Goal: Communication & Community: Answer question/provide support

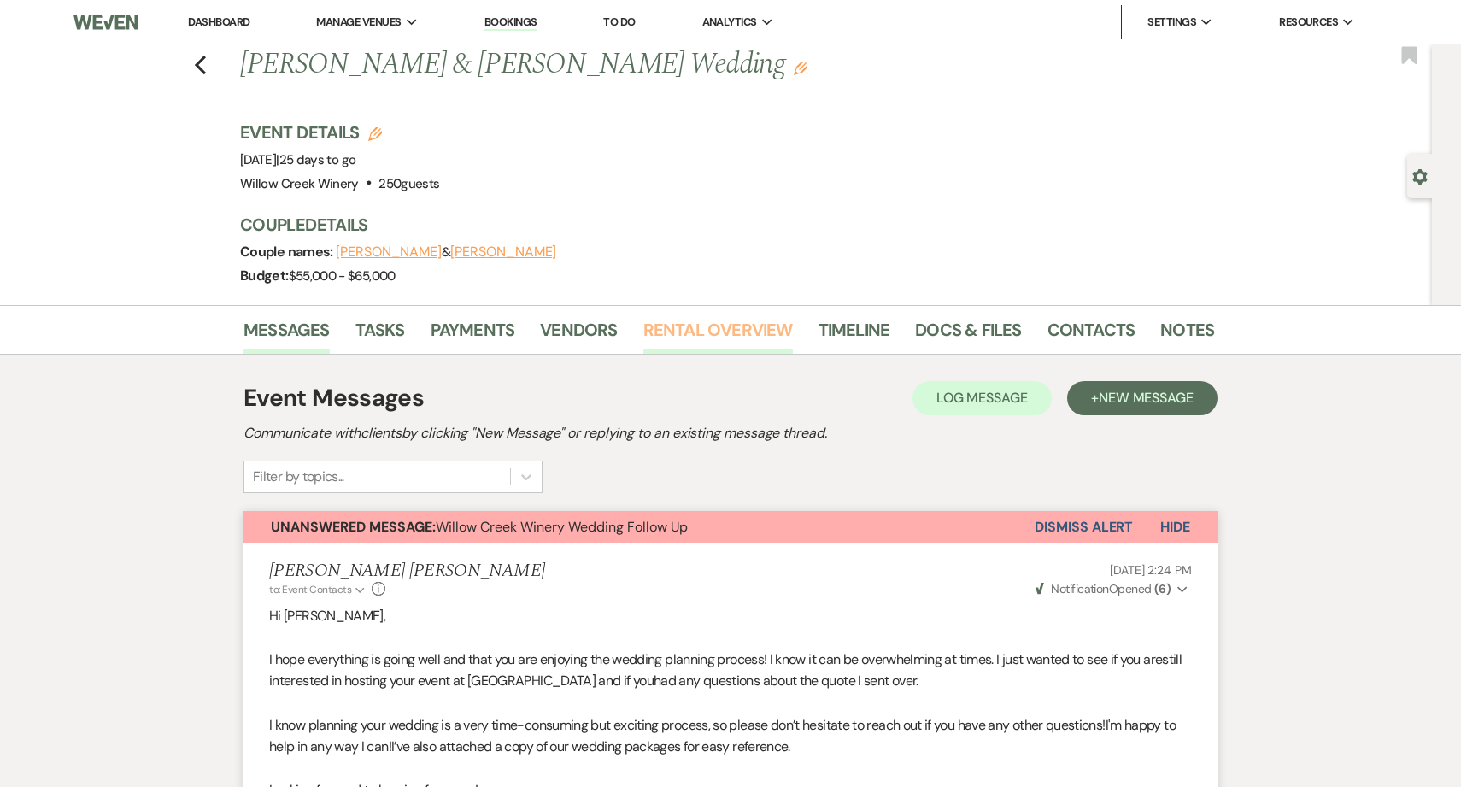
click at [673, 333] on link "Rental Overview" at bounding box center [719, 335] width 150 height 38
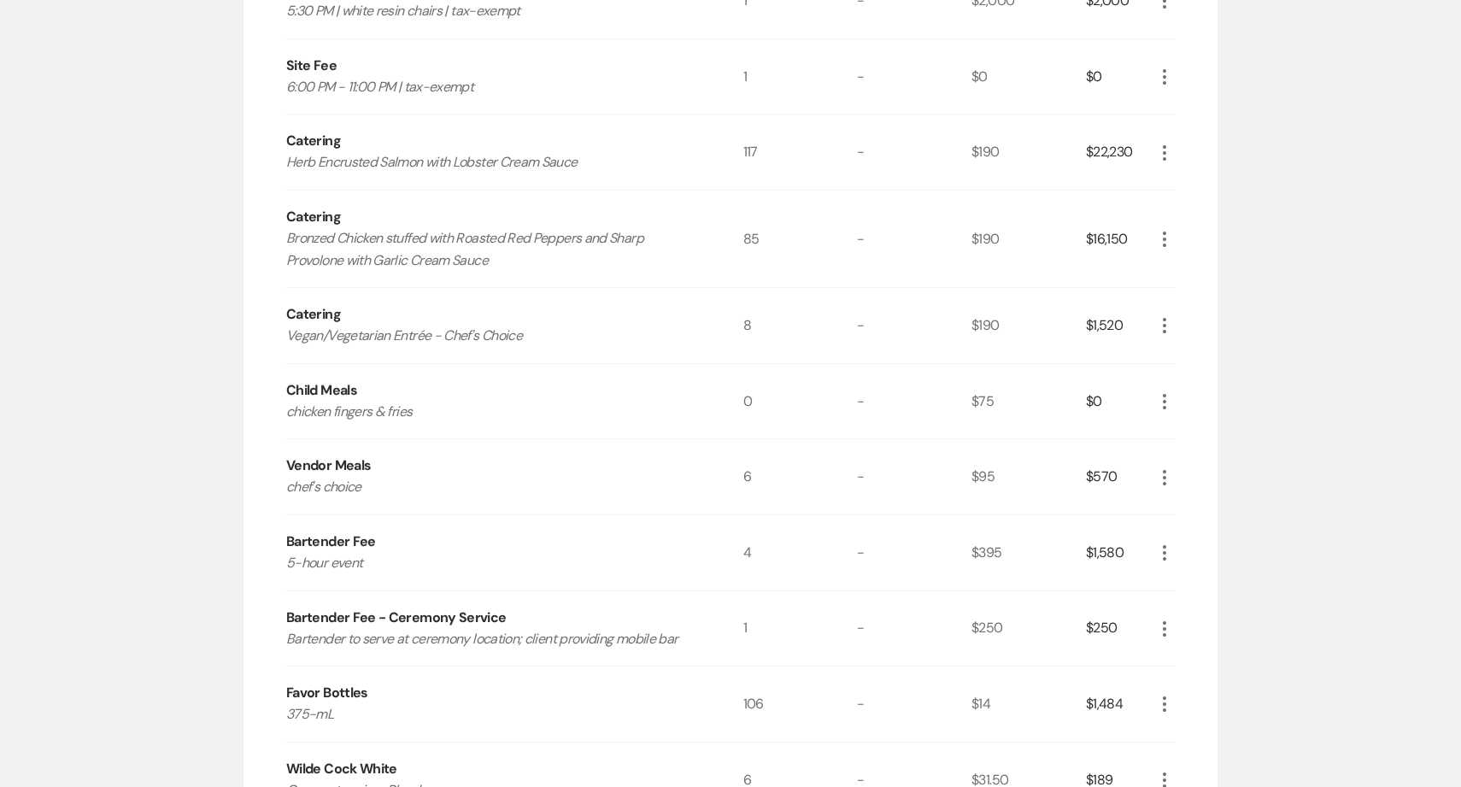
scroll to position [623, 0]
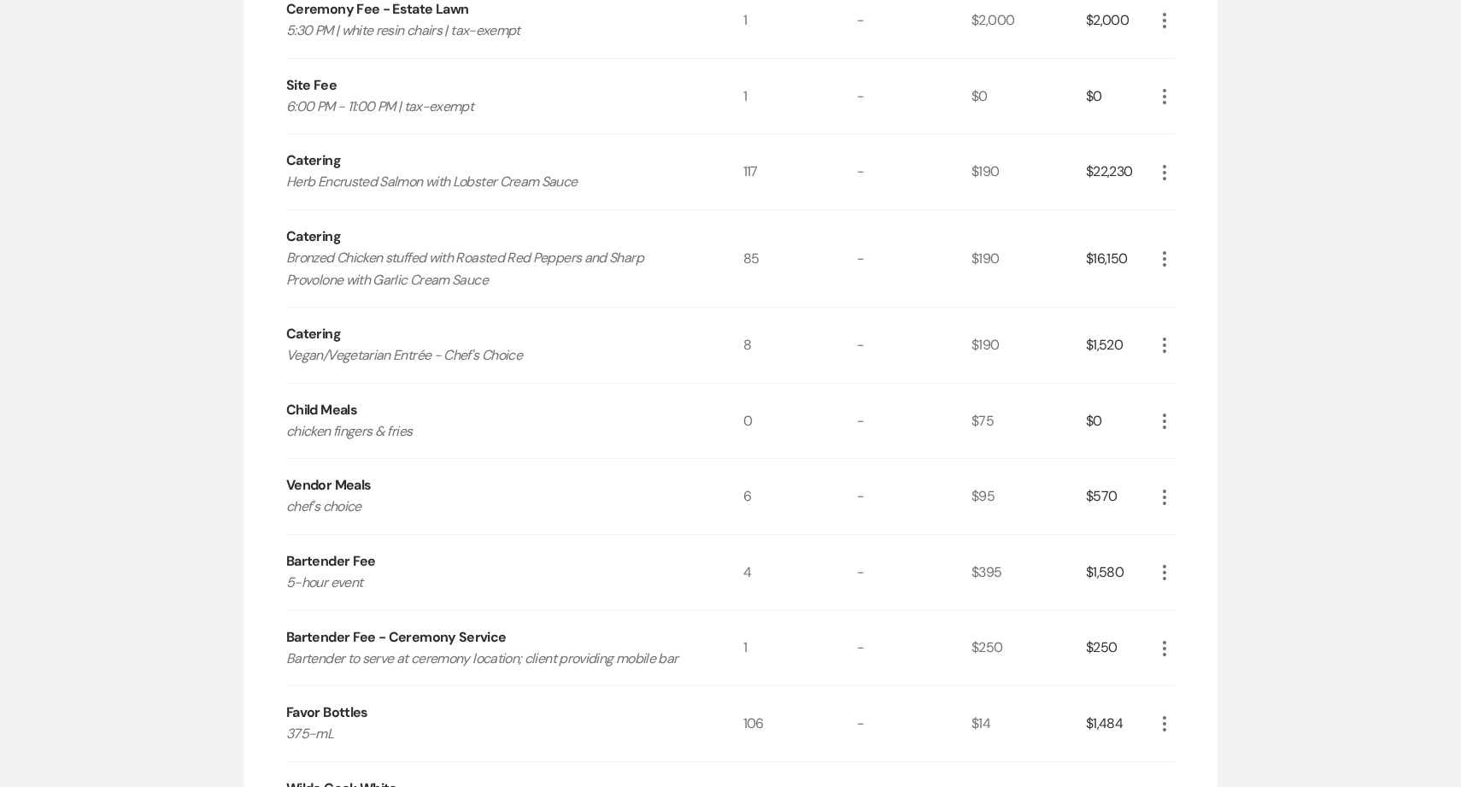
click at [1162, 262] on icon "More" at bounding box center [1165, 259] width 21 height 21
click at [1180, 294] on use "button" at bounding box center [1178, 292] width 10 height 10
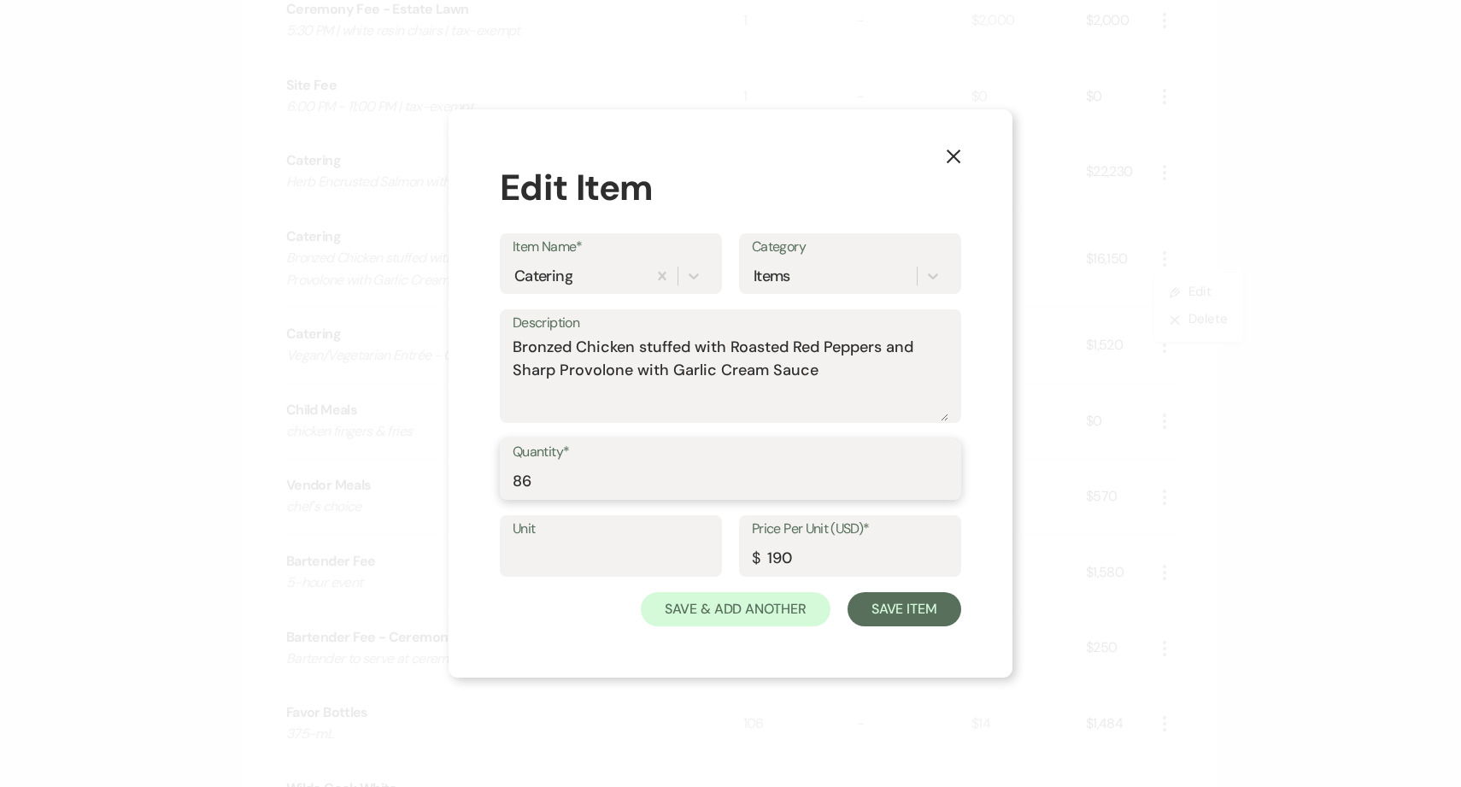
type input "86"
click at [943, 473] on input "86" at bounding box center [731, 481] width 436 height 33
click at [909, 607] on button "Save Item" at bounding box center [905, 609] width 114 height 34
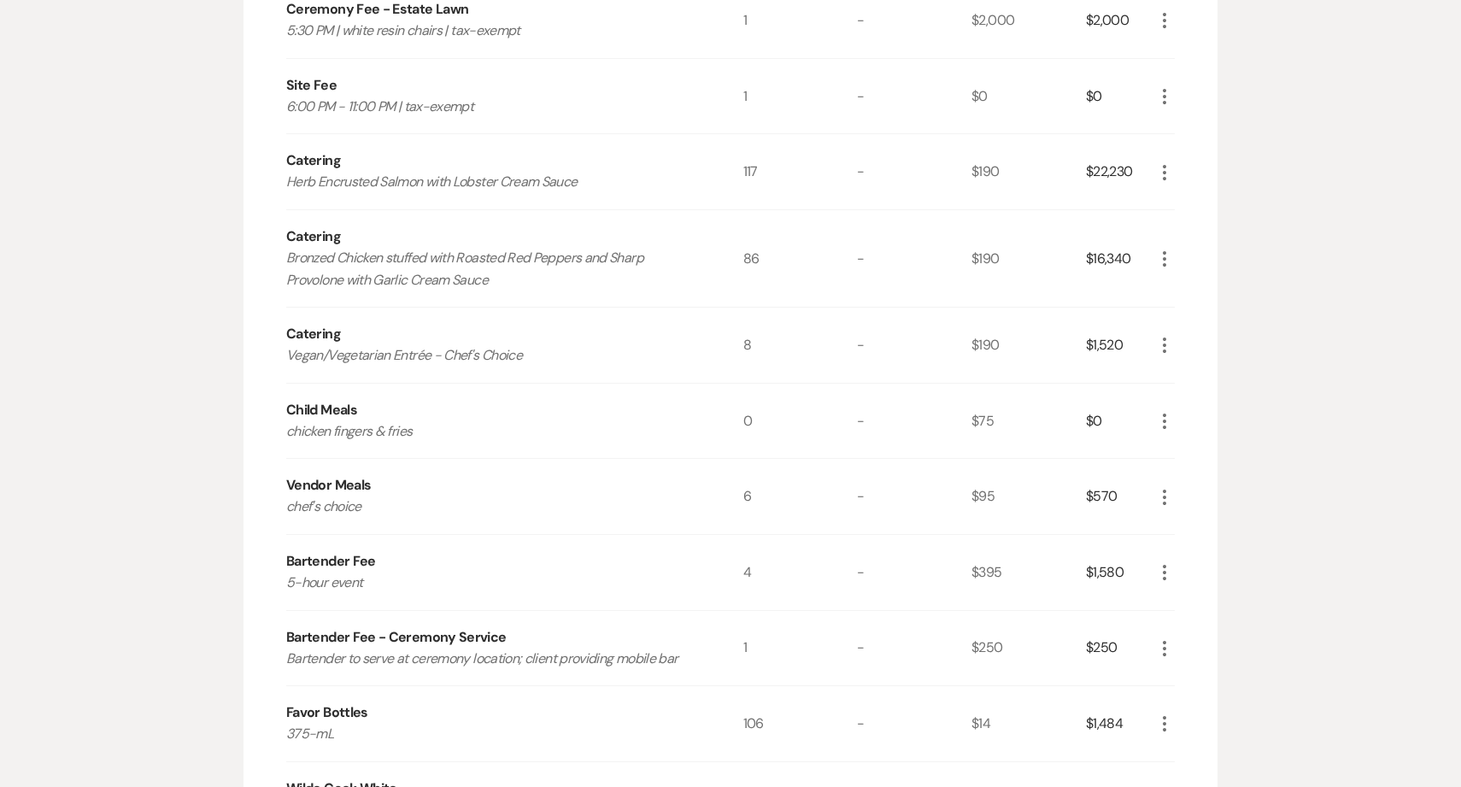
click at [1167, 173] on icon "More" at bounding box center [1165, 172] width 21 height 21
click at [1183, 205] on button "Pencil Edit" at bounding box center [1199, 205] width 89 height 27
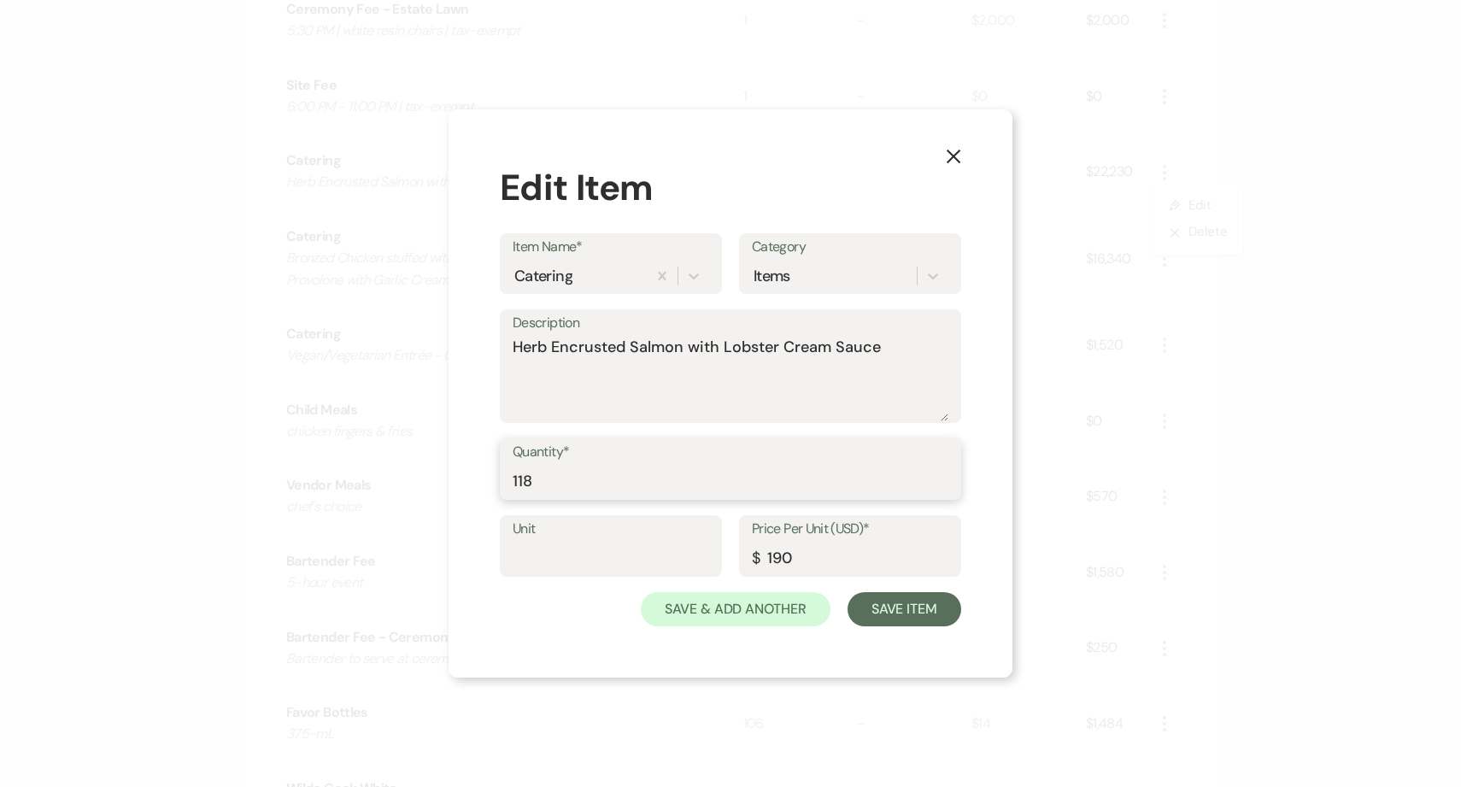
type input "118"
click at [941, 473] on input "118" at bounding box center [731, 481] width 436 height 33
click at [896, 613] on button "Save Item" at bounding box center [905, 609] width 114 height 34
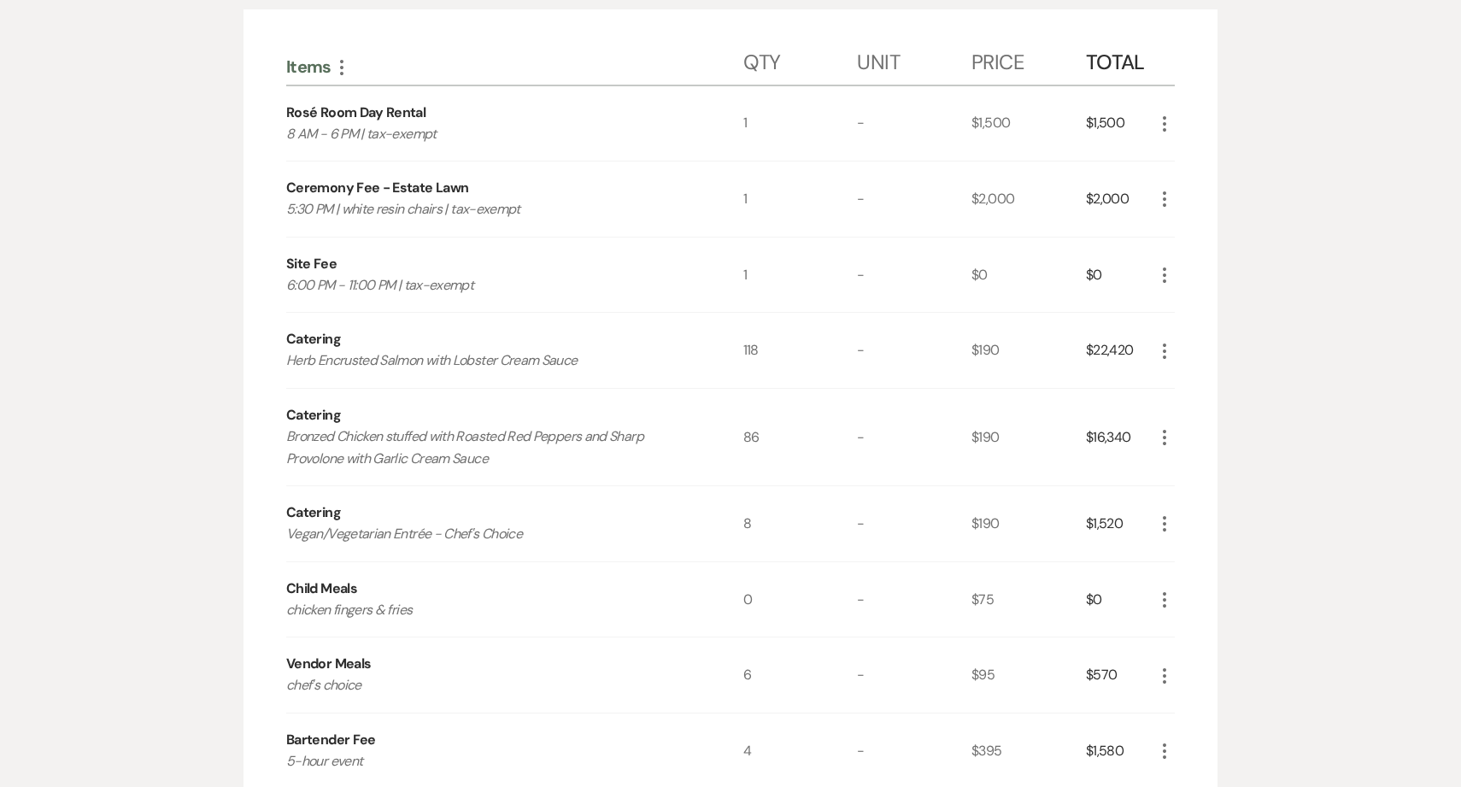
scroll to position [432, 0]
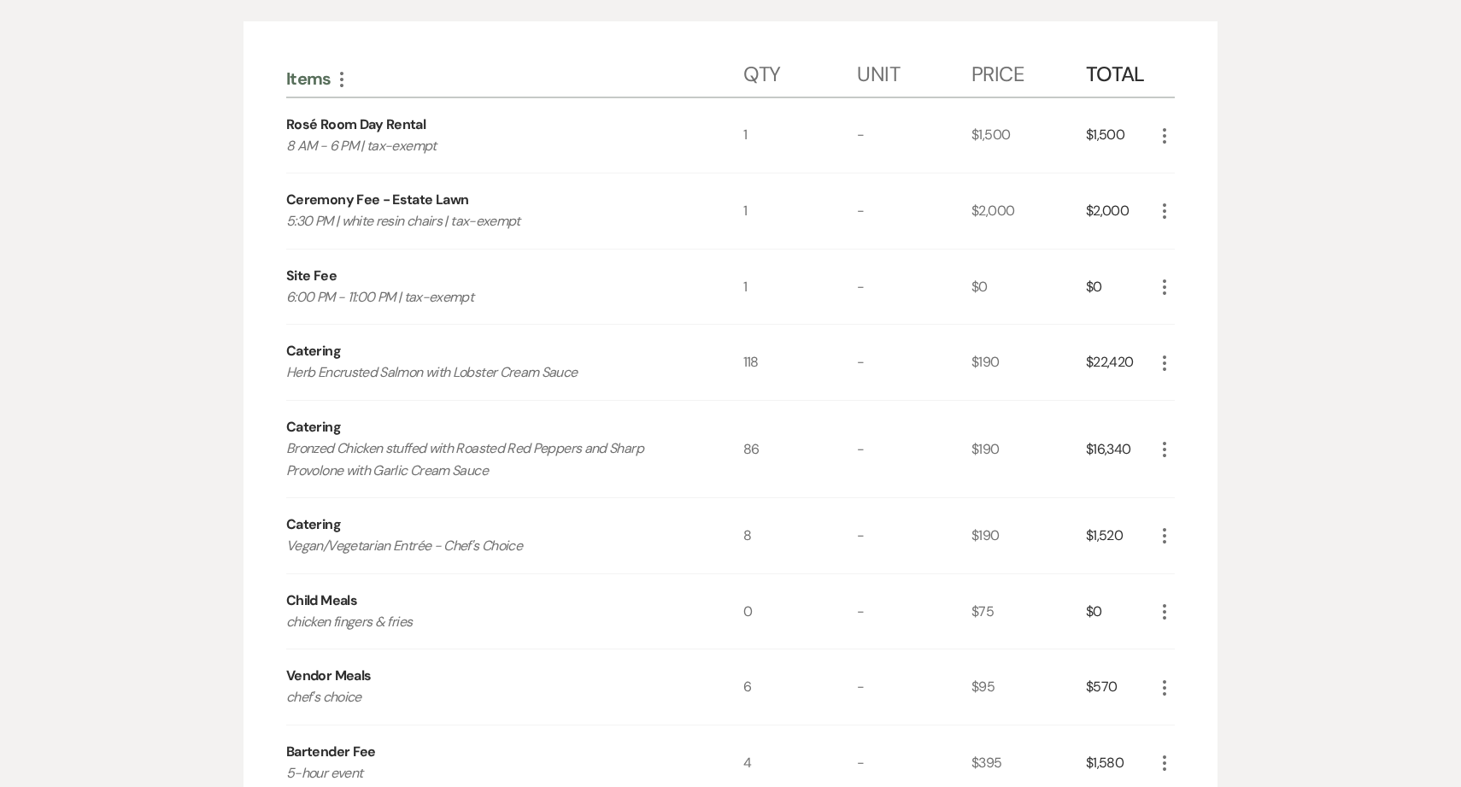
click at [1171, 613] on icon "More" at bounding box center [1165, 612] width 21 height 21
click at [1182, 670] on icon "X" at bounding box center [1178, 672] width 10 height 13
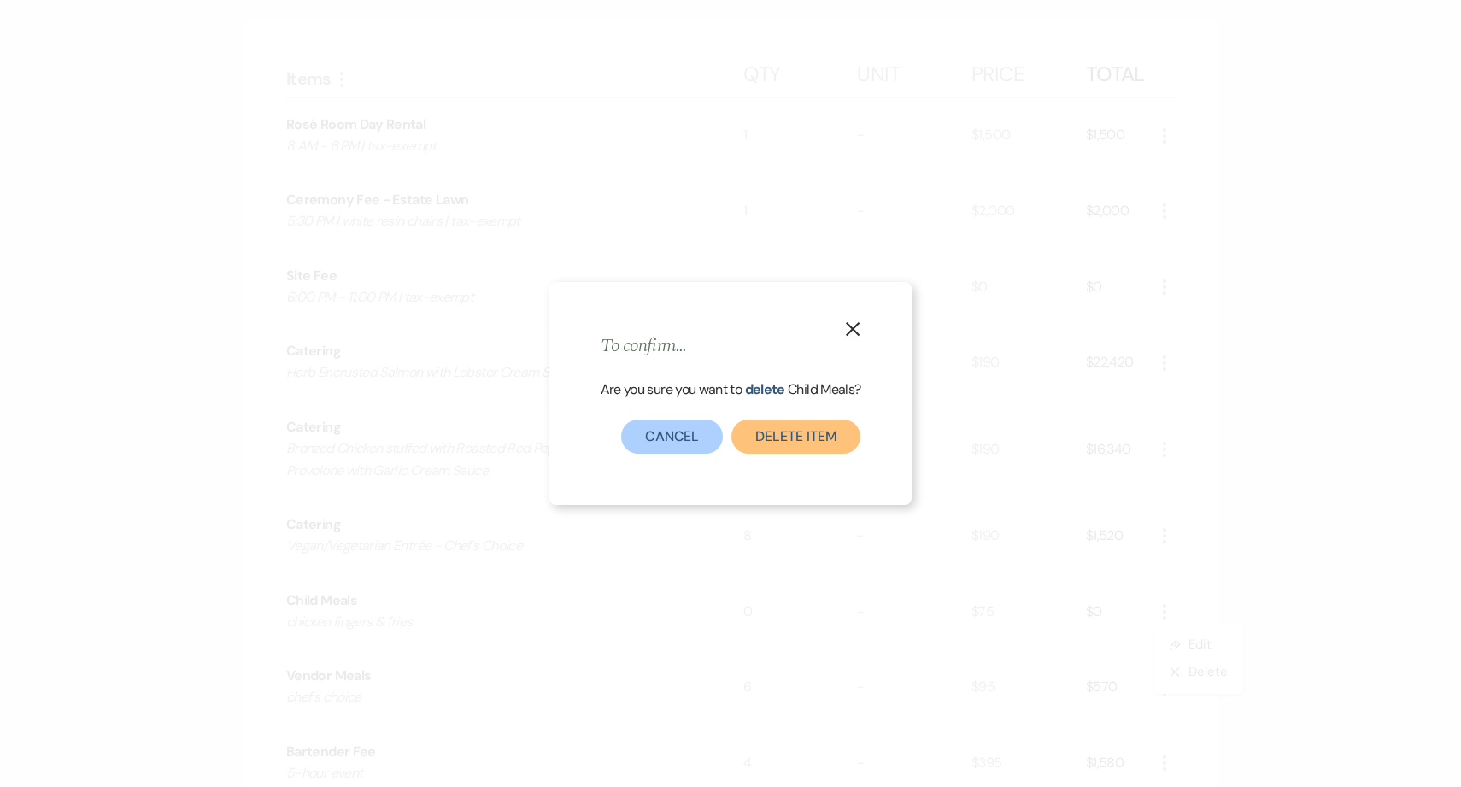
click at [837, 436] on button "Delete Item" at bounding box center [796, 437] width 129 height 34
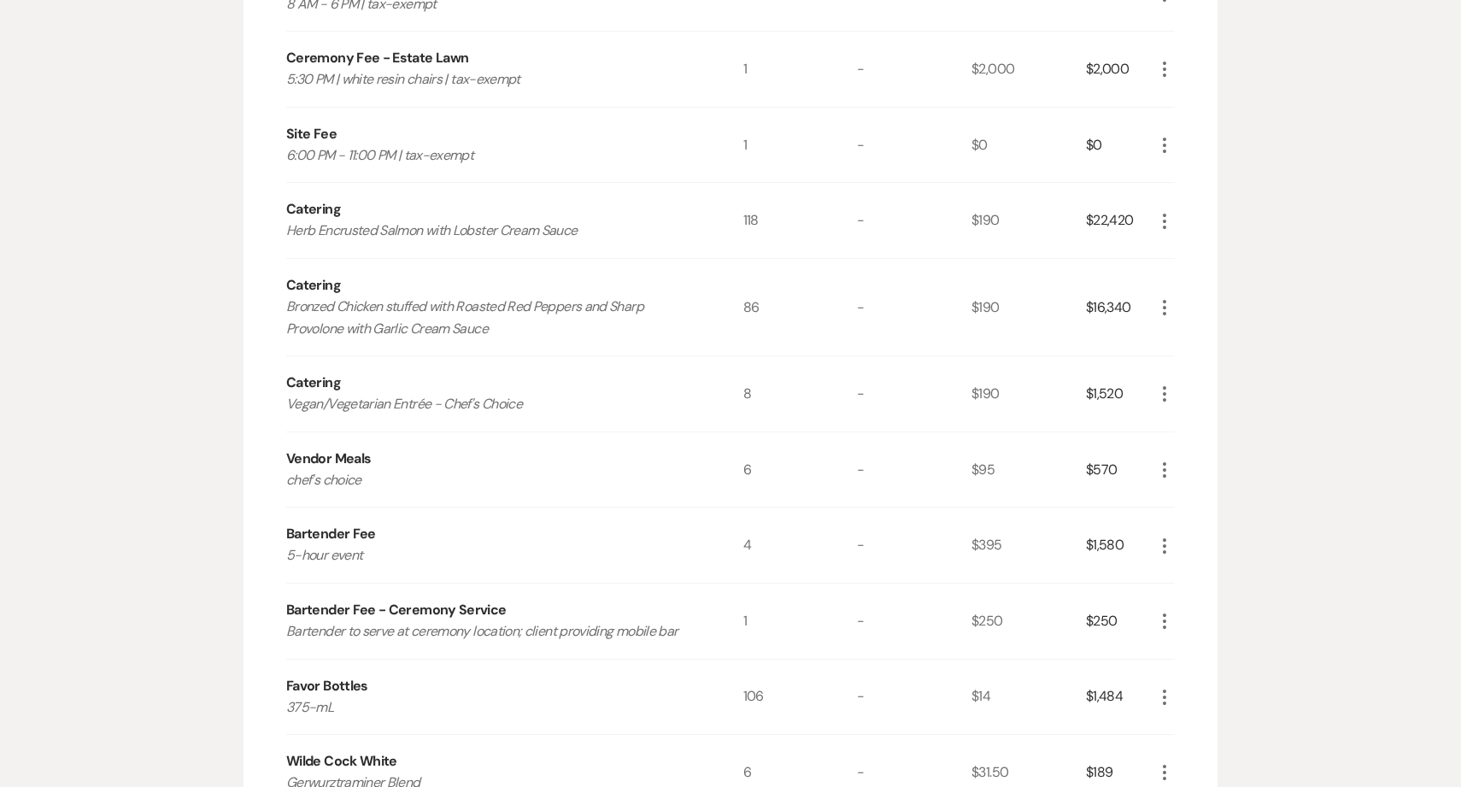
scroll to position [576, 0]
click at [1155, 624] on icon "More" at bounding box center [1165, 619] width 21 height 21
click at [1166, 653] on button "Pencil Edit" at bounding box center [1199, 652] width 89 height 27
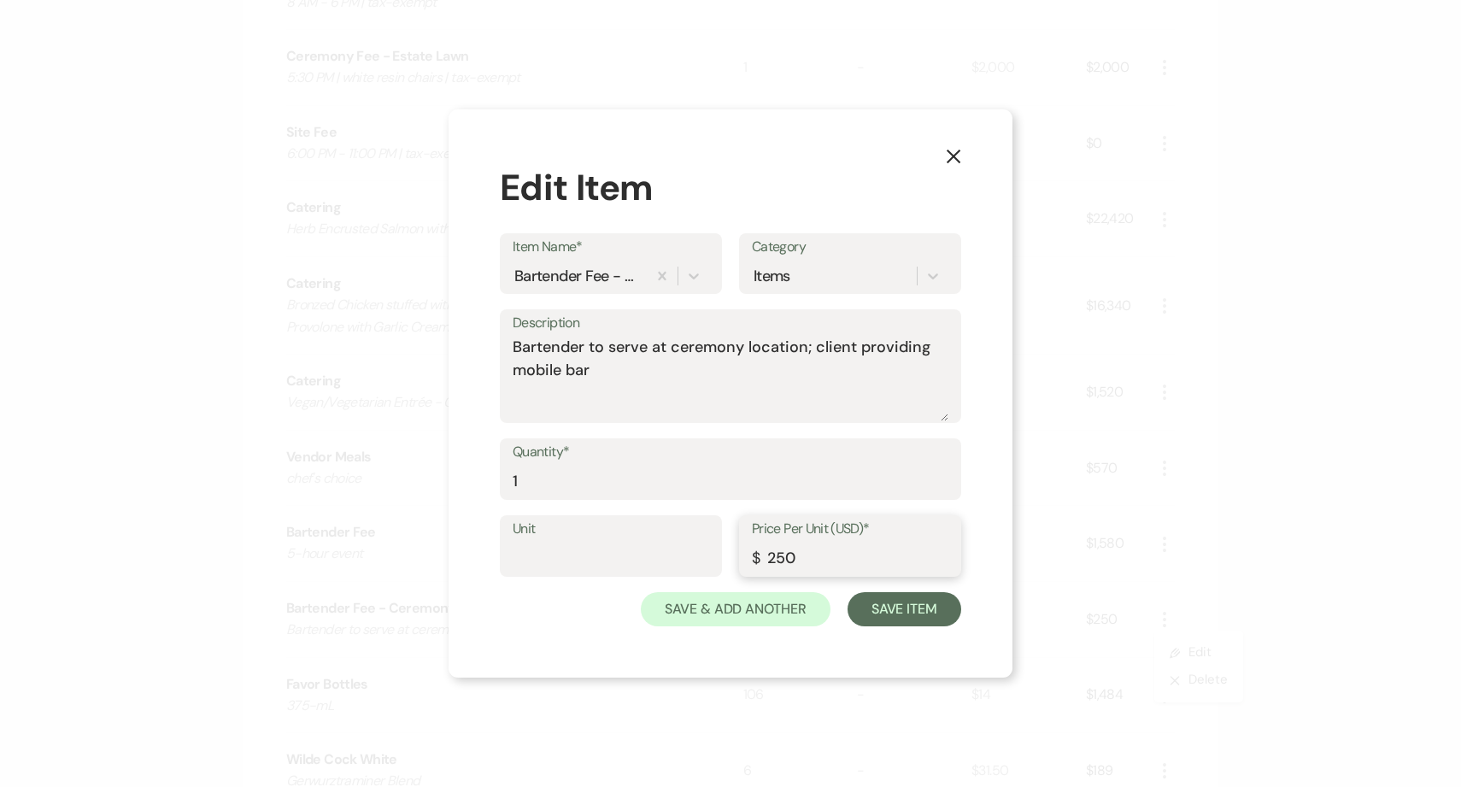
click at [772, 550] on input "250" at bounding box center [850, 558] width 197 height 33
type input "395"
click at [903, 616] on button "Save Item" at bounding box center [905, 609] width 114 height 34
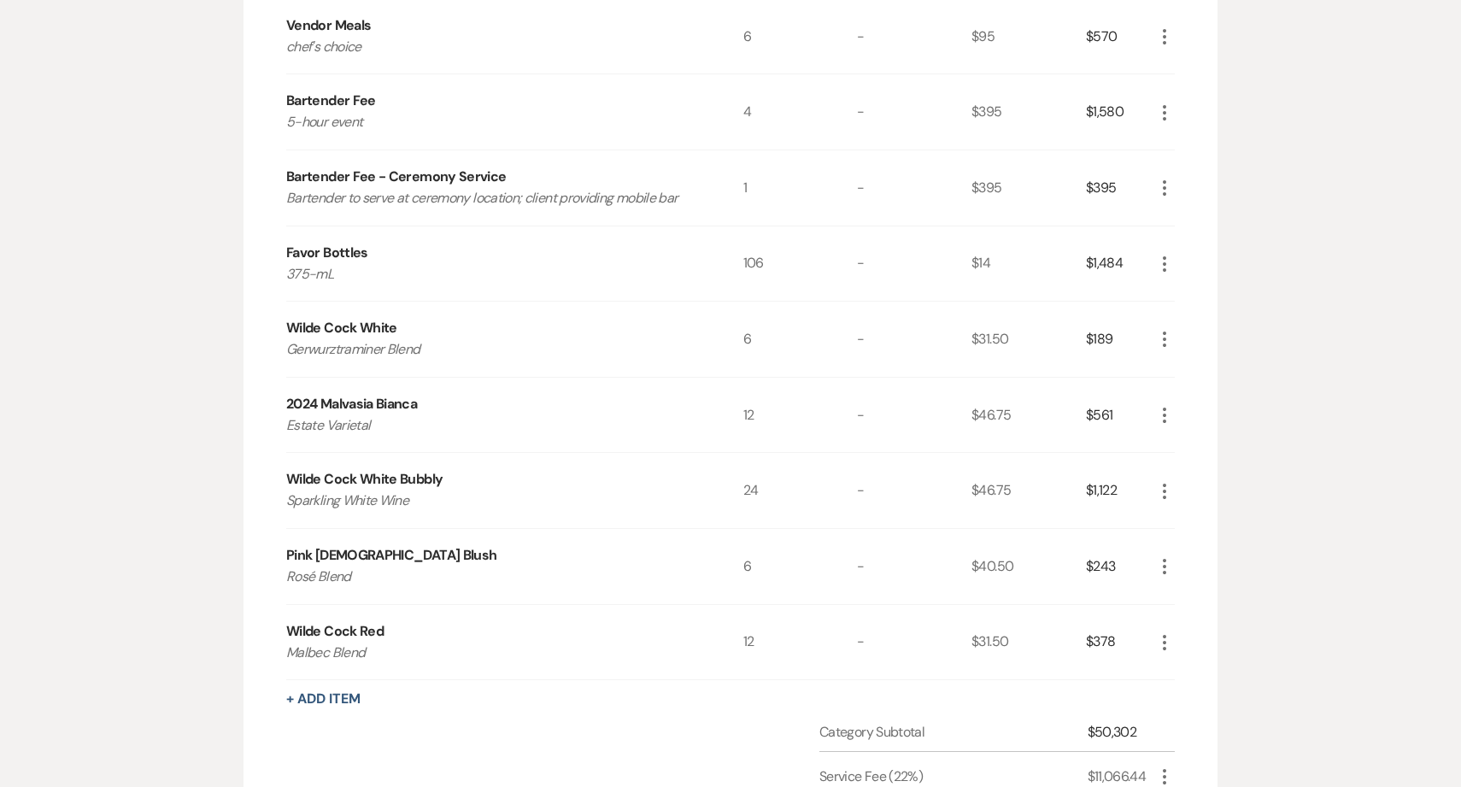
scroll to position [1007, 0]
click at [1169, 486] on icon "More" at bounding box center [1165, 492] width 21 height 21
click at [1186, 518] on button "Pencil Edit" at bounding box center [1199, 525] width 89 height 27
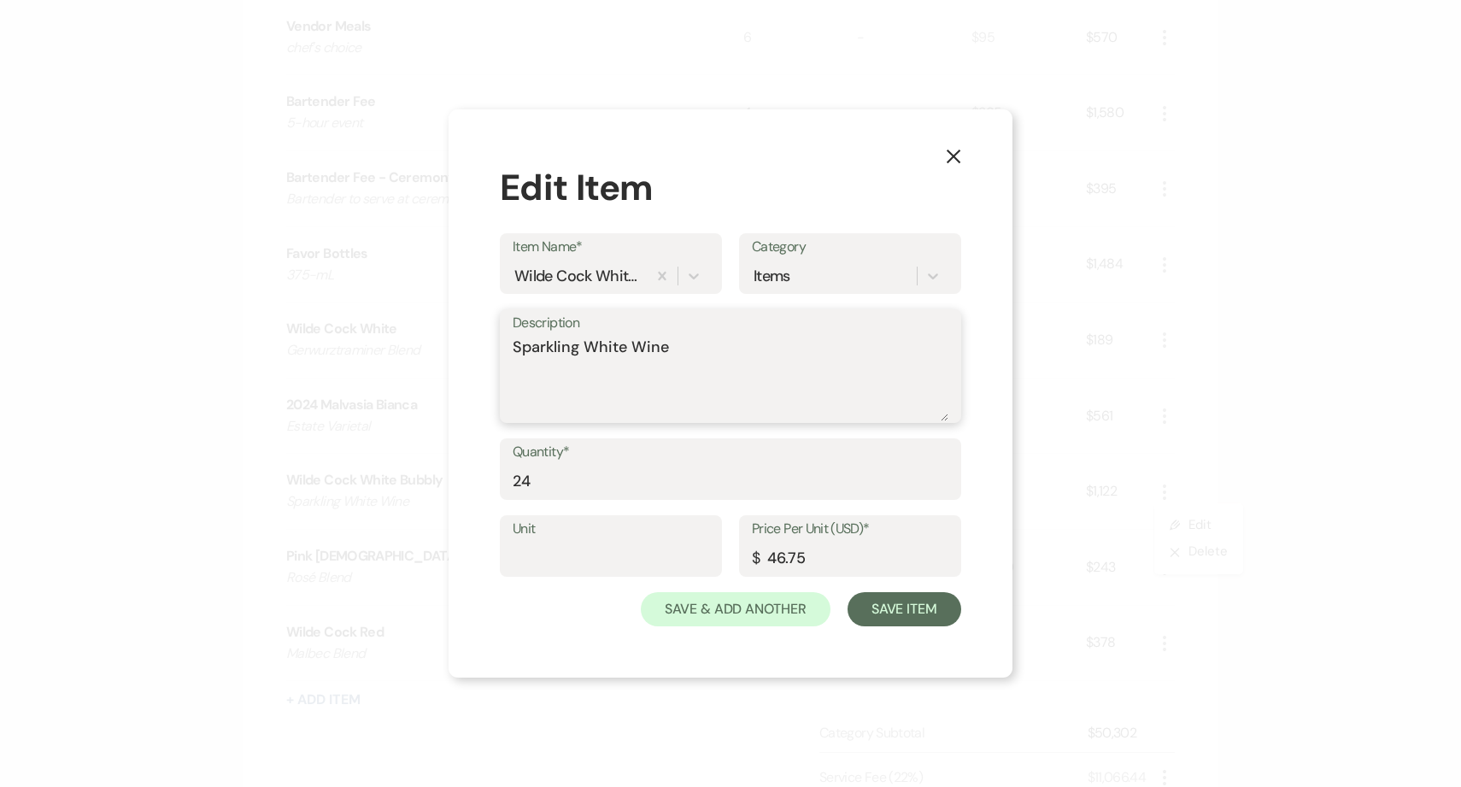
click at [715, 384] on textarea "Sparkling White Wine" at bounding box center [731, 378] width 436 height 85
type textarea "Sparkling White Wine To be used for champagne toast at dining tables"
click at [890, 616] on button "Save Item" at bounding box center [905, 609] width 114 height 34
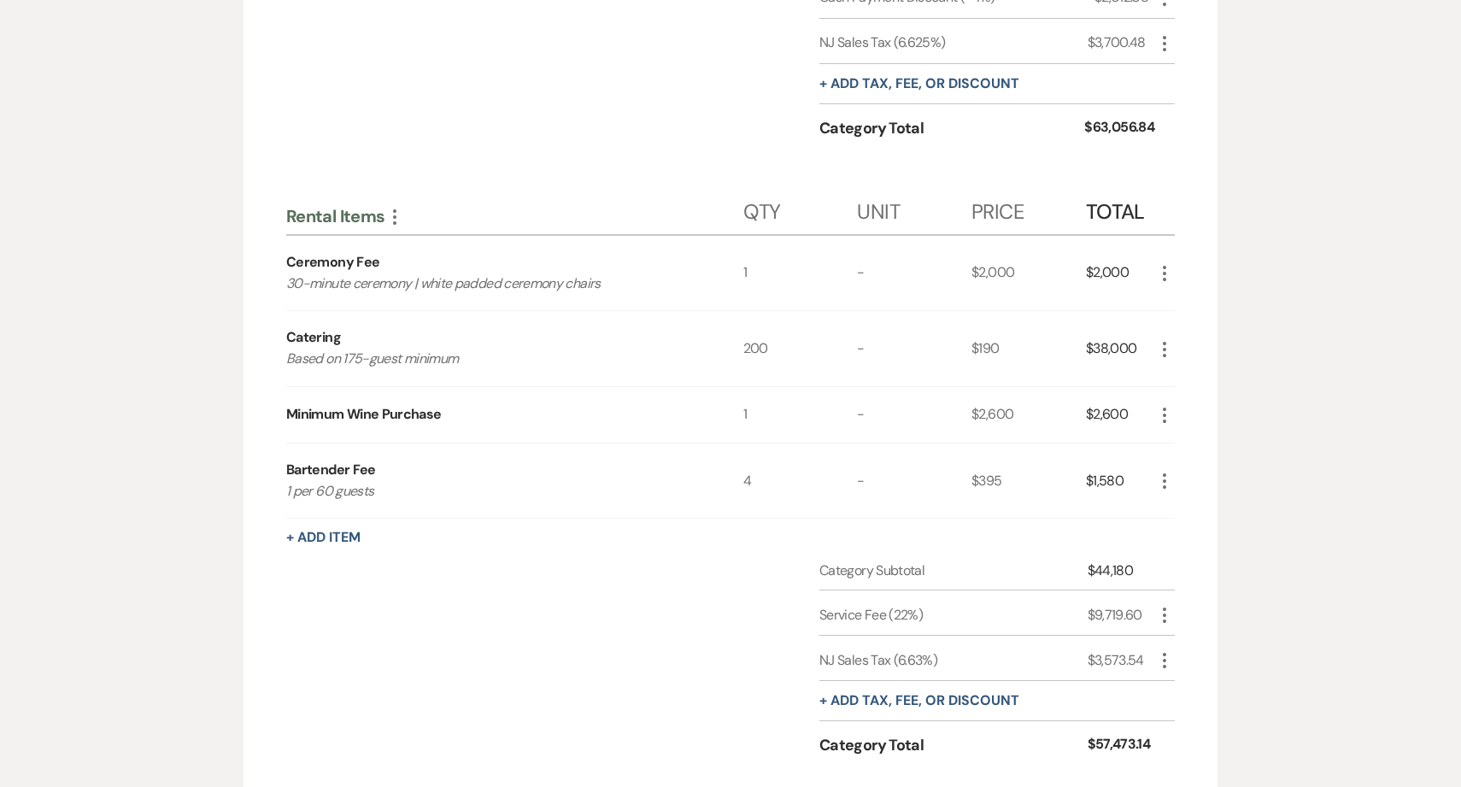
scroll to position [2049, 0]
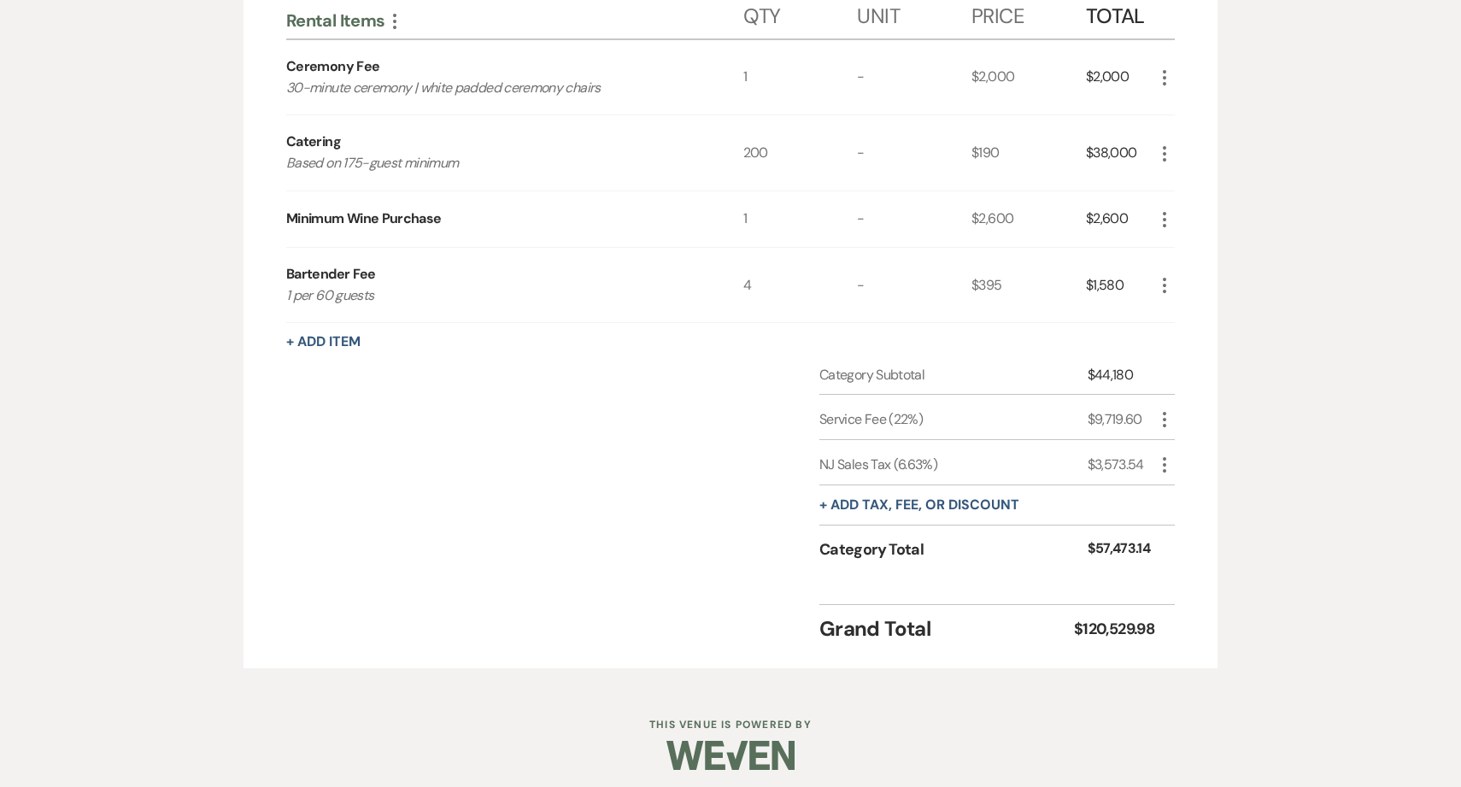
click at [1172, 417] on icon "More" at bounding box center [1165, 419] width 21 height 21
click at [1182, 487] on button "[PERSON_NAME]" at bounding box center [1201, 480] width 92 height 27
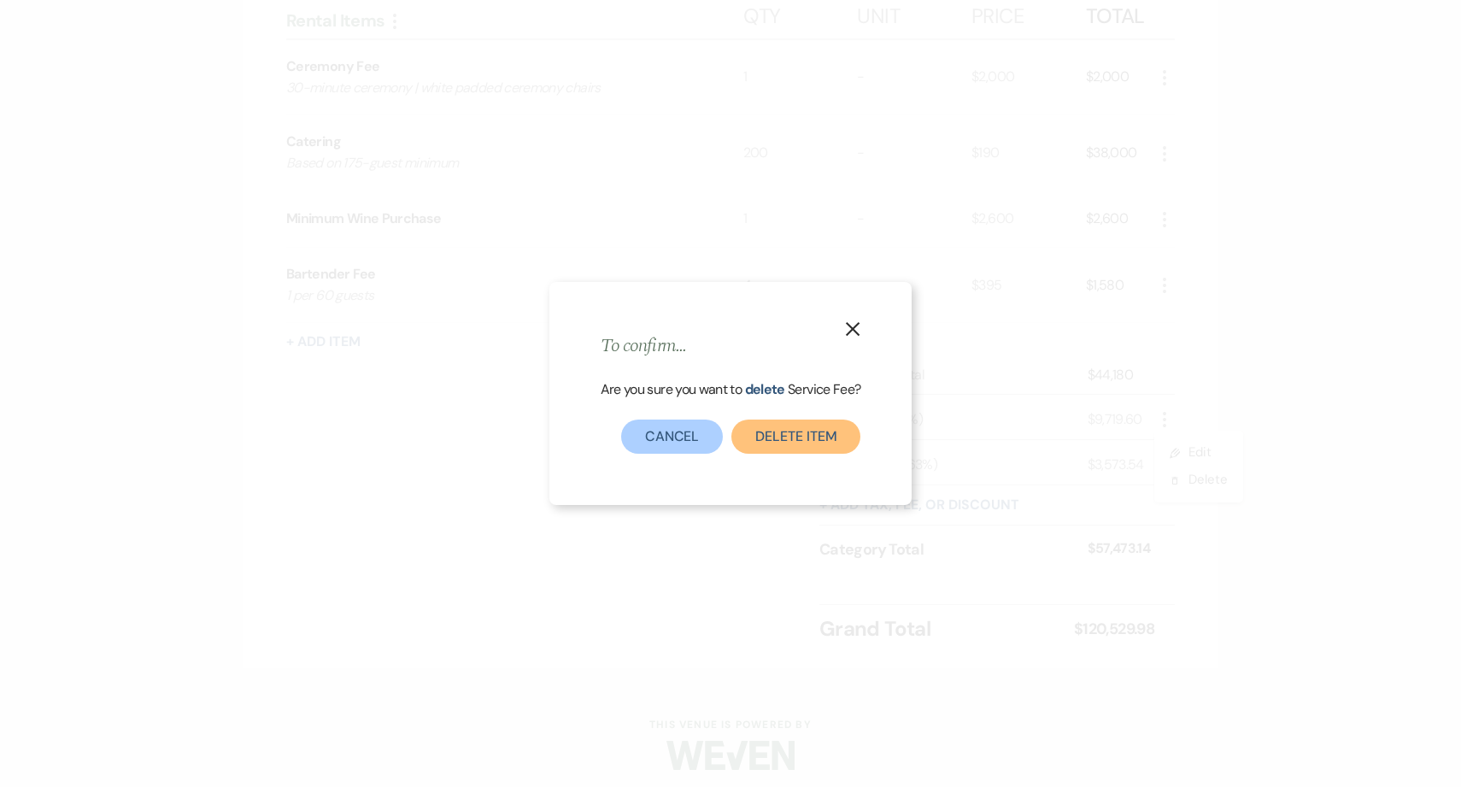
click at [818, 437] on button "Delete item" at bounding box center [796, 437] width 129 height 34
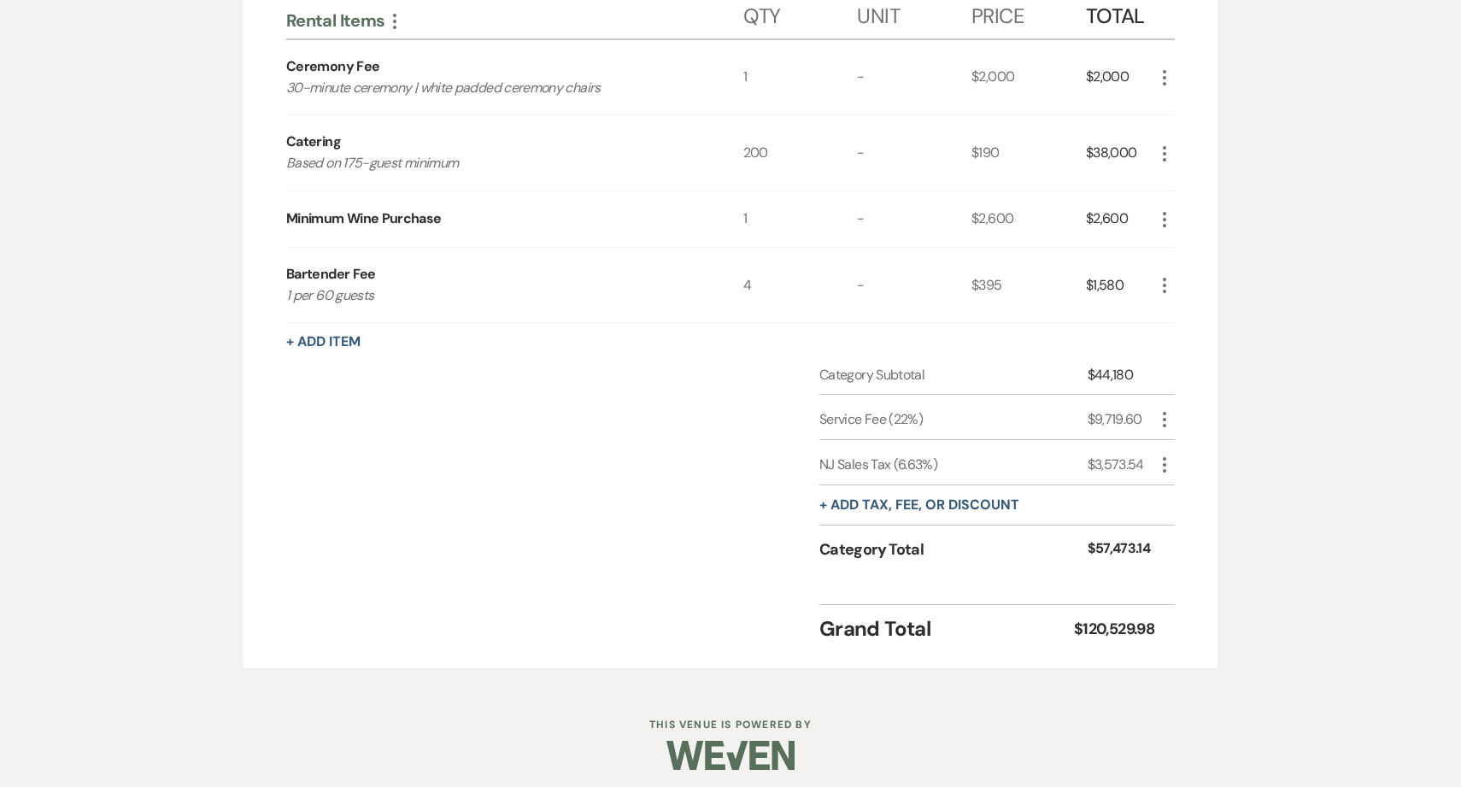
scroll to position [2011, 0]
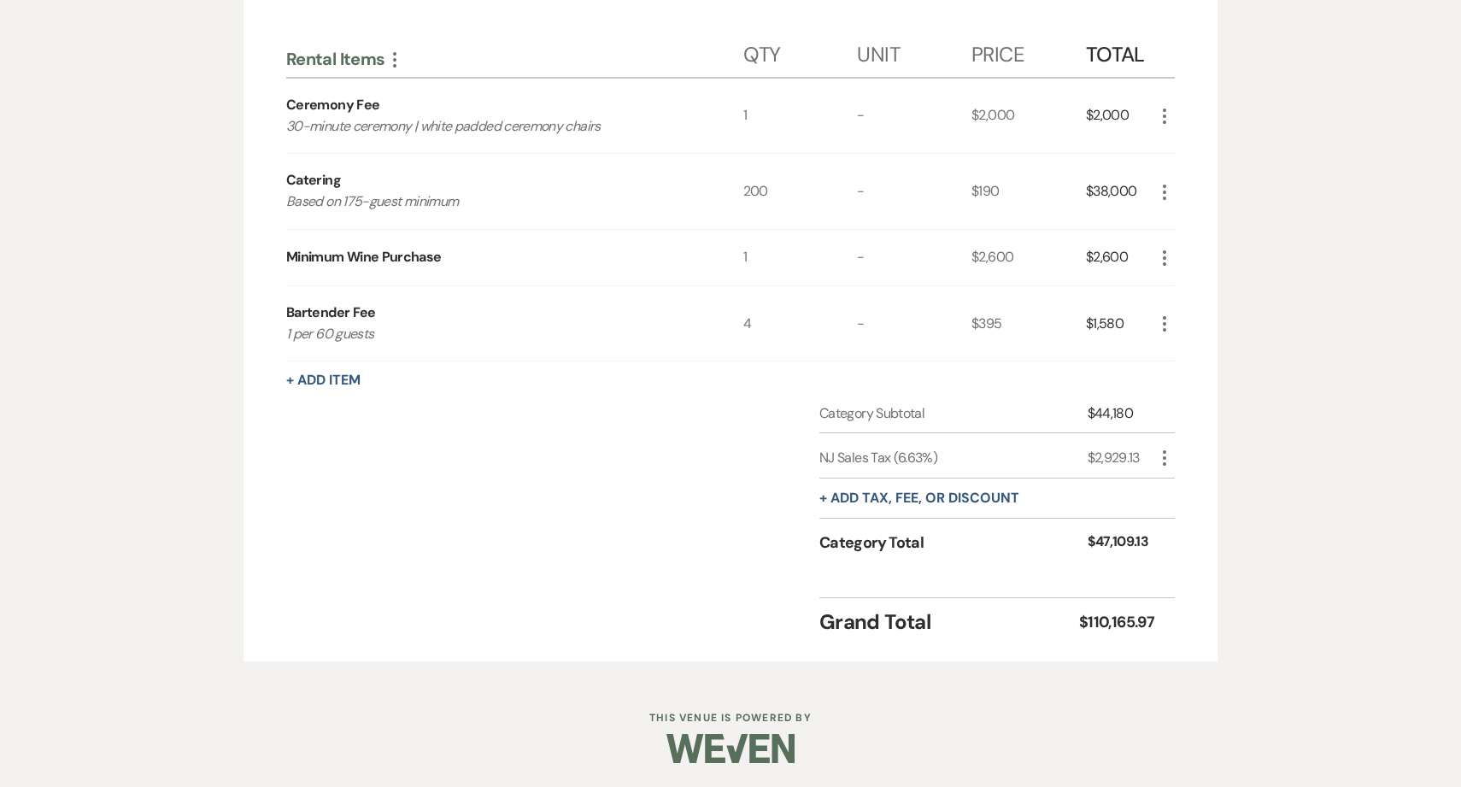
click at [1163, 457] on use "button" at bounding box center [1164, 457] width 3 height 15
click at [1173, 515] on icon "Delete" at bounding box center [1178, 519] width 10 height 13
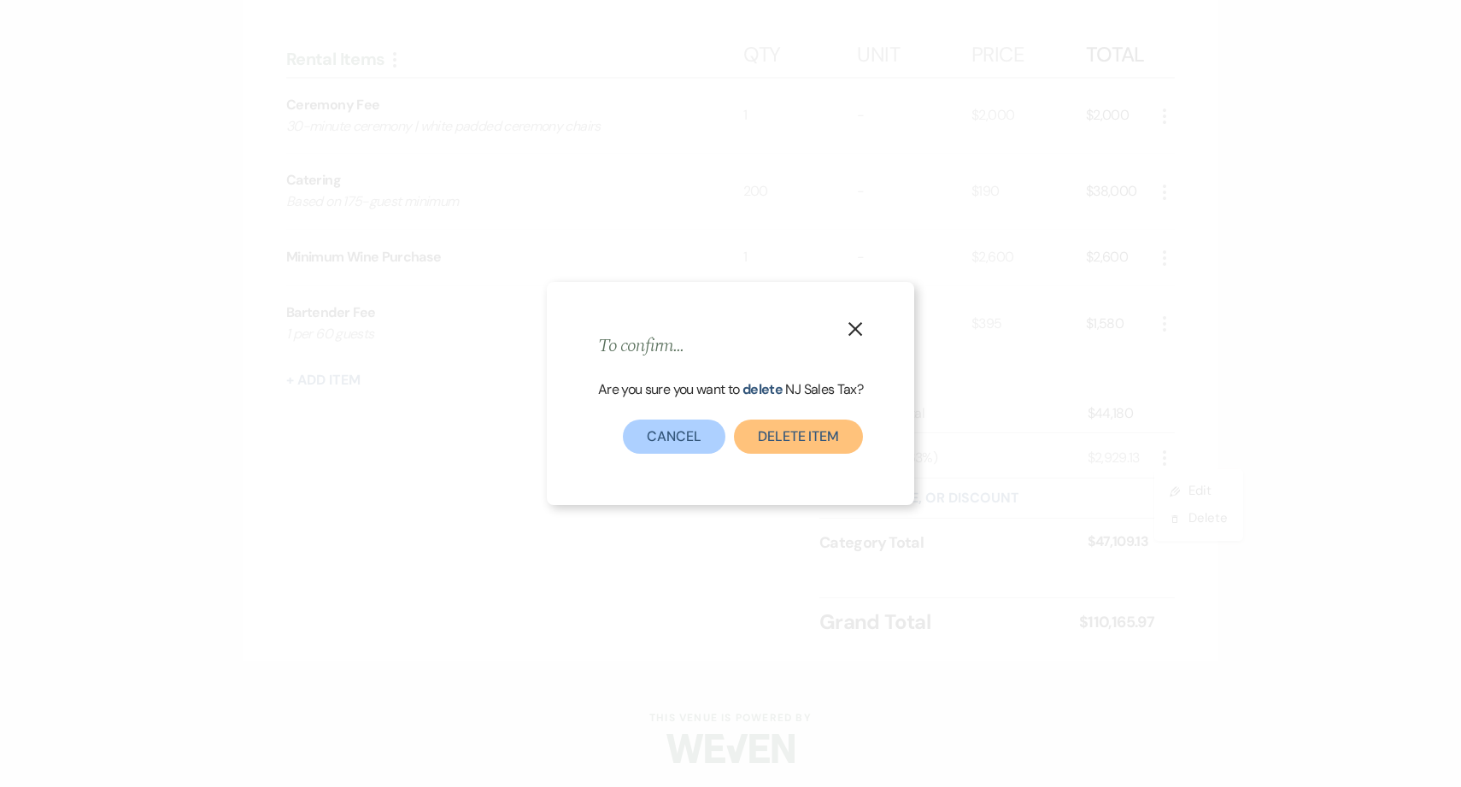
click at [828, 433] on button "Delete item" at bounding box center [798, 437] width 129 height 34
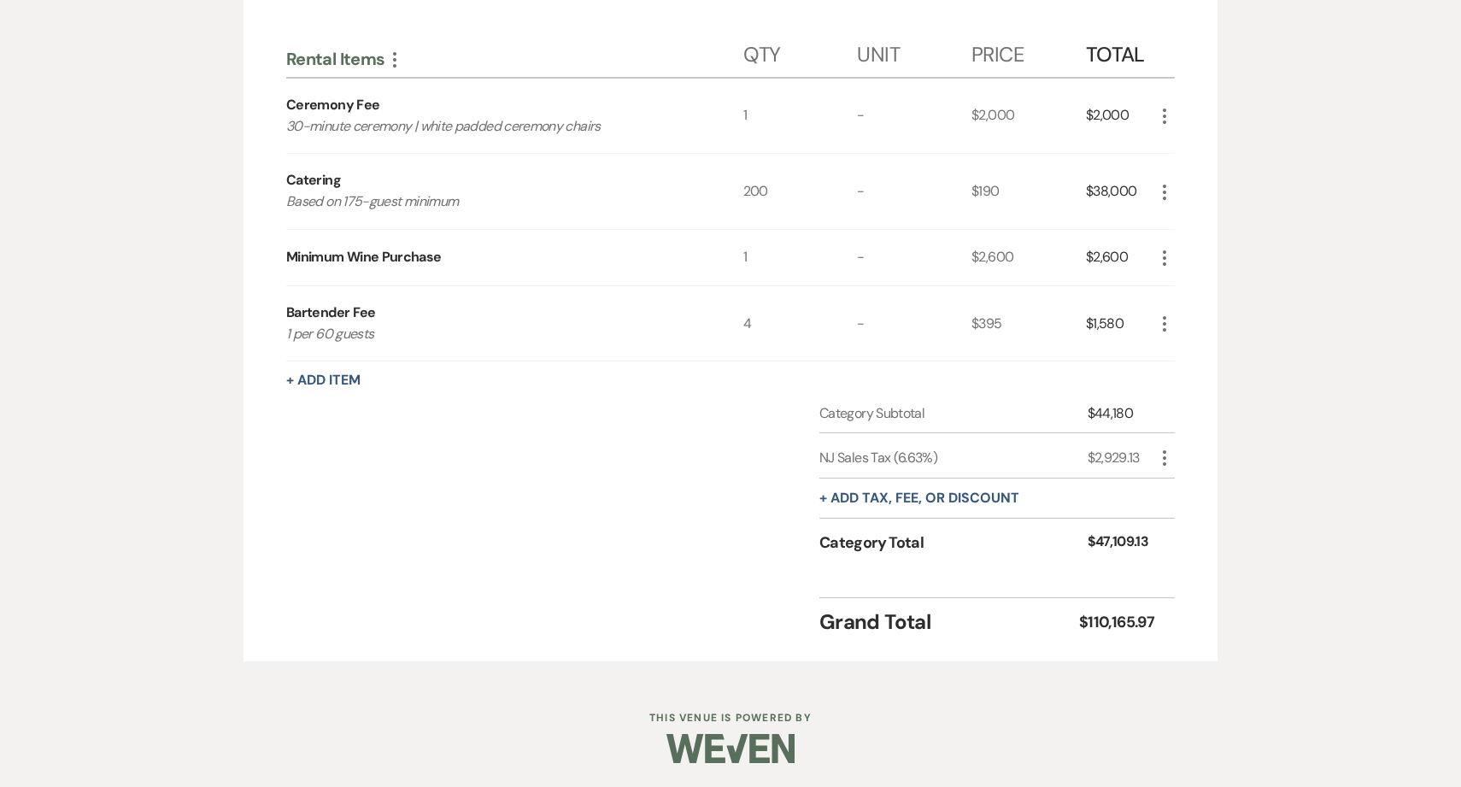
scroll to position [1966, 0]
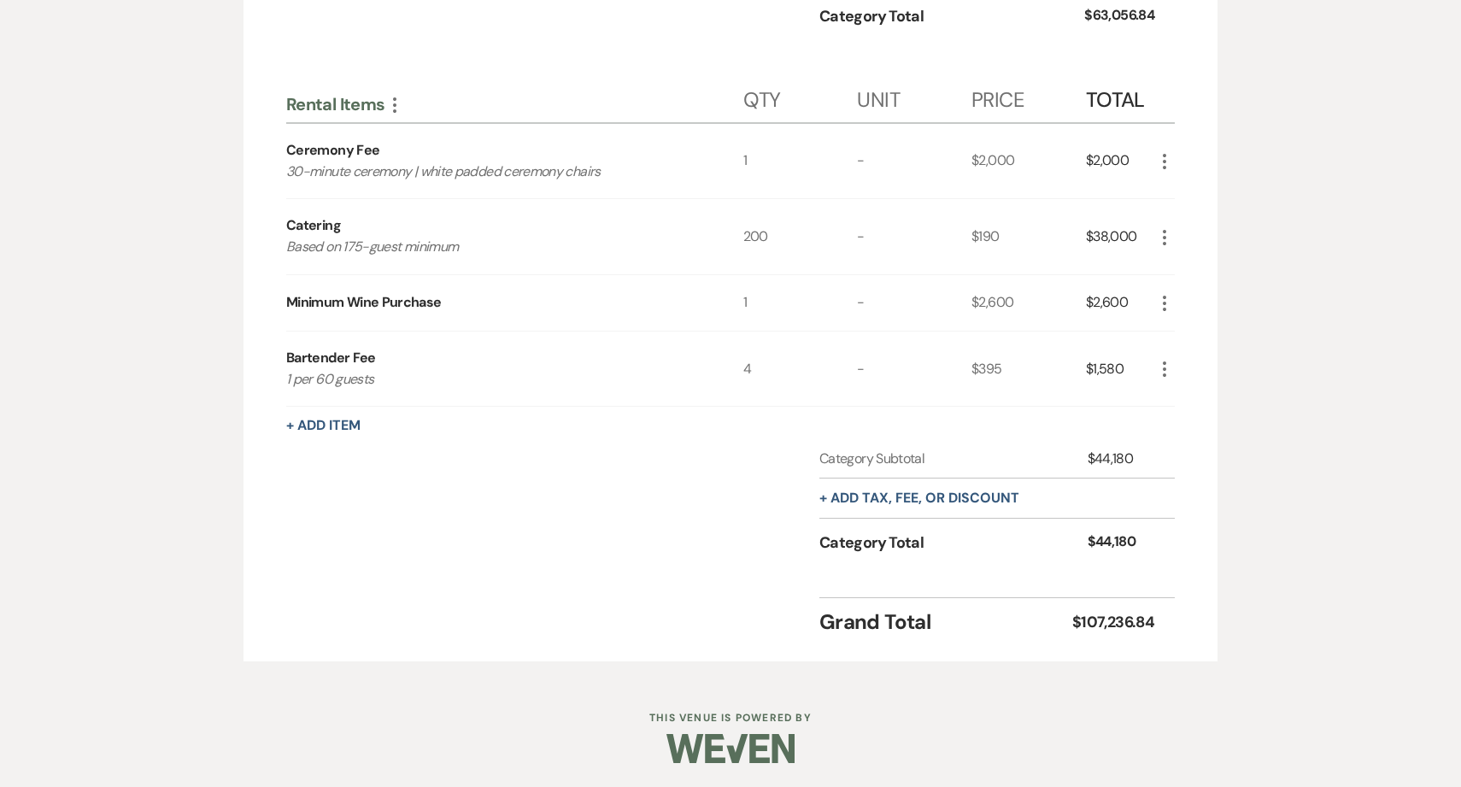
click at [1166, 362] on icon "More" at bounding box center [1165, 369] width 21 height 21
click at [1173, 427] on icon "X" at bounding box center [1178, 430] width 10 height 13
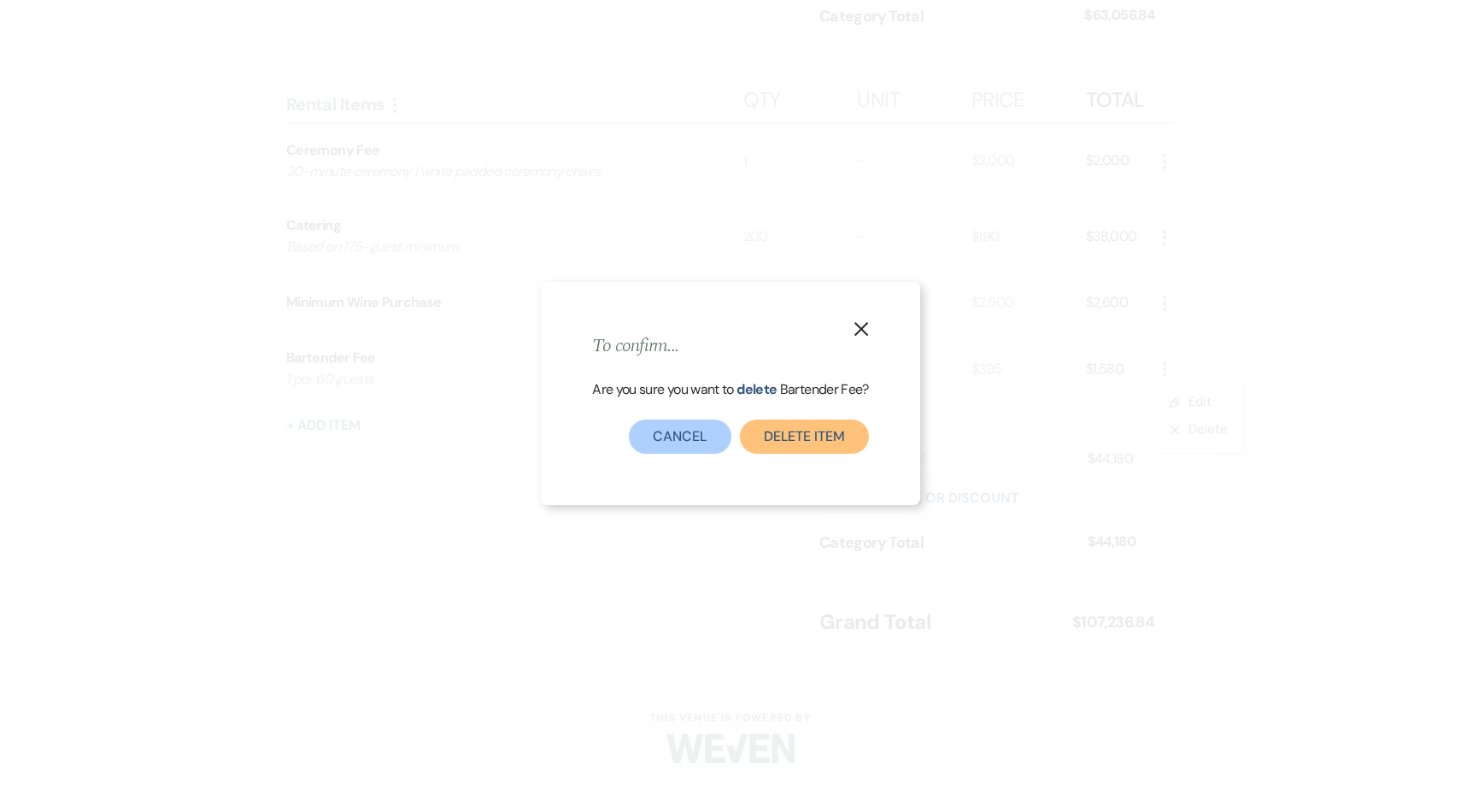
click at [806, 438] on button "Delete Item" at bounding box center [804, 437] width 129 height 34
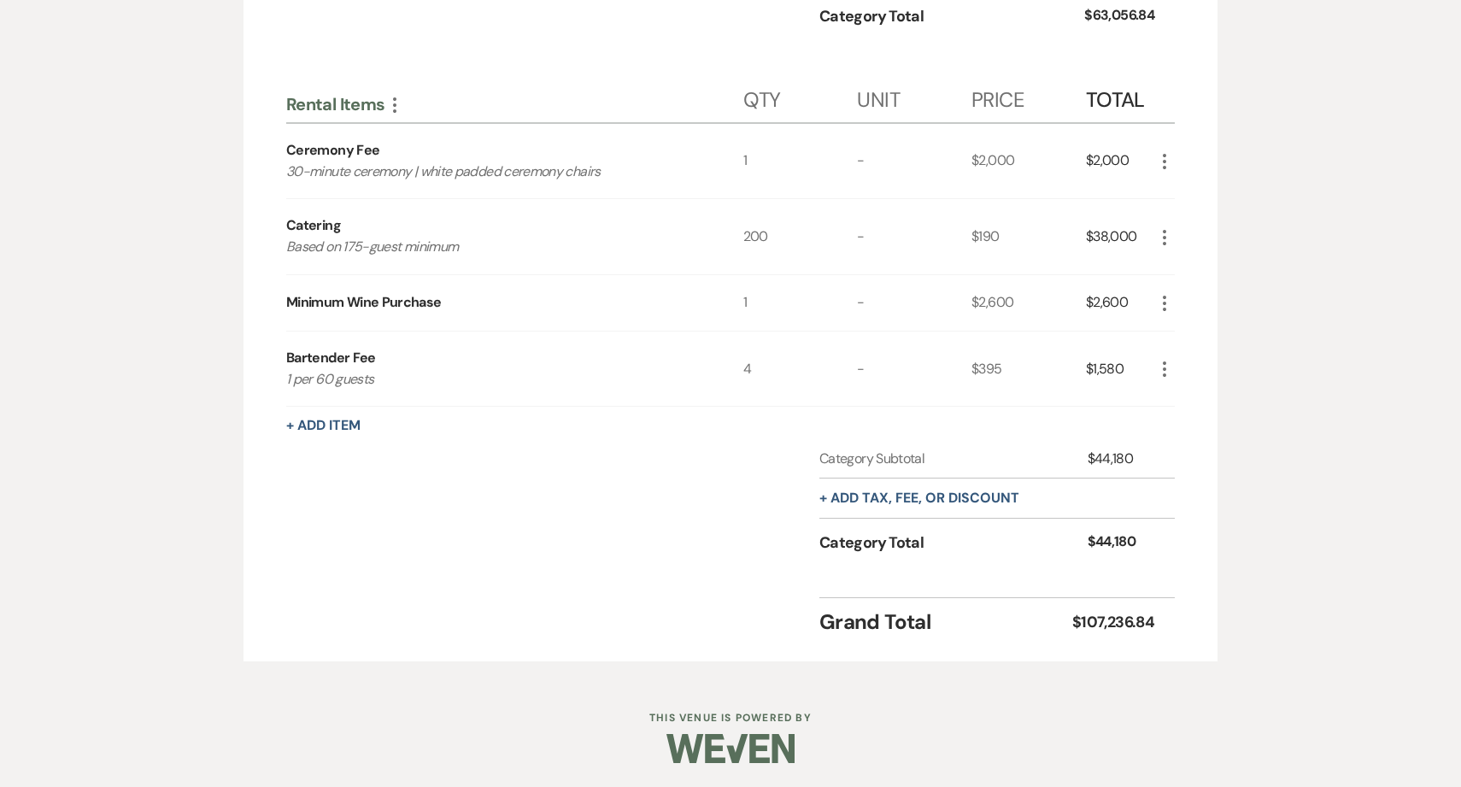
scroll to position [1890, 0]
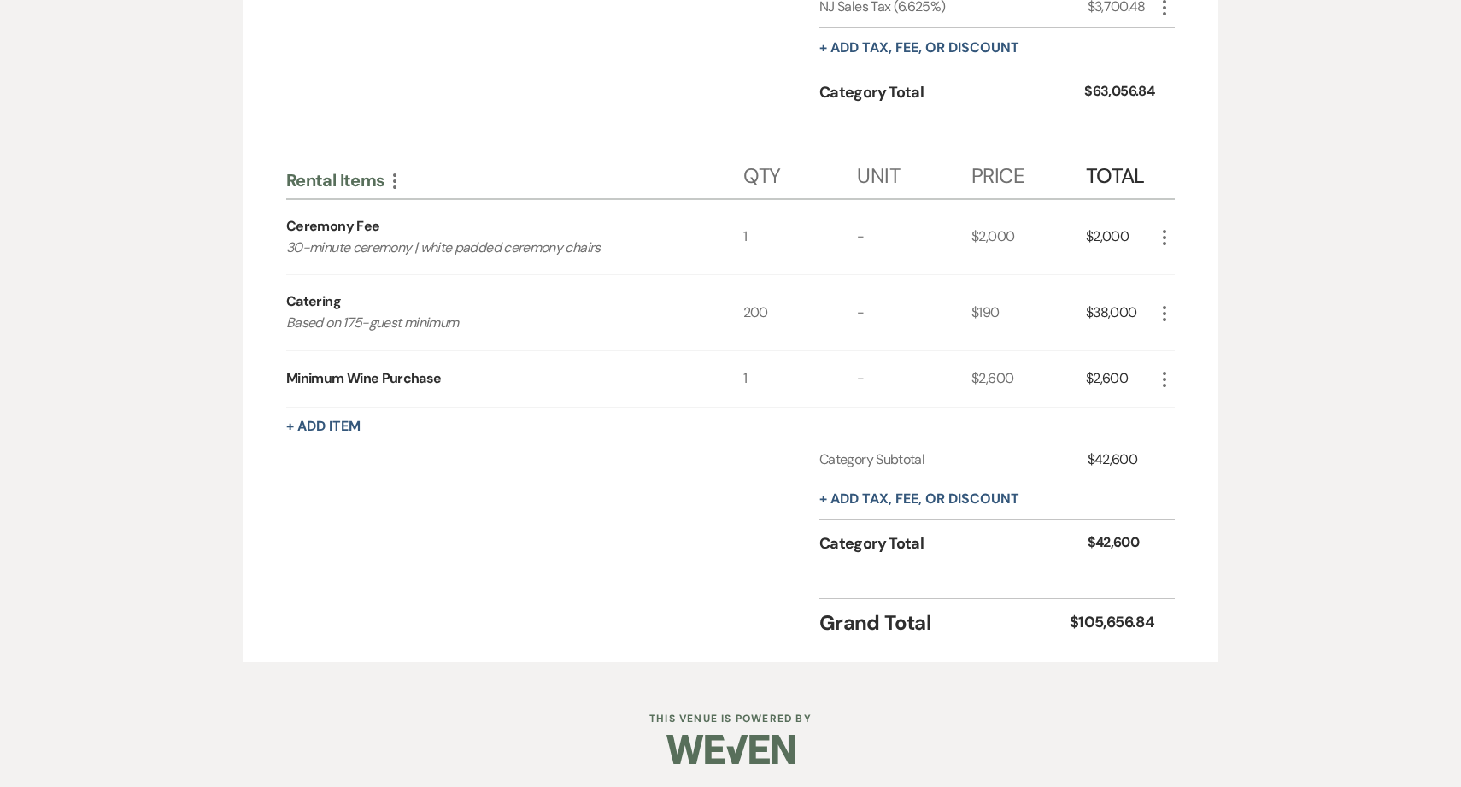
click at [1160, 377] on icon "More" at bounding box center [1165, 379] width 21 height 21
click at [1167, 443] on button "X Delete" at bounding box center [1201, 439] width 92 height 27
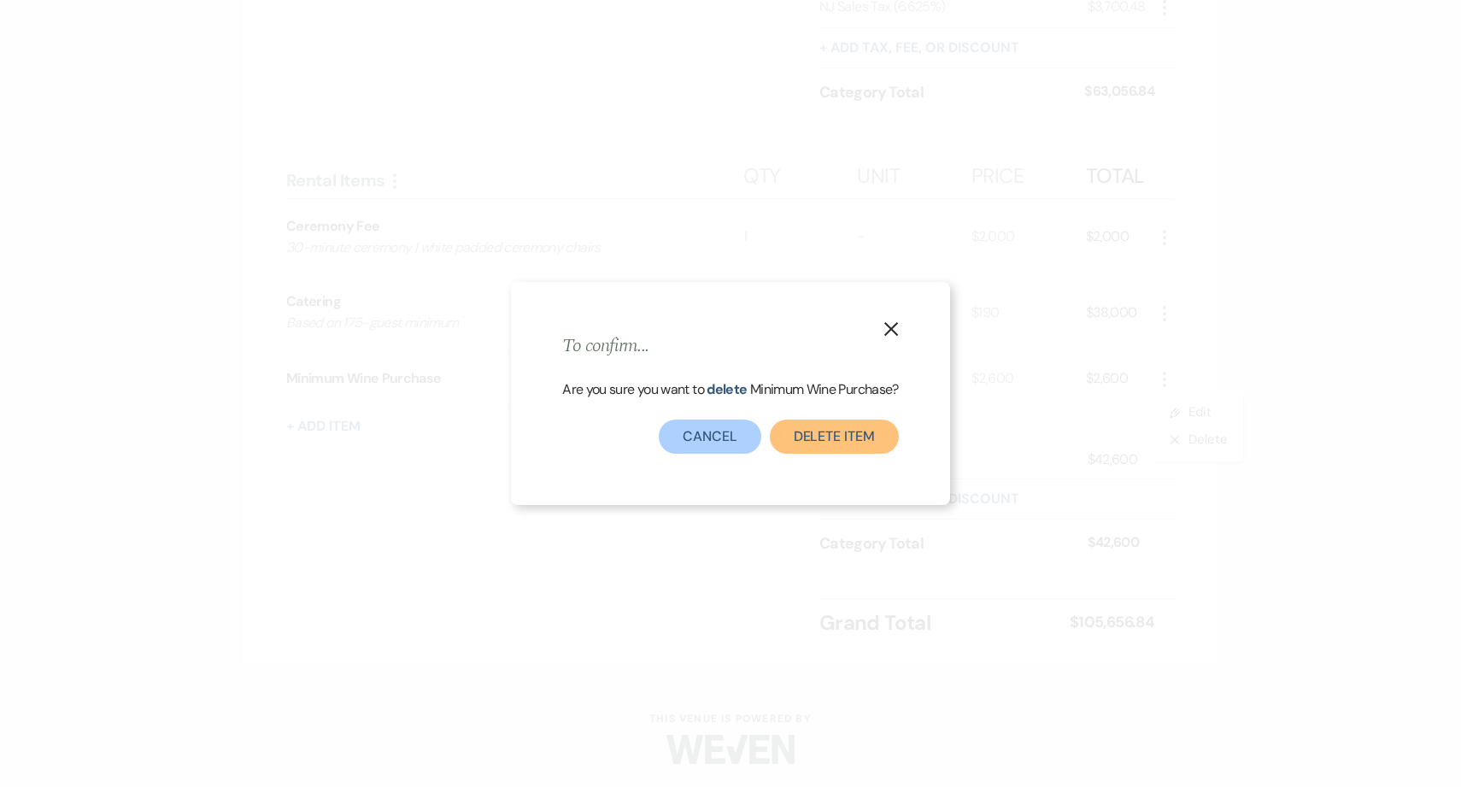
click at [888, 442] on button "Delete Item" at bounding box center [834, 437] width 129 height 34
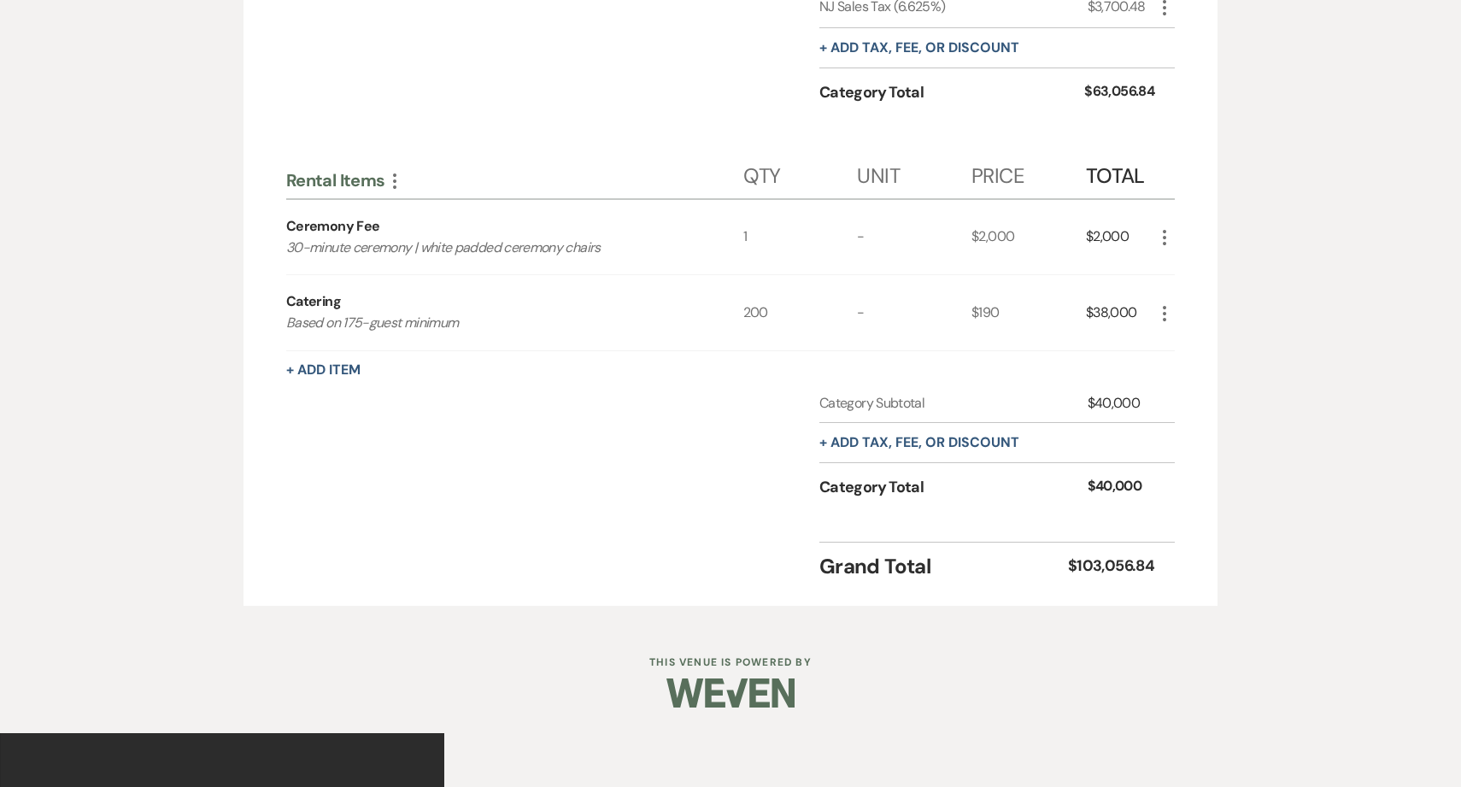
scroll to position [1834, 0]
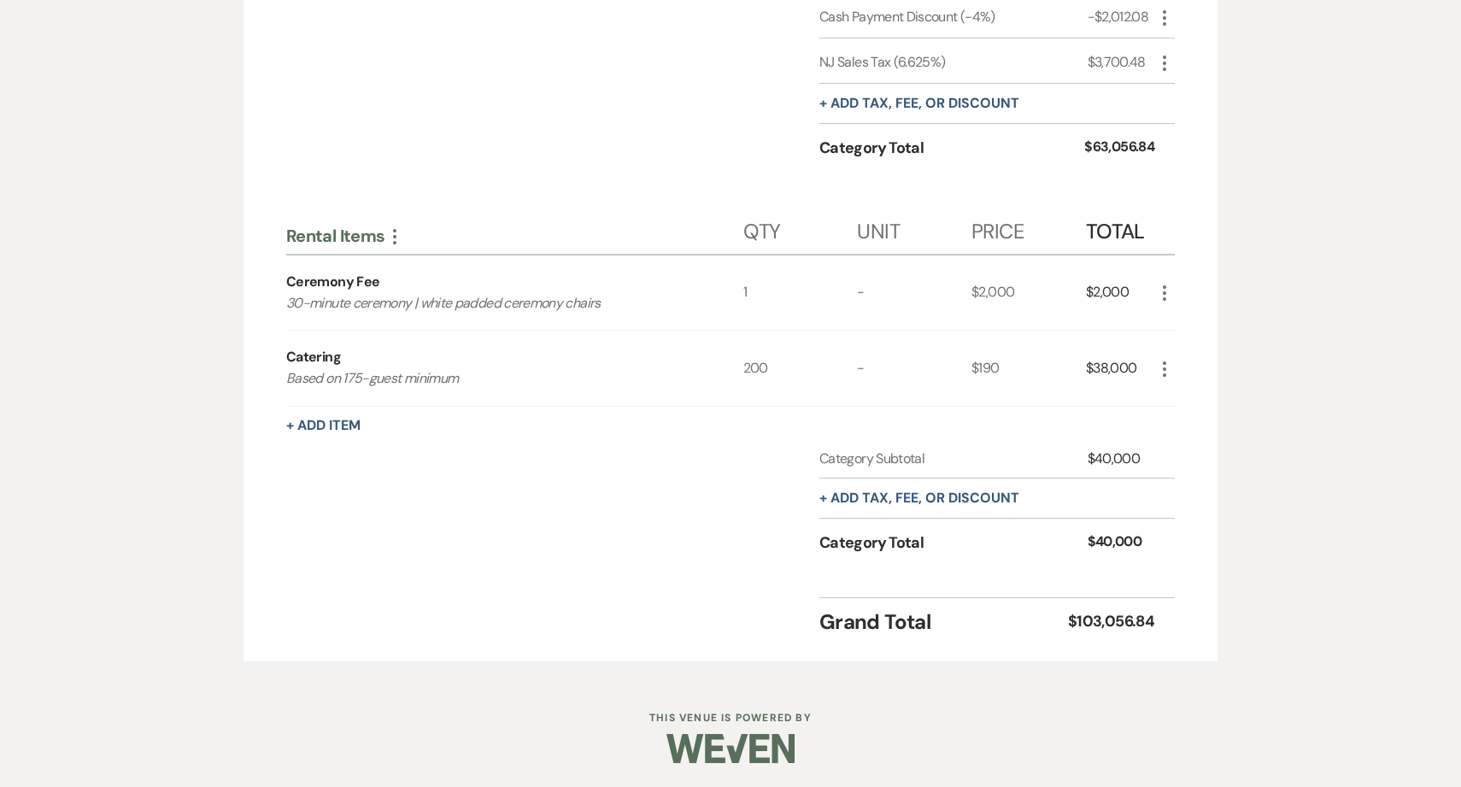
click at [1167, 369] on icon "More" at bounding box center [1165, 369] width 21 height 21
click at [1188, 432] on button "X Delete" at bounding box center [1201, 428] width 92 height 27
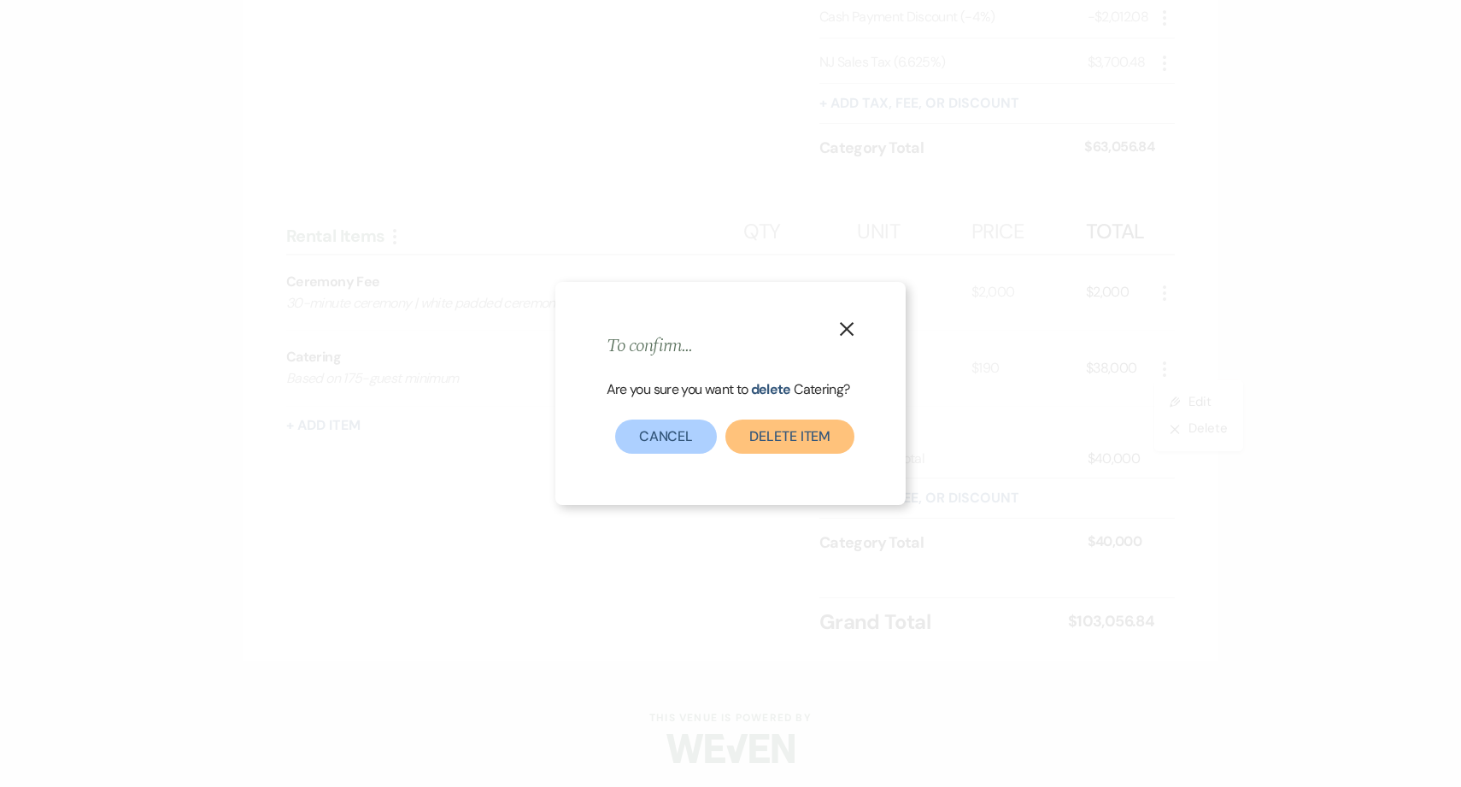
click at [752, 439] on button "Delete Item" at bounding box center [790, 437] width 129 height 34
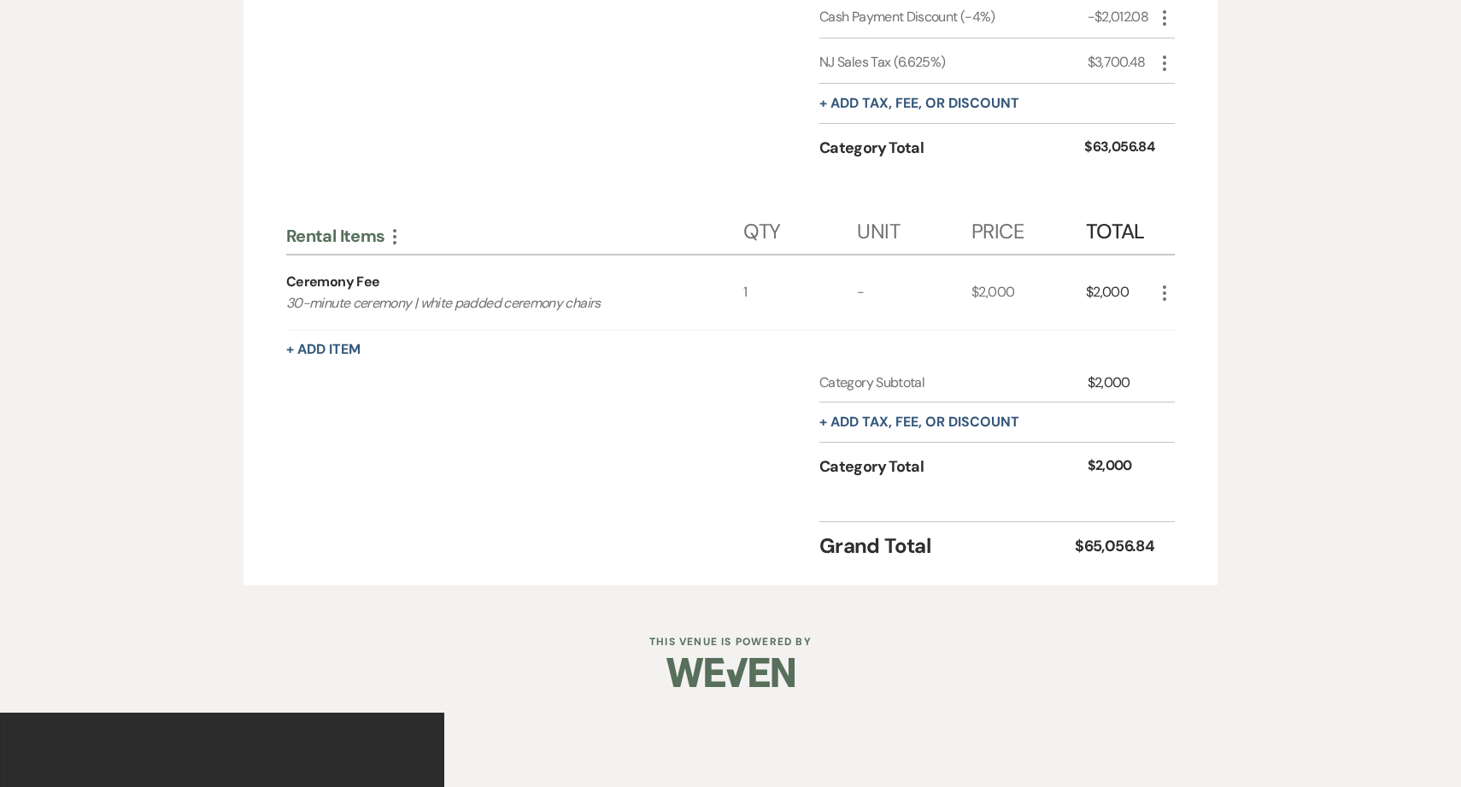
scroll to position [1758, 0]
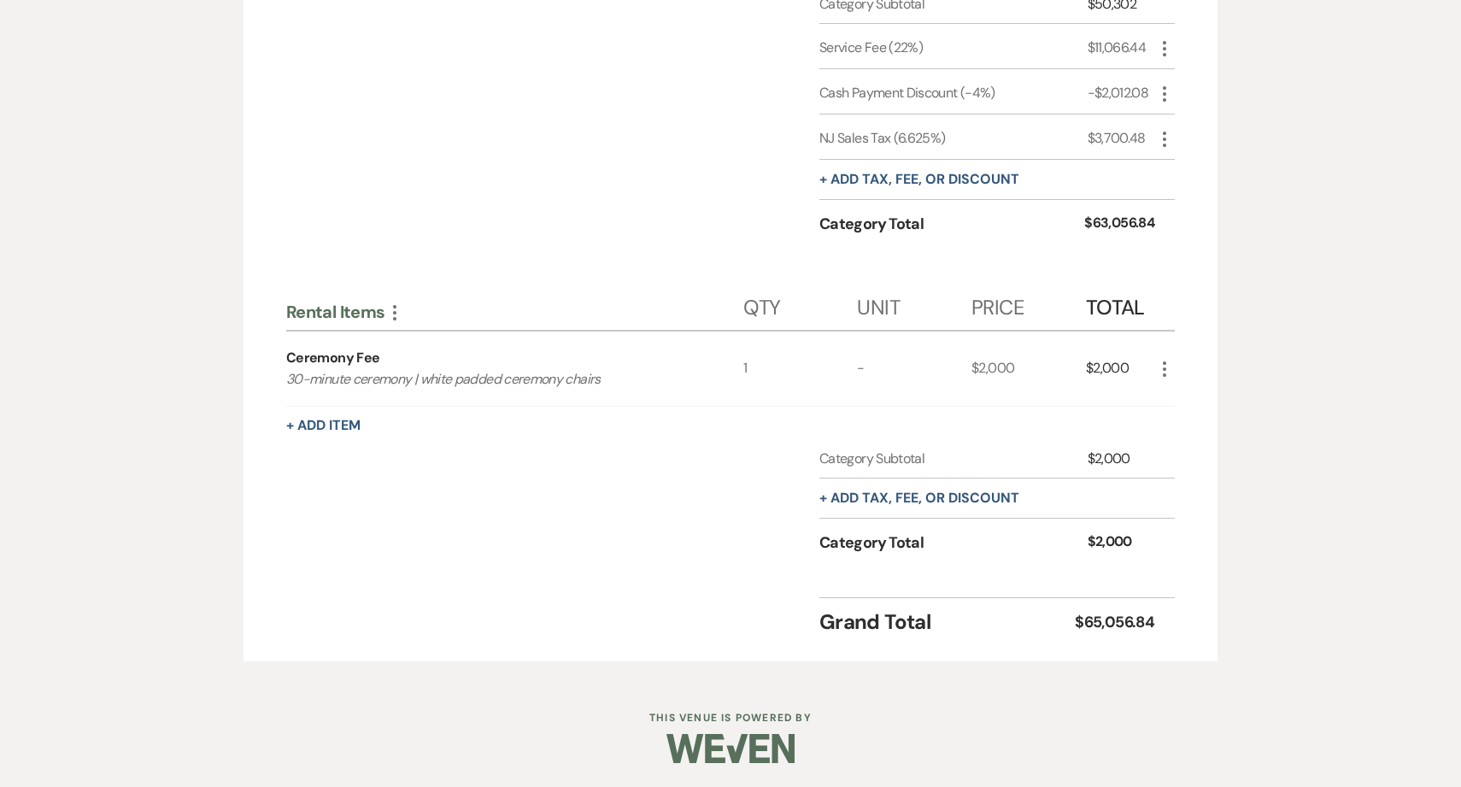
click at [1161, 366] on icon "More" at bounding box center [1165, 369] width 21 height 21
click at [1187, 435] on button "X Delete" at bounding box center [1201, 429] width 92 height 27
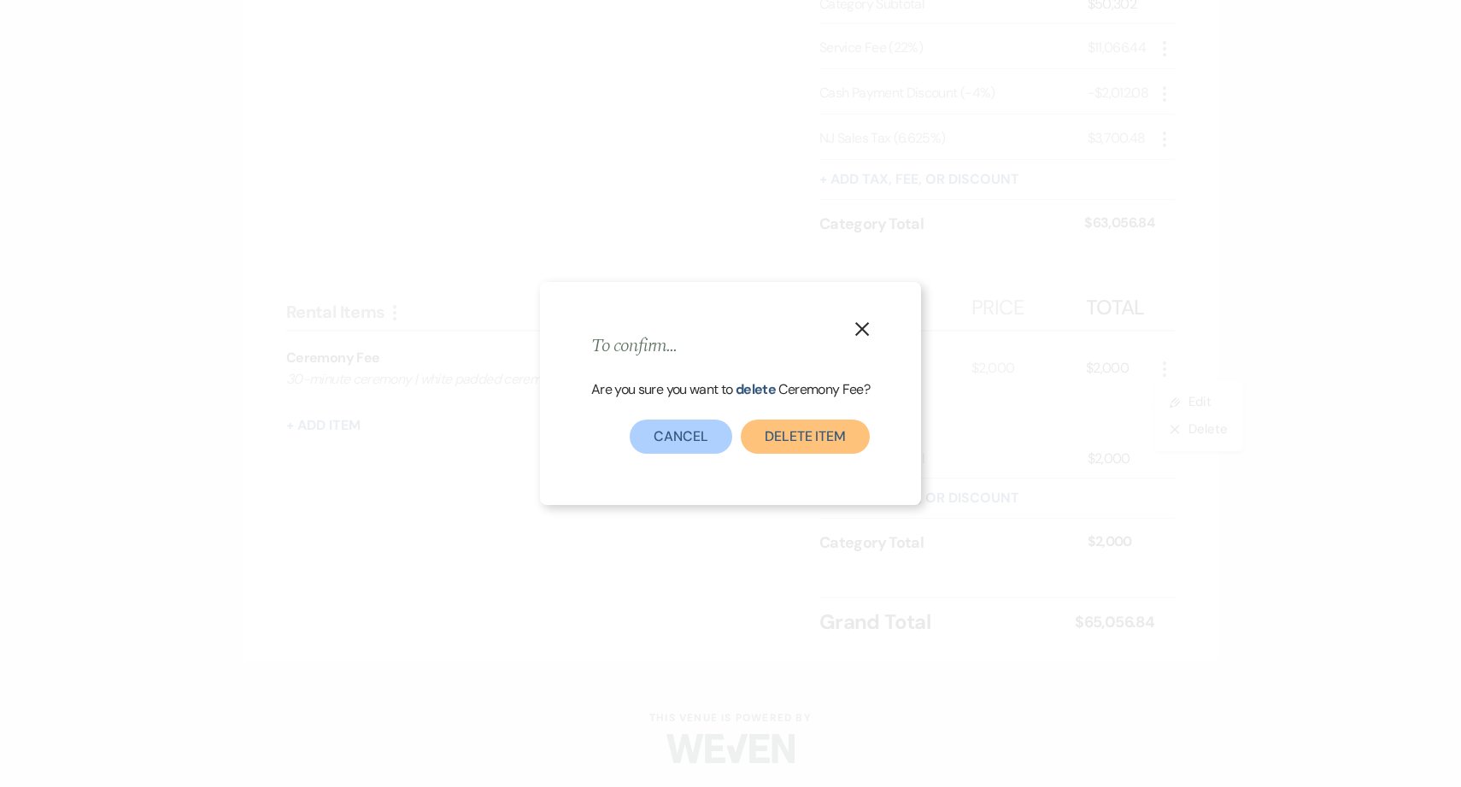
click at [779, 440] on button "Delete Item" at bounding box center [805, 437] width 129 height 34
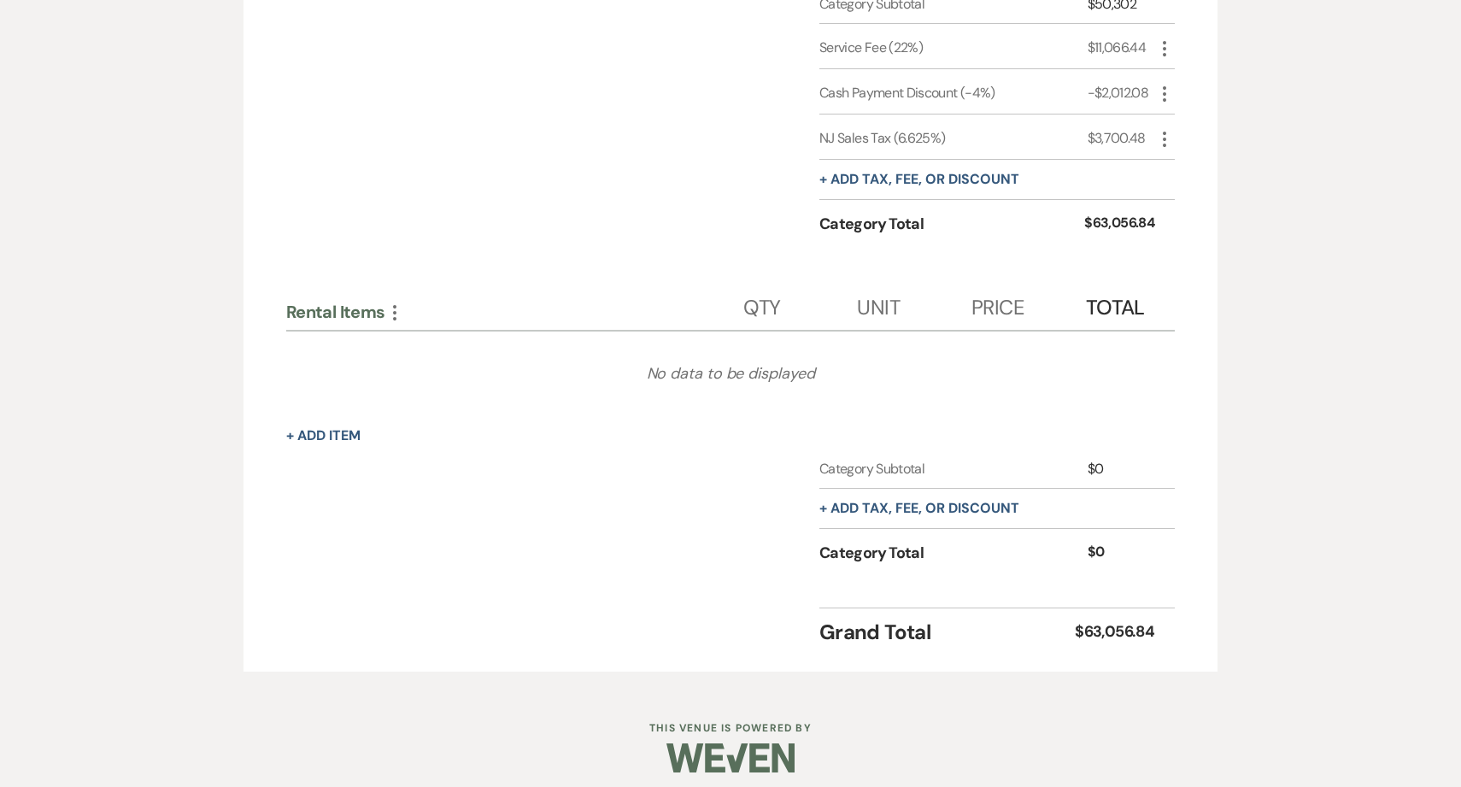
click at [397, 310] on icon "More" at bounding box center [395, 313] width 21 height 21
click at [446, 345] on button "Collapse Move Up" at bounding box center [469, 345] width 169 height 27
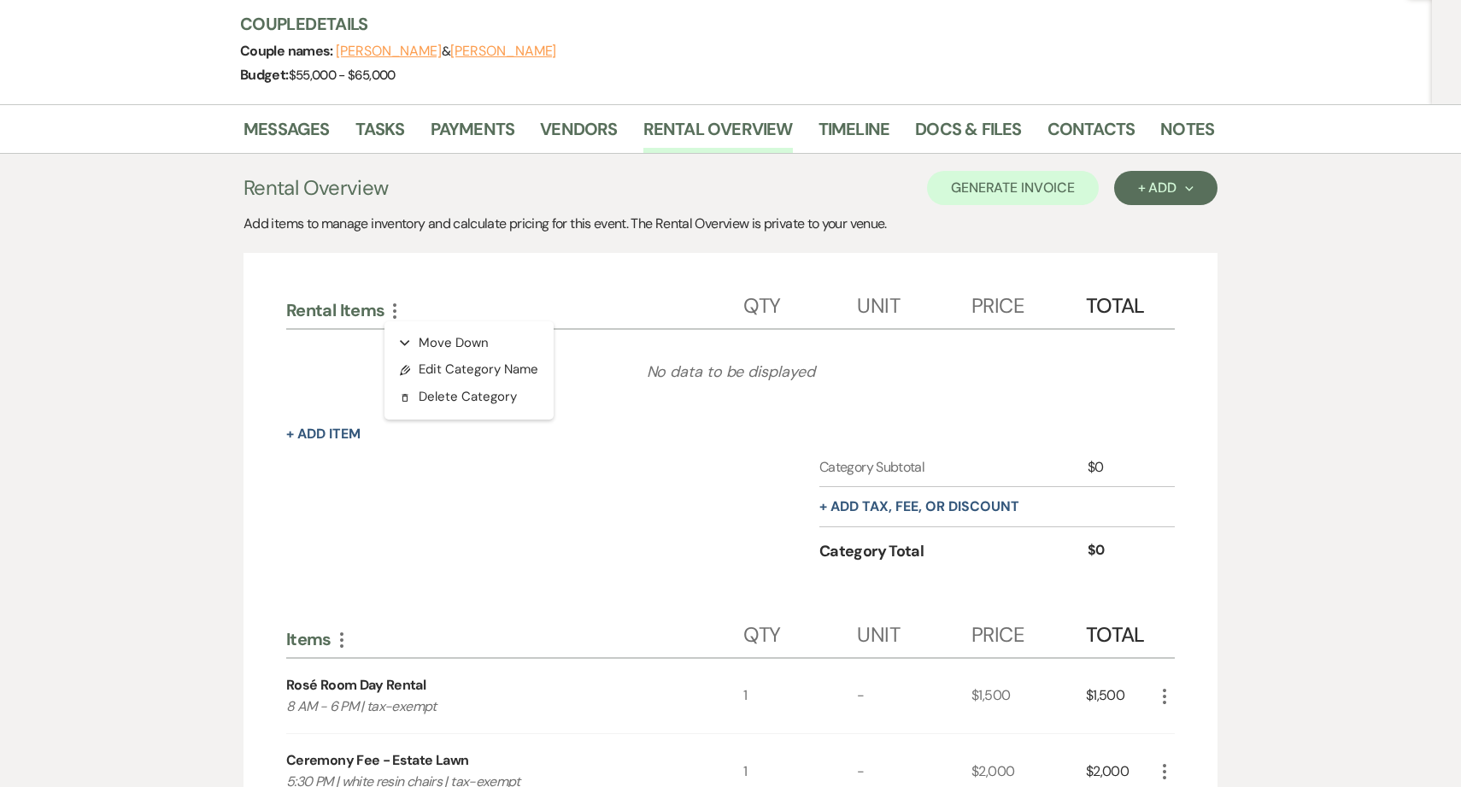
click at [402, 488] on div "Category Subtotal $0 + Add tax, fee, or discount Category Total $0" at bounding box center [730, 525] width 889 height 136
click at [395, 318] on use "button" at bounding box center [394, 310] width 3 height 15
click at [445, 398] on button "Delete Delete Category" at bounding box center [469, 397] width 169 height 27
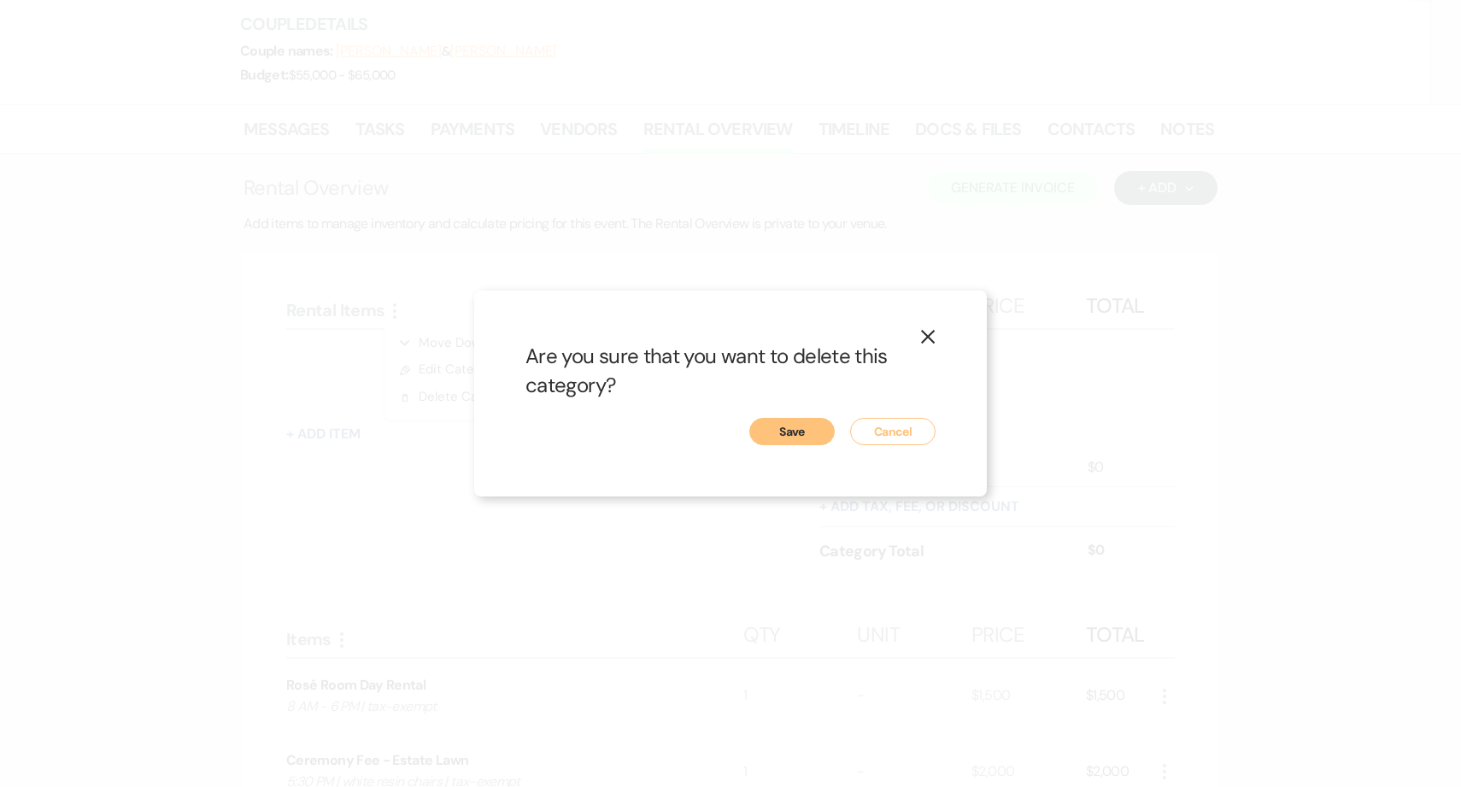
click at [801, 429] on button "Save" at bounding box center [792, 431] width 85 height 27
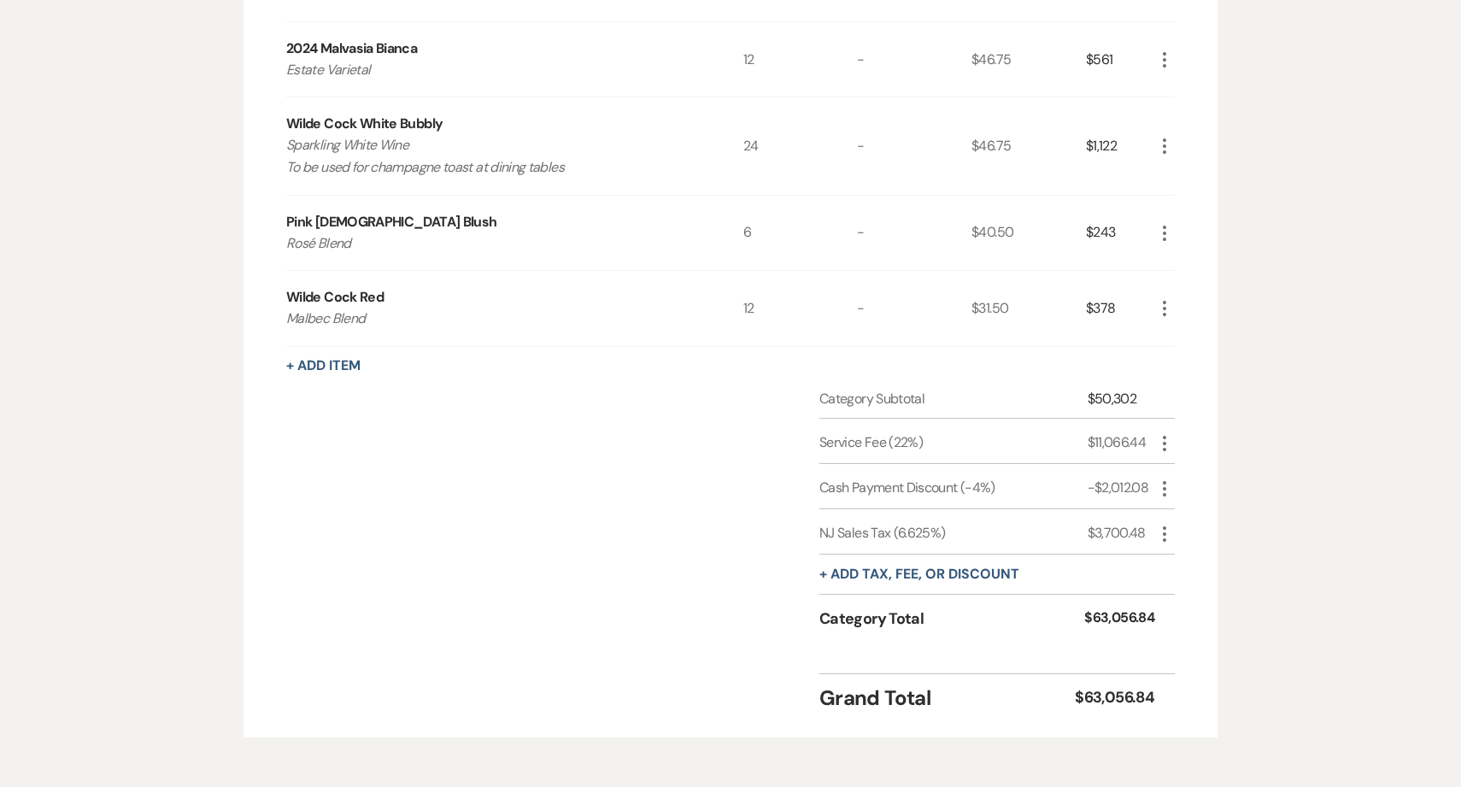
scroll to position [1361, 0]
click at [1159, 486] on icon "More" at bounding box center [1165, 490] width 21 height 21
click at [1195, 515] on button "Pencil Edit" at bounding box center [1199, 523] width 89 height 27
select select "2"
select select "false"
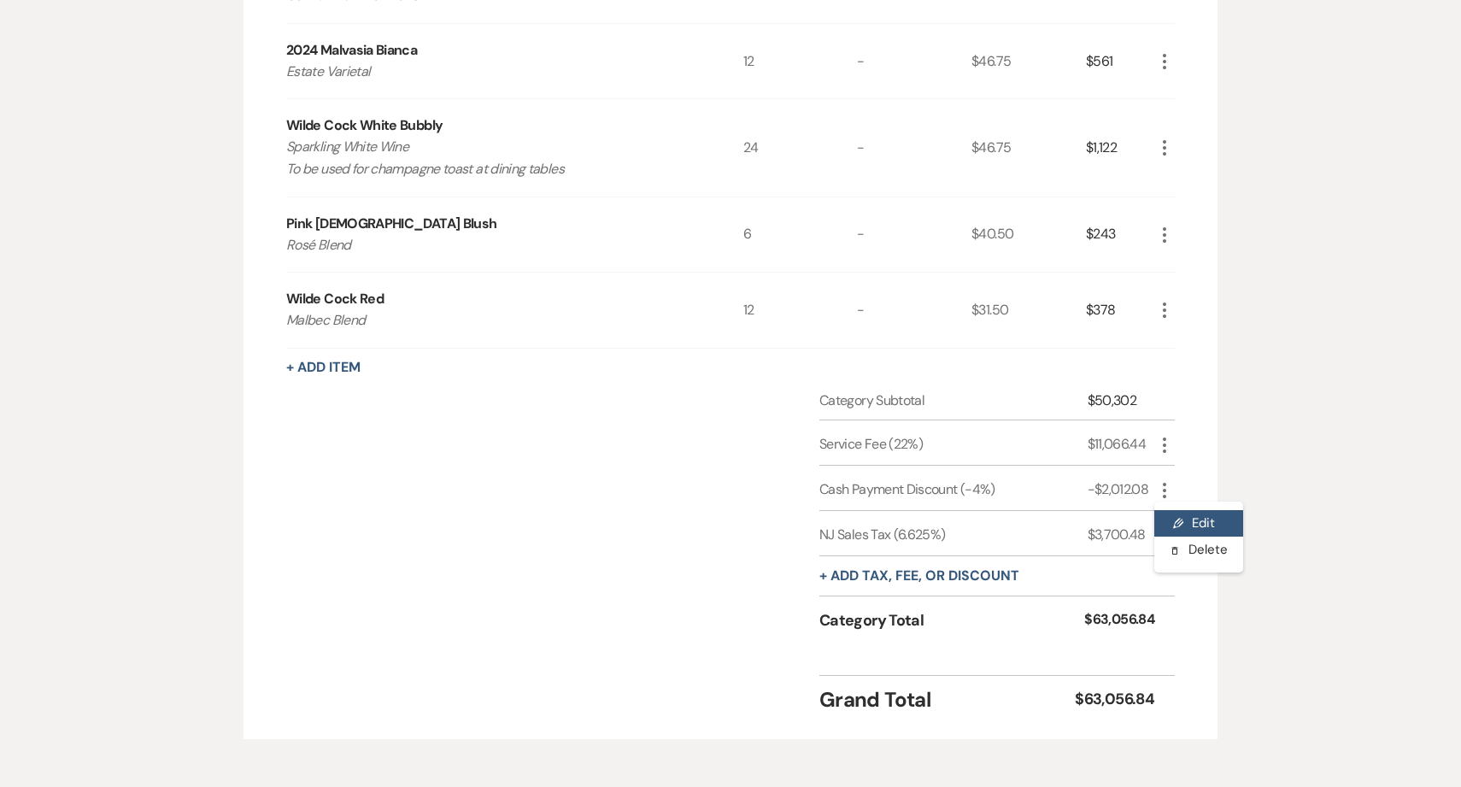
select select "1"
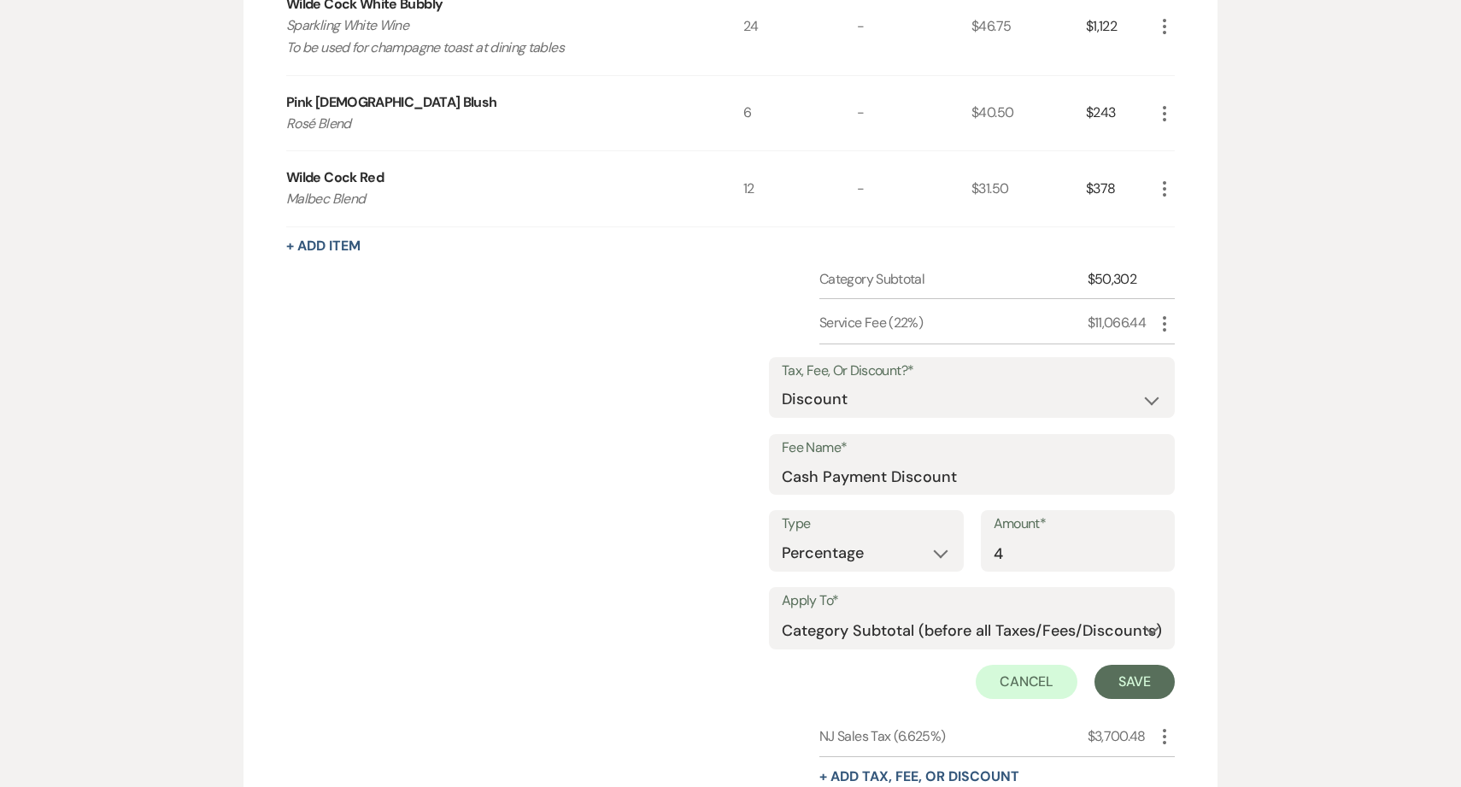
scroll to position [1583, 0]
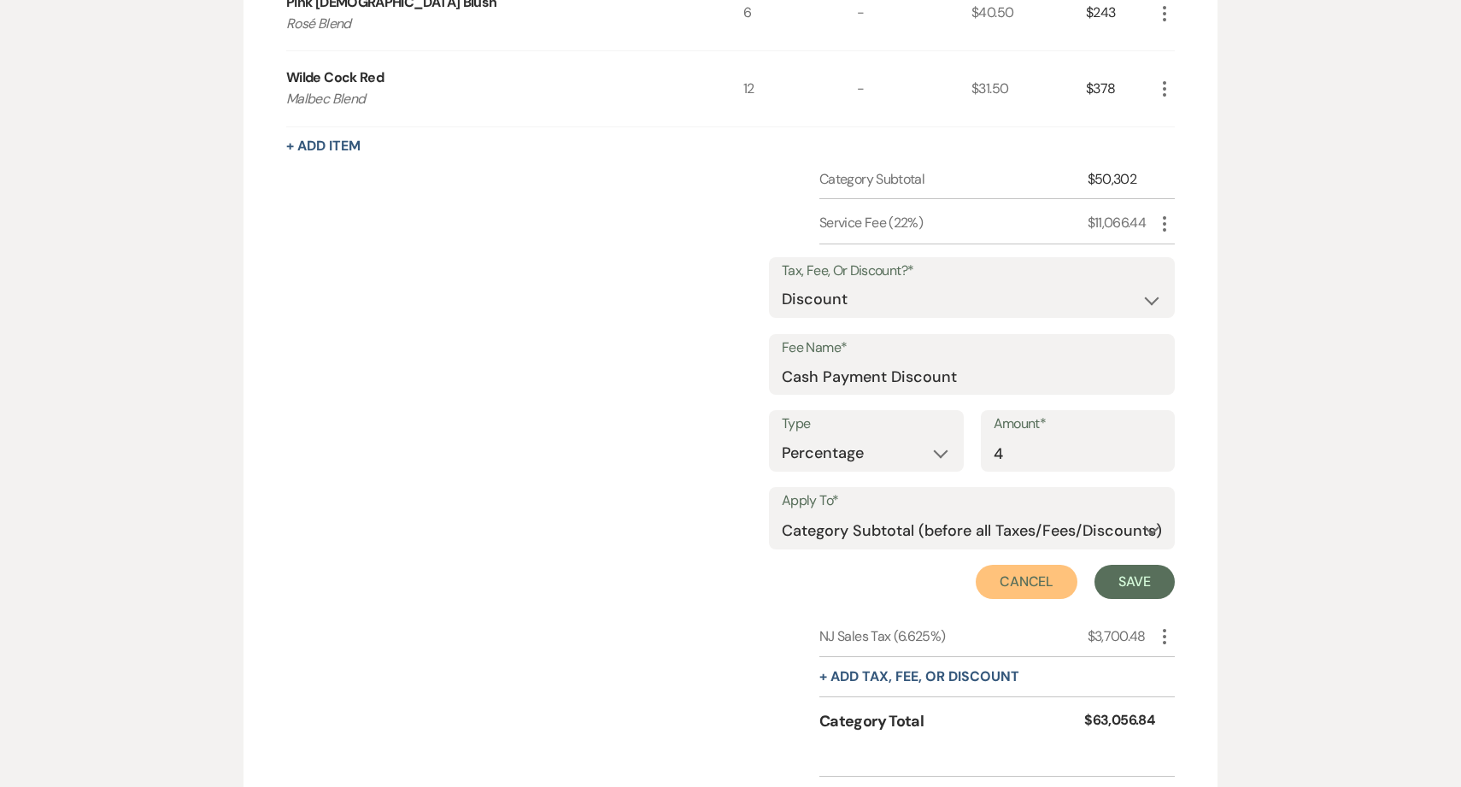
click at [1020, 587] on button "Cancel" at bounding box center [1027, 582] width 103 height 34
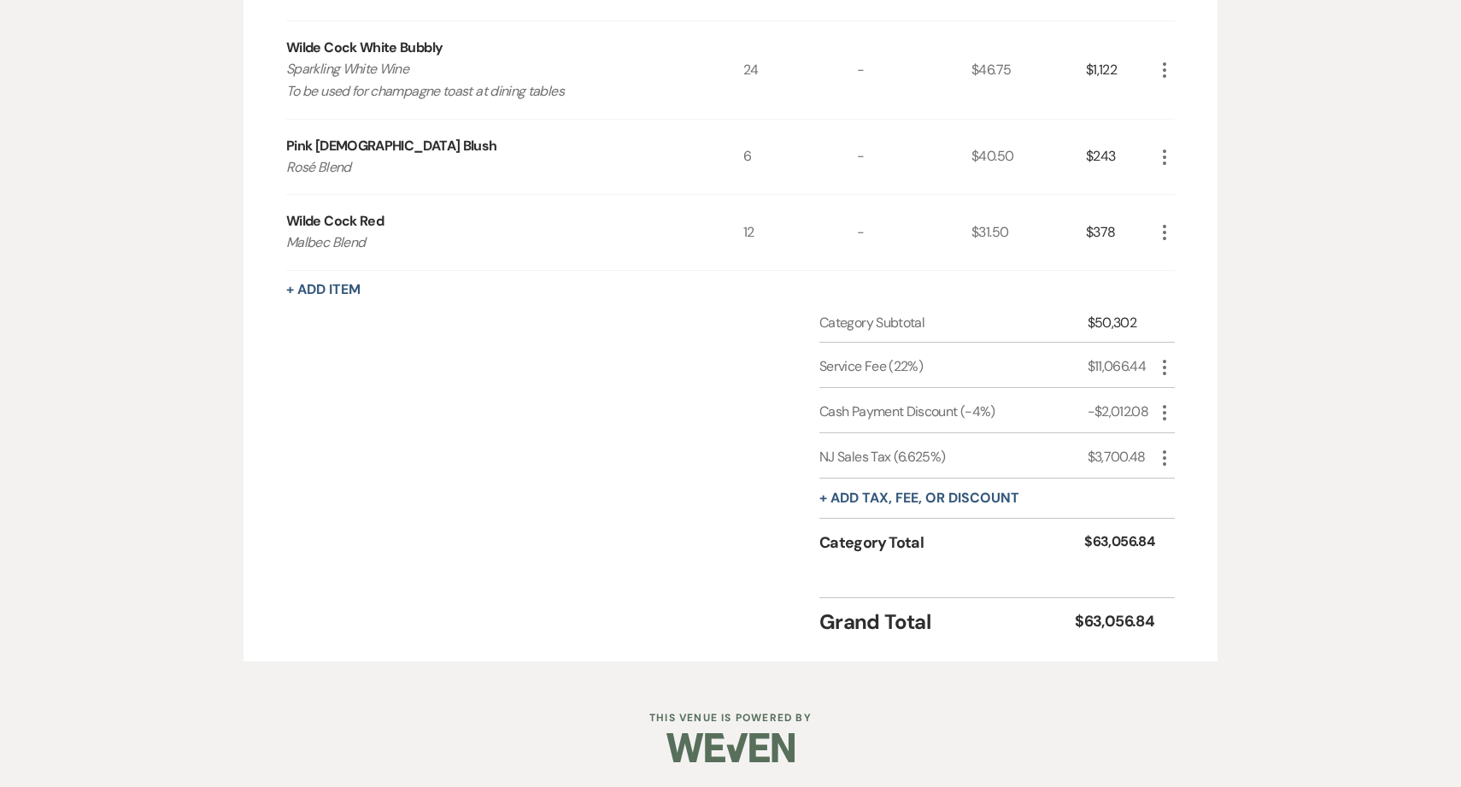
click at [1167, 453] on icon "More" at bounding box center [1165, 458] width 21 height 21
click at [1167, 478] on button "Pencil Edit" at bounding box center [1199, 491] width 89 height 27
select select "3"
select select "false"
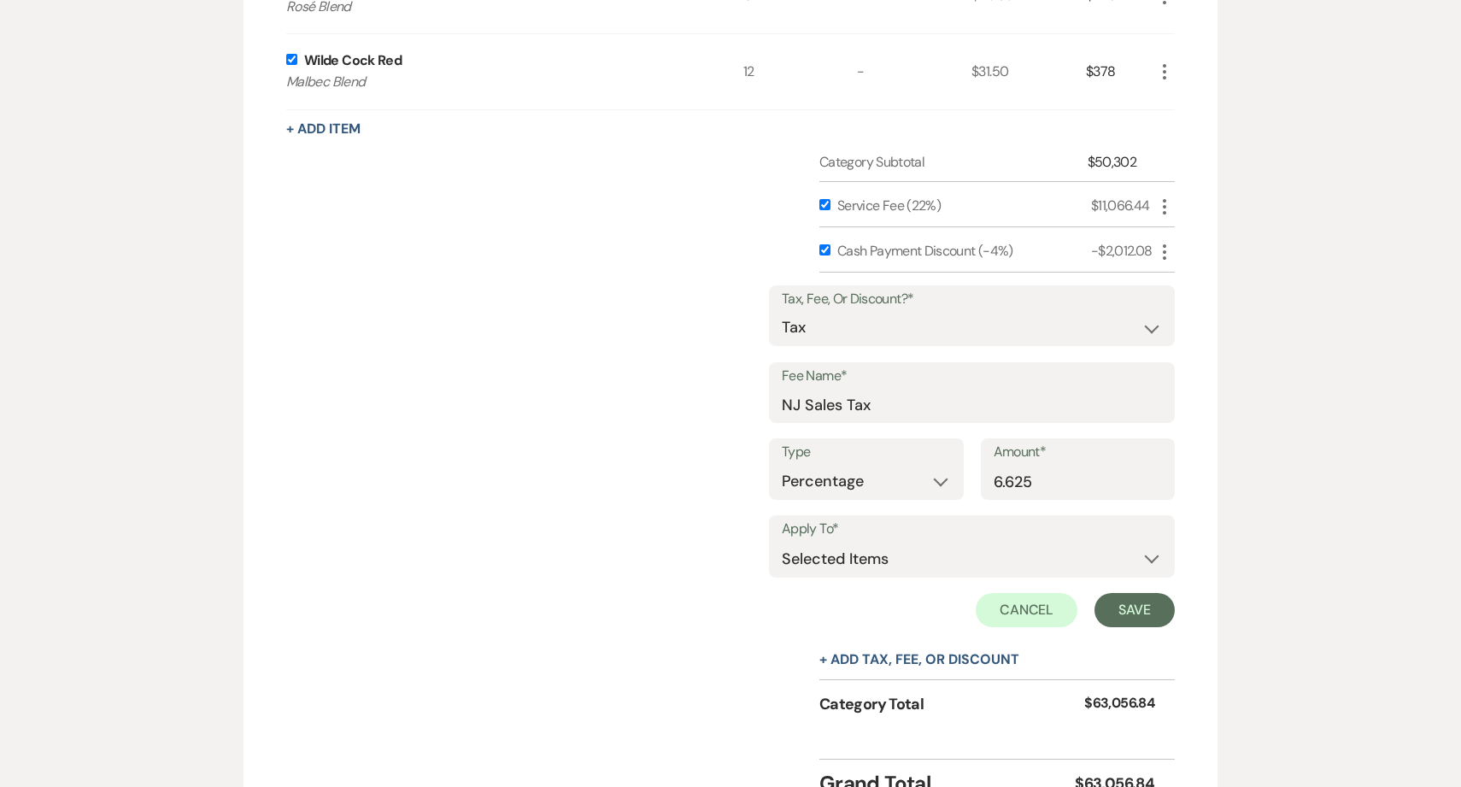
scroll to position [1741, 0]
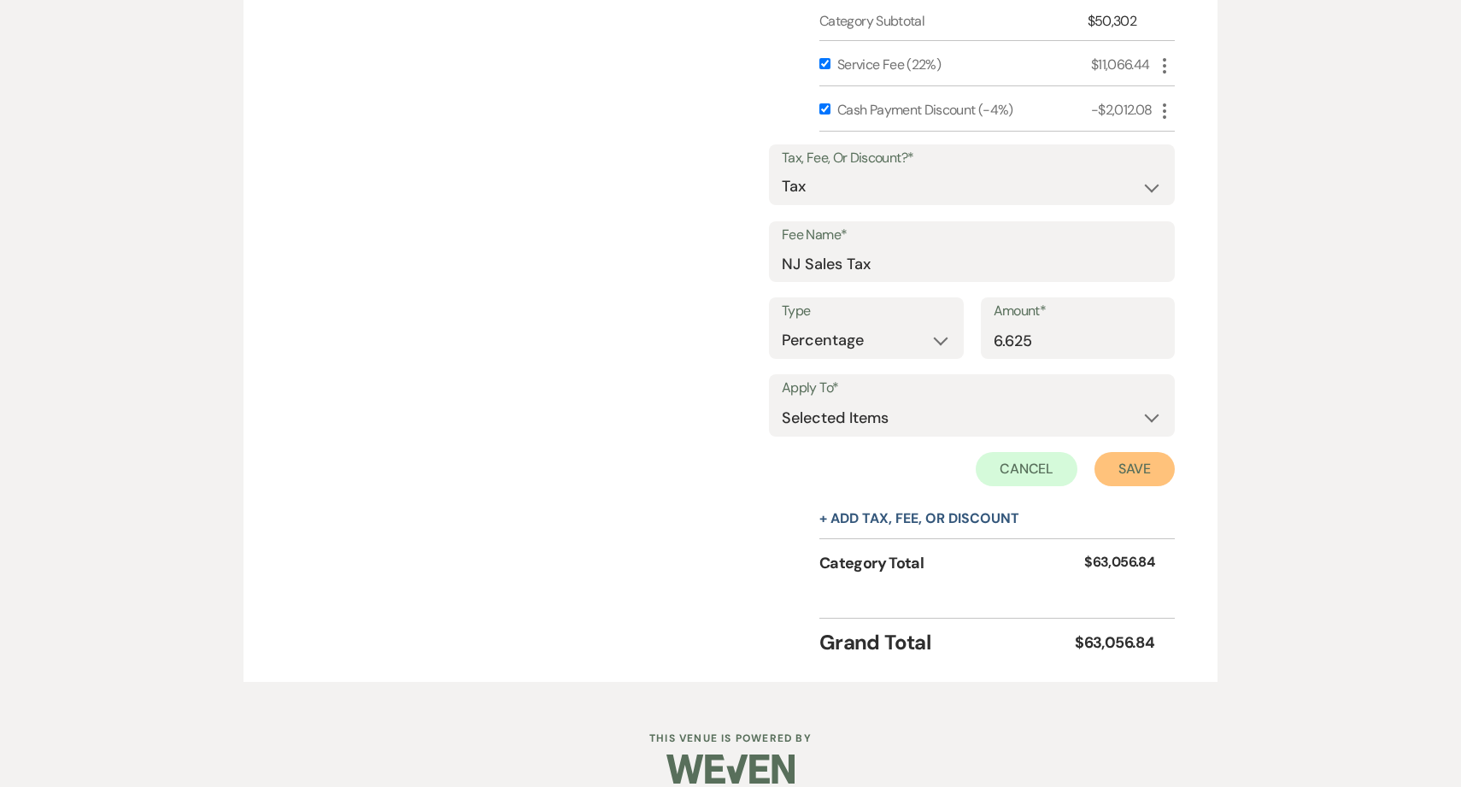
click at [1133, 477] on button "Save" at bounding box center [1135, 469] width 80 height 34
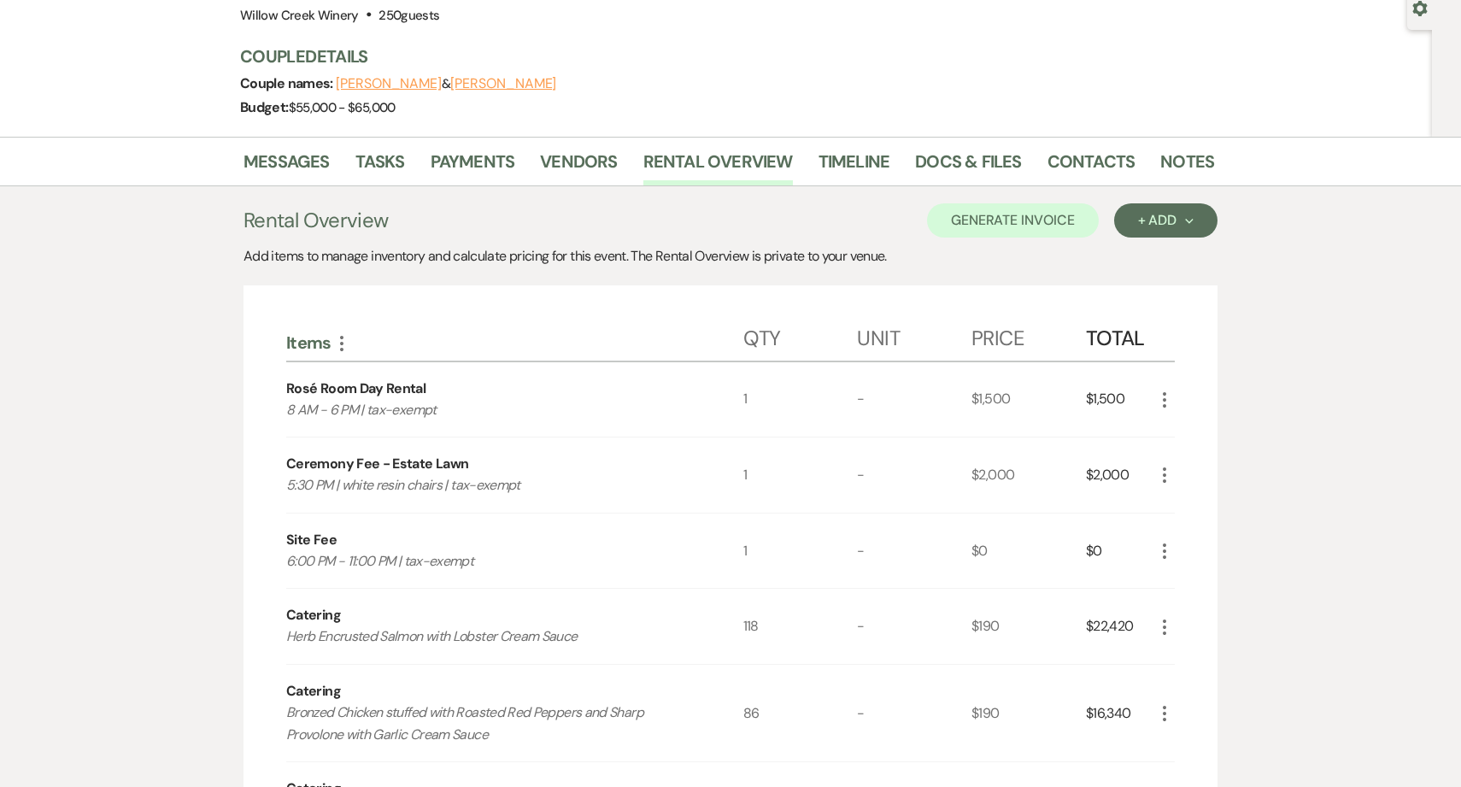
scroll to position [167, 0]
click at [1104, 165] on link "Contacts" at bounding box center [1092, 169] width 88 height 38
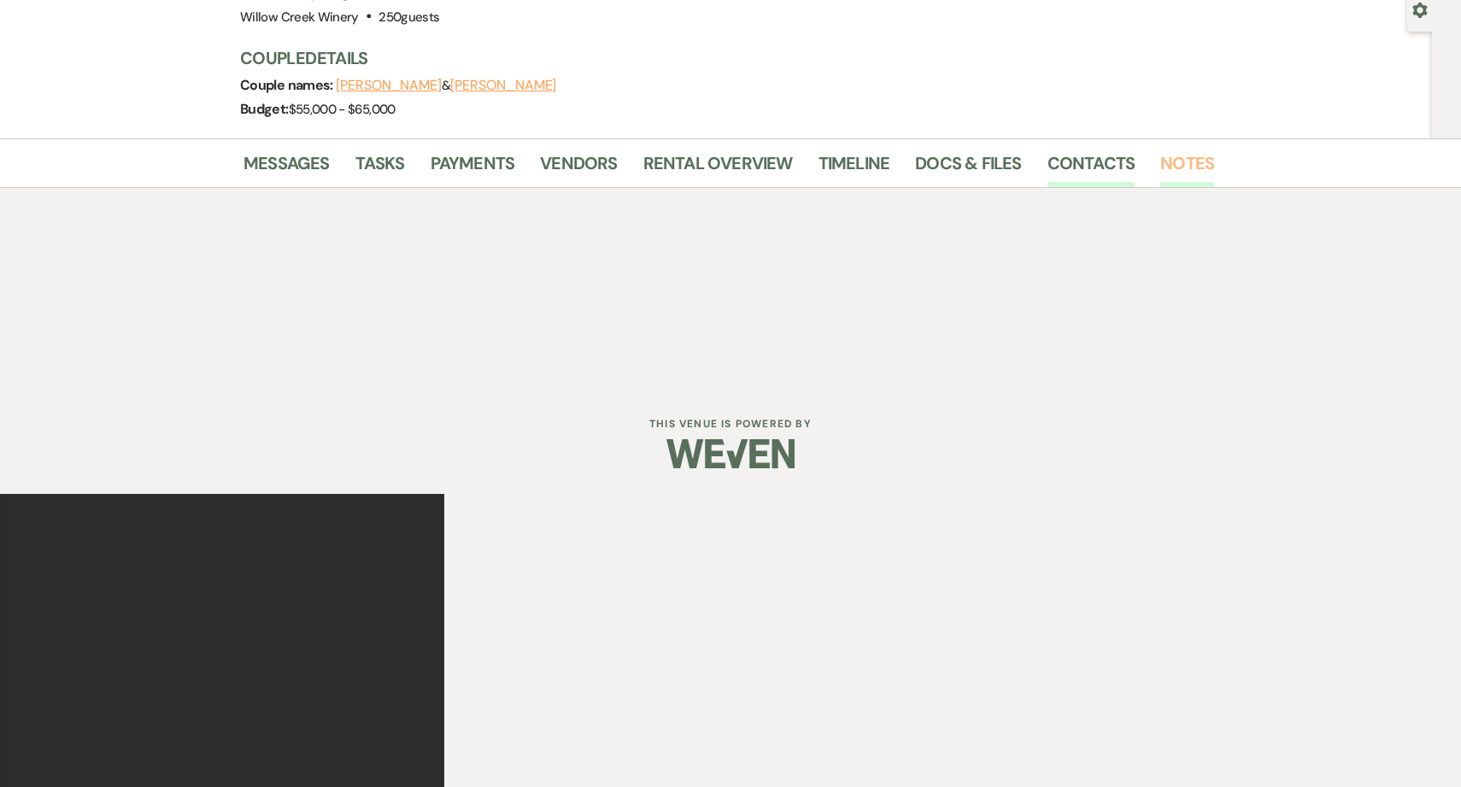
click at [1161, 167] on link "Notes" at bounding box center [1188, 169] width 54 height 38
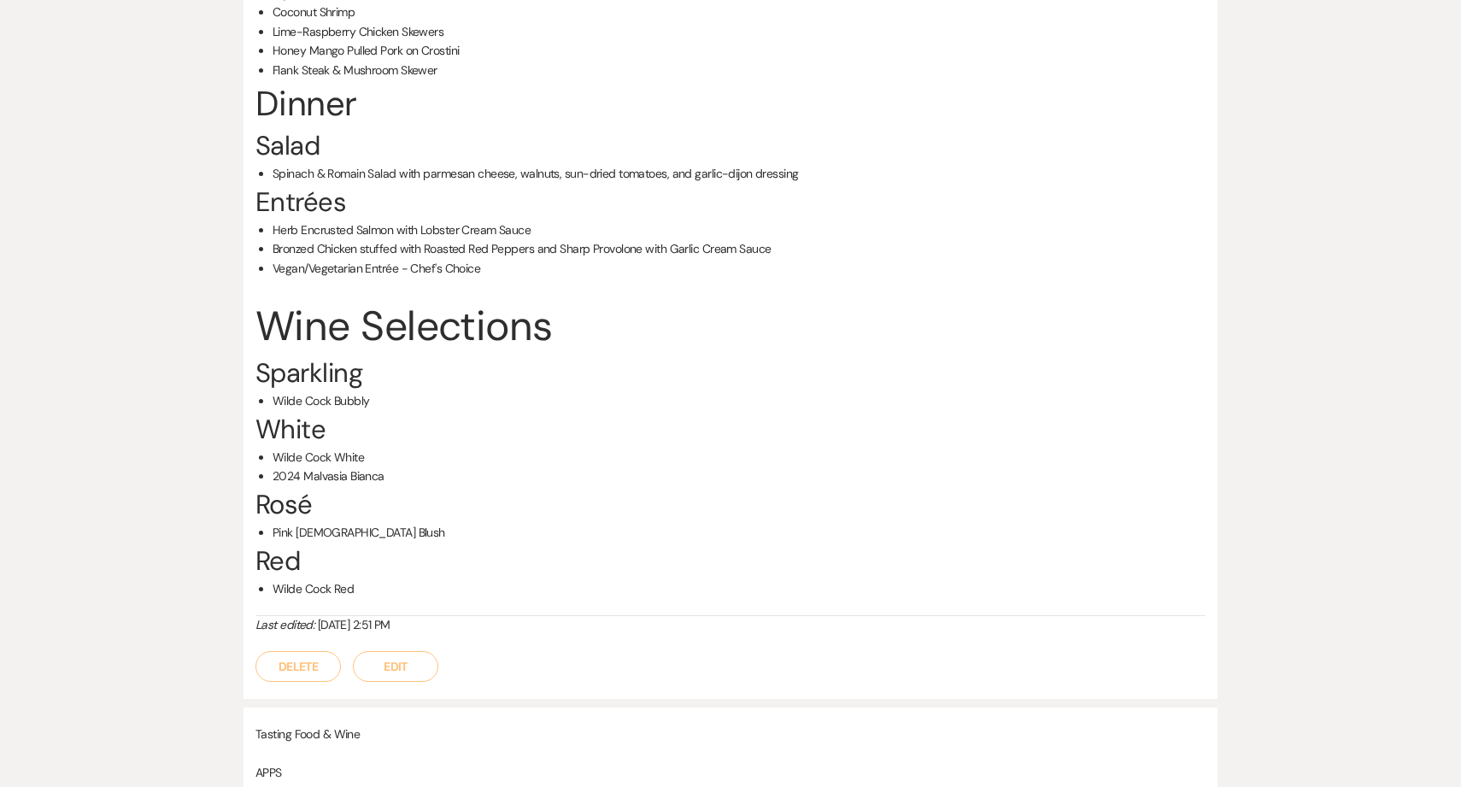
scroll to position [712, 0]
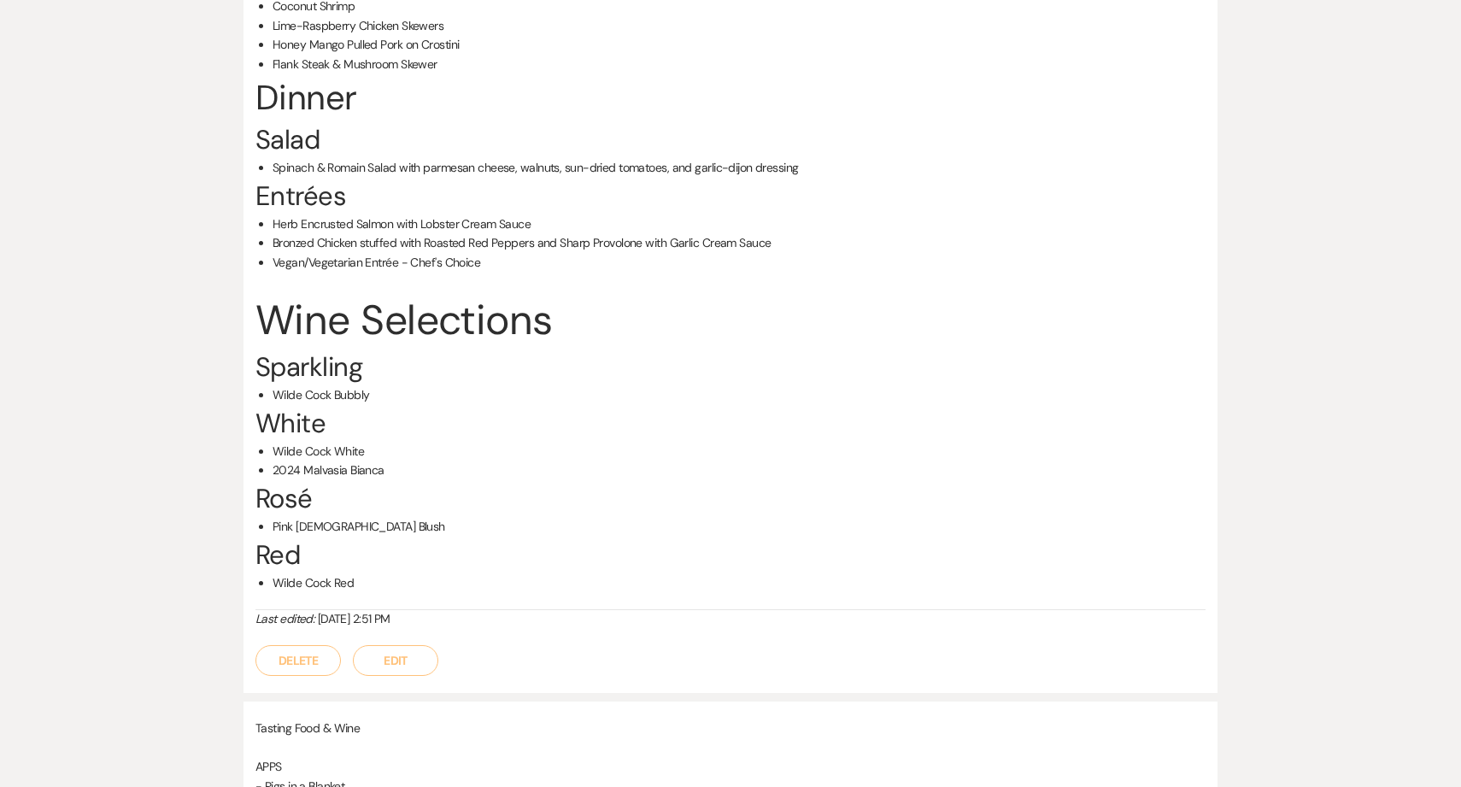
click at [396, 665] on button "Edit" at bounding box center [395, 660] width 85 height 31
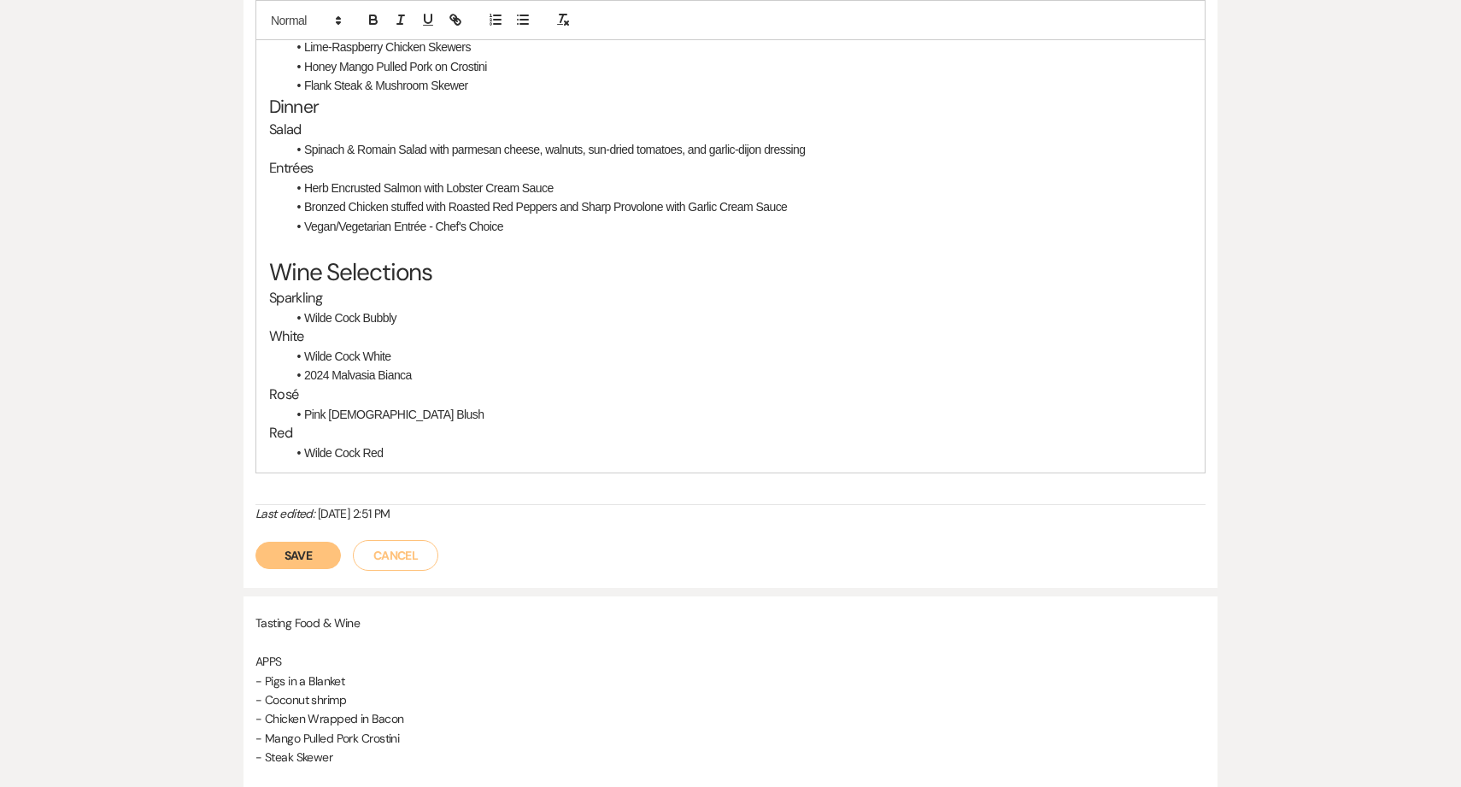
scroll to position [646, 0]
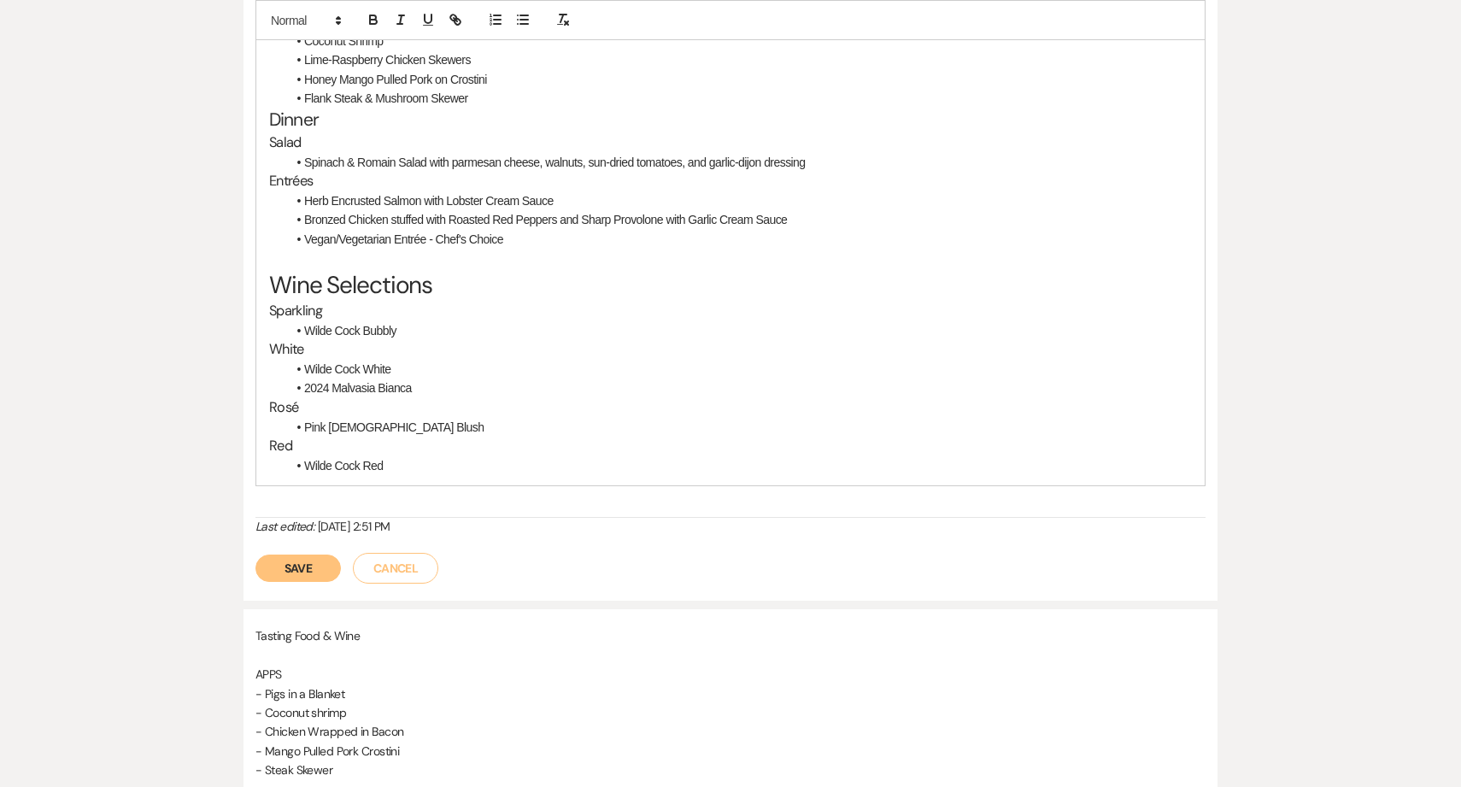
click at [446, 330] on li "Wilde Cock Bubbly" at bounding box center [739, 330] width 906 height 19
click at [491, 372] on li "Wilde Cock White" at bounding box center [739, 369] width 906 height 19
click at [511, 392] on li "2024 Malvasia Bianca" at bounding box center [739, 388] width 906 height 19
click at [457, 431] on li "Pink [DEMOGRAPHIC_DATA] Blush" at bounding box center [739, 427] width 906 height 19
click at [480, 474] on li "Wilde Cock Red" at bounding box center [739, 465] width 906 height 19
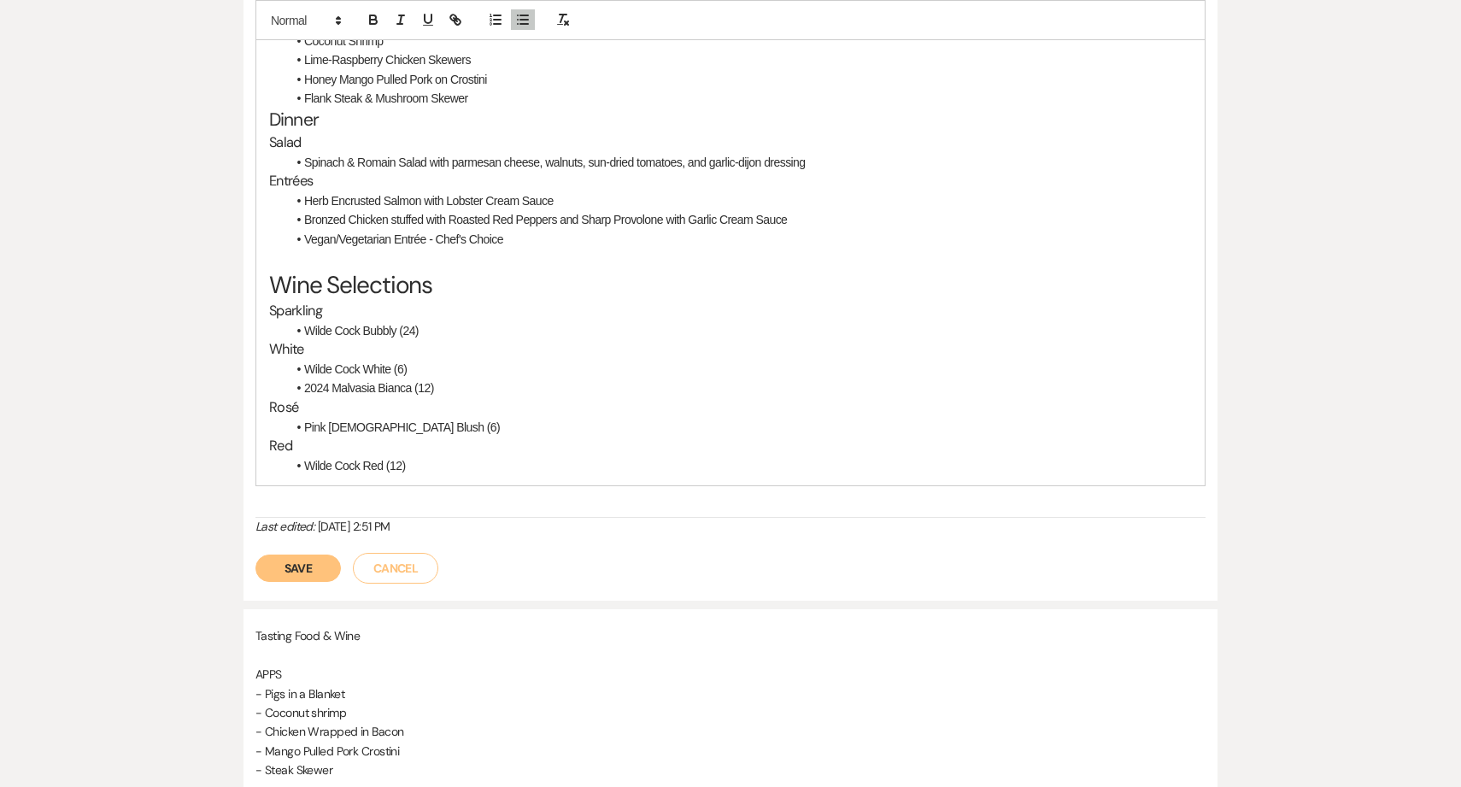
click at [673, 203] on li "Herb Encrusted Salmon with Lobster Cream Sauce" at bounding box center [739, 200] width 906 height 19
click at [842, 219] on li "Bronzed Chicken stuffed with Roasted Red Peppers and Sharp Provolone with Garli…" at bounding box center [739, 219] width 906 height 19
drag, startPoint x: 386, startPoint y: 466, endPoint x: 441, endPoint y: 478, distance: 56.0
click at [441, 478] on div "Menu Cocktail Hour Displayed Hors d'Oeuvres Roma Tomato & Basil Brushcetta Anti…" at bounding box center [730, 176] width 949 height 620
drag, startPoint x: 388, startPoint y: 430, endPoint x: 430, endPoint y: 433, distance: 42.0
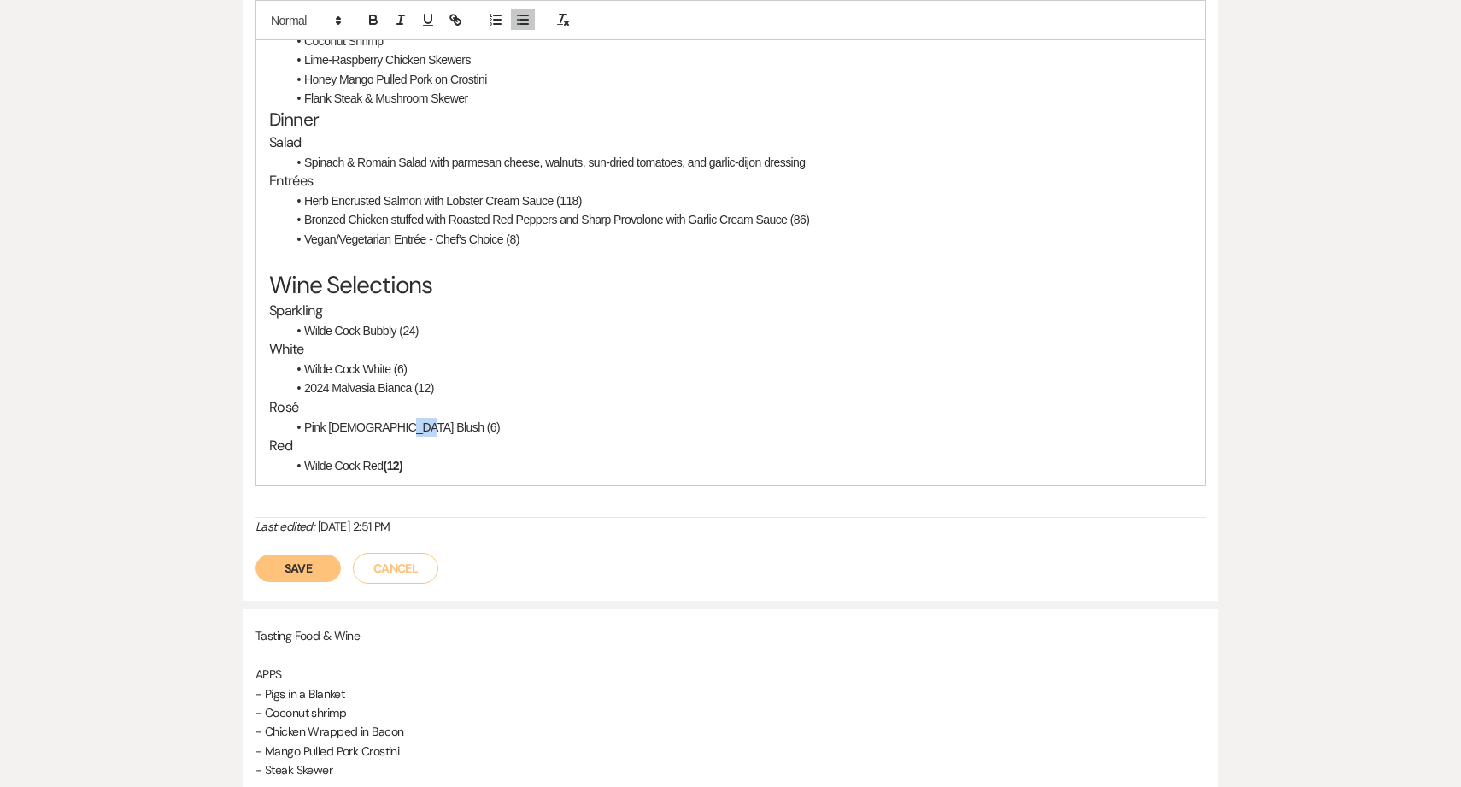
click at [430, 433] on li "Pink [DEMOGRAPHIC_DATA] Blush (6)" at bounding box center [739, 427] width 906 height 19
click at [419, 391] on li "2024 Malvasia Bianca (12)" at bounding box center [739, 388] width 906 height 19
drag, startPoint x: 415, startPoint y: 387, endPoint x: 456, endPoint y: 393, distance: 41.5
click at [456, 393] on li "2024 Malvasia Bianca (12)" at bounding box center [739, 388] width 906 height 19
drag, startPoint x: 392, startPoint y: 367, endPoint x: 415, endPoint y: 368, distance: 22.3
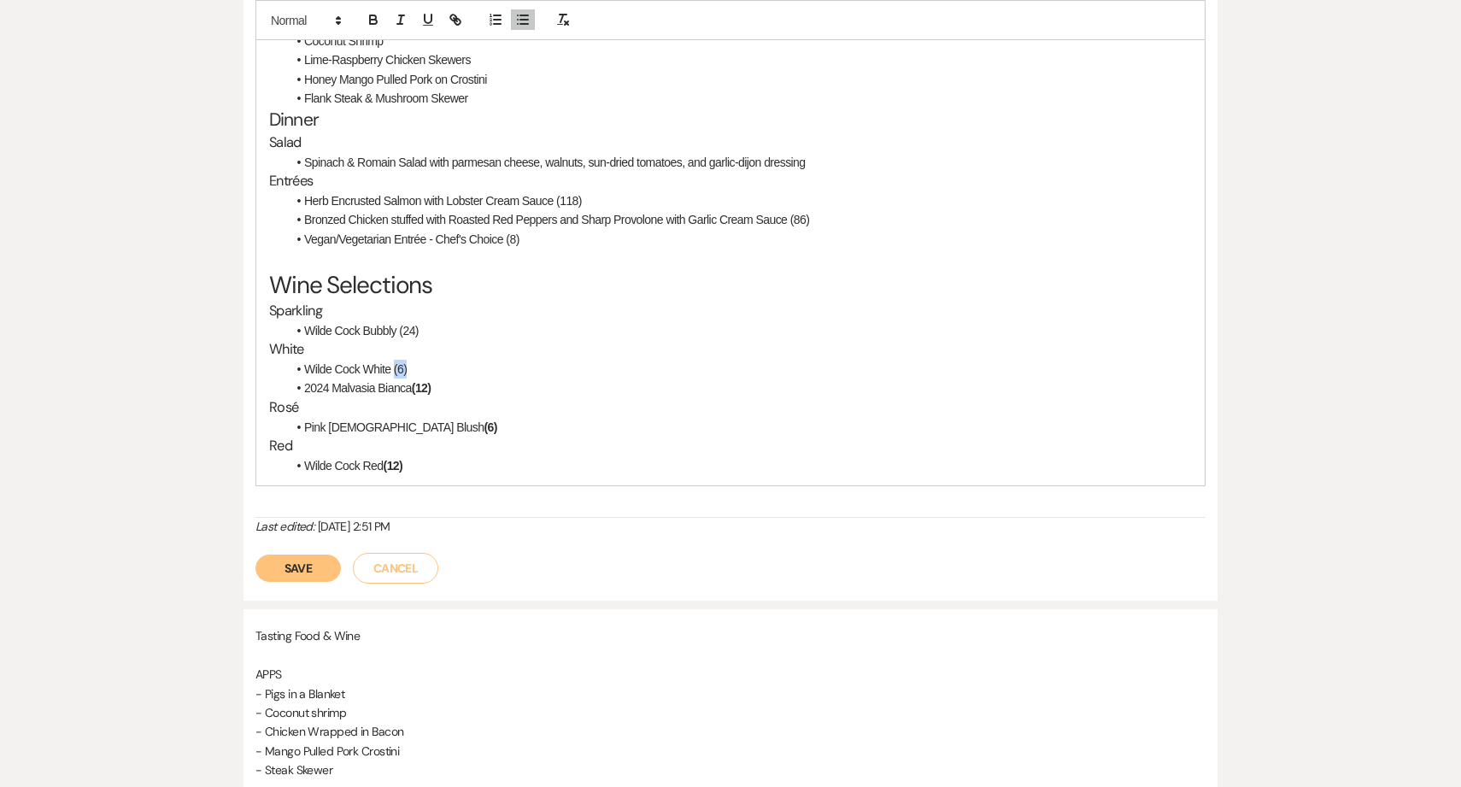
click at [415, 368] on li "Wilde Cock White (6)" at bounding box center [739, 369] width 906 height 19
drag, startPoint x: 402, startPoint y: 330, endPoint x: 433, endPoint y: 330, distance: 31.6
click at [433, 330] on li "Wilde Cock Bubbly (24)" at bounding box center [739, 330] width 906 height 19
drag, startPoint x: 506, startPoint y: 240, endPoint x: 524, endPoint y: 241, distance: 18.0
click at [524, 241] on li "Vegan/Vegetarian Entrée - Chef's Choice (8)" at bounding box center [739, 239] width 906 height 19
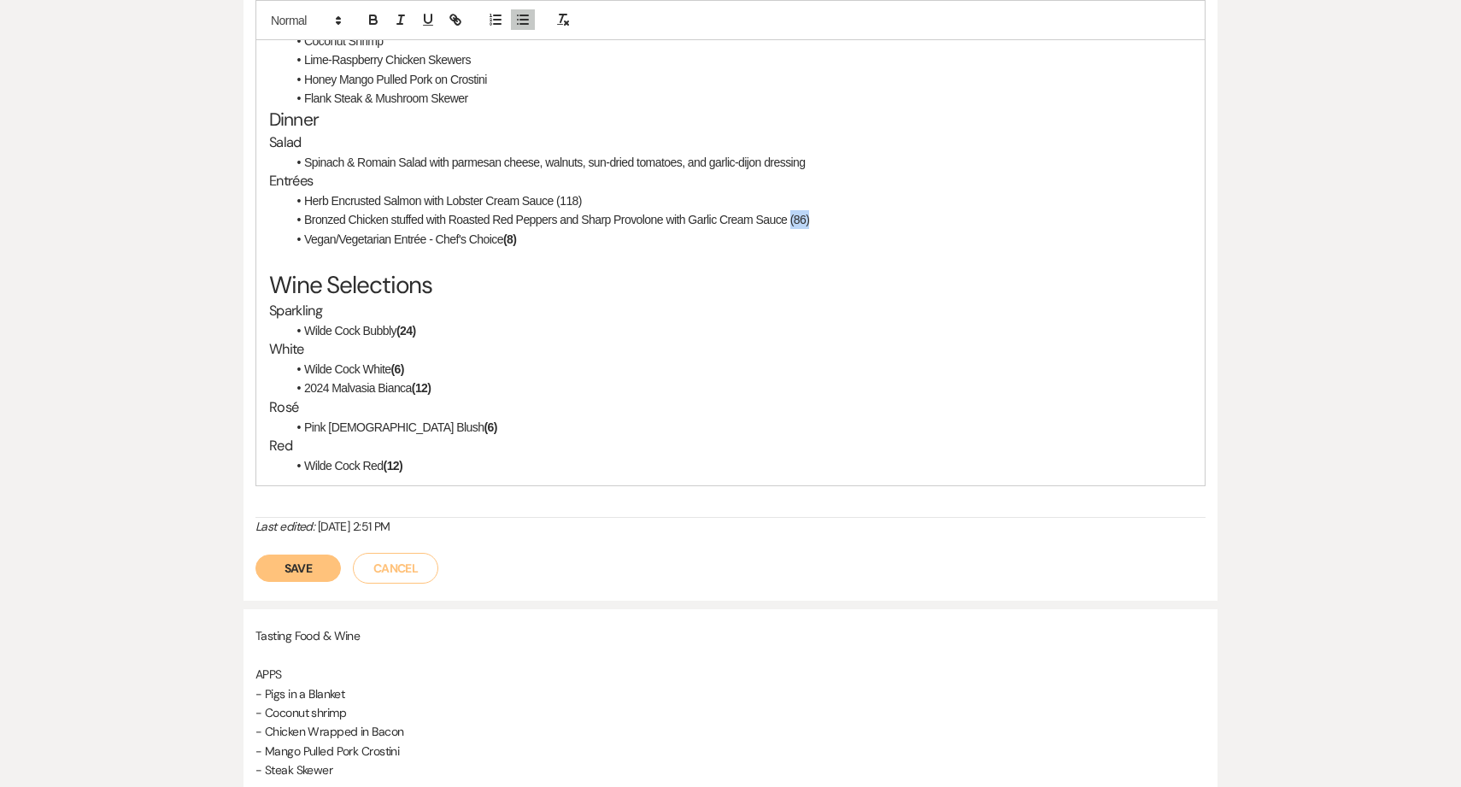
drag, startPoint x: 792, startPoint y: 221, endPoint x: 817, endPoint y: 221, distance: 24.8
click at [817, 221] on li "Bronzed Chicken stuffed with Roasted Red Peppers and Sharp Provolone with Garli…" at bounding box center [739, 219] width 906 height 19
drag, startPoint x: 556, startPoint y: 201, endPoint x: 593, endPoint y: 203, distance: 36.8
click at [593, 203] on li "Herb Encrusted Salmon with Lobster Cream Sauce (118)" at bounding box center [739, 200] width 906 height 19
click at [612, 260] on p at bounding box center [730, 258] width 923 height 19
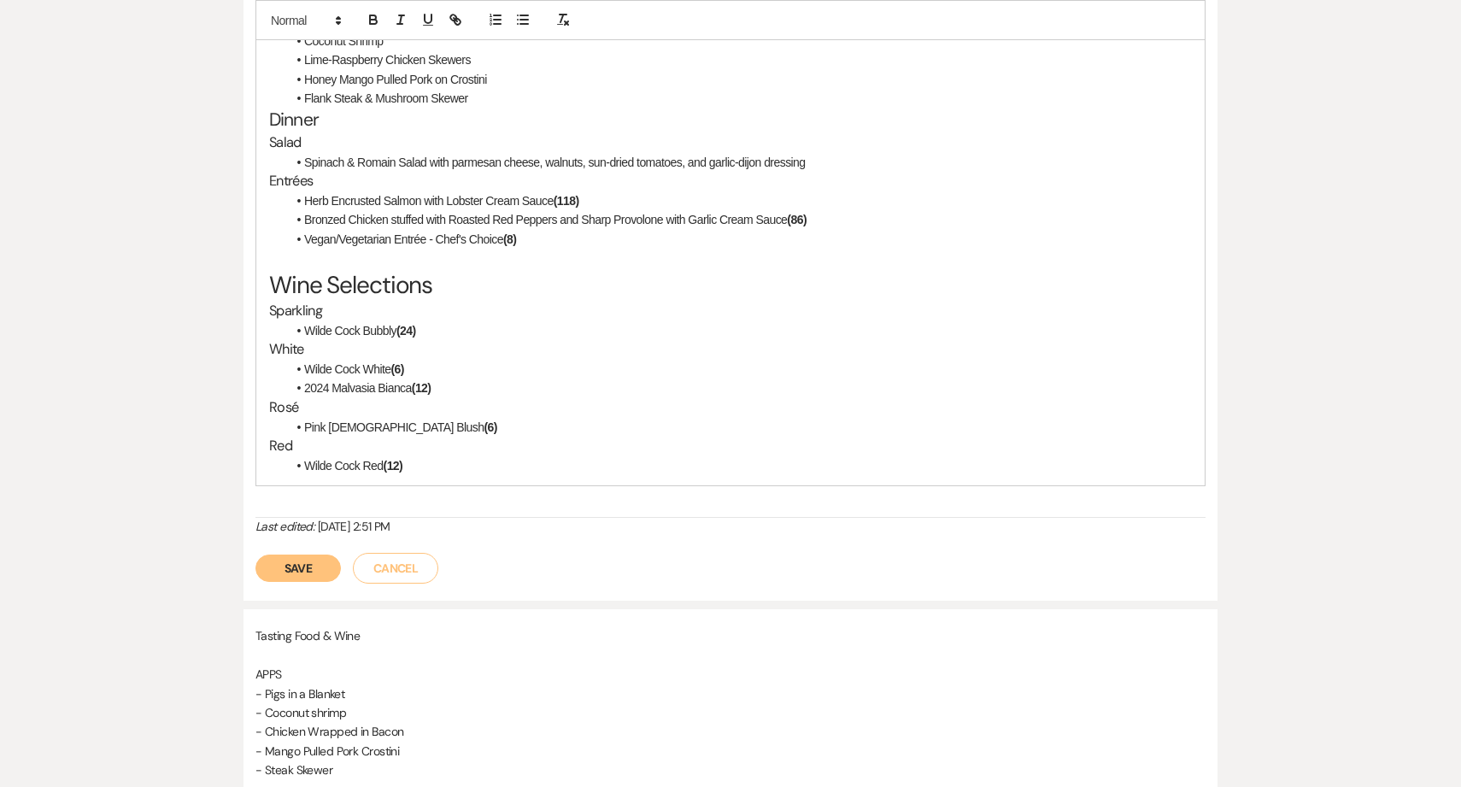
click at [633, 350] on h3 "White" at bounding box center [730, 350] width 923 height 20
click at [473, 161] on li "Spinach & Romain Salad with parmesan cheese, walnuts, sun-dried tomatoes, and g…" at bounding box center [739, 162] width 906 height 19
drag, startPoint x: 473, startPoint y: 161, endPoint x: 515, endPoint y: 162, distance: 41.0
click at [515, 162] on li "Spinach & Romain Salad with parmesan cheese, walnuts, sun-dried tomatoes, and g…" at bounding box center [739, 162] width 906 height 19
click at [426, 27] on button "button" at bounding box center [428, 19] width 24 height 21
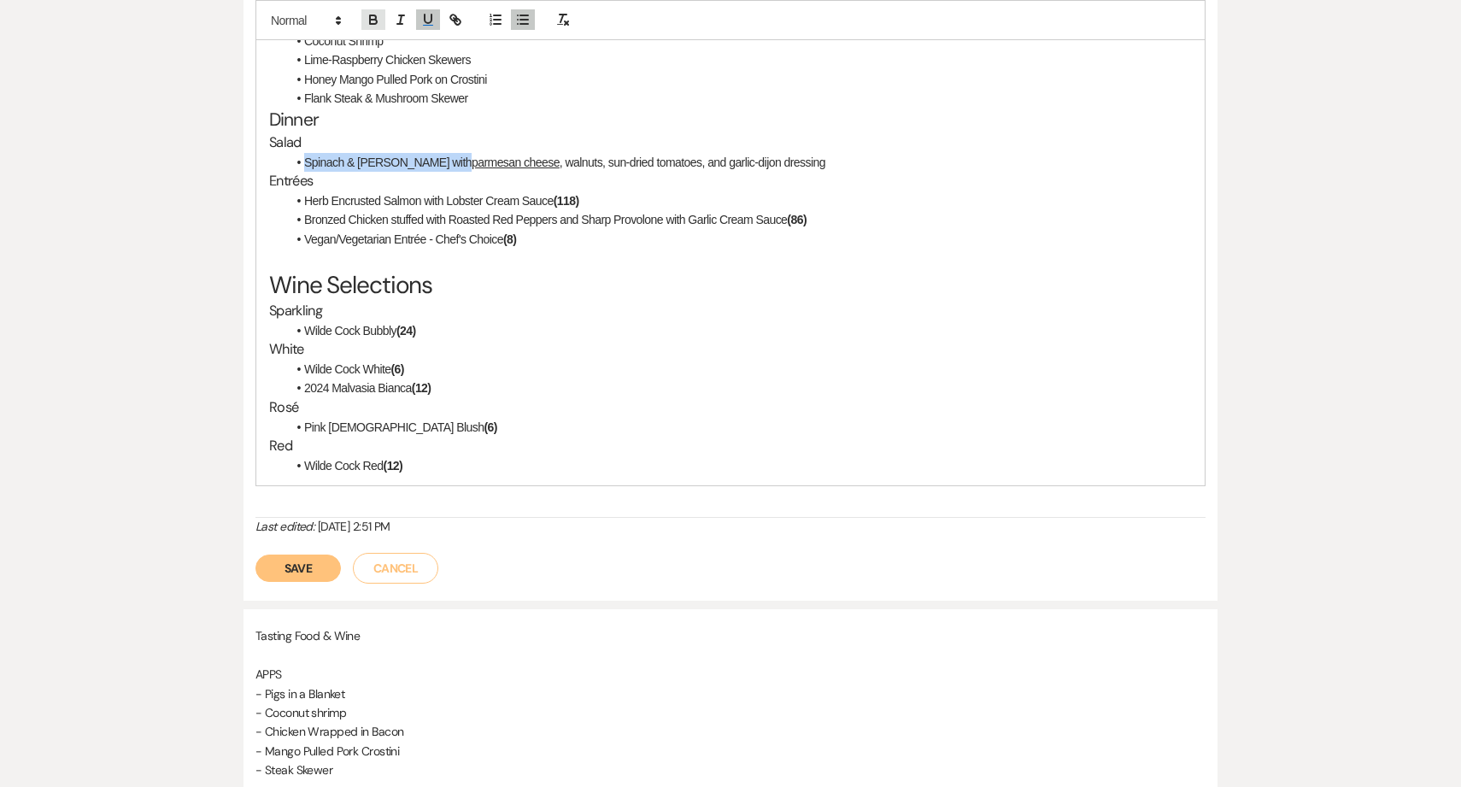
click at [379, 23] on icon "button" at bounding box center [373, 19] width 15 height 15
click at [549, 260] on p at bounding box center [730, 258] width 923 height 19
click at [472, 157] on u "parmesan cheese" at bounding box center [518, 163] width 93 height 14
drag, startPoint x: 464, startPoint y: 157, endPoint x: 510, endPoint y: 159, distance: 46.2
click at [512, 159] on u "parmesan cheese" at bounding box center [518, 163] width 93 height 14
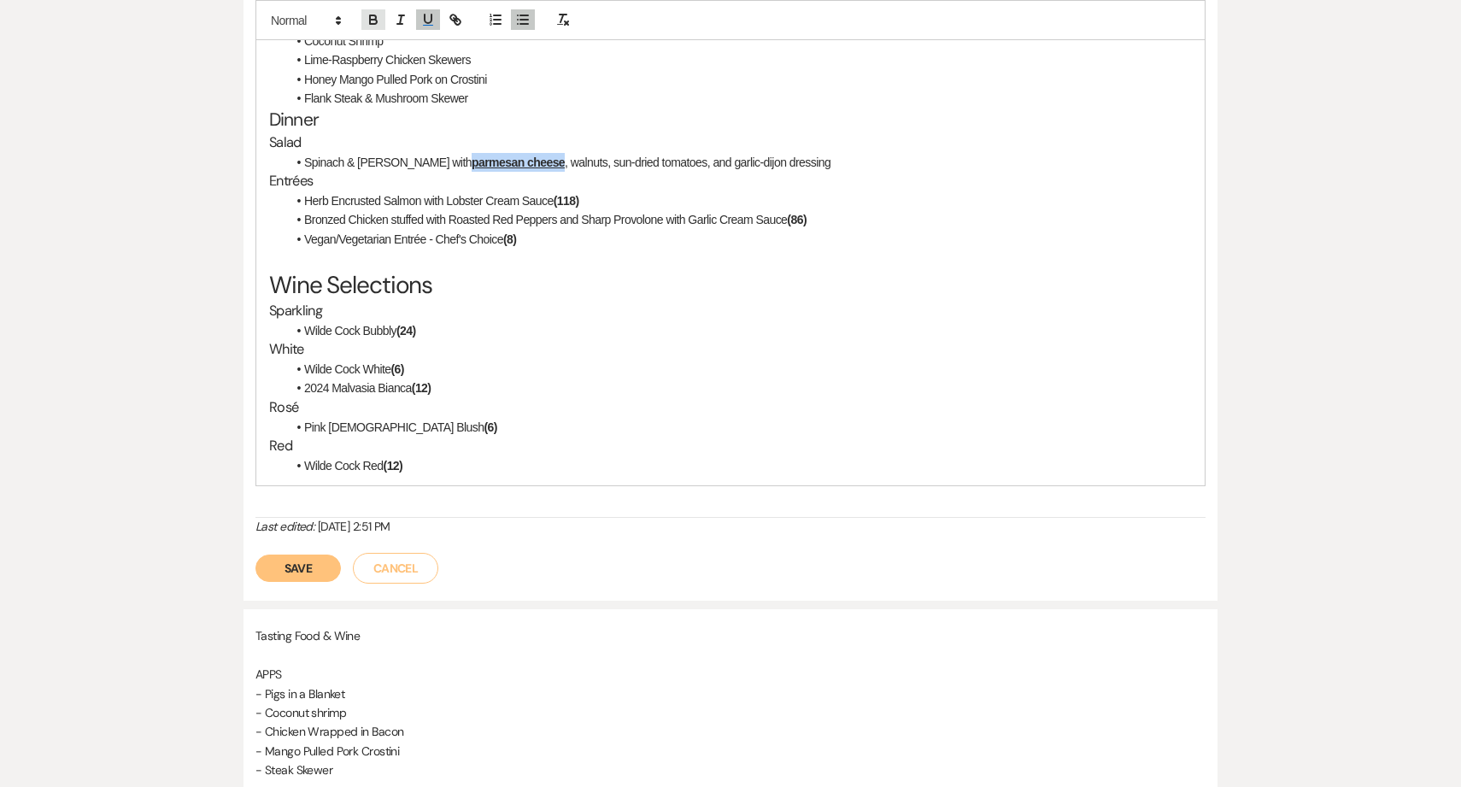
click at [377, 17] on icon "button" at bounding box center [373, 19] width 15 height 15
click at [534, 252] on p at bounding box center [730, 258] width 923 height 19
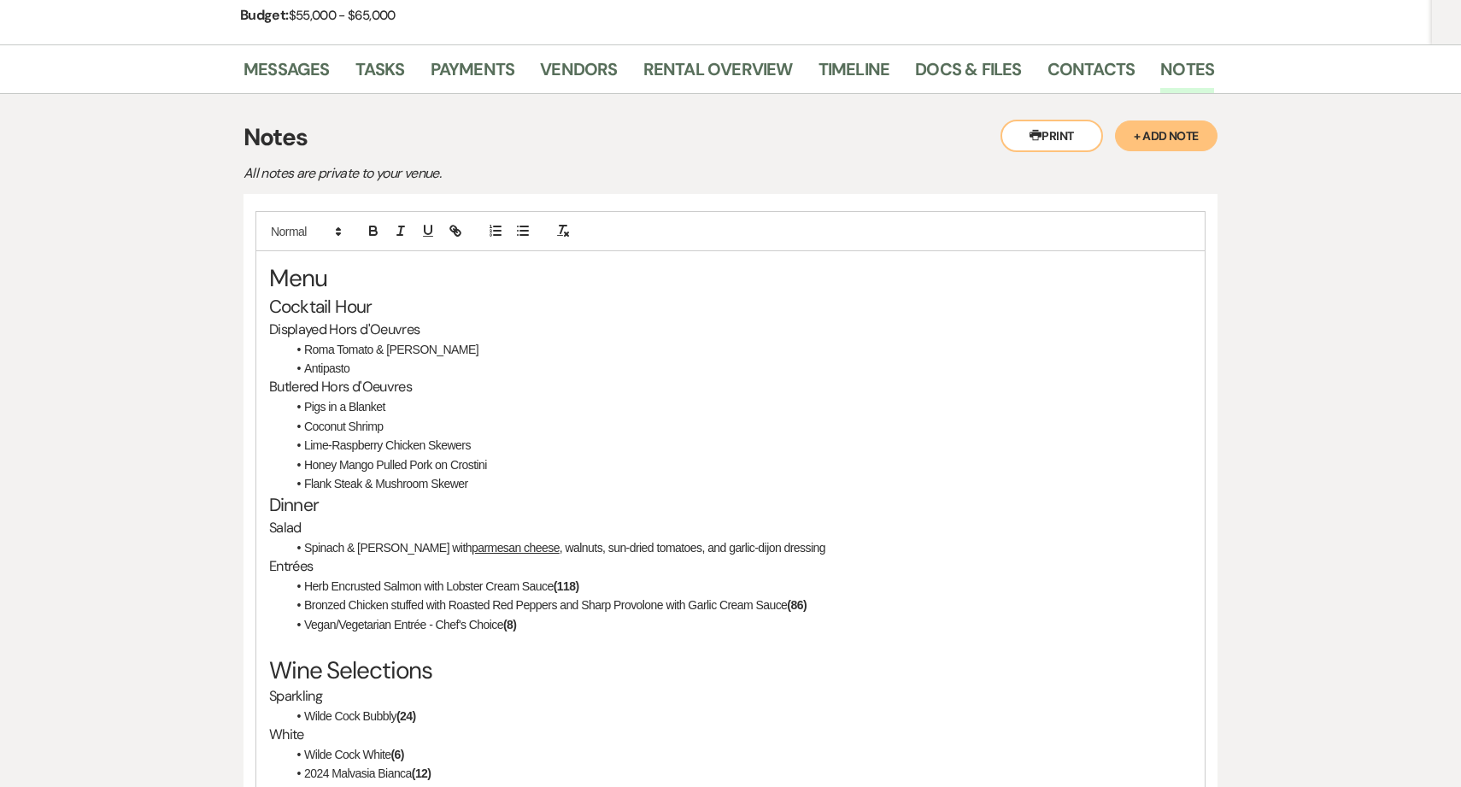
scroll to position [232, 0]
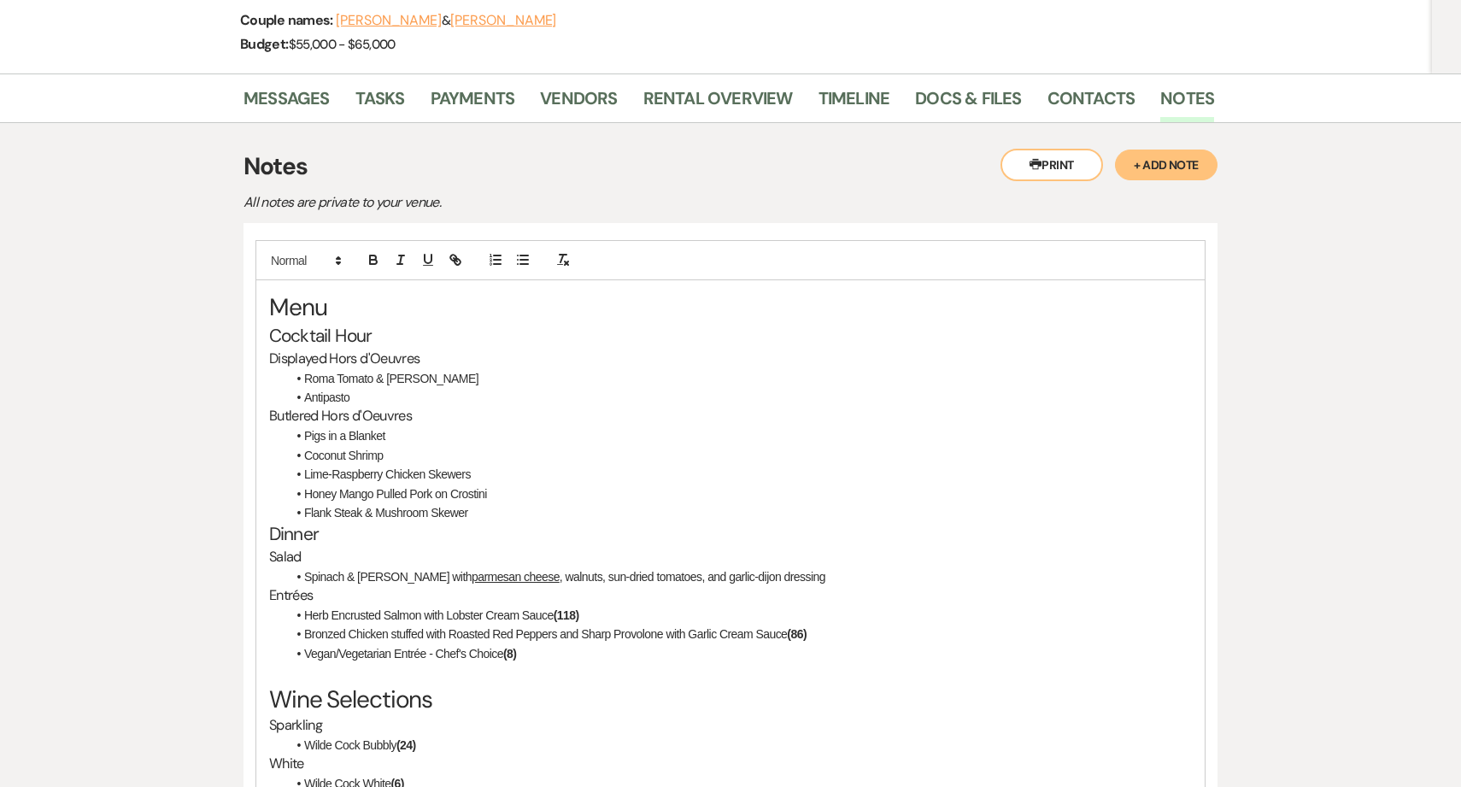
click at [439, 377] on li "Roma Tomato & [PERSON_NAME]" at bounding box center [739, 378] width 906 height 19
click at [550, 420] on h3 "Butlered Hors d'Oeuvres" at bounding box center [730, 417] width 923 height 20
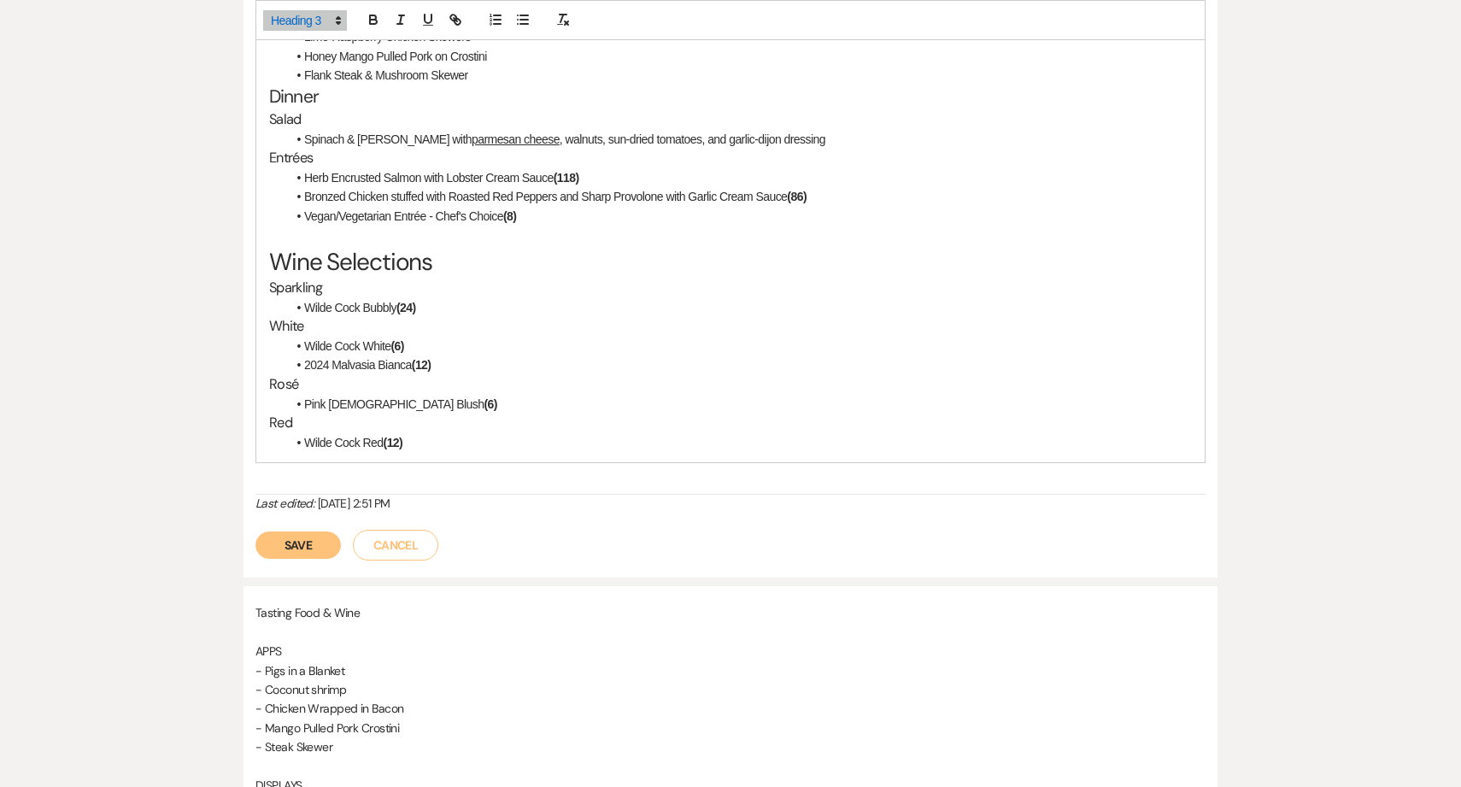
scroll to position [721, 0]
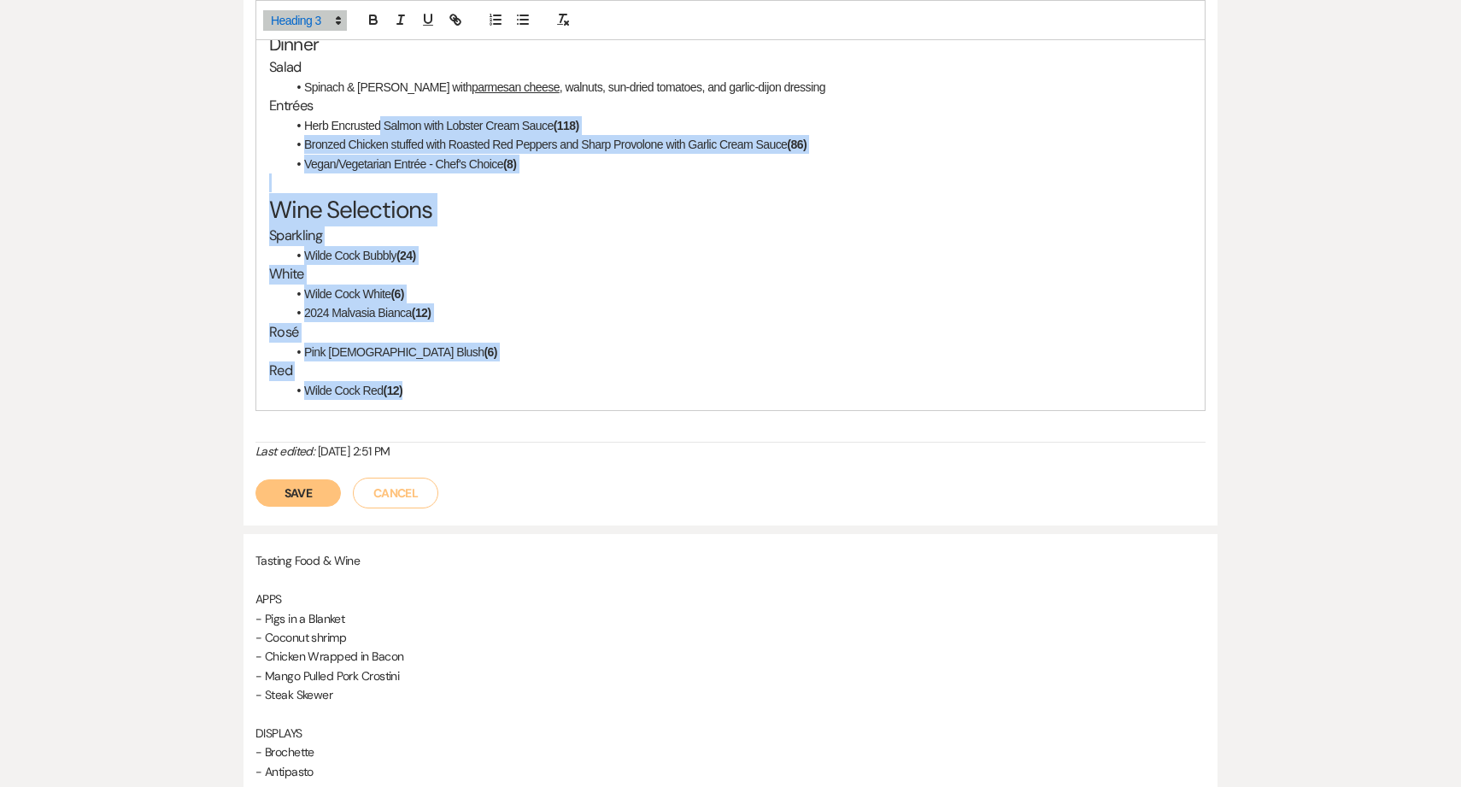
drag, startPoint x: 432, startPoint y: 397, endPoint x: 381, endPoint y: 119, distance: 283.1
click at [381, 119] on div "Menu Cocktail Hour Displayed Hors d'Oeuvres Roma Tomato & Basil Bruschetta Anti…" at bounding box center [730, 101] width 949 height 620
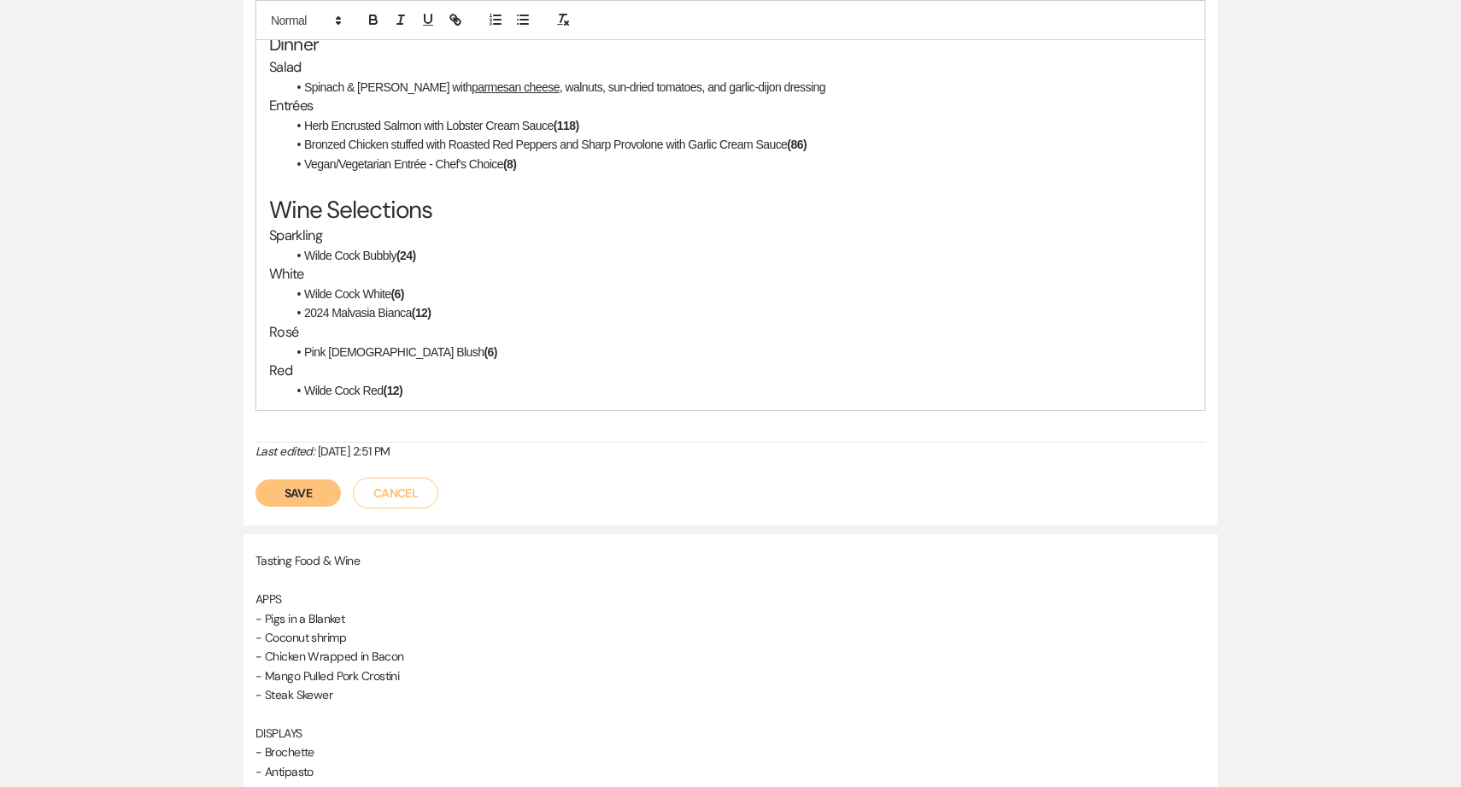
click at [475, 358] on li "Pink [DEMOGRAPHIC_DATA] Blush (6)" at bounding box center [739, 352] width 906 height 19
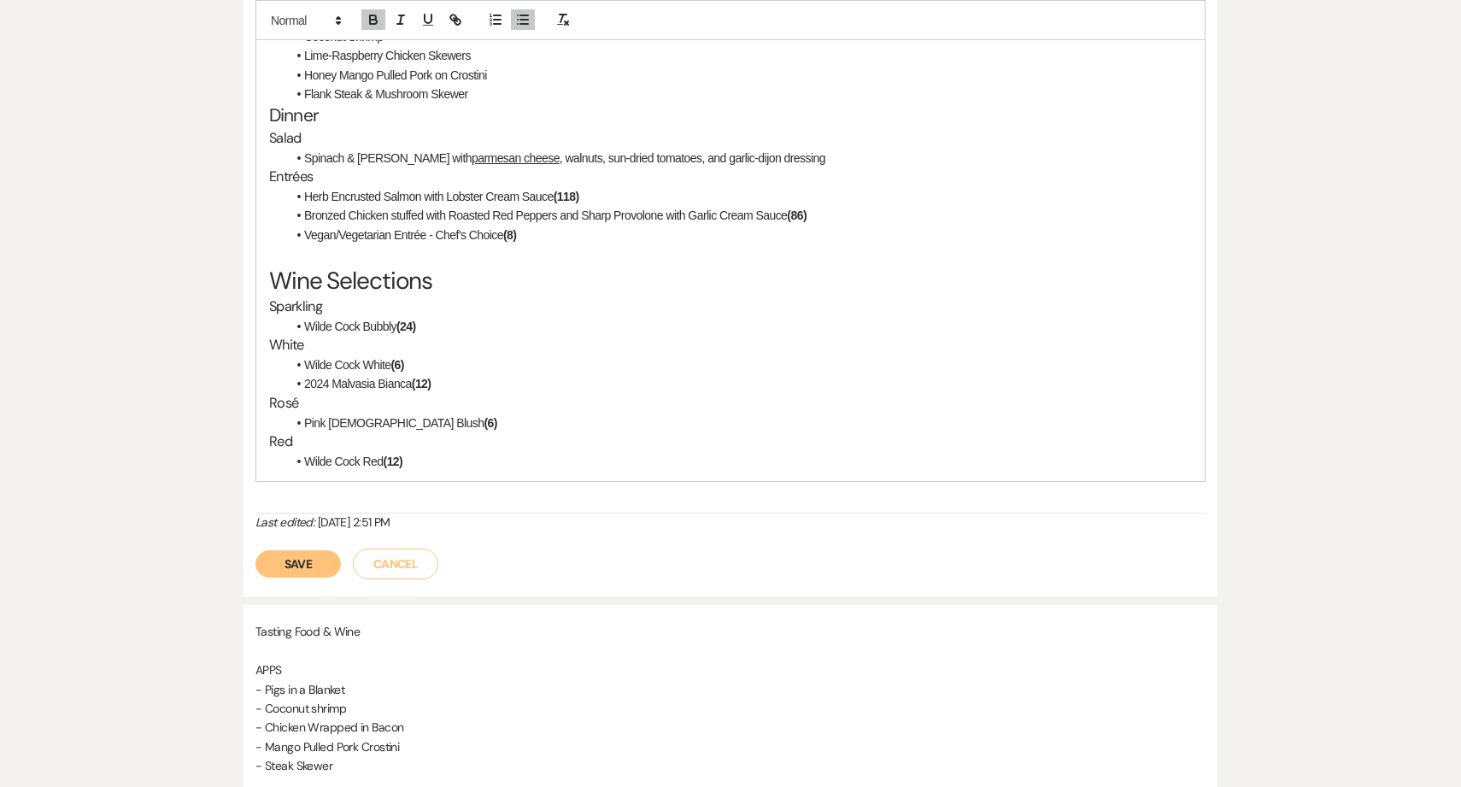
scroll to position [645, 0]
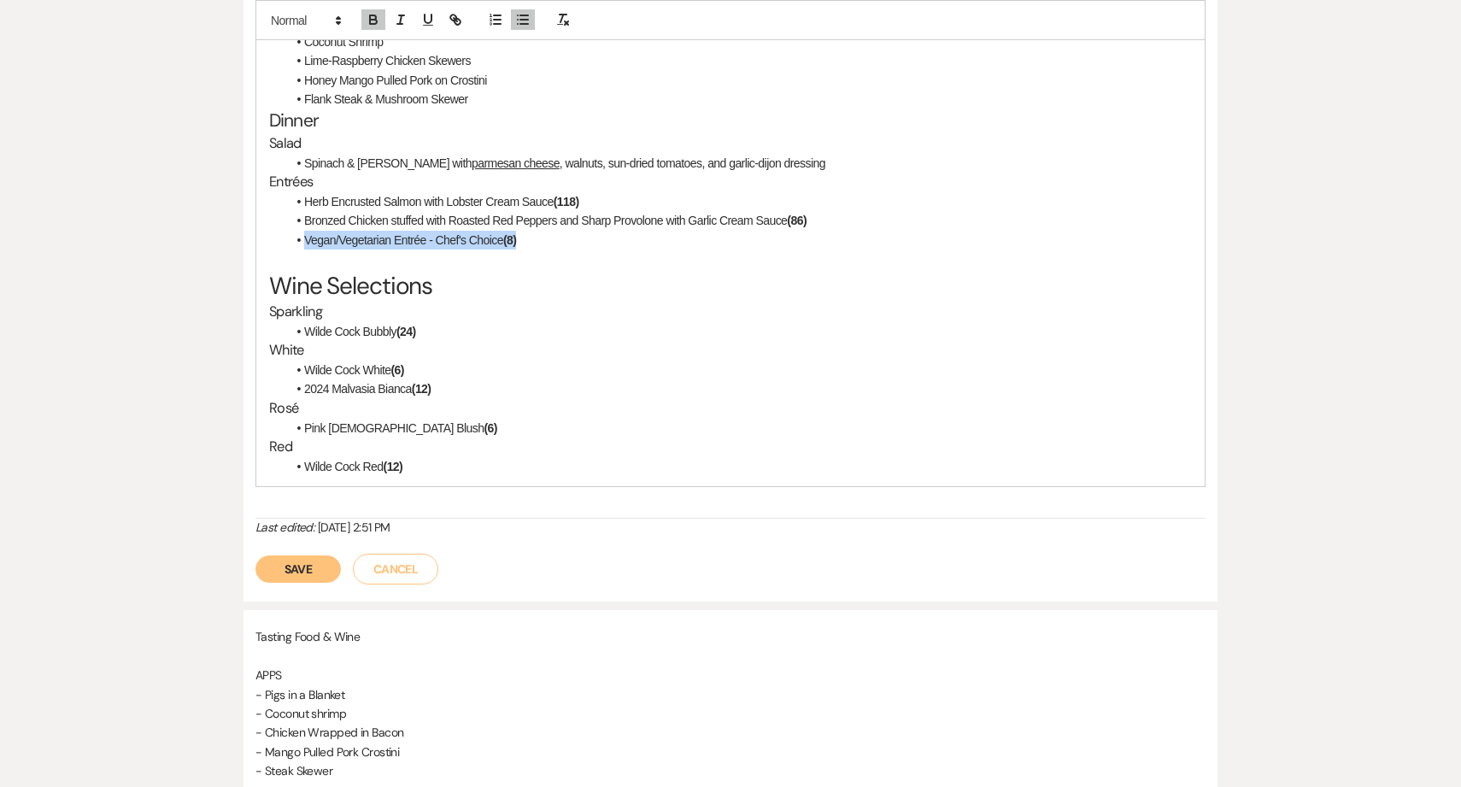
drag, startPoint x: 304, startPoint y: 241, endPoint x: 534, endPoint y: 243, distance: 229.9
click at [534, 243] on li "Vegan/Vegetarian Entrée - Chef's Choice (8)" at bounding box center [739, 240] width 906 height 19
copy li "Vegan/Vegetarian Entrée - Chef's Choice (8)"
click at [559, 240] on li "Vegan/Vegetarian Entrée - Chef's Choice (8)" at bounding box center [739, 240] width 906 height 19
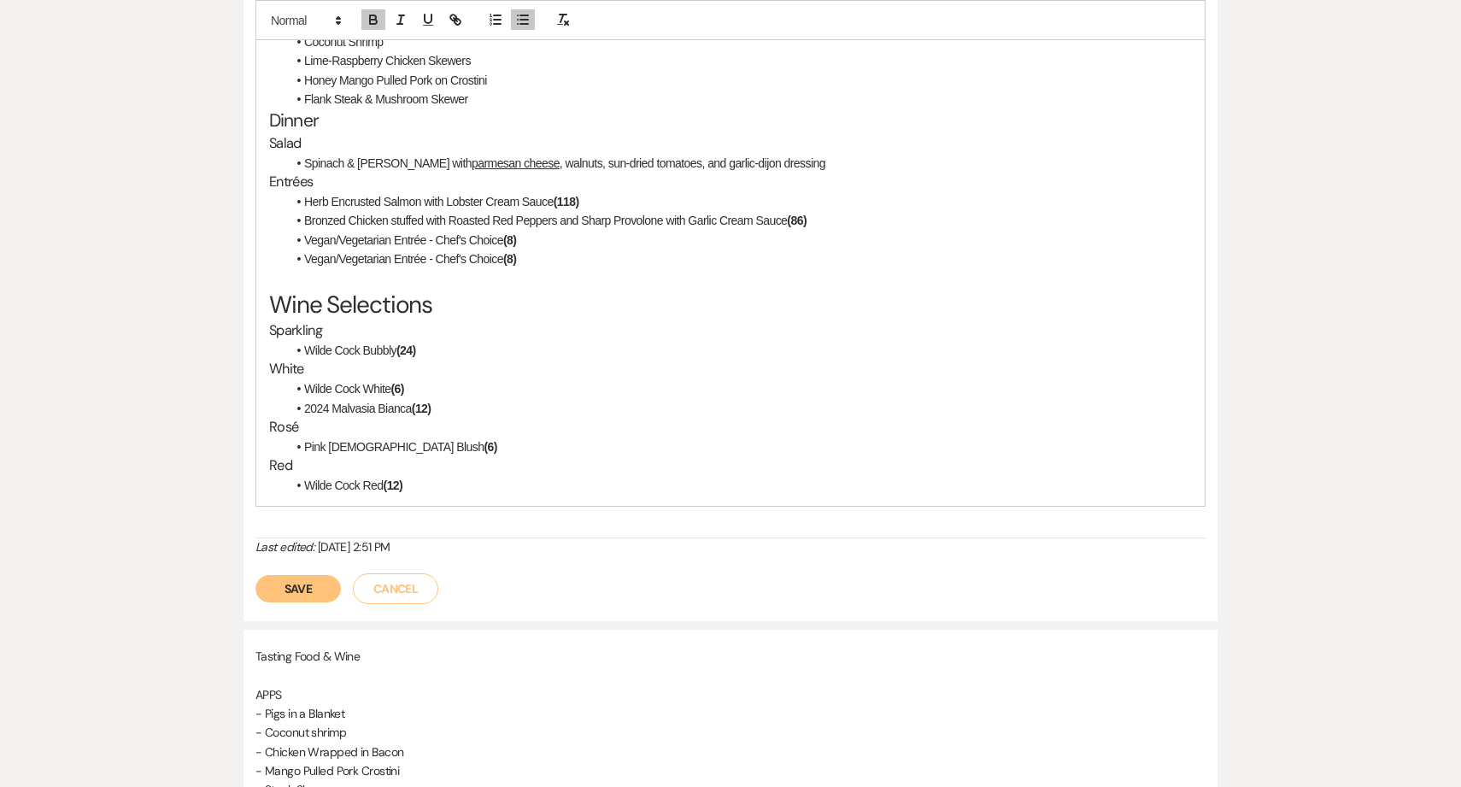
click at [398, 257] on li "Vegan/Vegetarian Entrée - Chef's Choice (8)" at bounding box center [739, 259] width 906 height 19
drag, startPoint x: 398, startPoint y: 257, endPoint x: 332, endPoint y: 260, distance: 66.7
click at [332, 260] on li "Vegan/Vegetarian Entrée - Chef's Choice (8)" at bounding box center [739, 259] width 906 height 19
click at [429, 393] on li "Wilde Cock White (6)" at bounding box center [739, 388] width 906 height 19
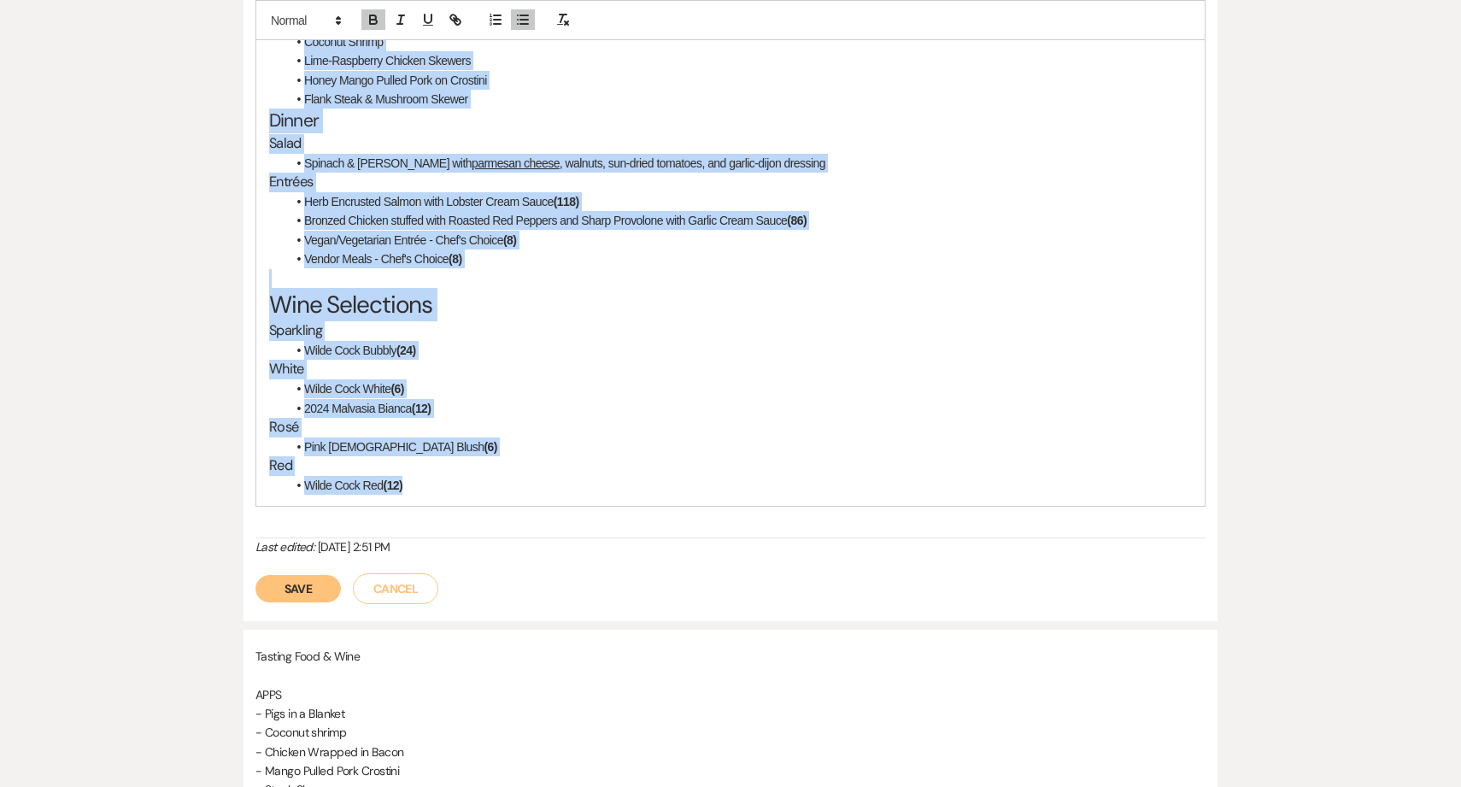
drag, startPoint x: 461, startPoint y: 488, endPoint x: 283, endPoint y: 31, distance: 490.6
click at [283, 29] on div "Menu Cocktail Hour Displayed Hors d'Oeuvres Roma Tomato & Basil Bruschetta Anti…" at bounding box center [731, 167] width 950 height 680
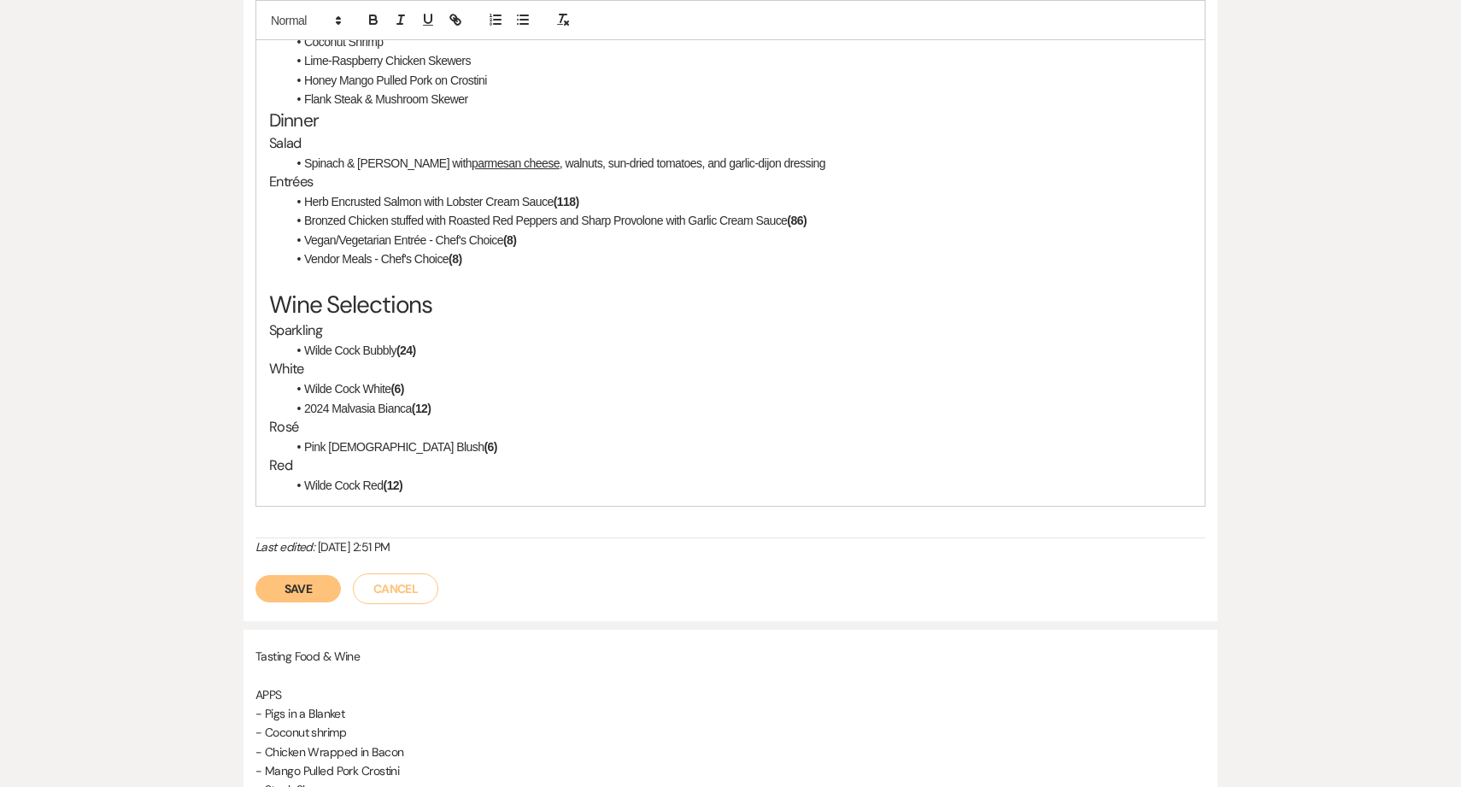
click at [509, 469] on h3 "Red" at bounding box center [730, 466] width 923 height 20
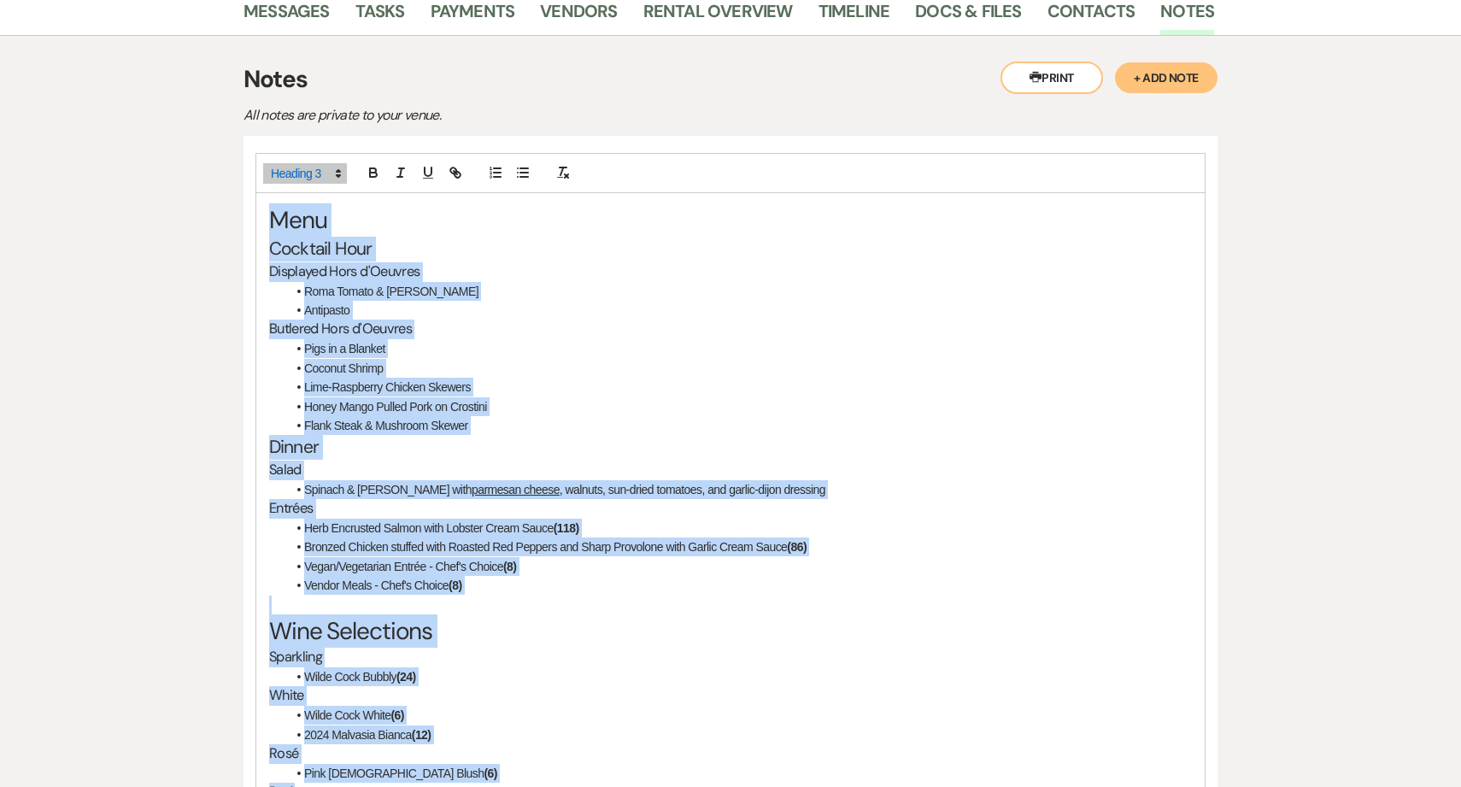
scroll to position [0, 0]
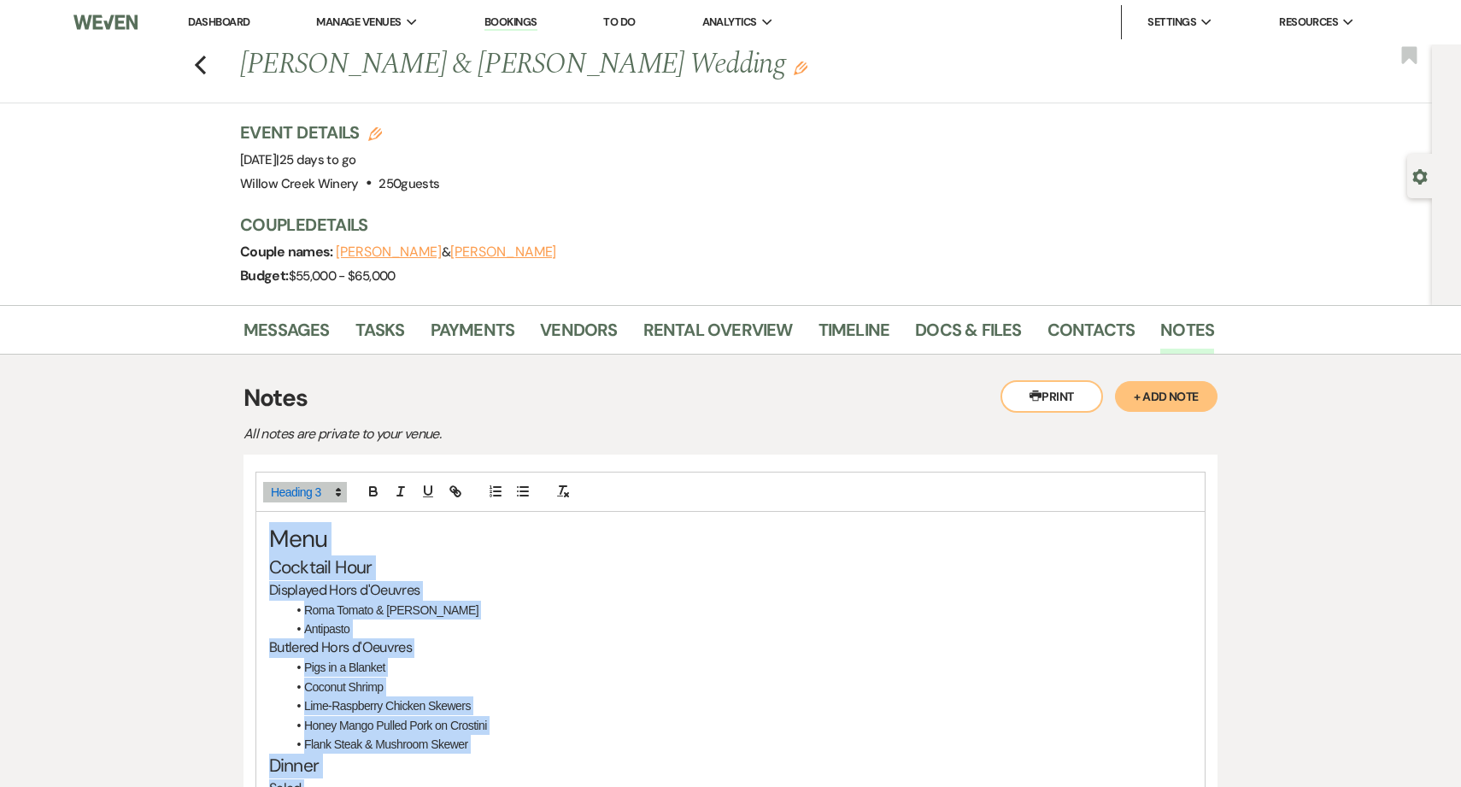
drag, startPoint x: 444, startPoint y: 492, endPoint x: 270, endPoint y: 542, distance: 181.3
copy div "Menu Cocktail Hour Displayed Hors d'Oeuvres Roma Tomato & Basil Bruschetta Anti…"
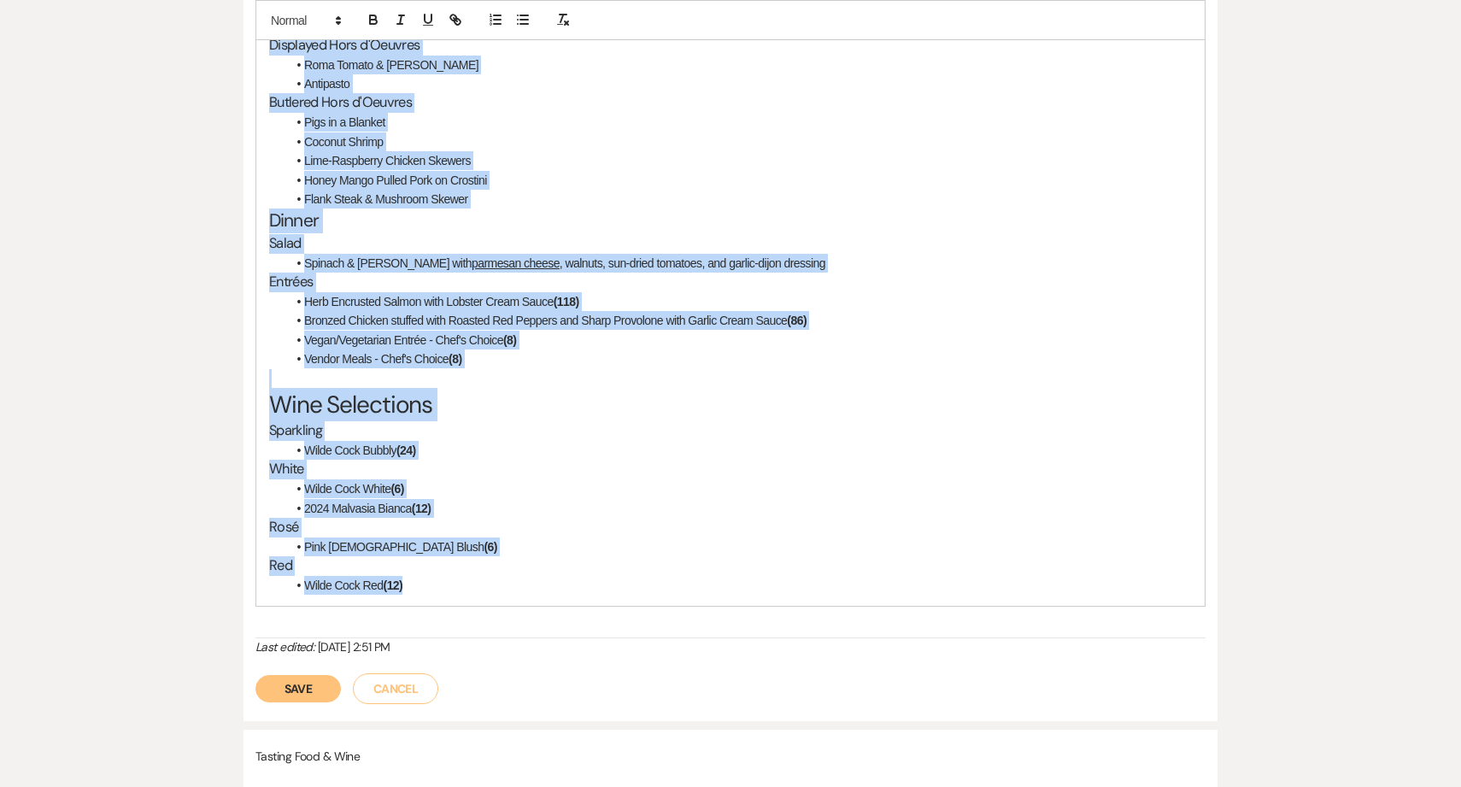
scroll to position [612, 0]
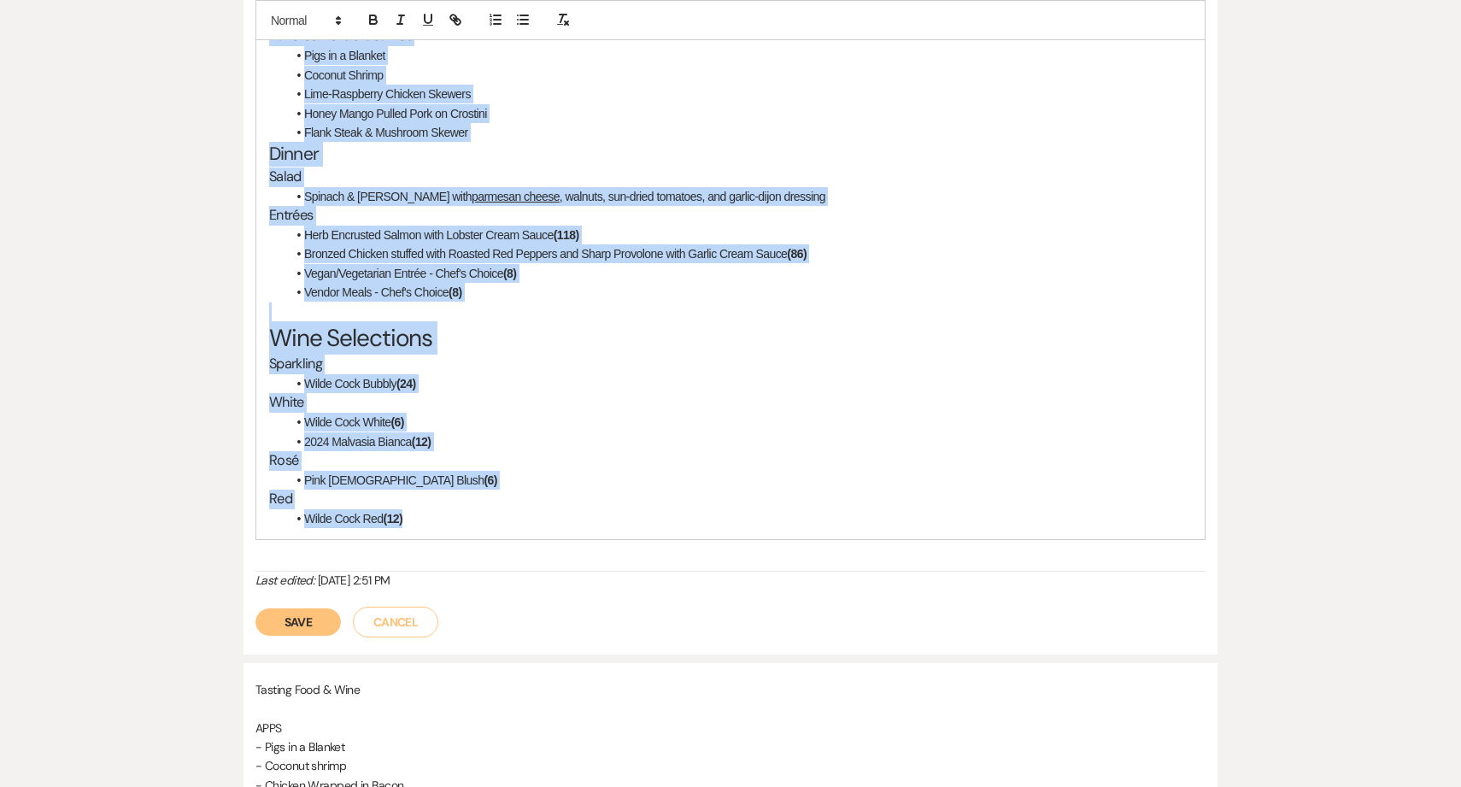
click at [291, 626] on button "Save" at bounding box center [298, 622] width 85 height 27
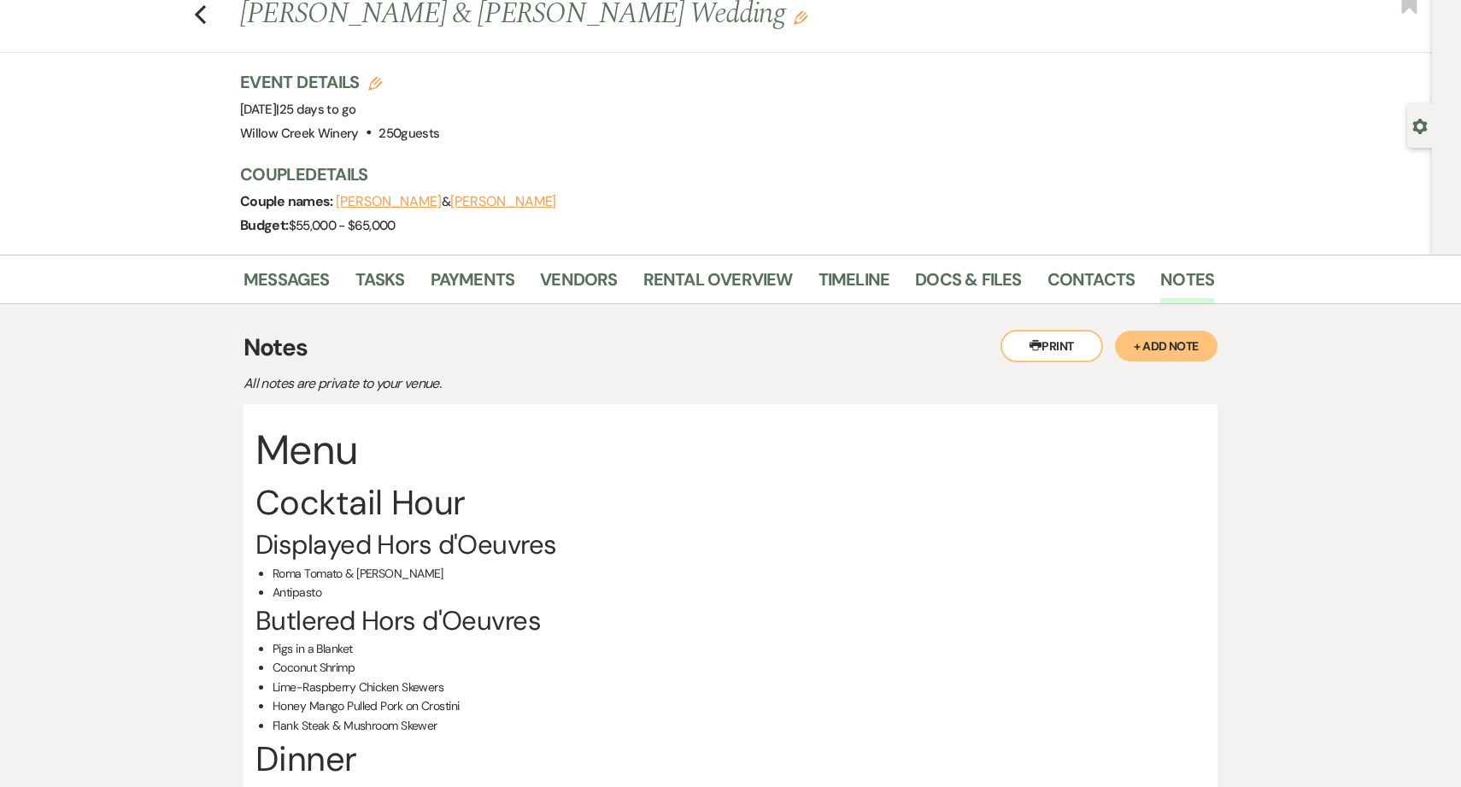
scroll to position [0, 0]
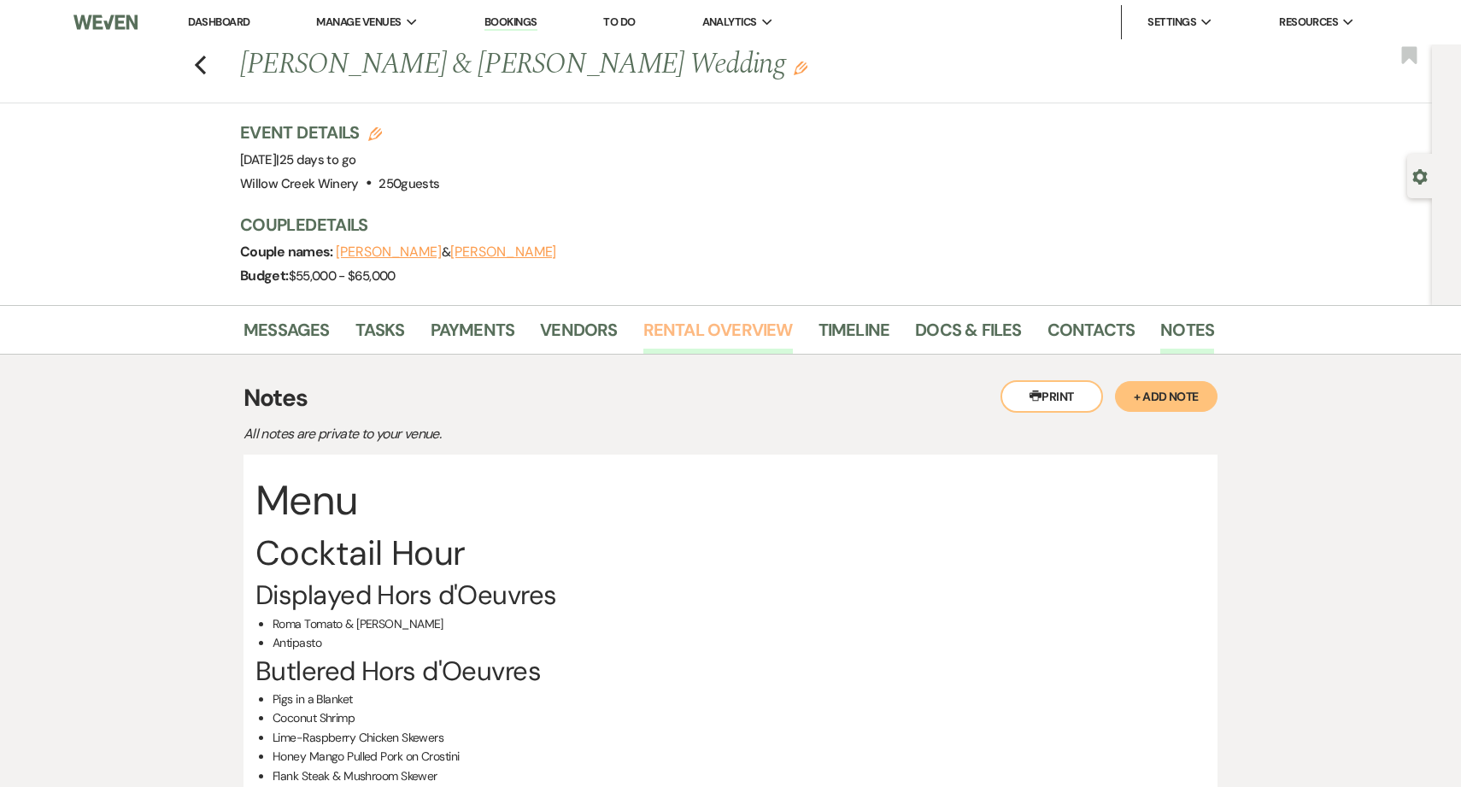
click at [695, 338] on link "Rental Overview" at bounding box center [719, 335] width 150 height 38
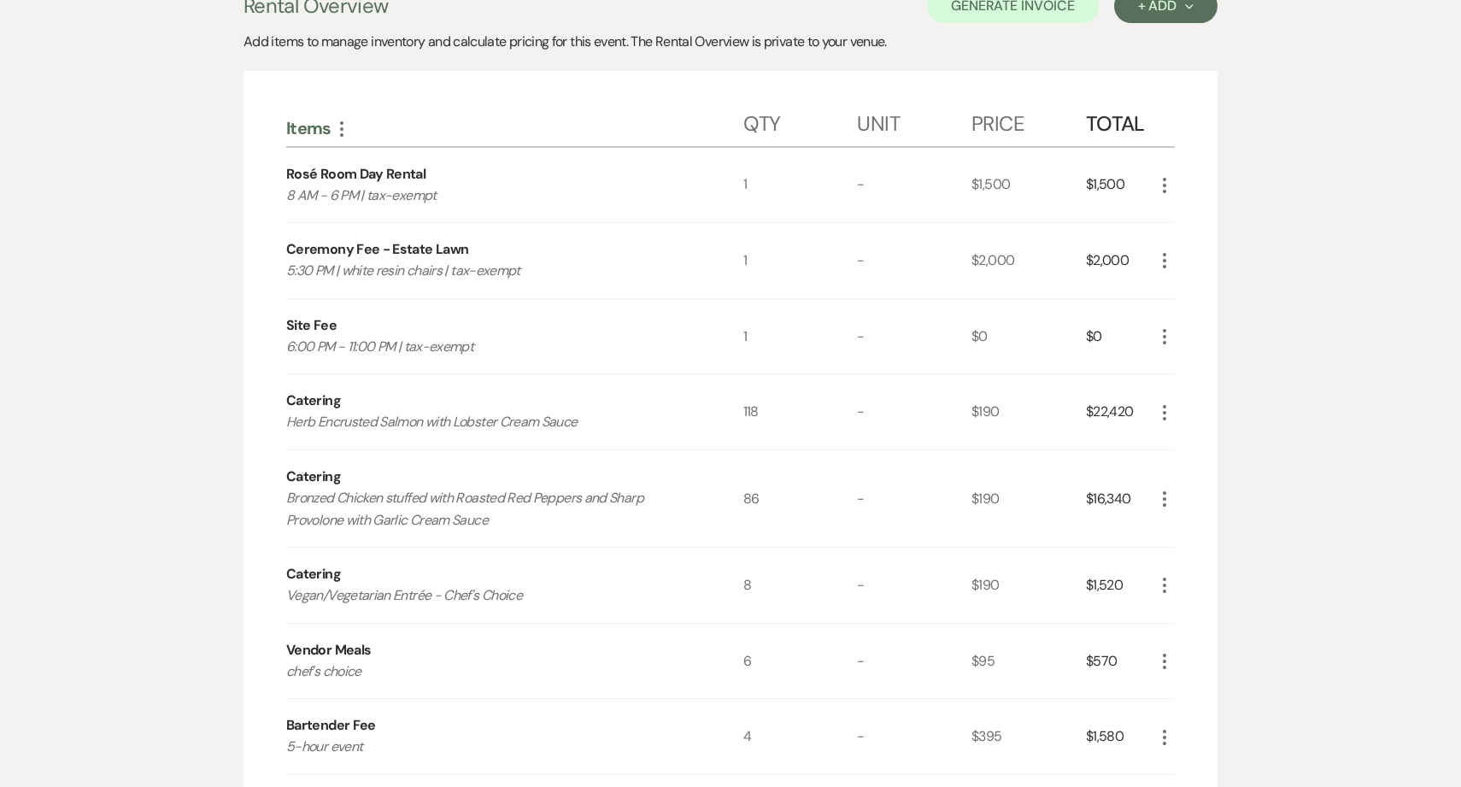
scroll to position [241, 0]
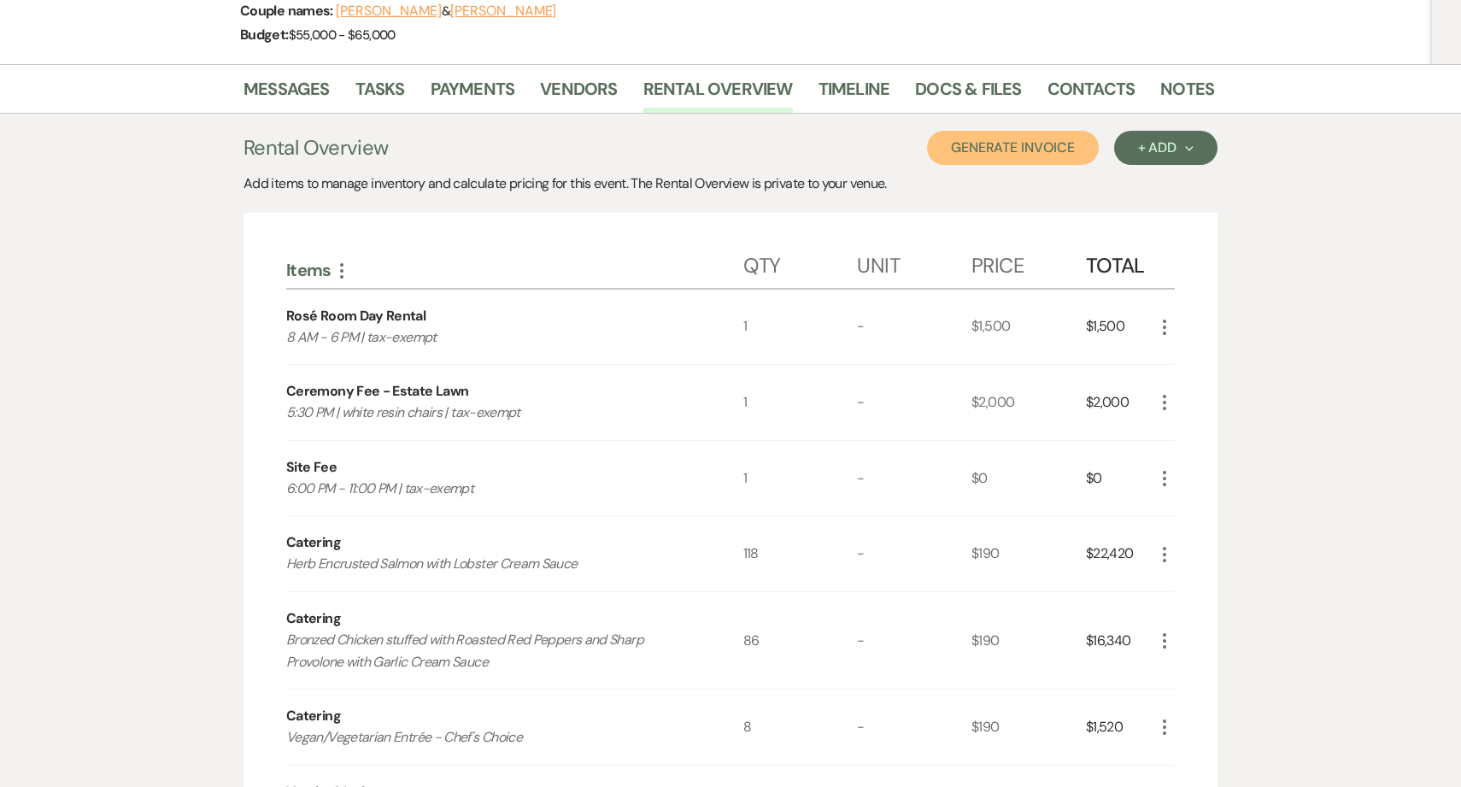
click at [1050, 161] on button "Generate Invoice" at bounding box center [1013, 148] width 172 height 34
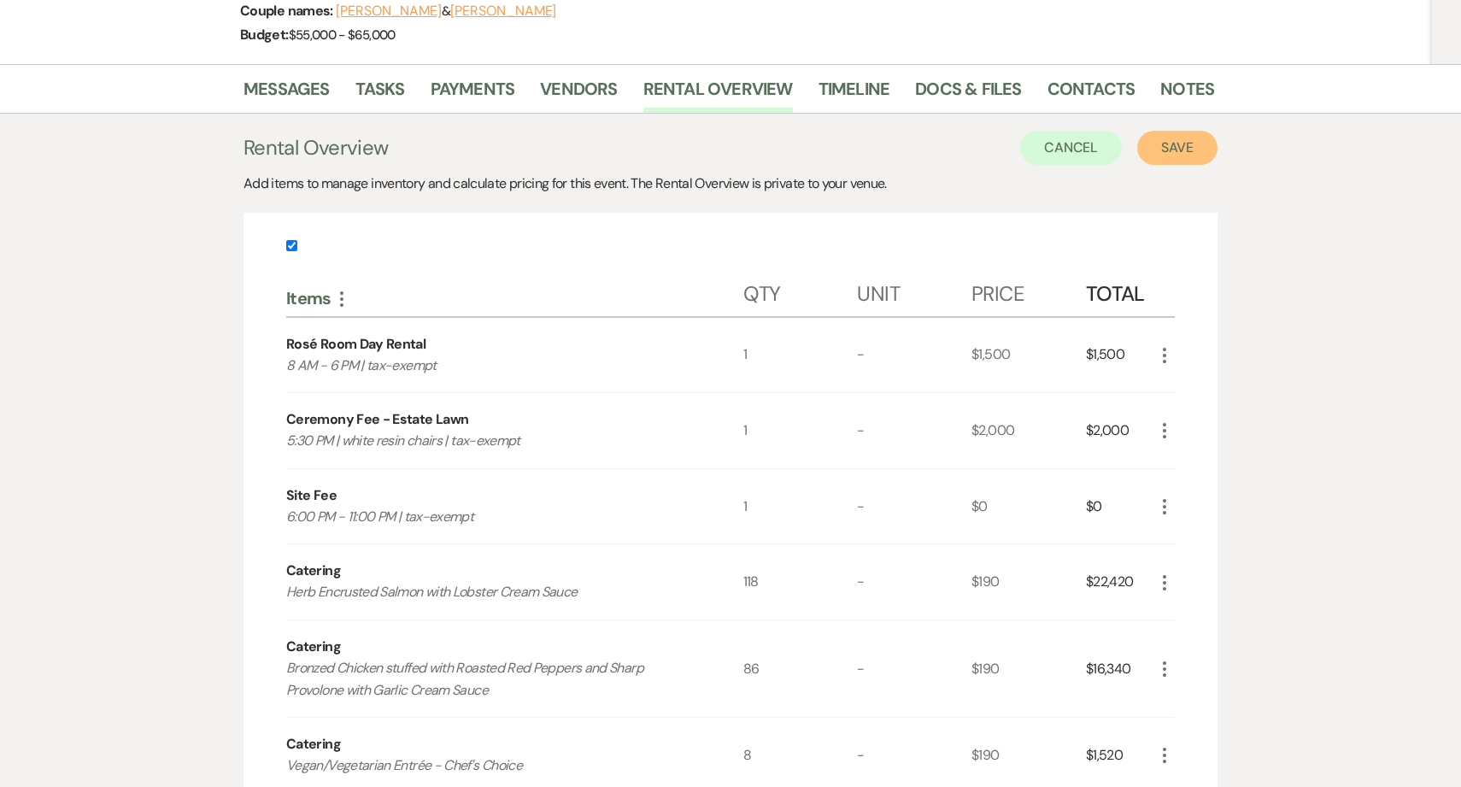
click at [1174, 149] on button "Save" at bounding box center [1178, 148] width 80 height 34
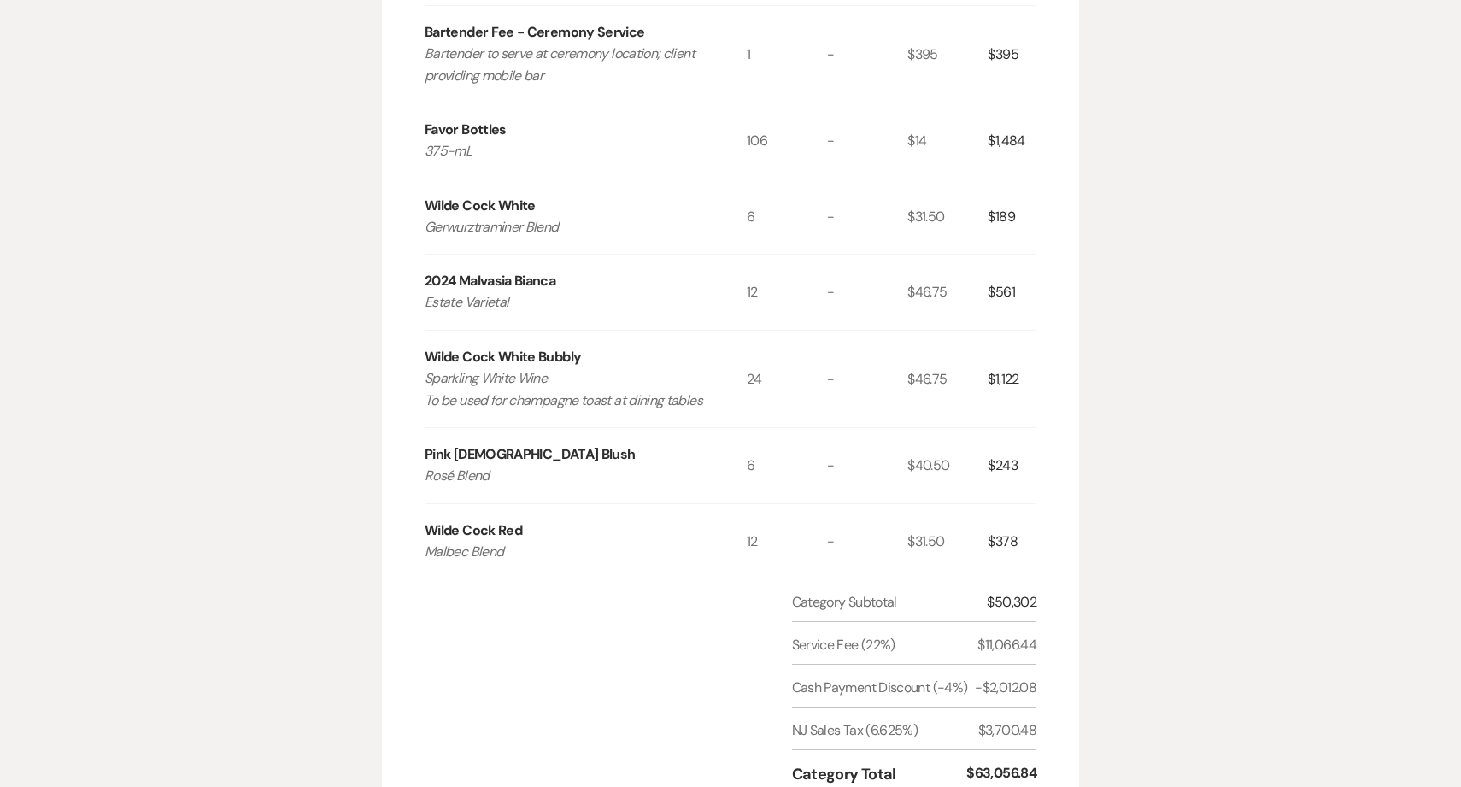
scroll to position [1785, 0]
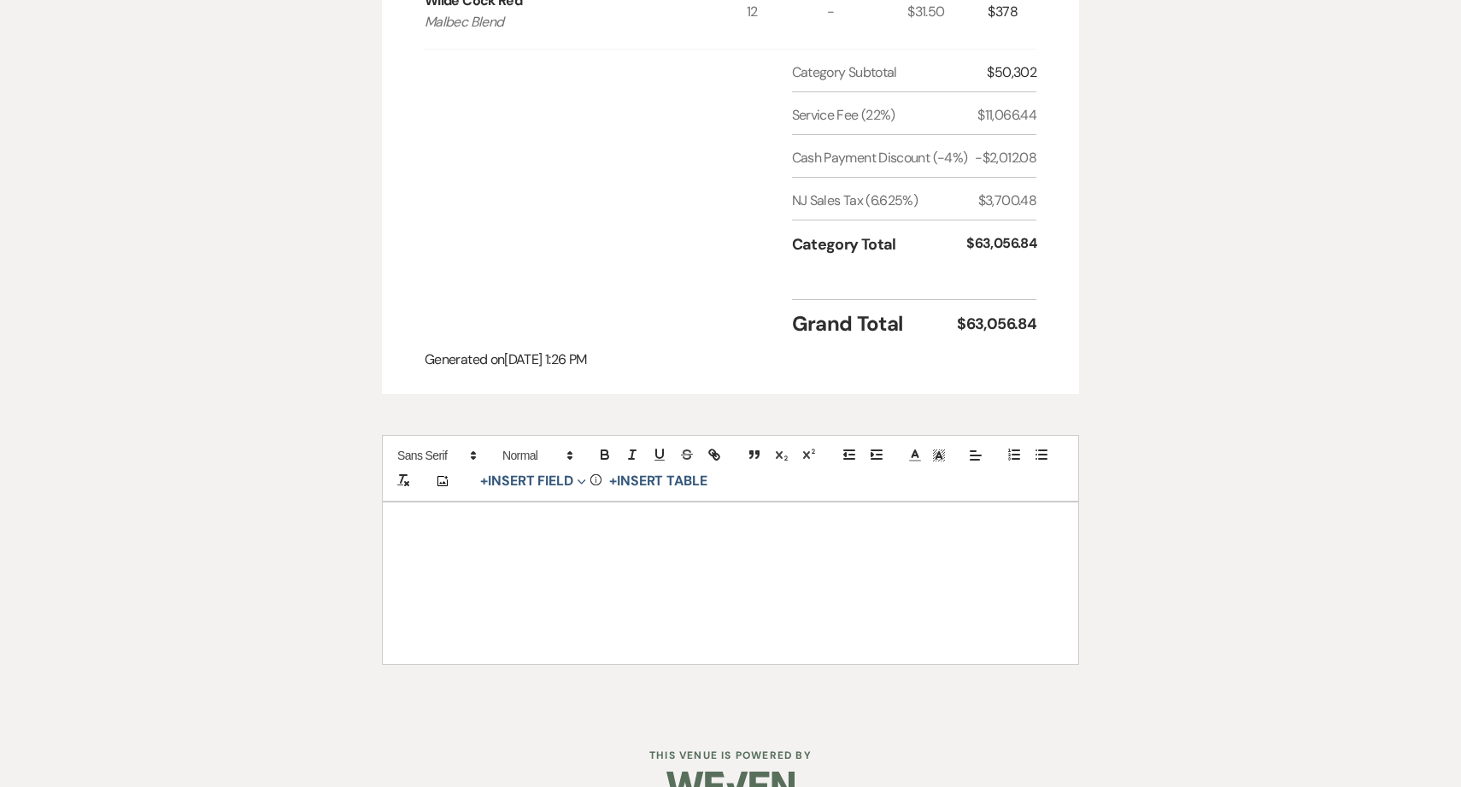
click at [659, 573] on div at bounding box center [731, 583] width 696 height 161
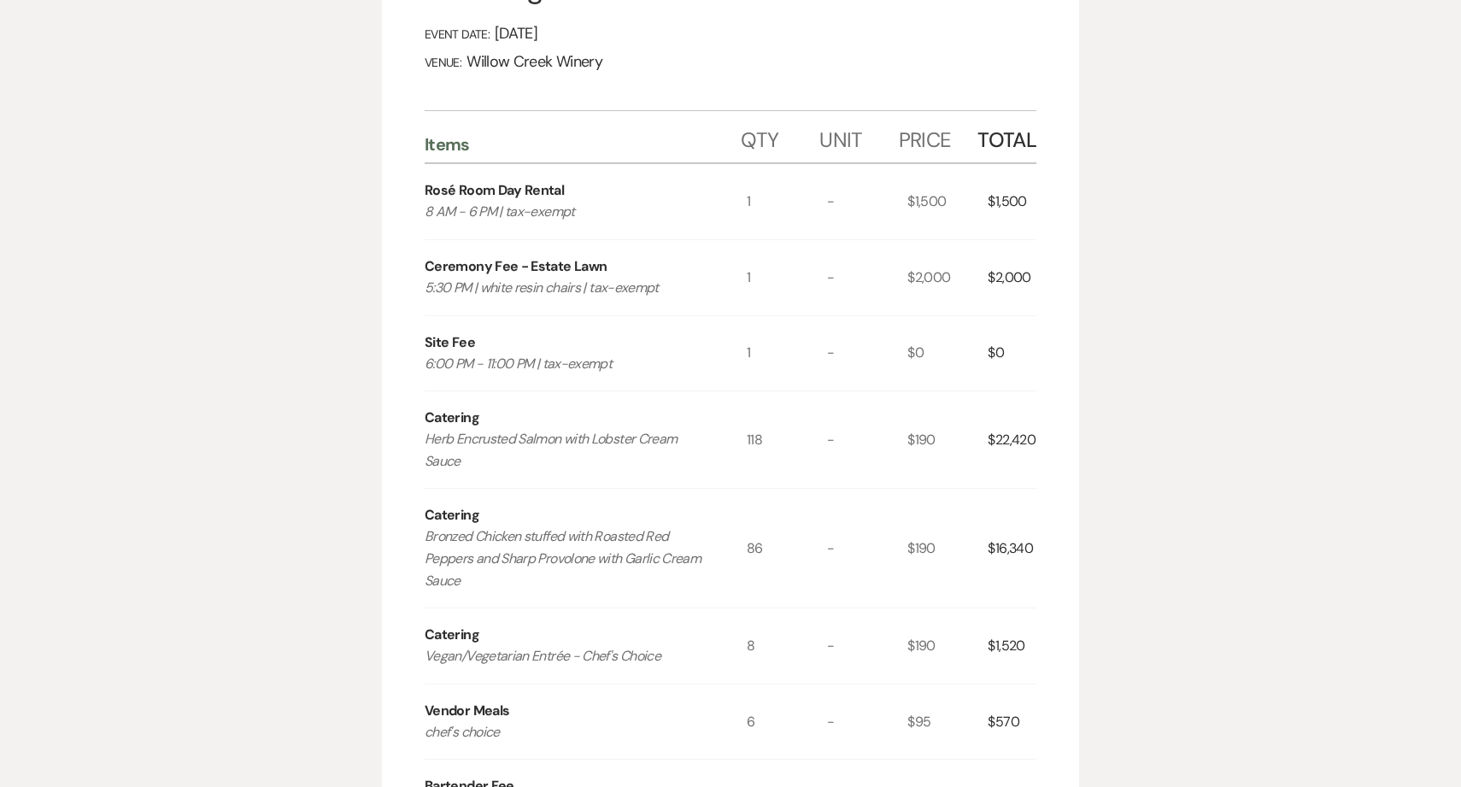
scroll to position [0, 0]
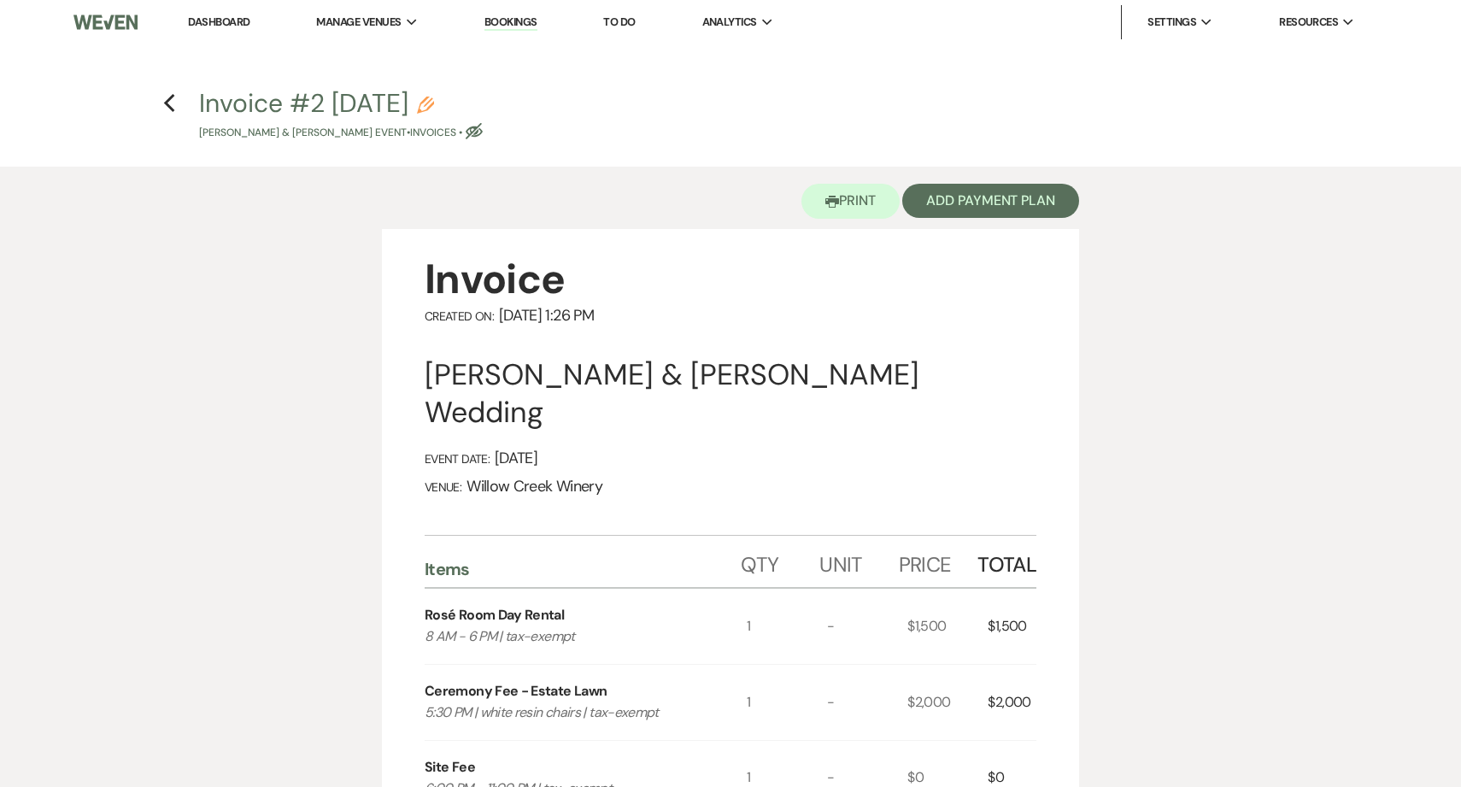
click at [434, 109] on icon "Pencil" at bounding box center [425, 105] width 17 height 17
select select "22"
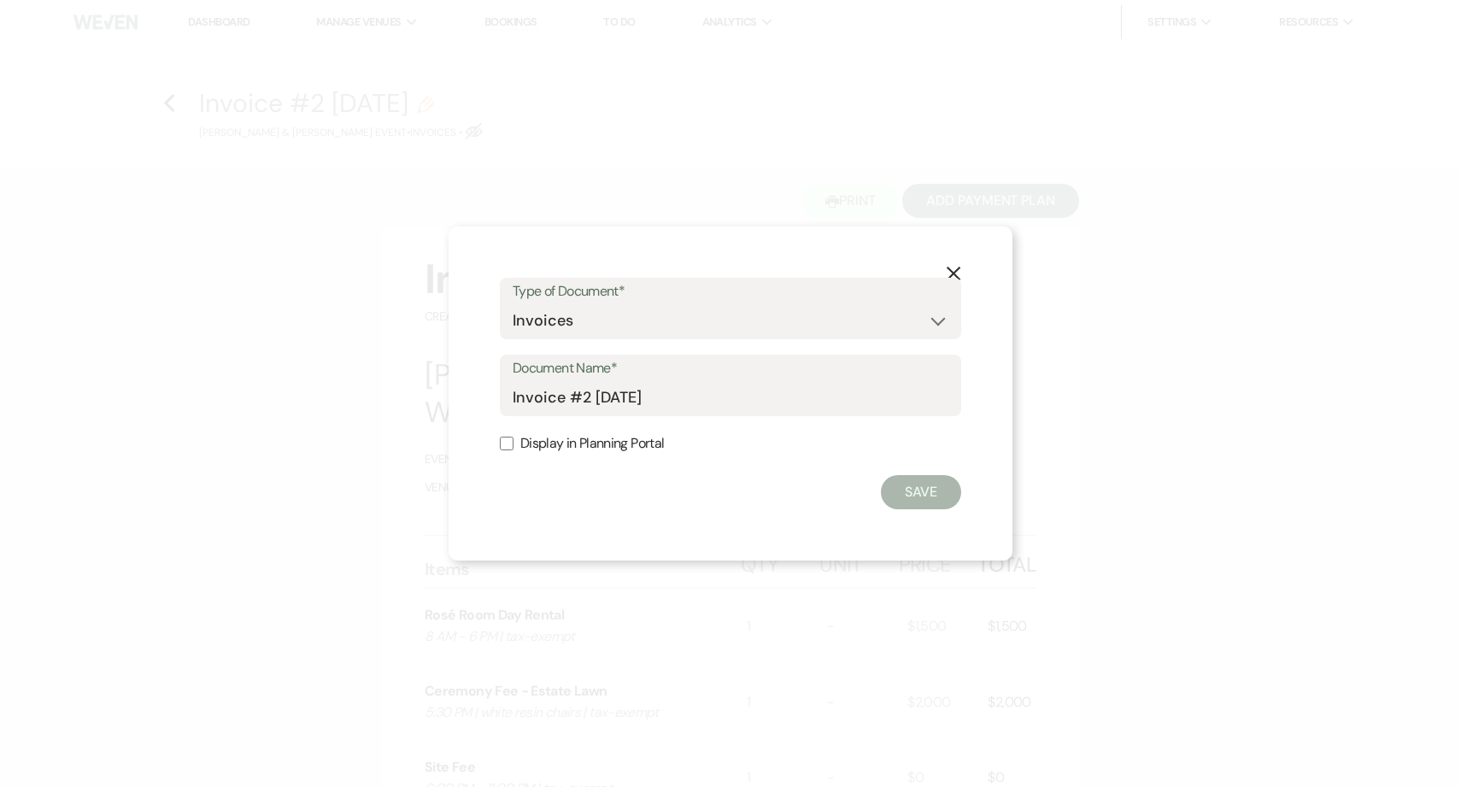
click at [508, 397] on div "Document Name* Invoice #2 [DATE]" at bounding box center [731, 386] width 462 height 62
click at [515, 401] on input "Invoice #2 [DATE]" at bounding box center [731, 397] width 436 height 33
drag, startPoint x: 629, startPoint y: 401, endPoint x: 607, endPoint y: 400, distance: 22.2
click at [607, 400] on input "Final Invoice #2 [DATE]" at bounding box center [731, 397] width 436 height 33
type input "Final Invoice as of [DATE]"
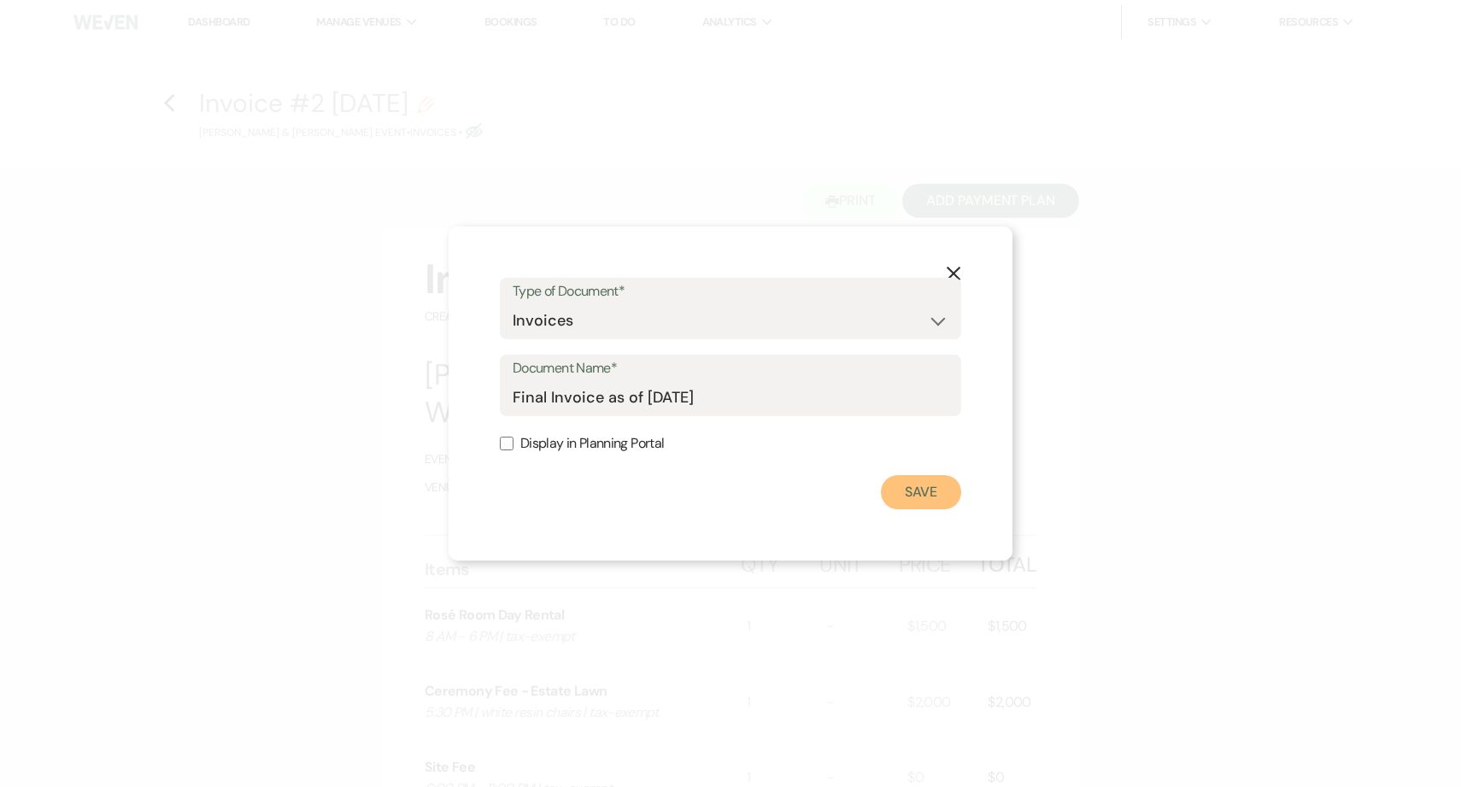
click at [933, 491] on button "Save" at bounding box center [921, 492] width 80 height 34
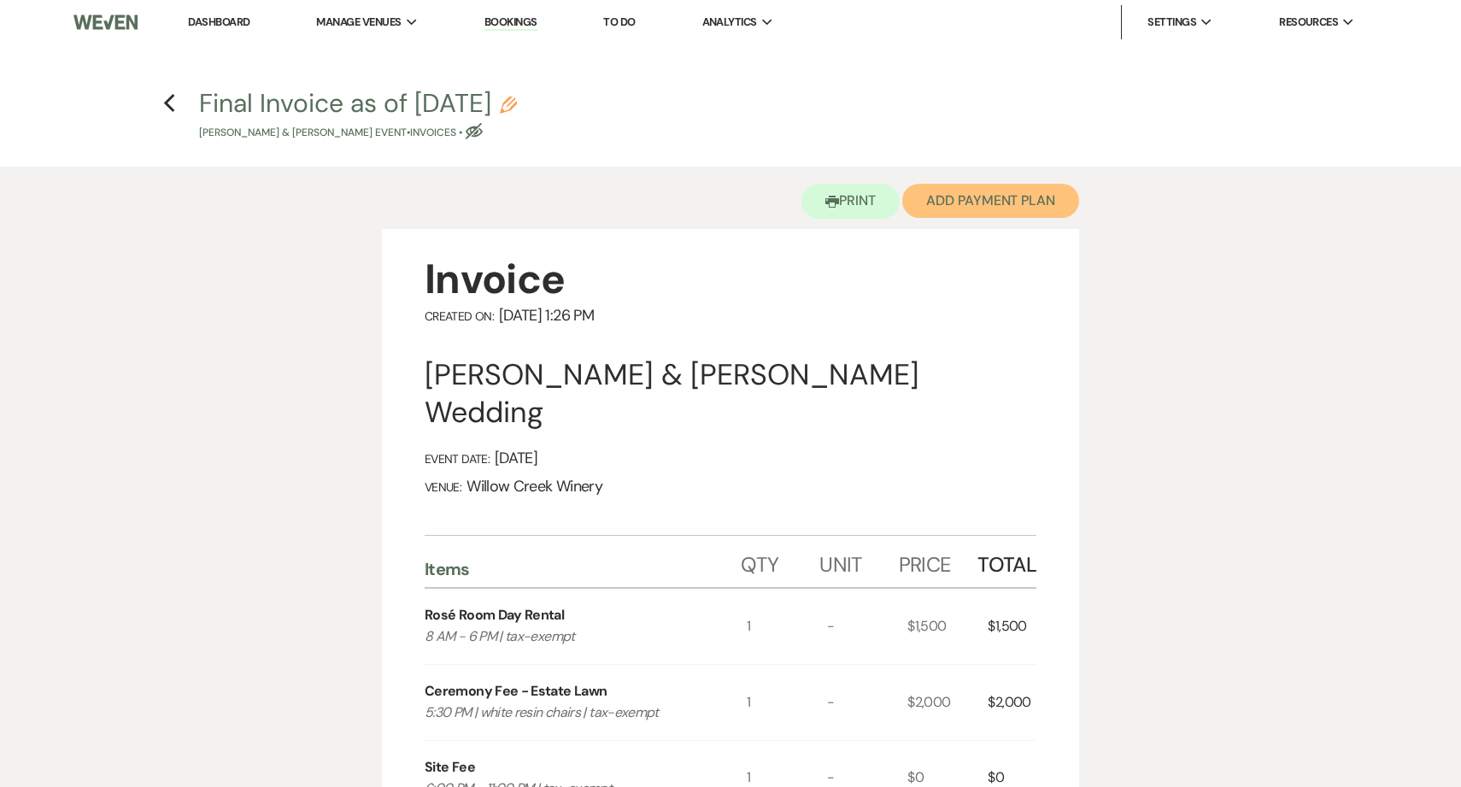
click at [996, 199] on button "Add Payment Plan" at bounding box center [991, 201] width 177 height 34
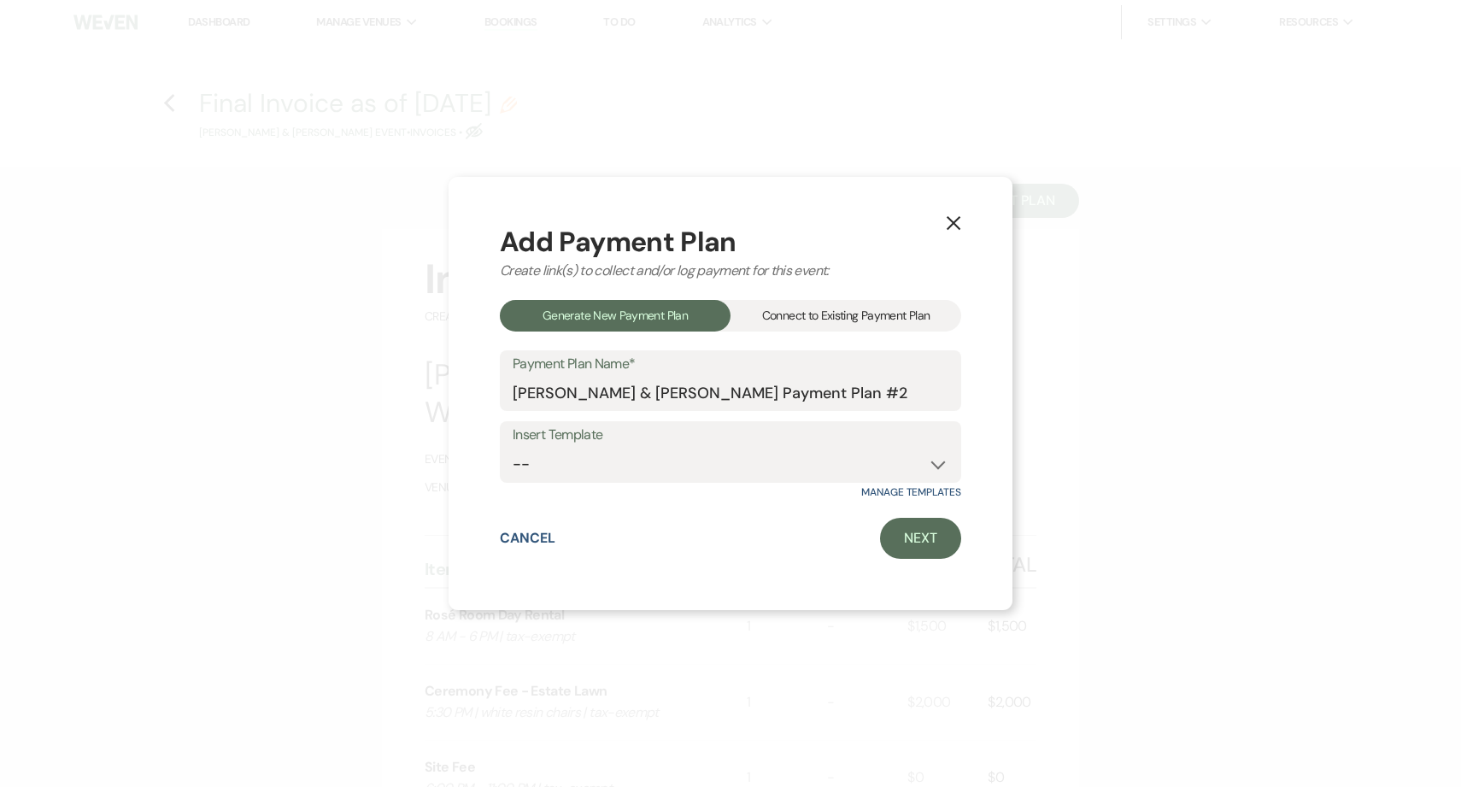
click at [836, 324] on div "Connect to Existing Payment Plan" at bounding box center [846, 316] width 231 height 32
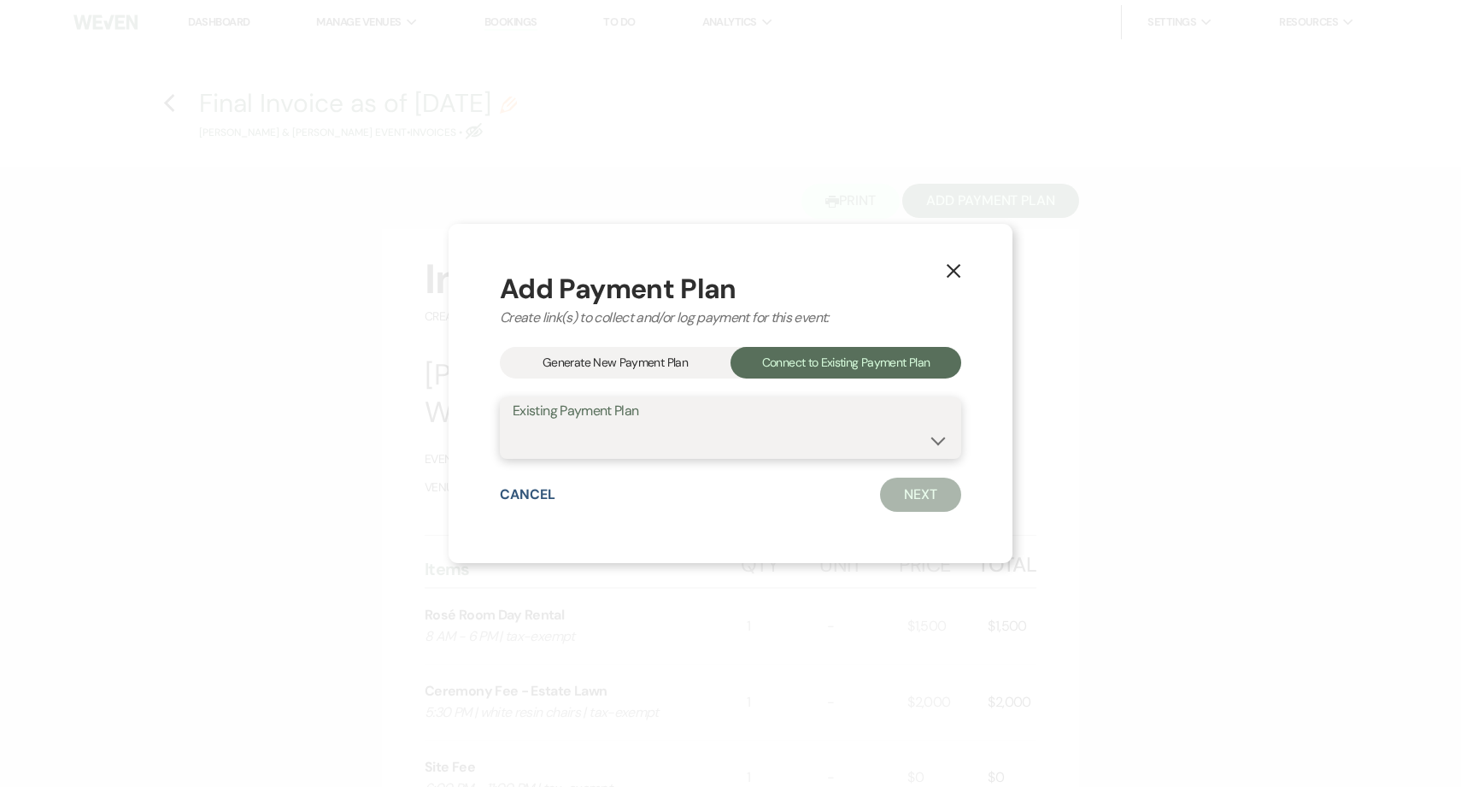
click at [833, 437] on select "[PERSON_NAME] & [PERSON_NAME] Payment Plan #1" at bounding box center [731, 440] width 436 height 33
select select "8976"
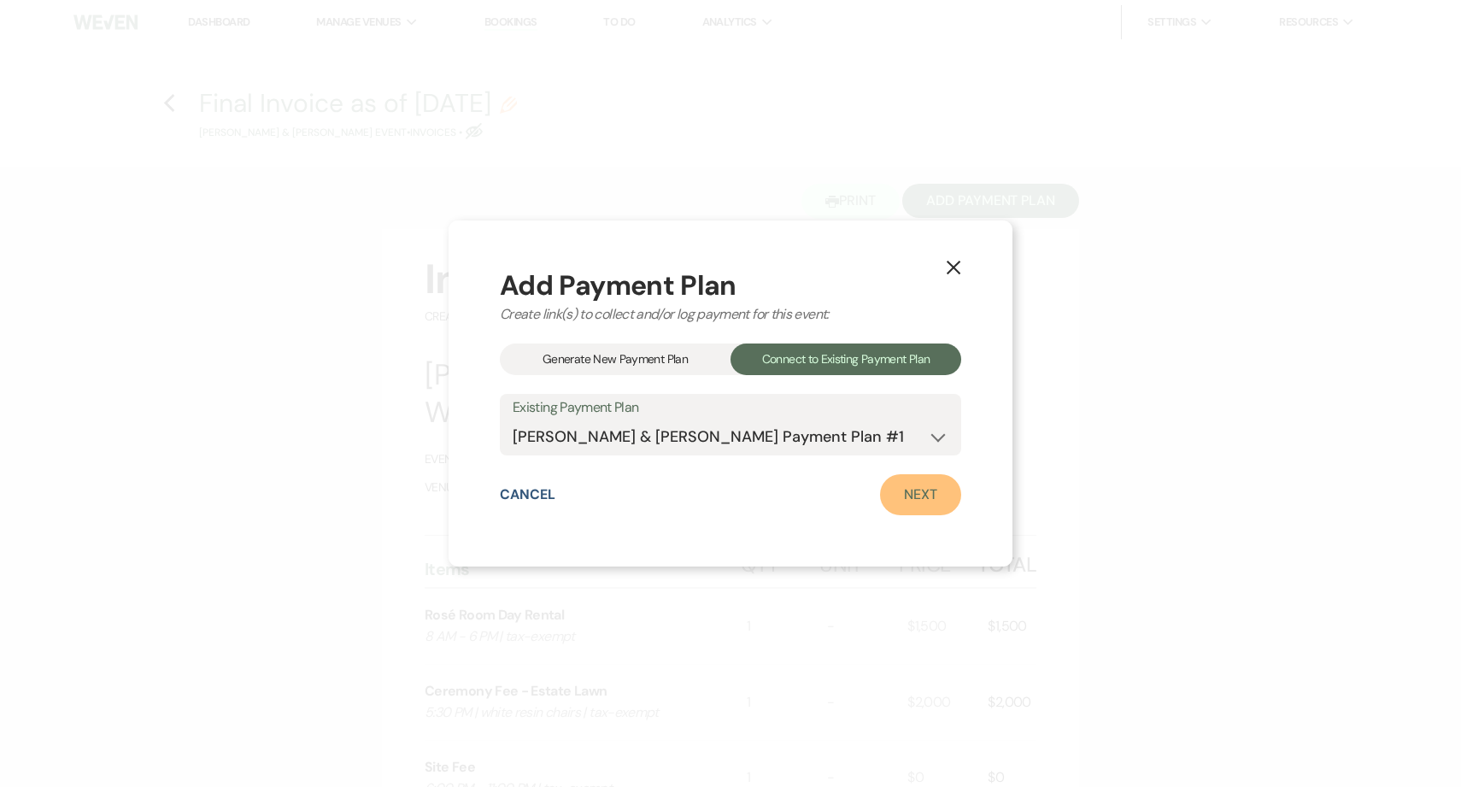
click at [910, 507] on link "Next" at bounding box center [920, 494] width 81 height 41
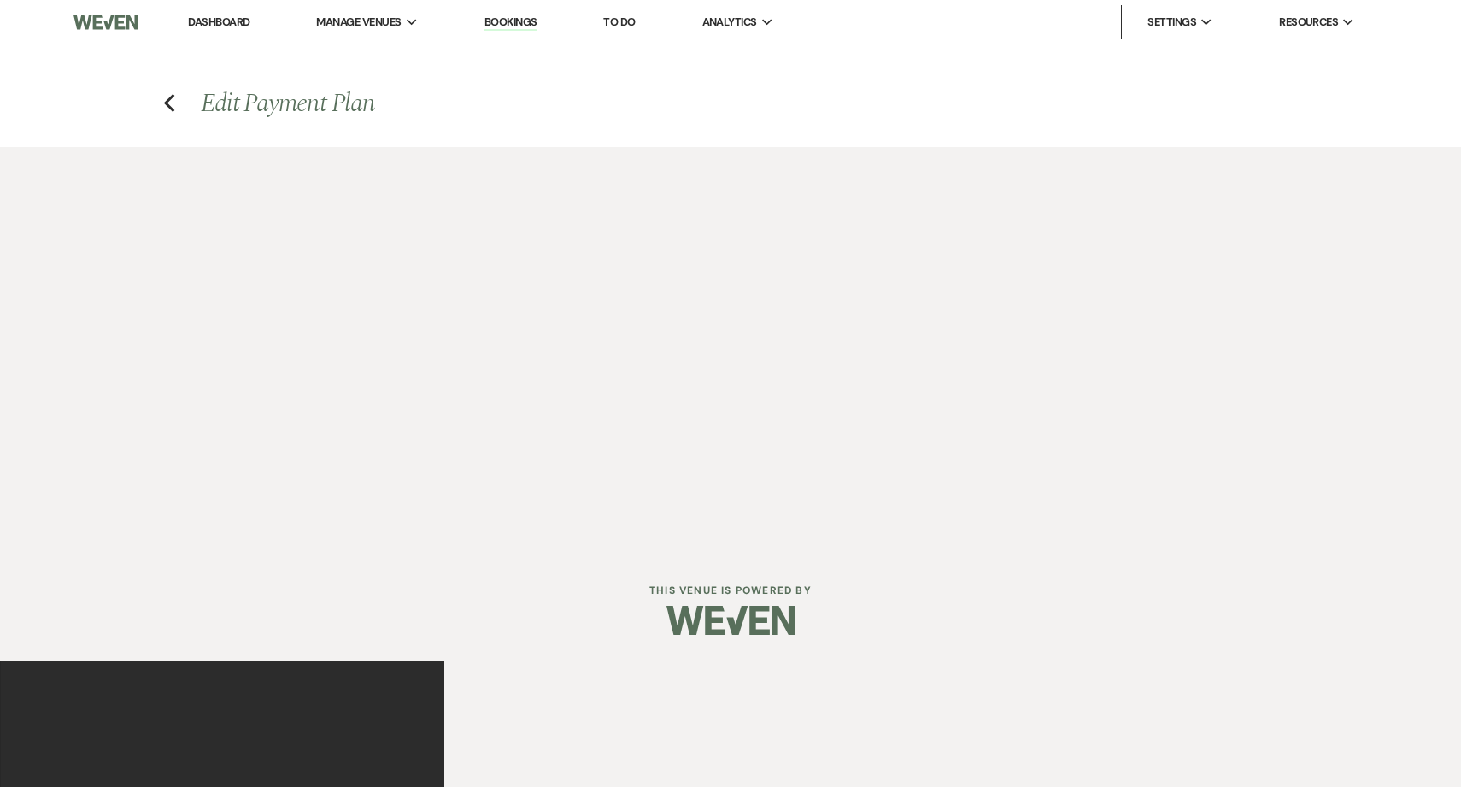
select select "27205"
select select "1"
select select "true"
select select "1"
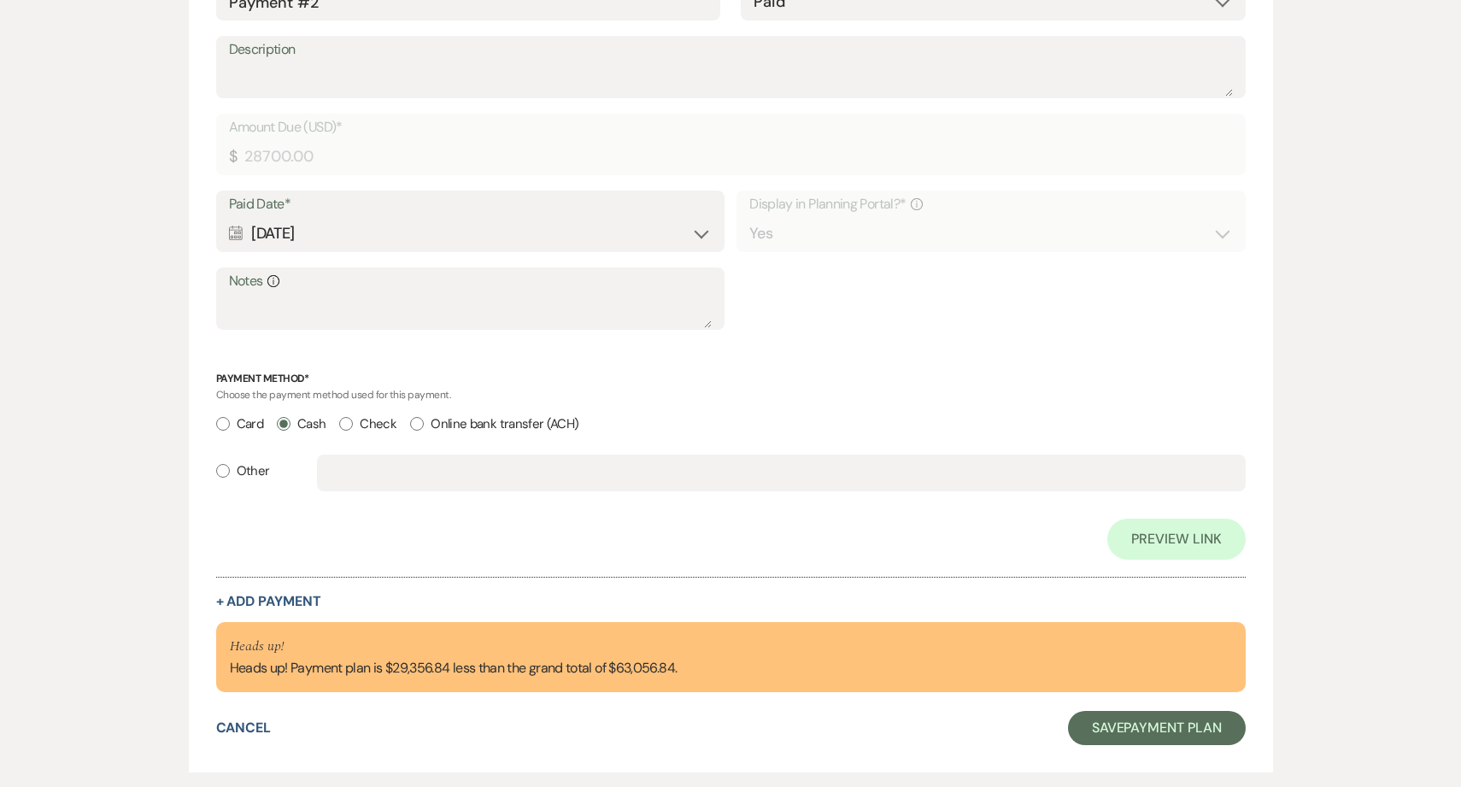
scroll to position [1320, 0]
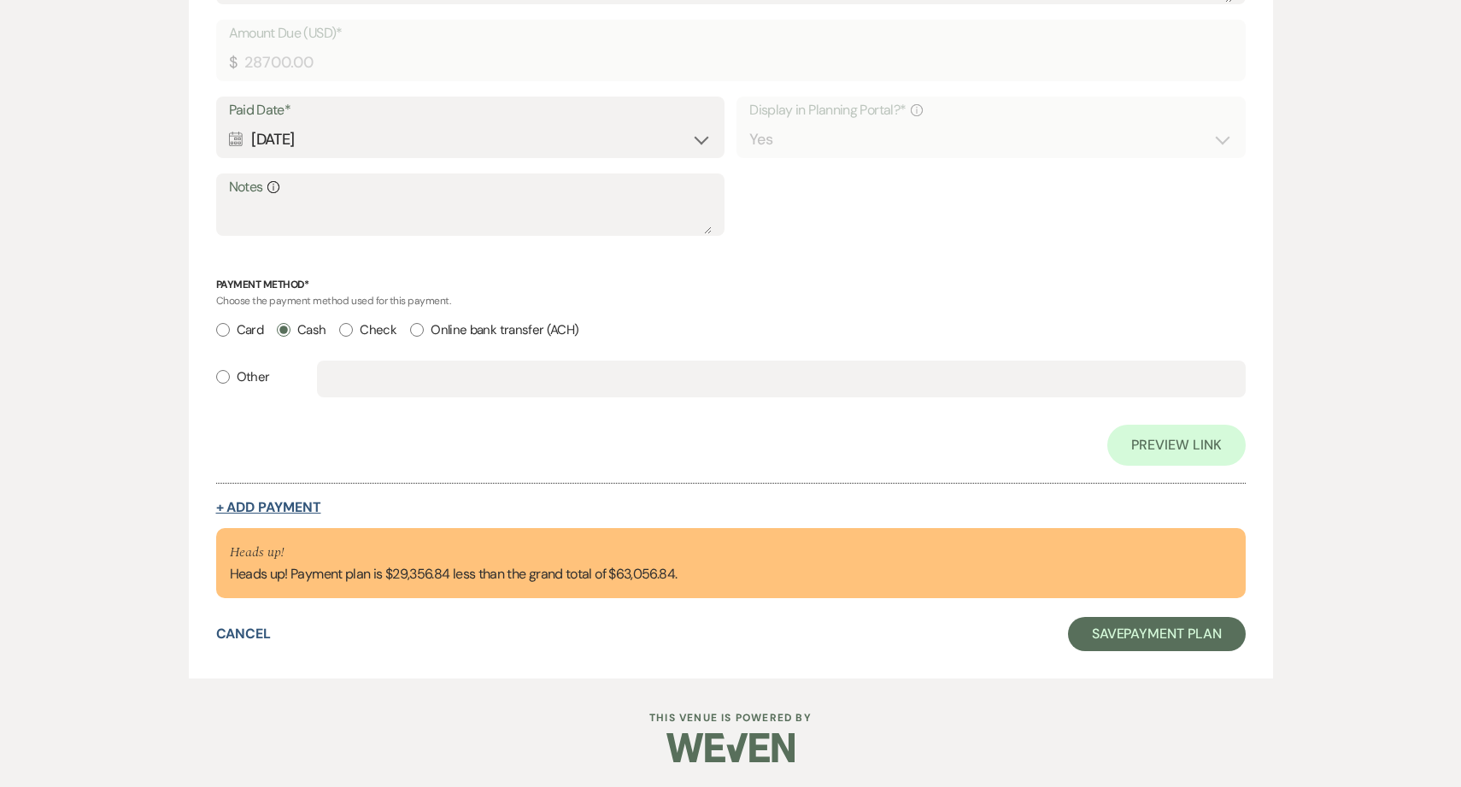
click at [253, 509] on button "+ Add Payment" at bounding box center [268, 508] width 105 height 14
select select "2"
select select "flat"
select select "true"
select select "client"
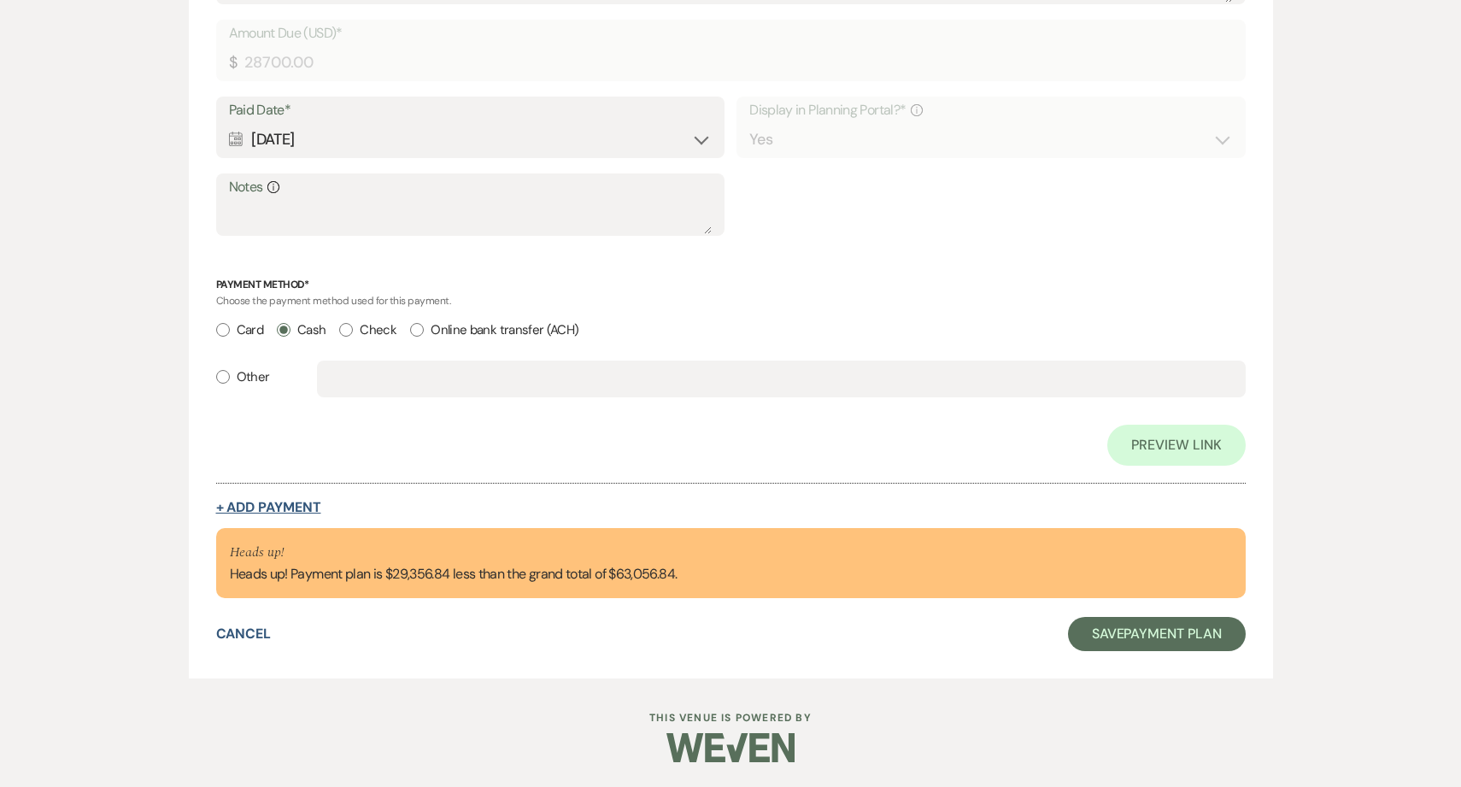
select select "weeks"
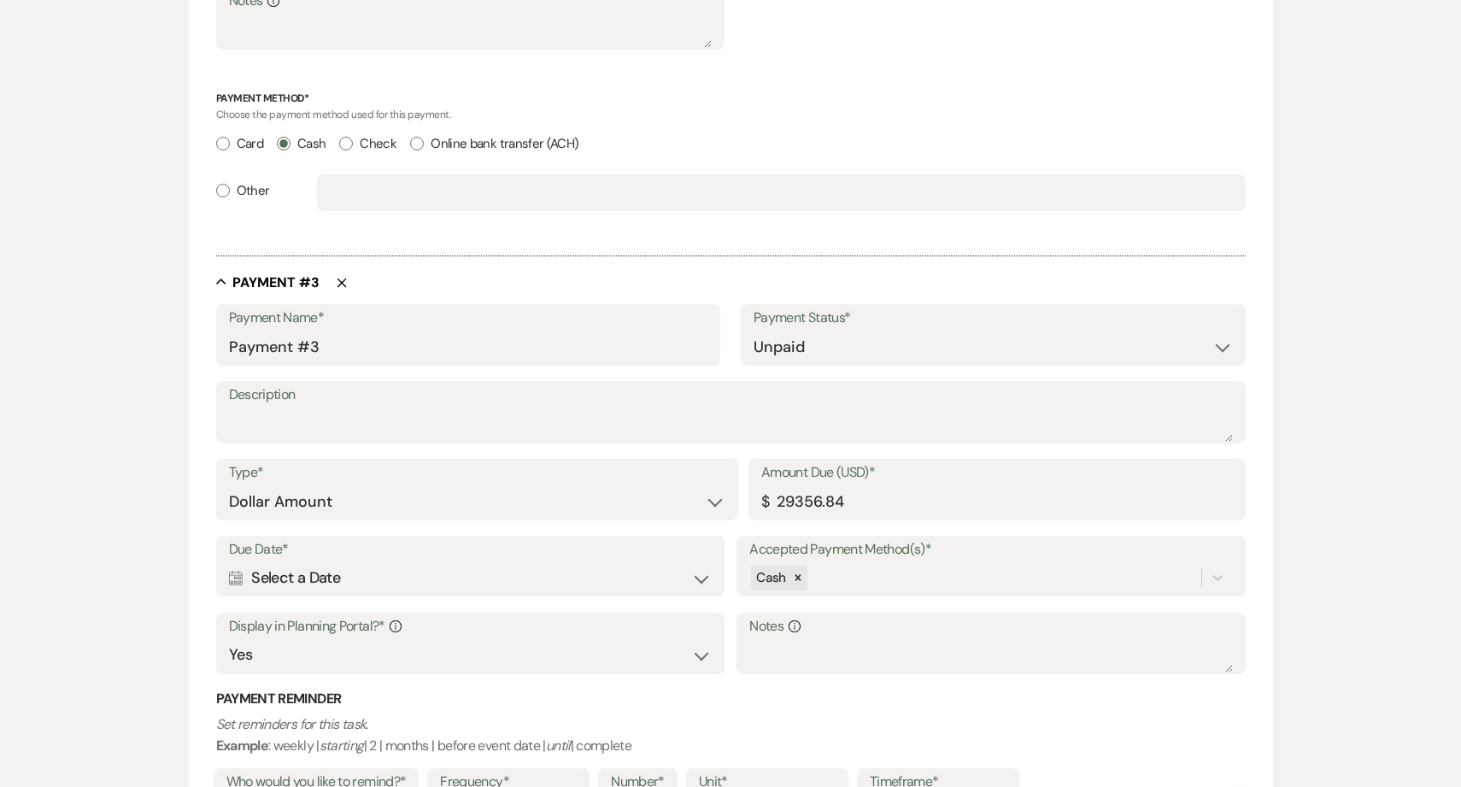
scroll to position [1467, 0]
click at [386, 350] on input "Payment #3" at bounding box center [468, 346] width 479 height 33
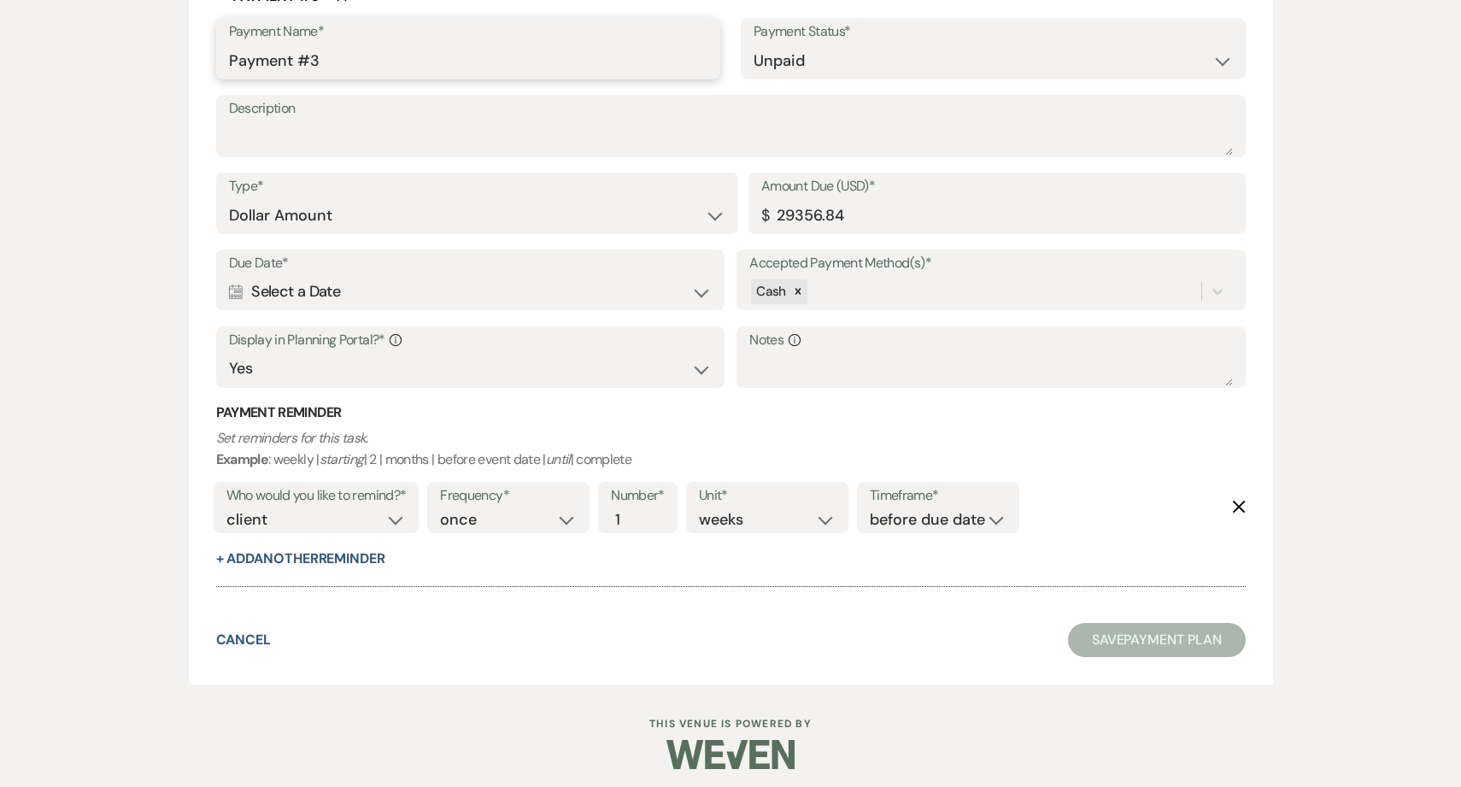
scroll to position [1751, 0]
click at [422, 291] on div "Calendar Select a Date Expand" at bounding box center [470, 292] width 483 height 33
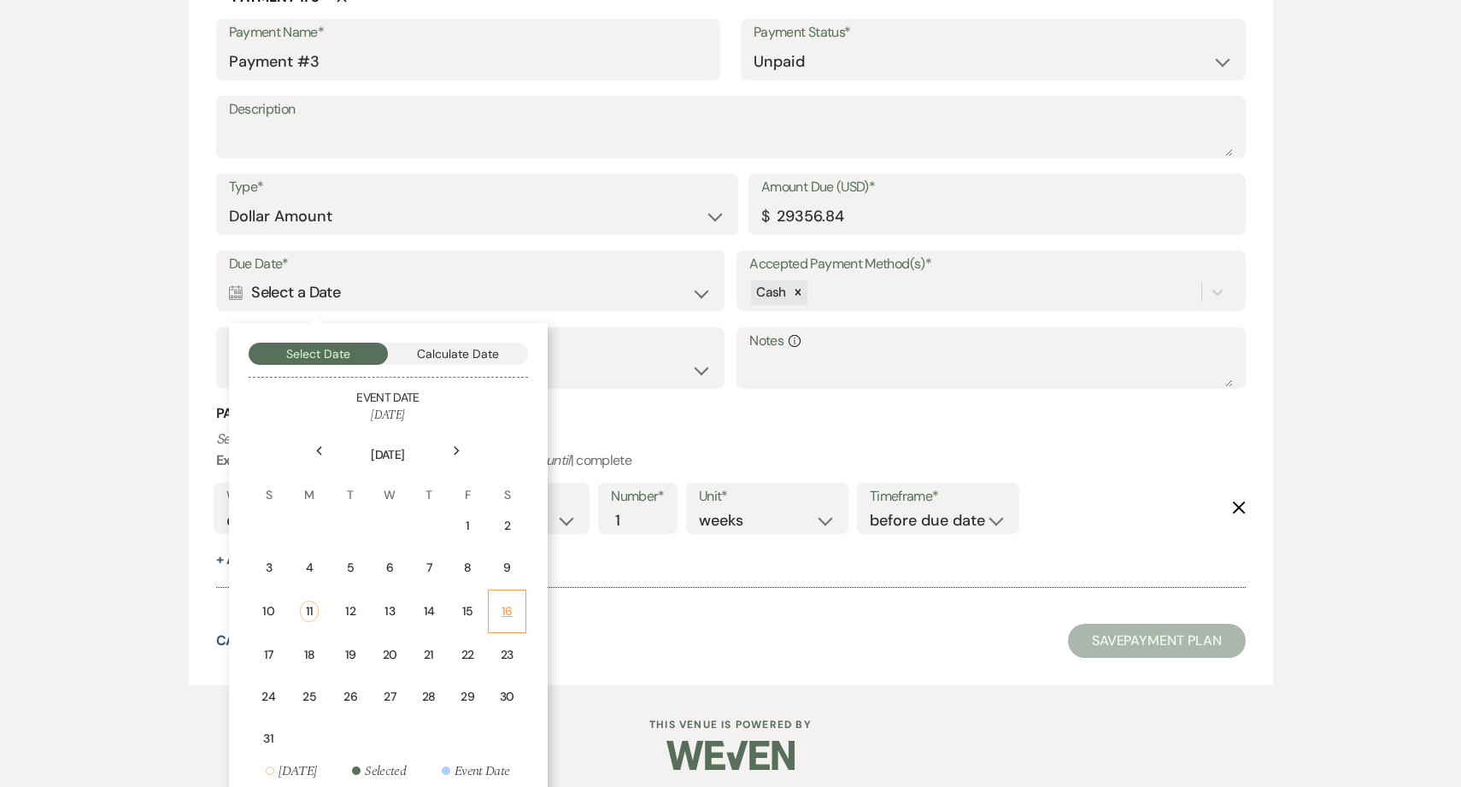
click at [519, 608] on td "16" at bounding box center [507, 612] width 38 height 44
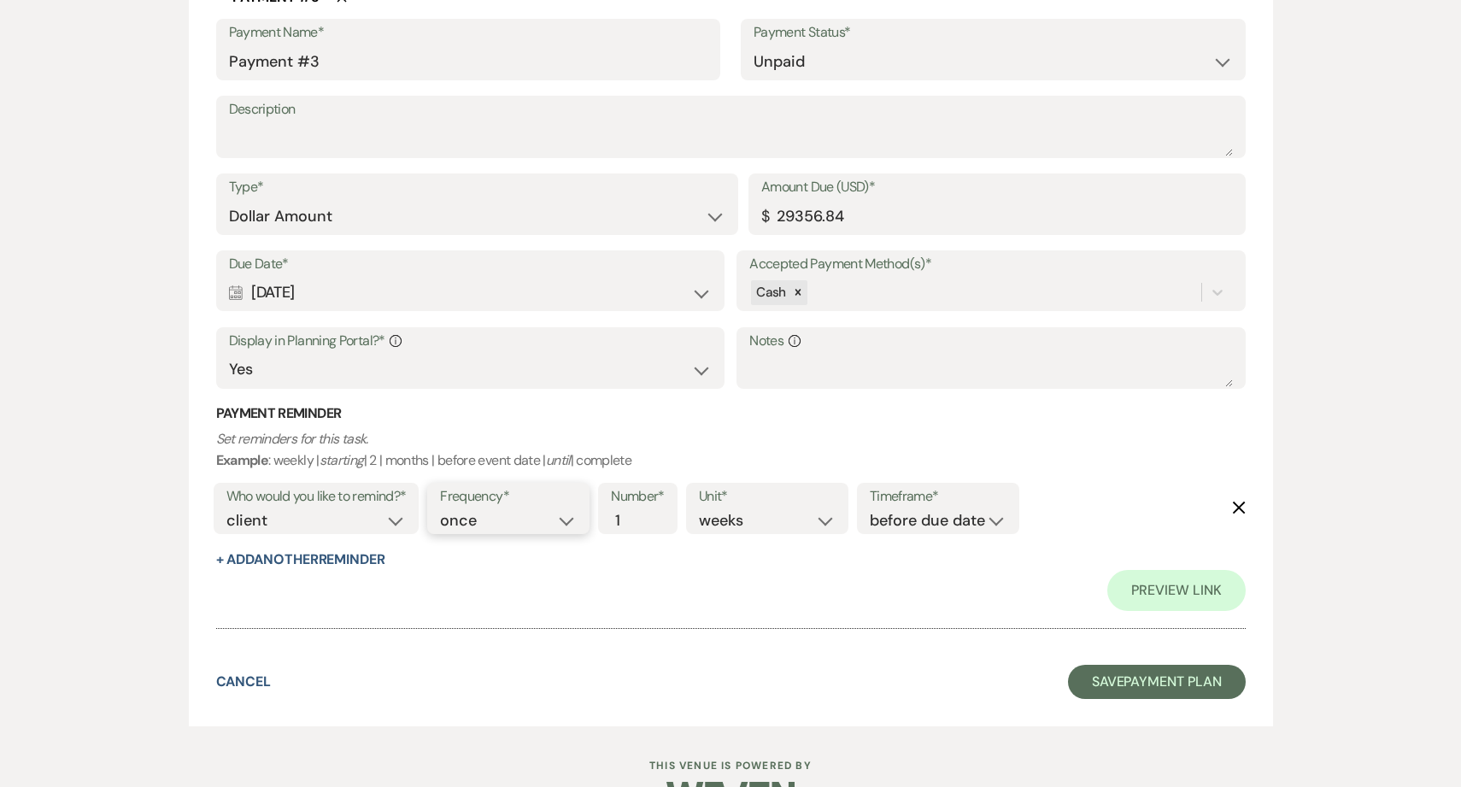
click at [555, 520] on select "once daily weekly monthly" at bounding box center [508, 520] width 137 height 23
select select "daily"
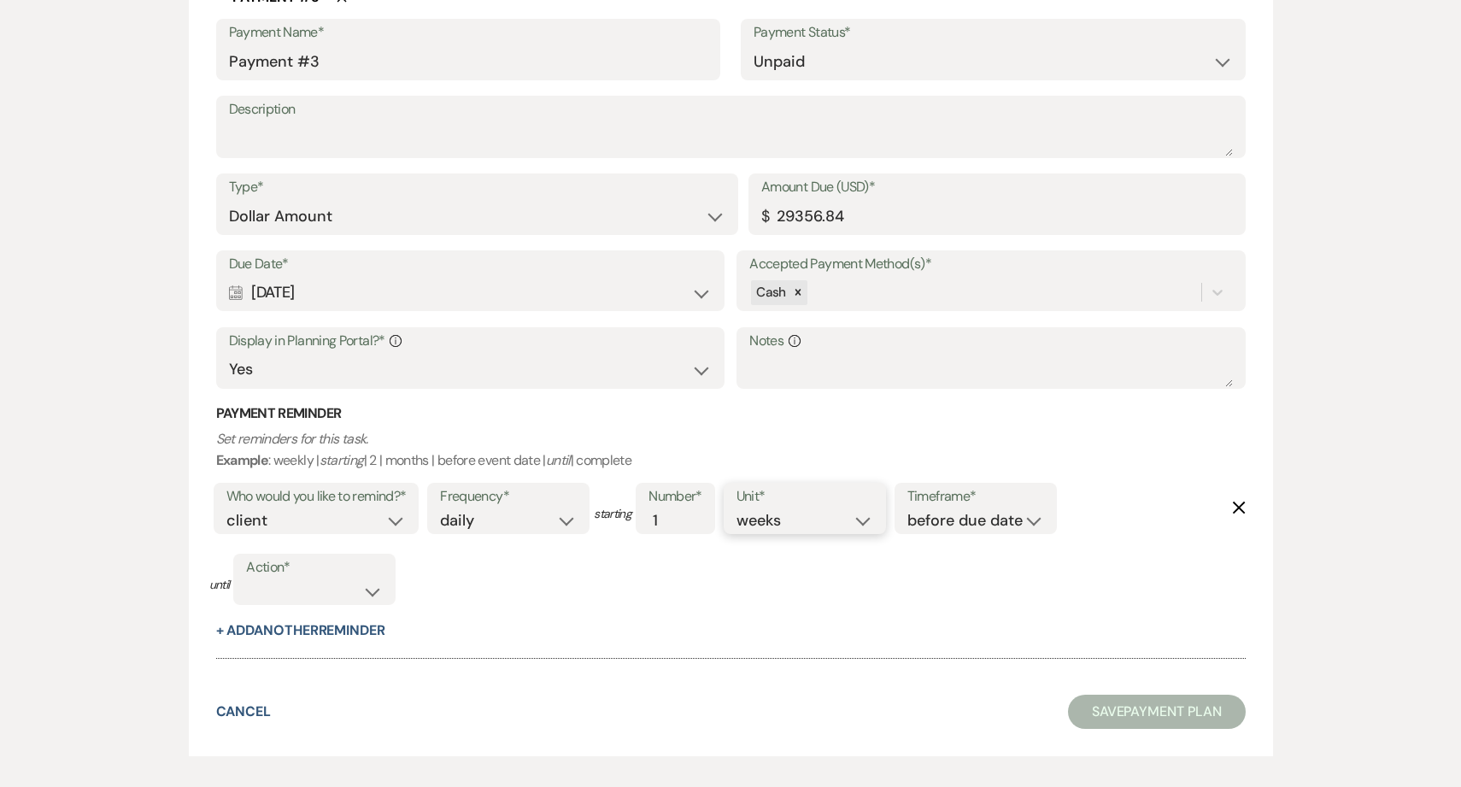
click at [798, 516] on select "days weeks months" at bounding box center [805, 520] width 137 height 23
select select "days"
click at [678, 515] on input "2" at bounding box center [667, 520] width 36 height 23
type input "3"
click at [678, 515] on input "3" at bounding box center [667, 520] width 36 height 23
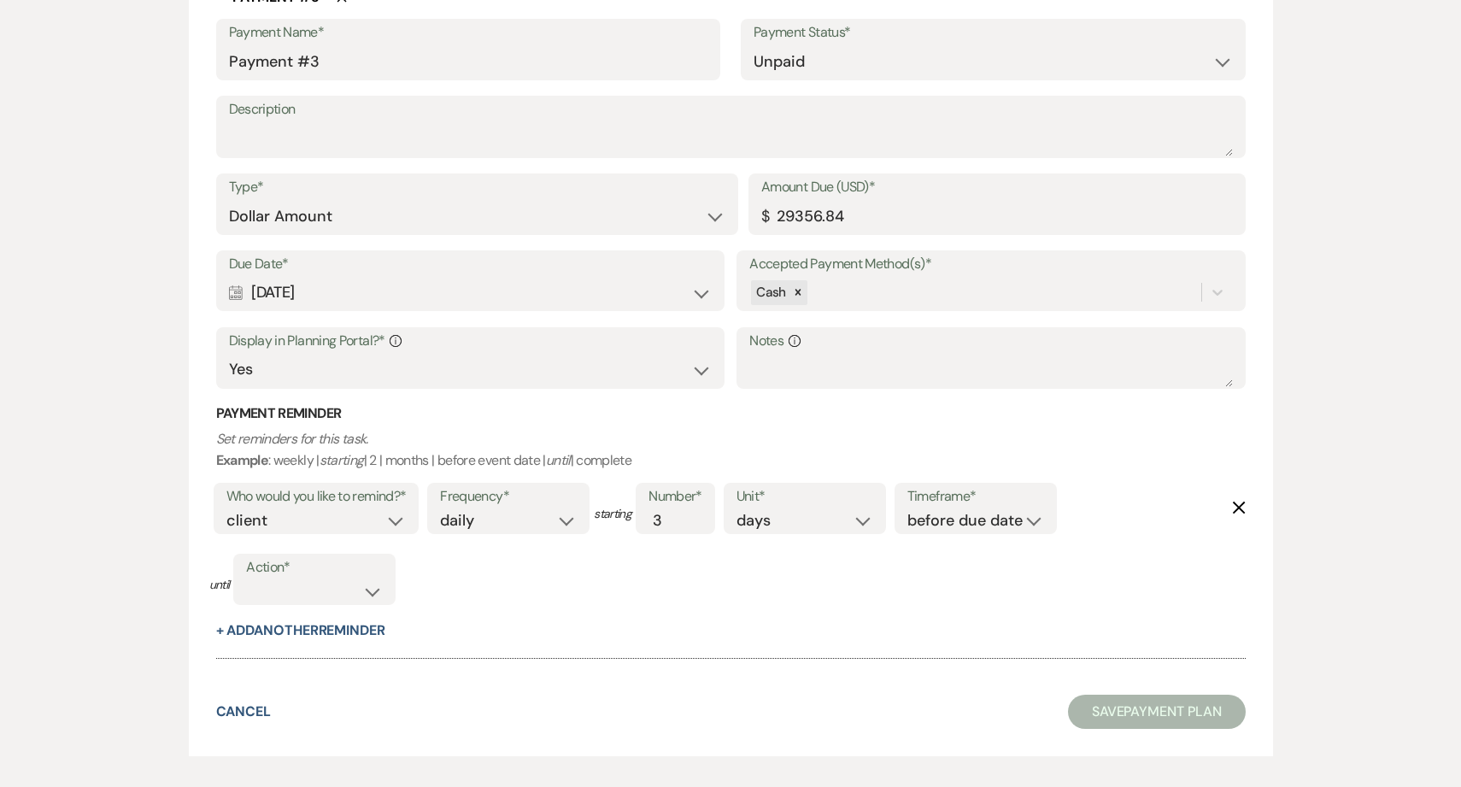
click at [840, 651] on div at bounding box center [731, 650] width 1030 height 18
click at [317, 587] on select "complete due date custom date" at bounding box center [314, 591] width 137 height 23
select select "complete"
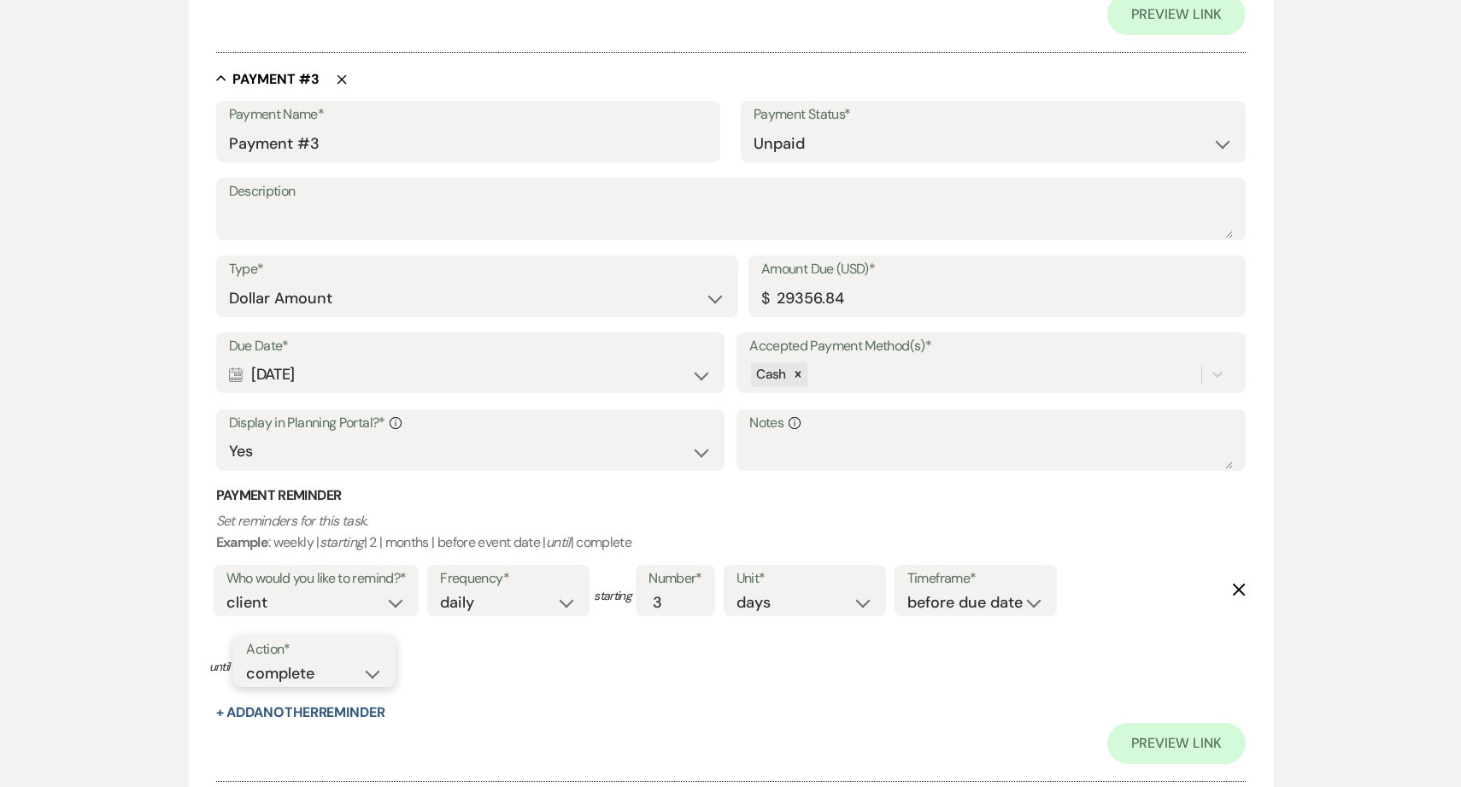
scroll to position [1833, 0]
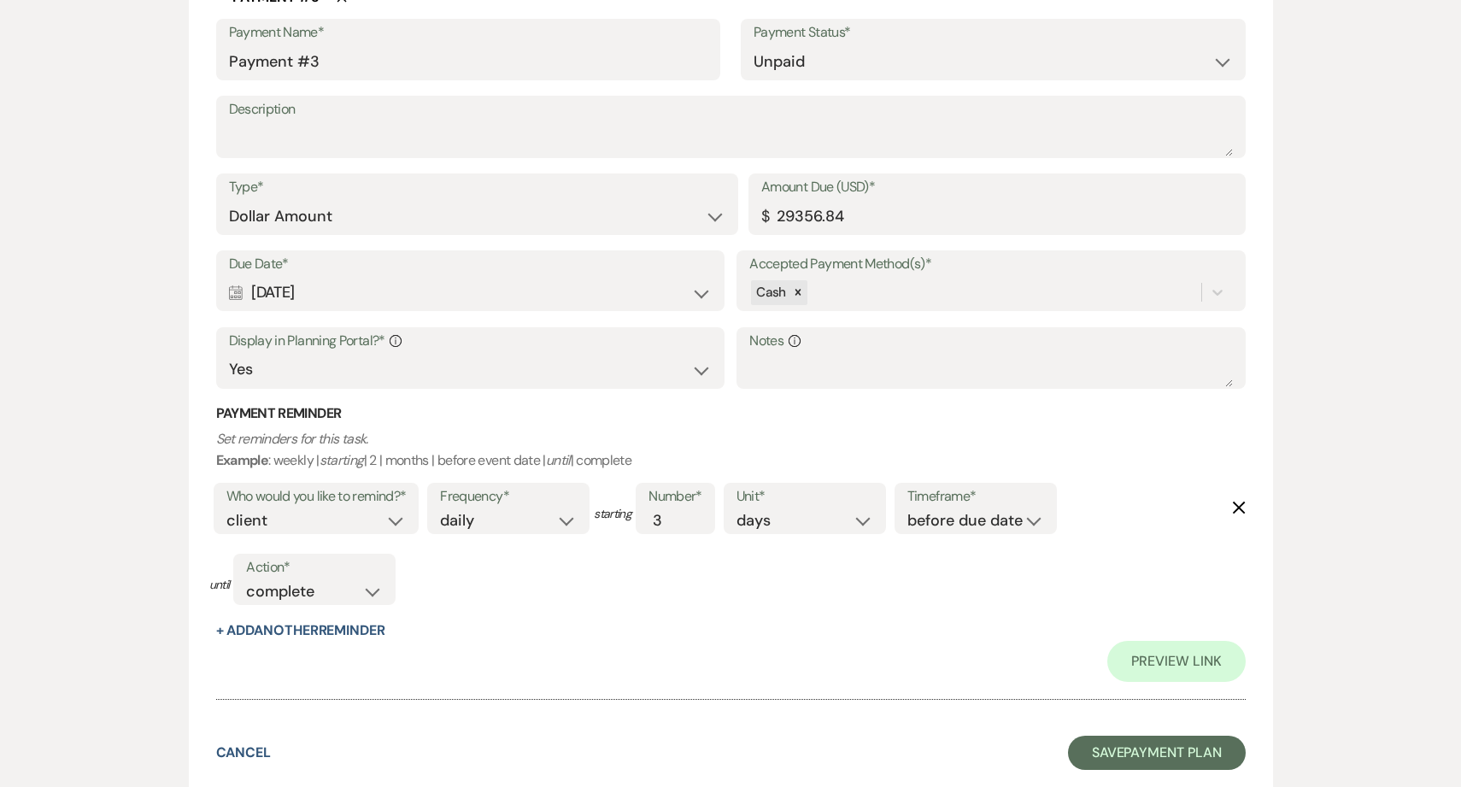
click at [760, 658] on div "Preview Link" at bounding box center [731, 661] width 1030 height 41
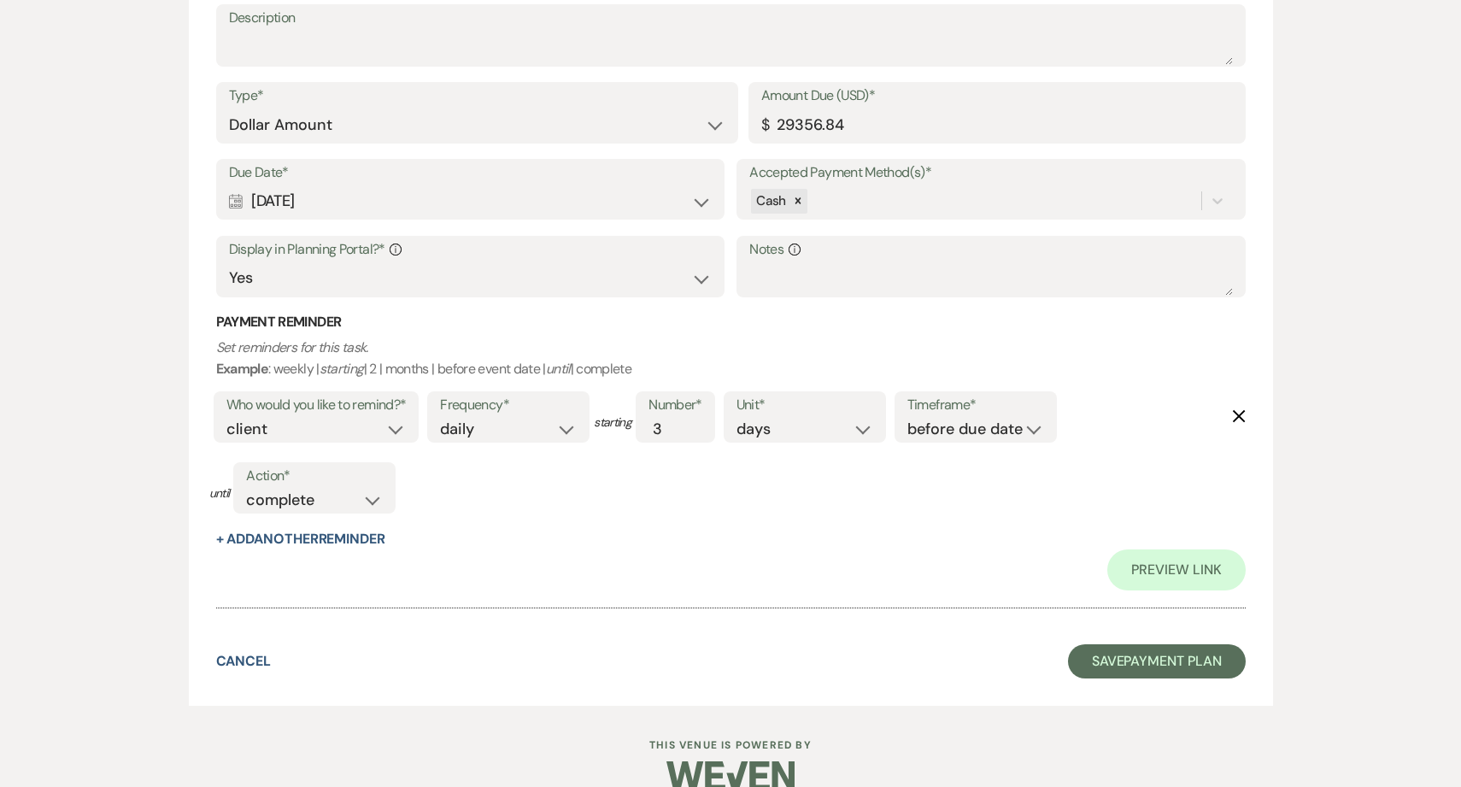
scroll to position [1931, 0]
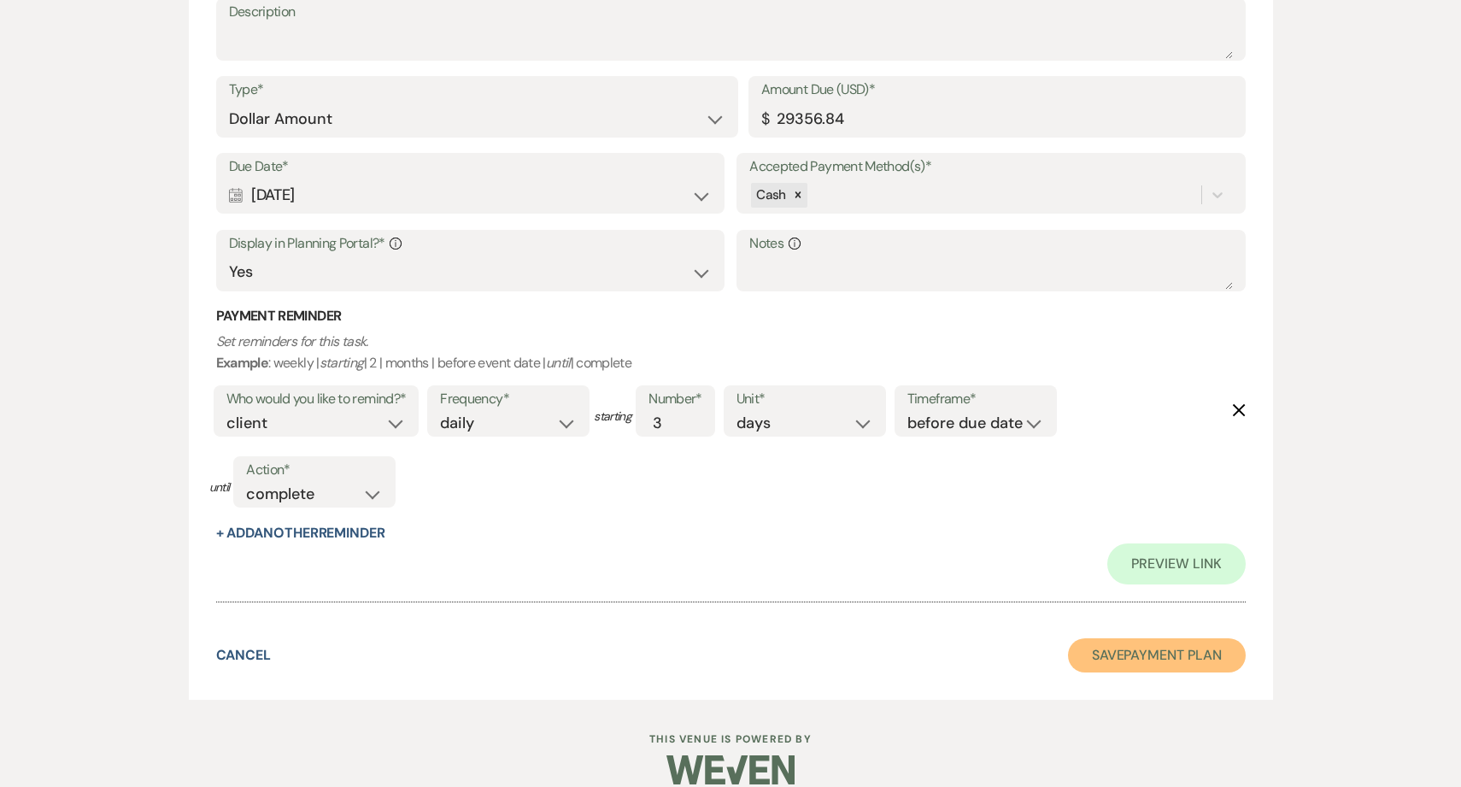
click at [1122, 661] on button "Save Payment Plan" at bounding box center [1157, 655] width 178 height 34
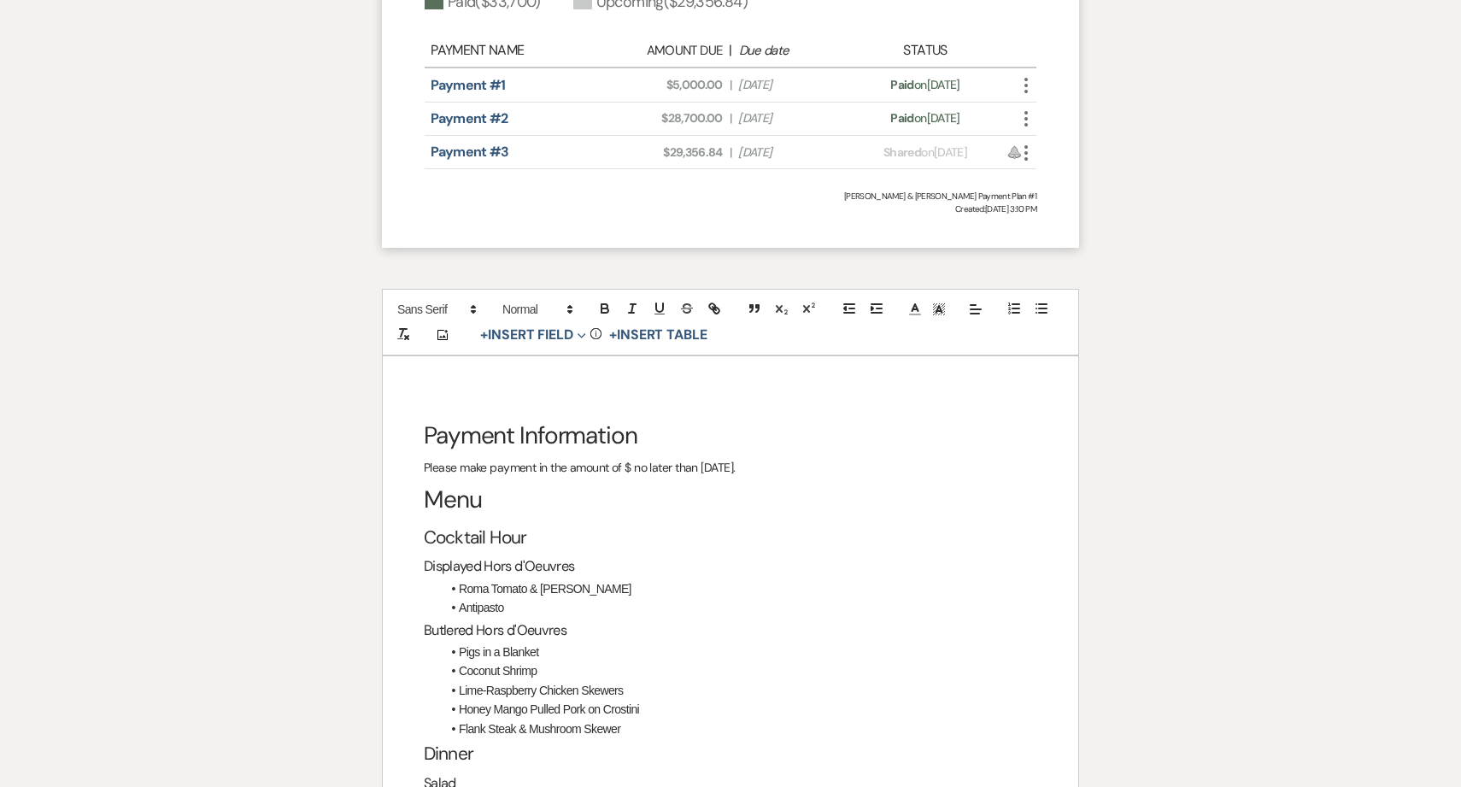
scroll to position [2343, 0]
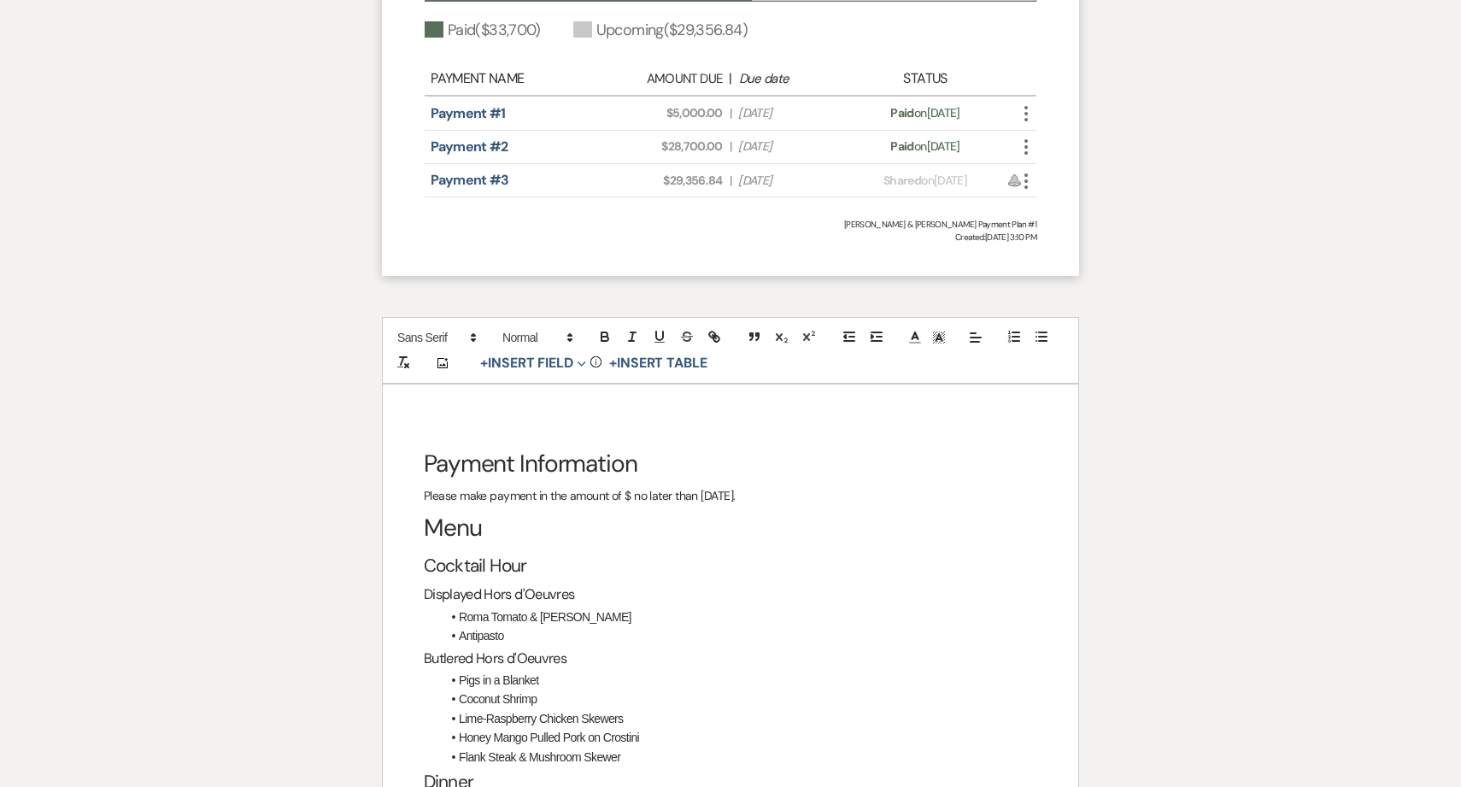
click at [630, 485] on p "Please make payment in the amount of $ no later than [DATE]." at bounding box center [731, 495] width 614 height 21
drag, startPoint x: 622, startPoint y: 456, endPoint x: 679, endPoint y: 461, distance: 57.4
click at [679, 485] on p "Please make payment in the amount of $29,356.84 no later than [DATE]." at bounding box center [731, 495] width 614 height 21
click at [597, 485] on p "Please make payment in the amount of $29,356.84 no later than [DATE]." at bounding box center [731, 495] width 614 height 21
click at [685, 485] on p "Please make payment in the amount of $29,356.84 no later than [DATE]." at bounding box center [731, 495] width 614 height 21
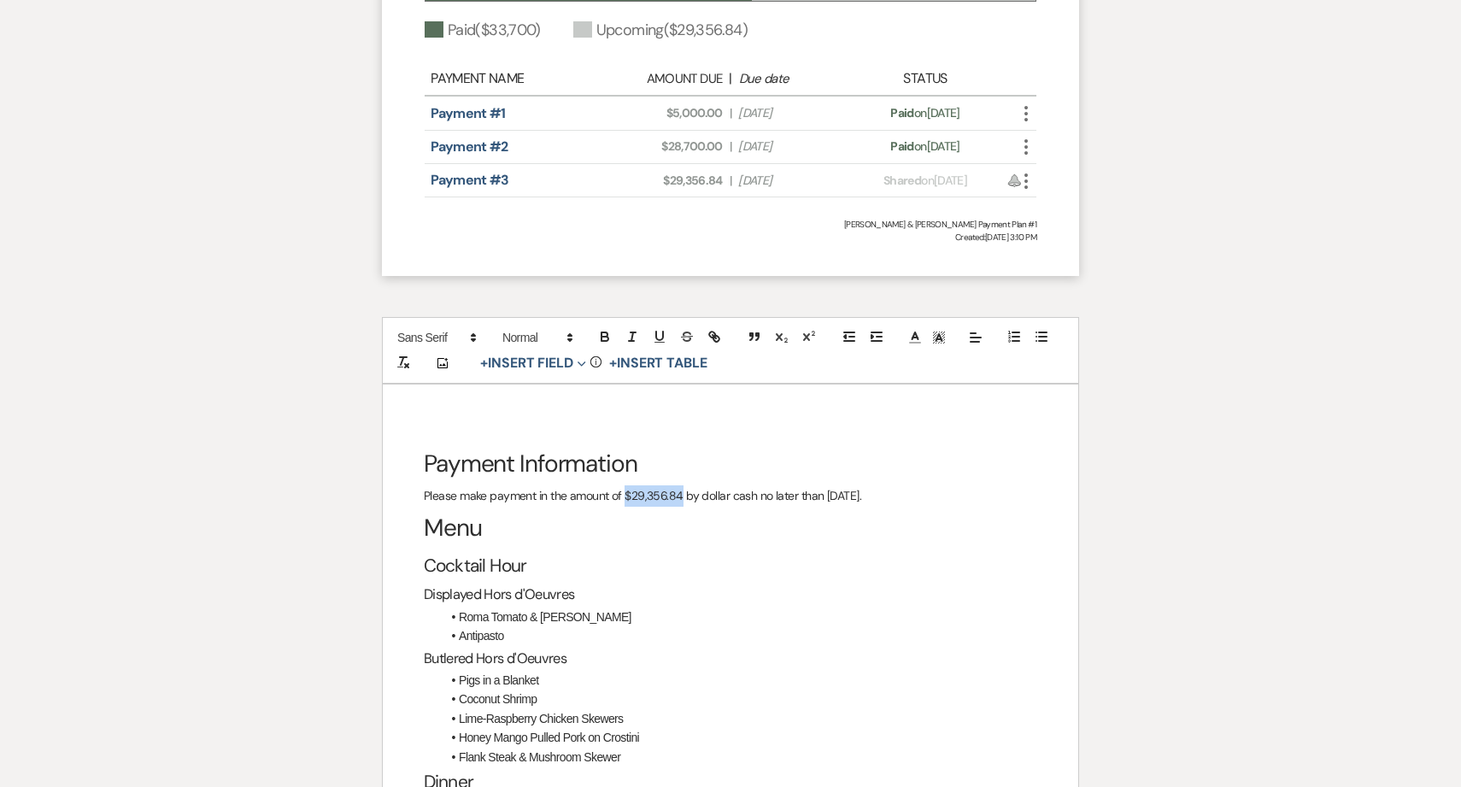
drag, startPoint x: 625, startPoint y: 458, endPoint x: 683, endPoint y: 458, distance: 58.1
click at [683, 485] on p "Please make payment in the amount of $29,356.84 by dollar cash no later than [D…" at bounding box center [731, 495] width 614 height 21
click at [603, 337] on icon "button" at bounding box center [605, 339] width 7 height 4
click at [909, 507] on h1 "Menu" at bounding box center [731, 528] width 614 height 43
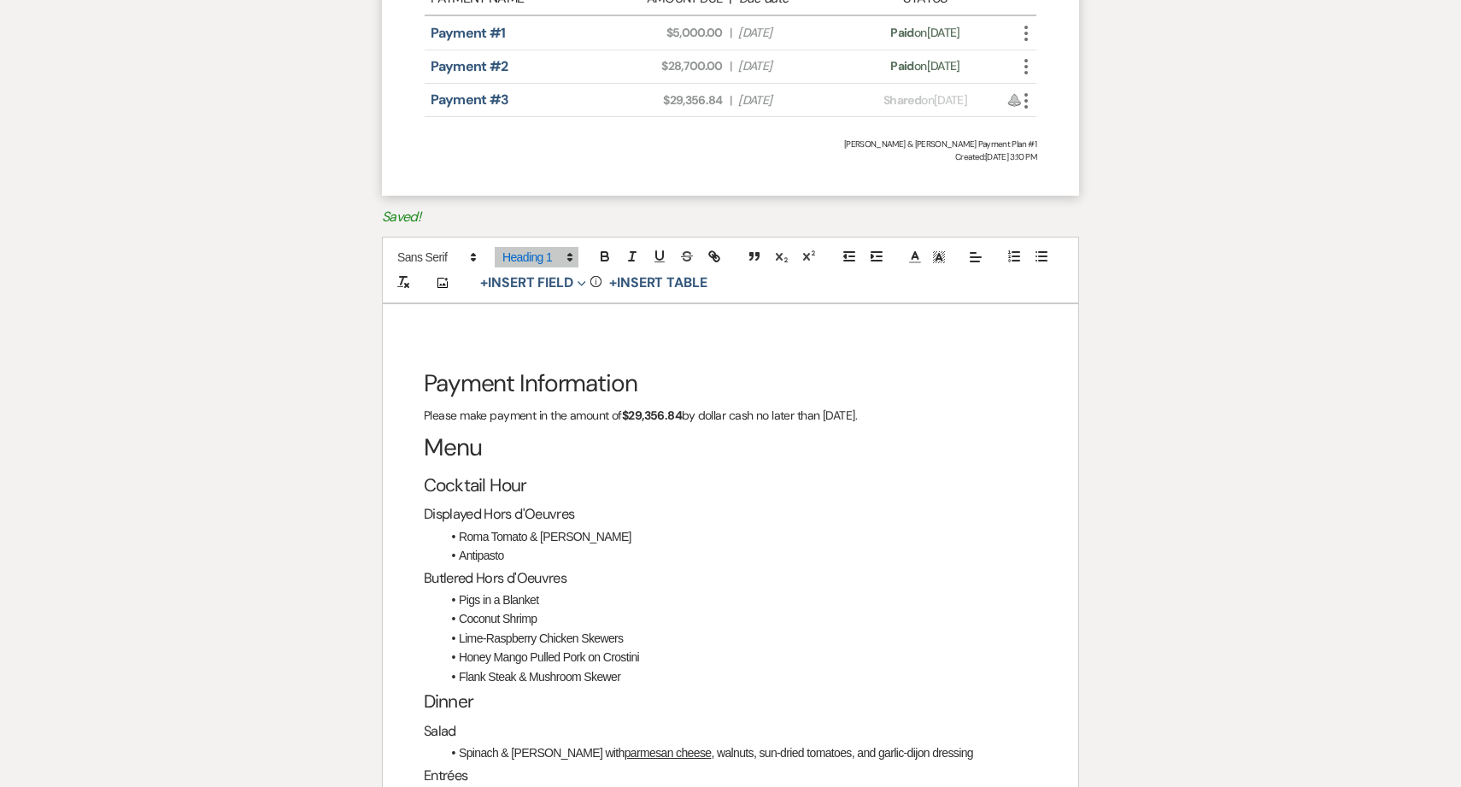
scroll to position [2443, 0]
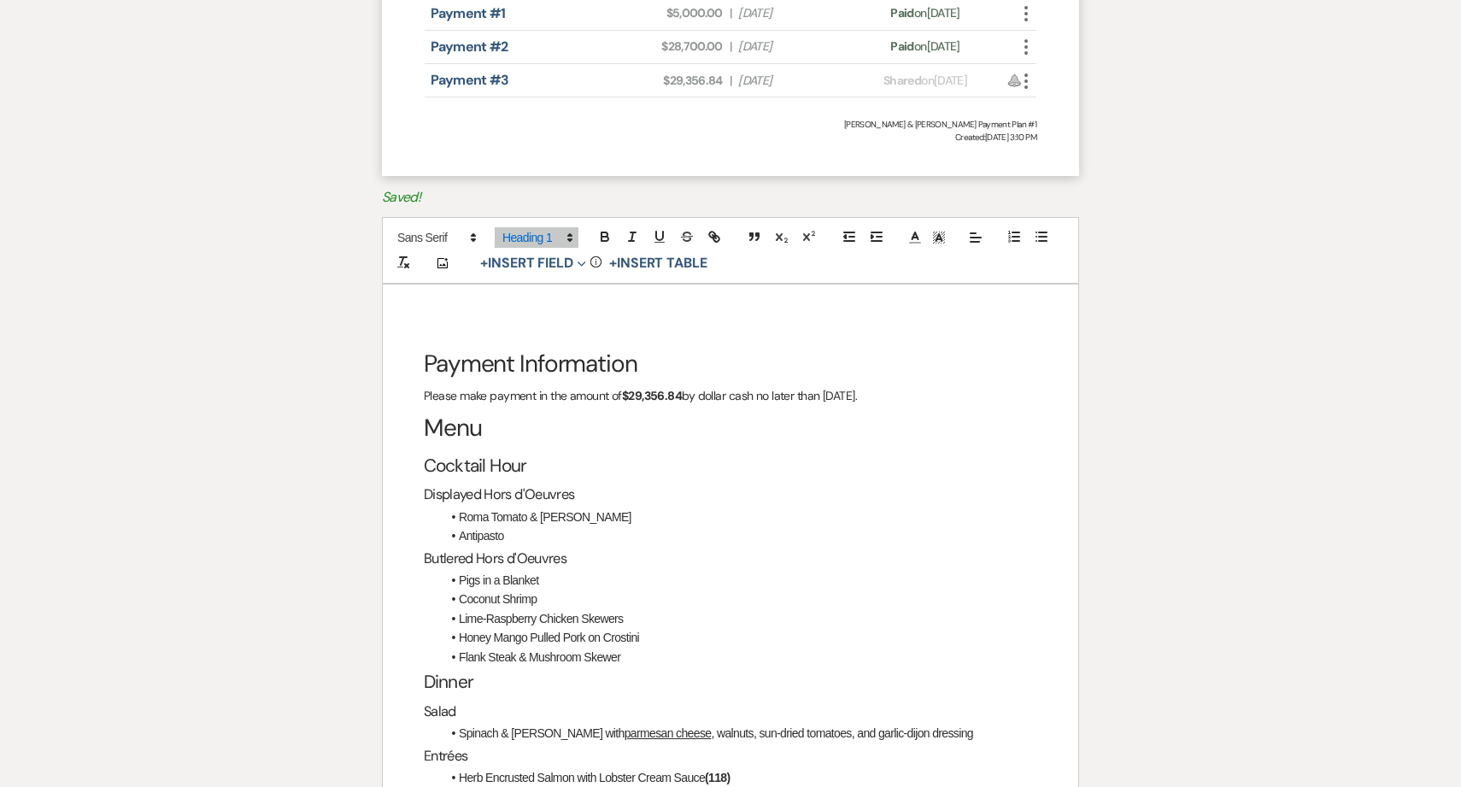
click at [932, 385] on p "Please make payment in the amount of $29,356.84 by dollar cash no later than [D…" at bounding box center [731, 395] width 614 height 21
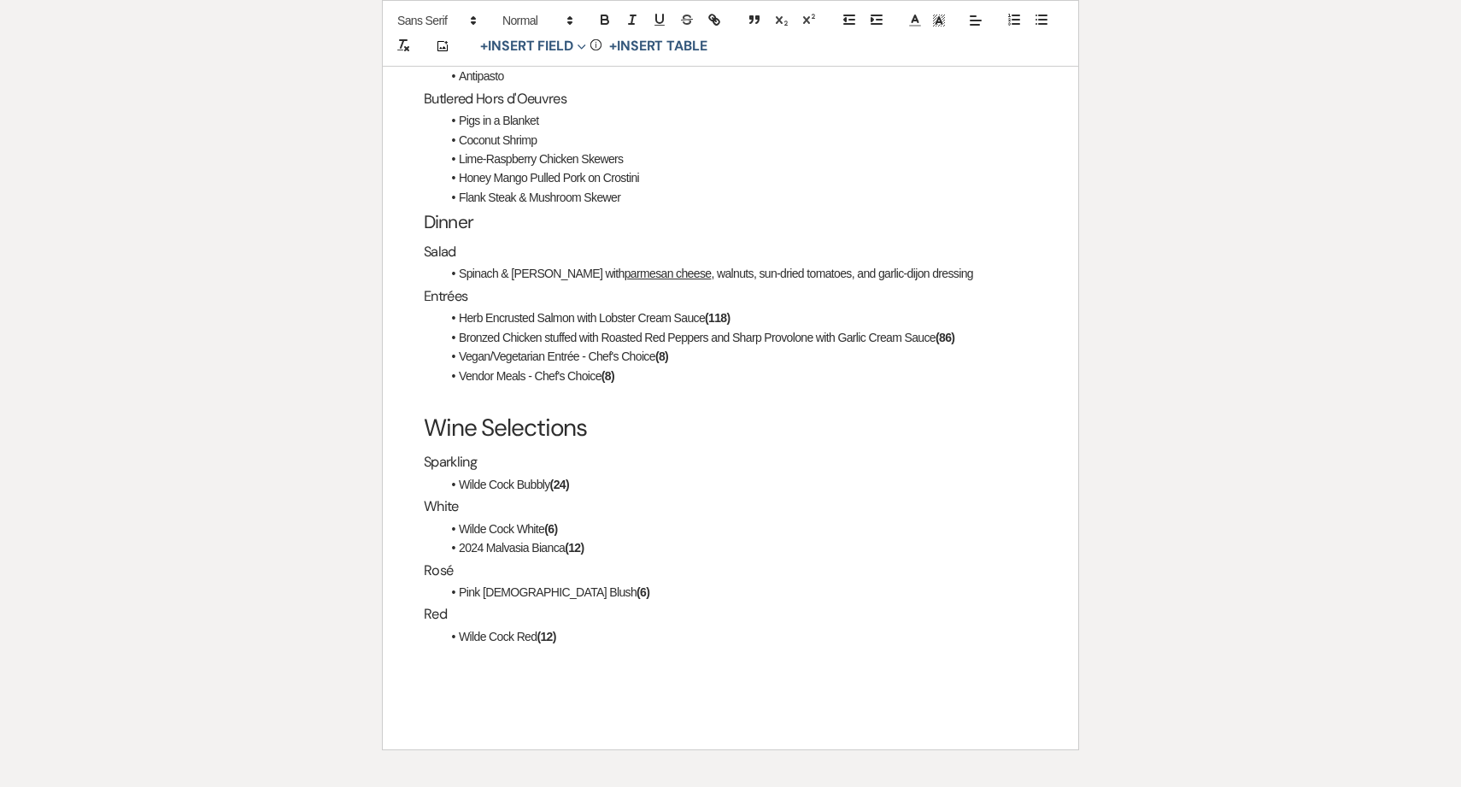
scroll to position [2964, 0]
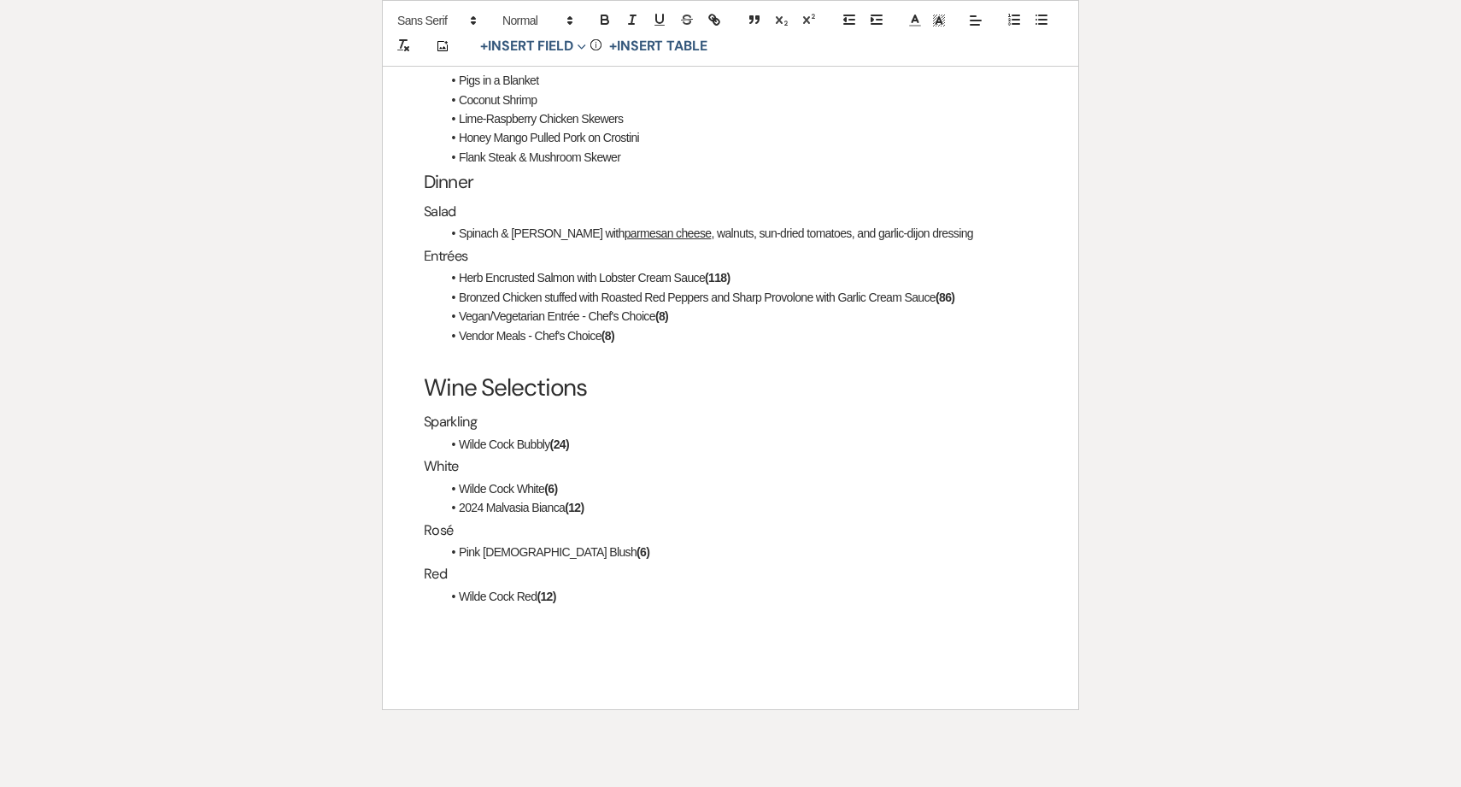
click at [872, 590] on div "Payment Information Please make payment in the amount of $29,356.84 by dollar c…" at bounding box center [731, 236] width 696 height 946
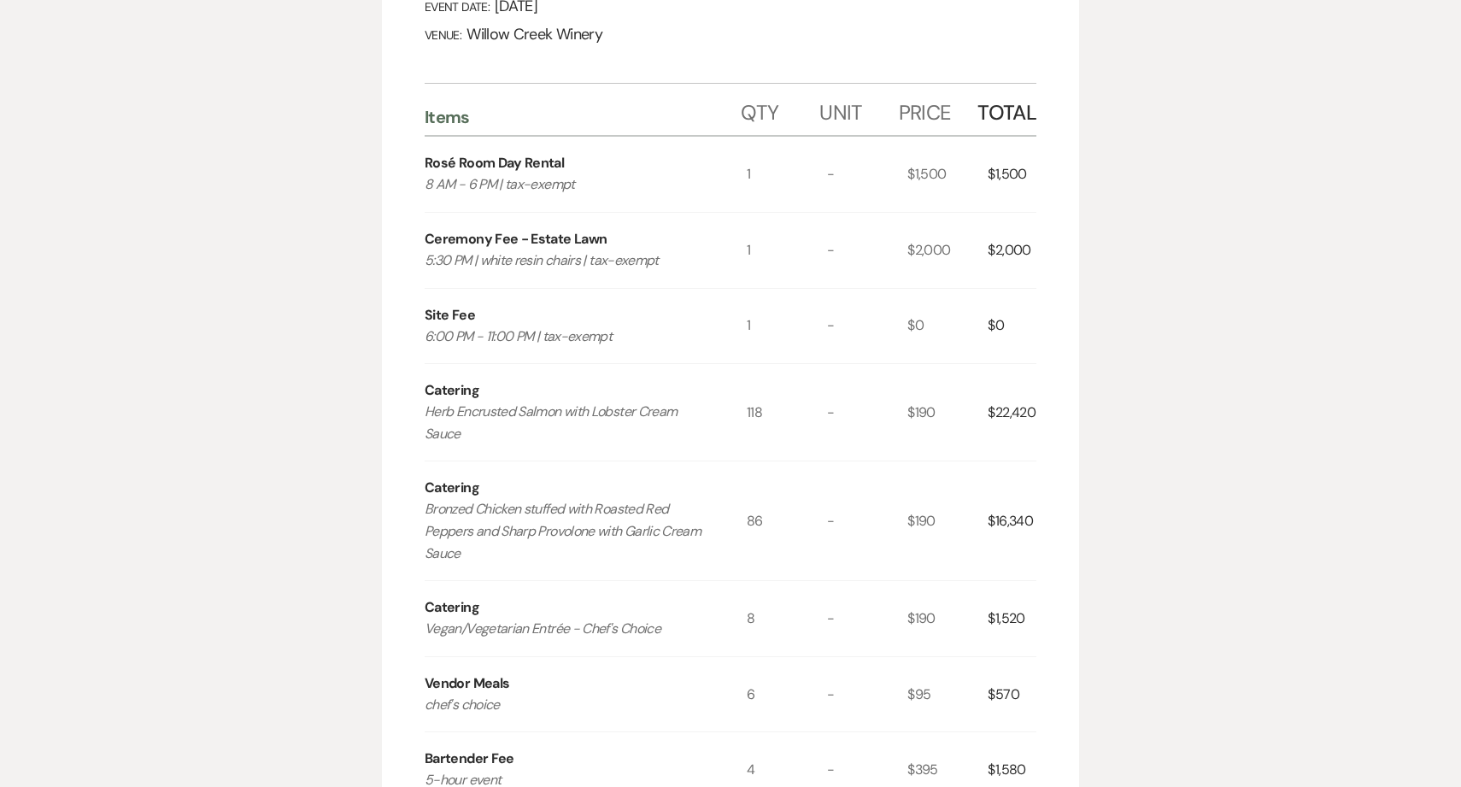
scroll to position [0, 0]
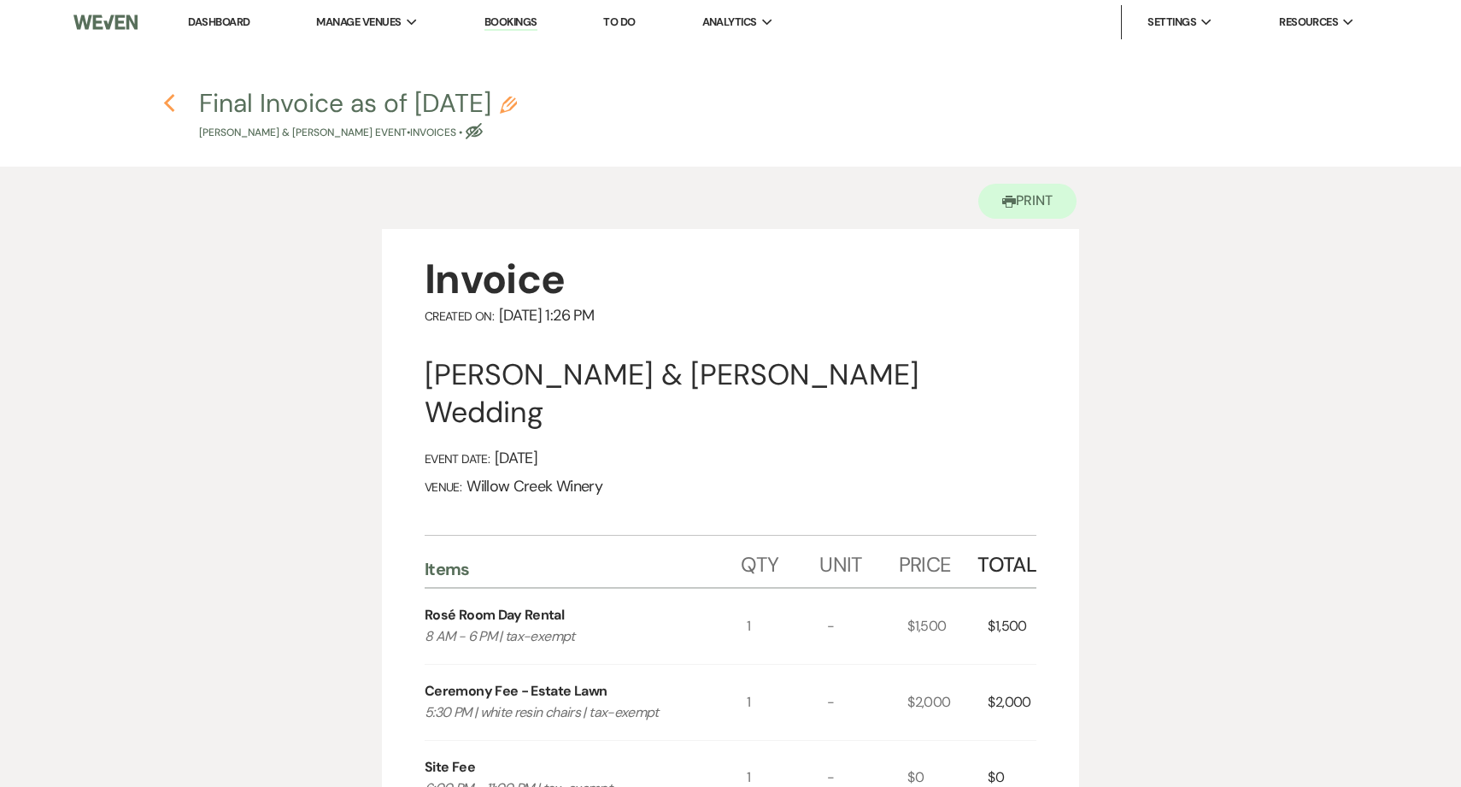
click at [168, 103] on icon "Previous" at bounding box center [169, 103] width 13 height 21
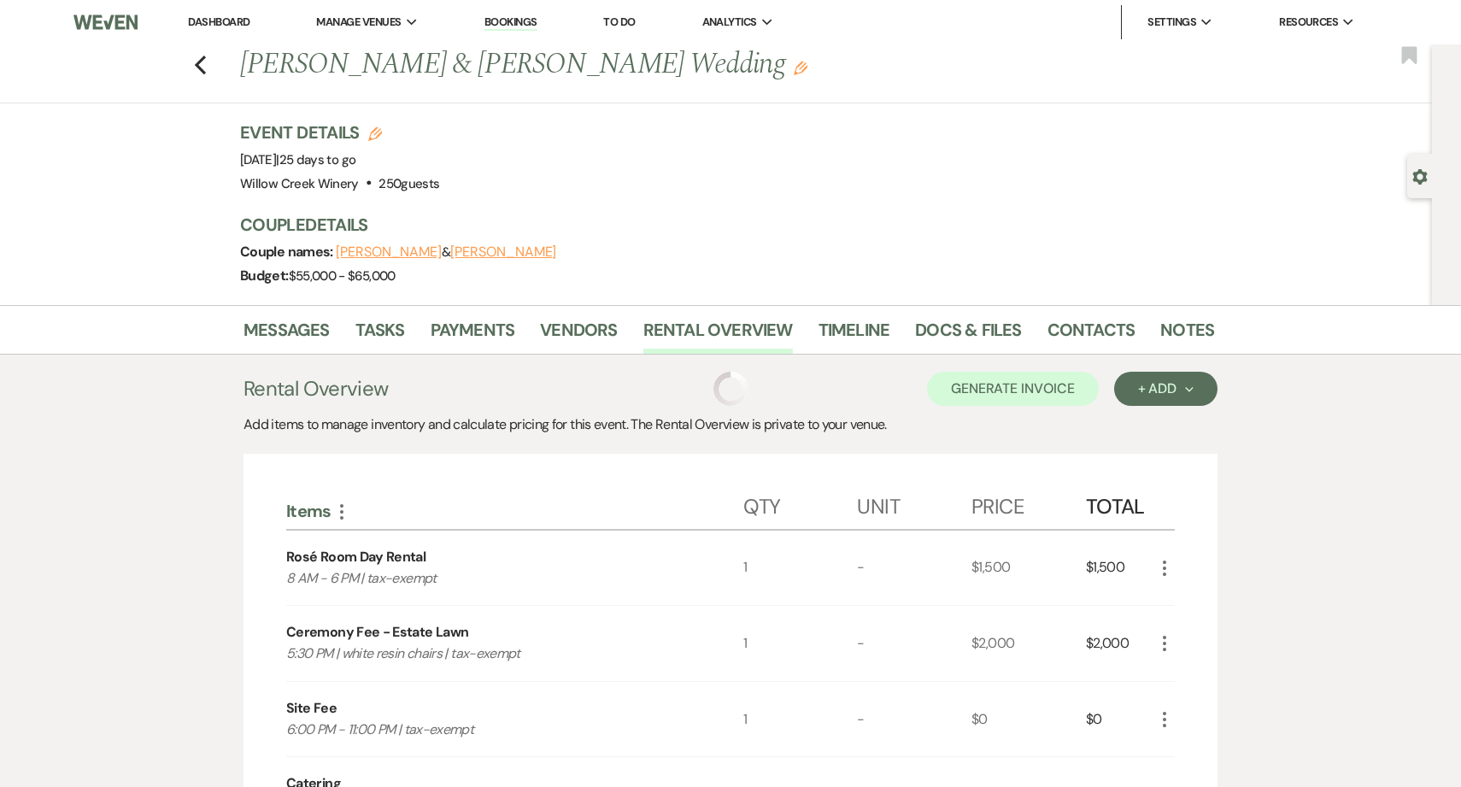
scroll to position [241, 0]
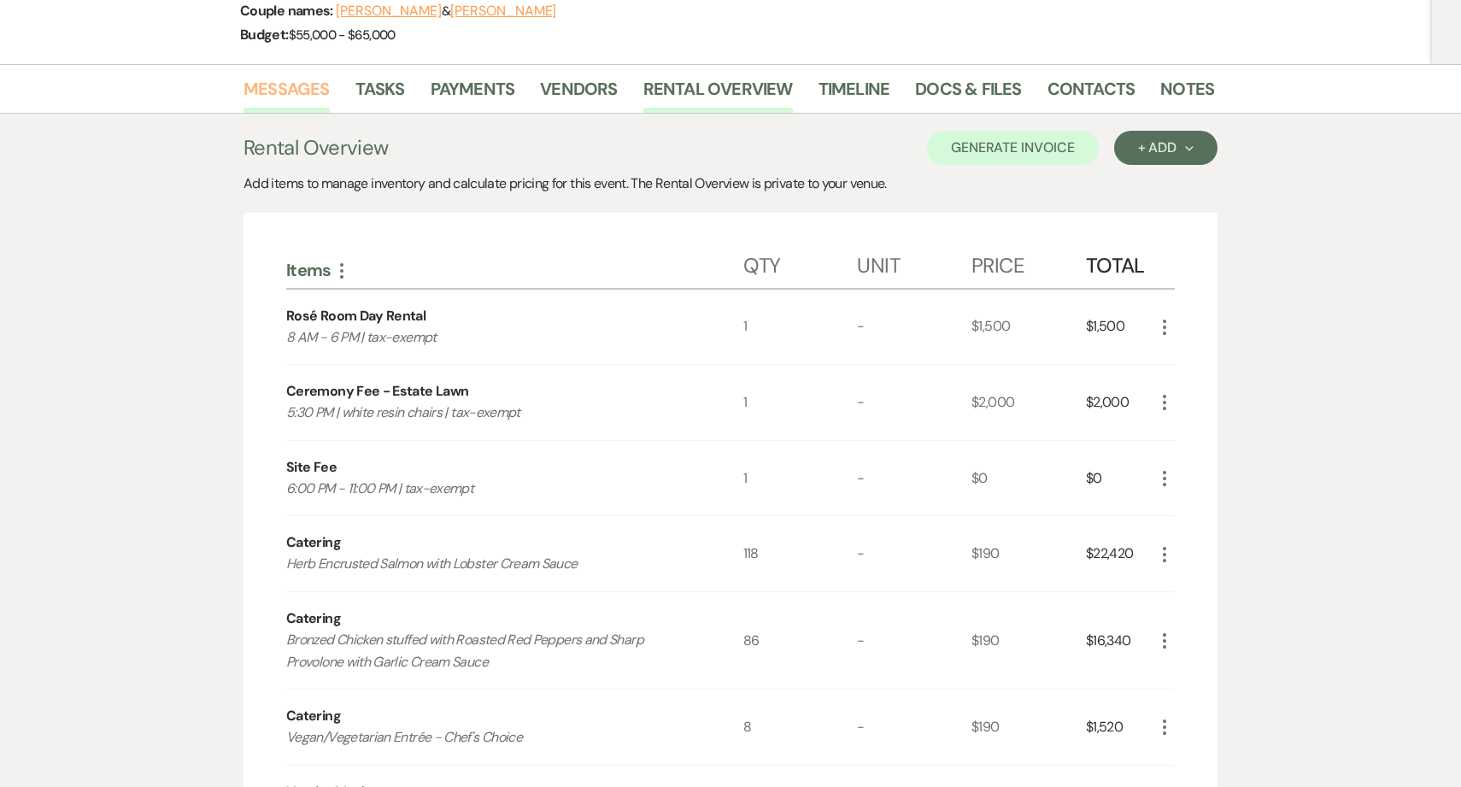
click at [269, 98] on link "Messages" at bounding box center [287, 94] width 86 height 38
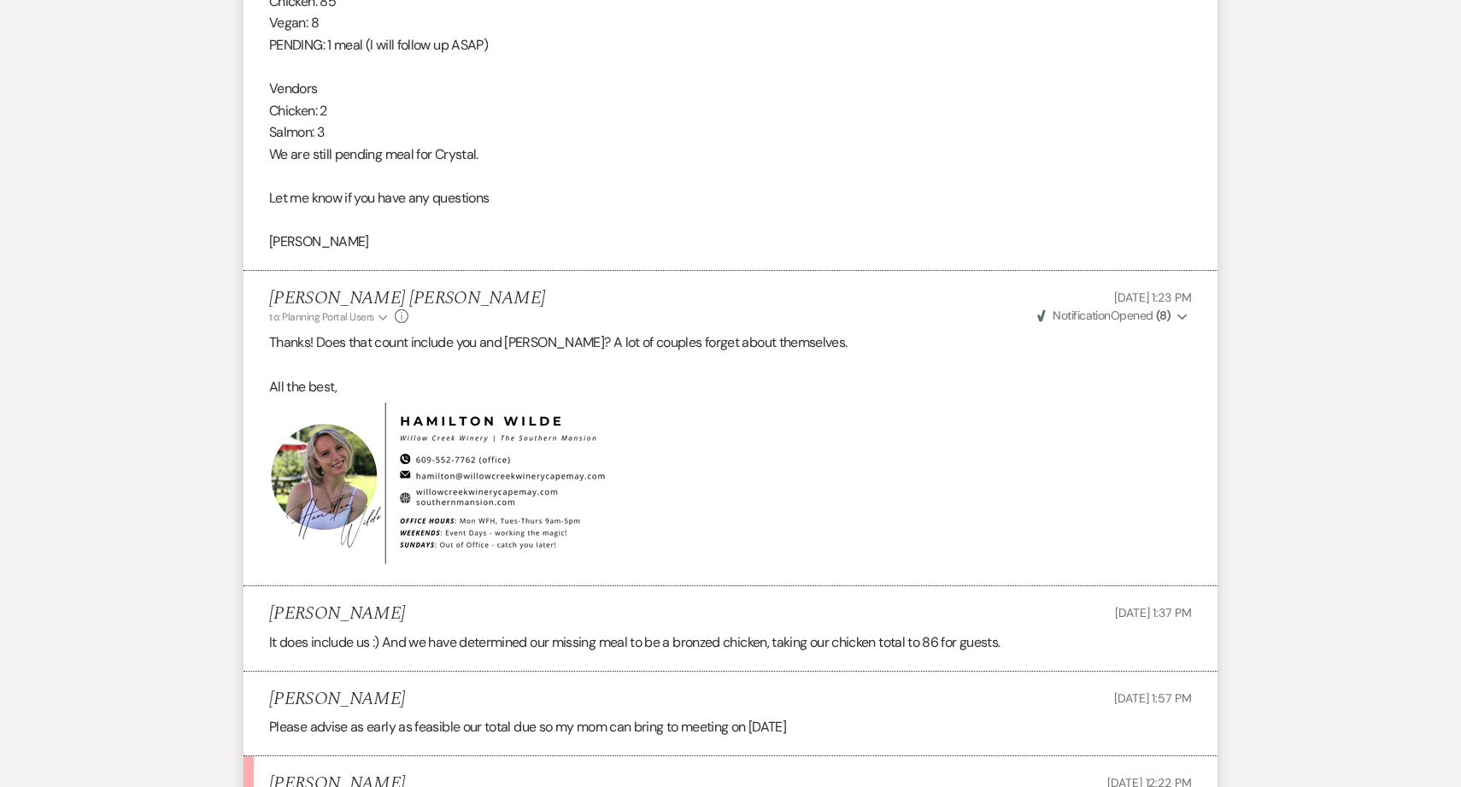
scroll to position [8749, 0]
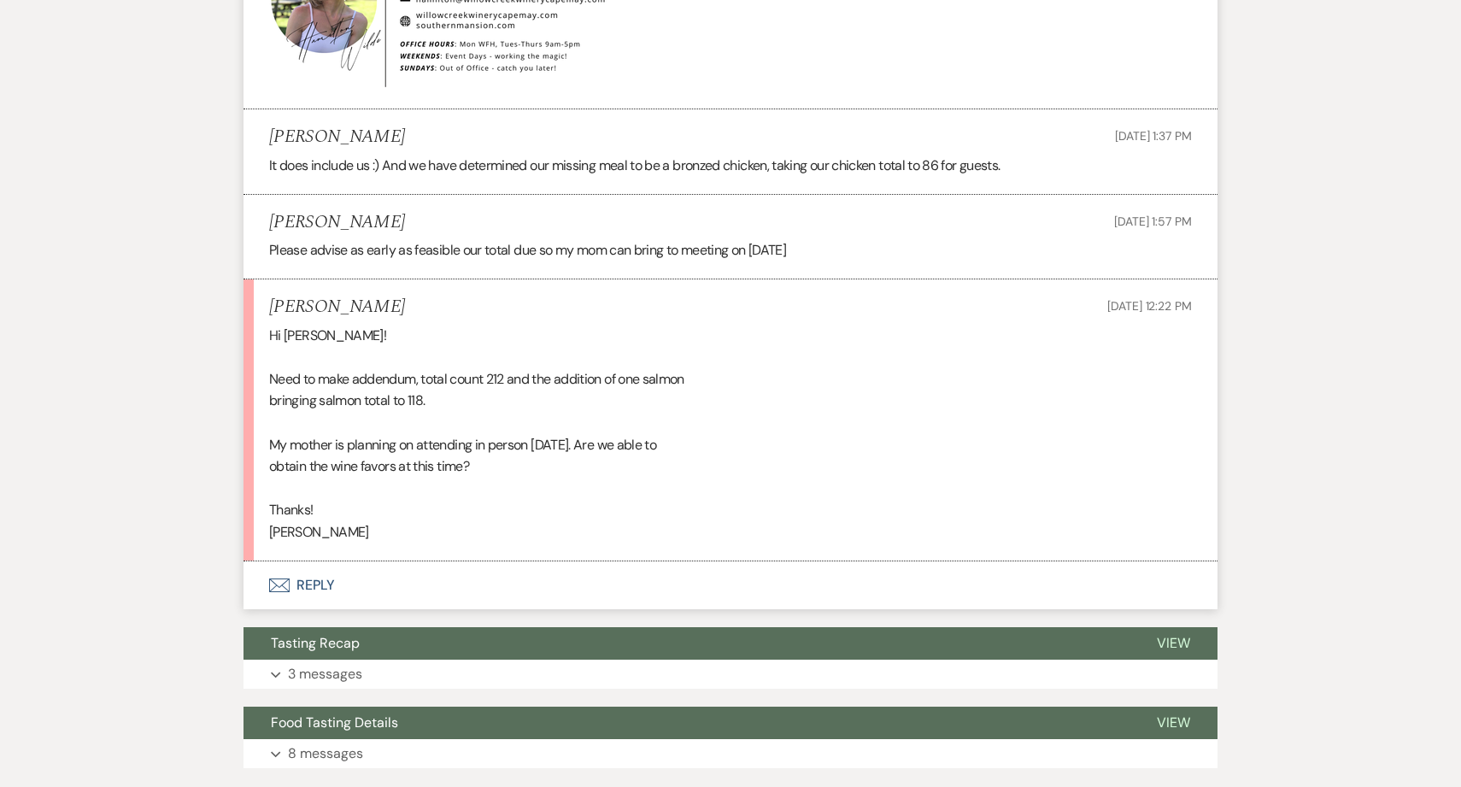
click at [491, 562] on button "Envelope Reply" at bounding box center [731, 586] width 974 height 48
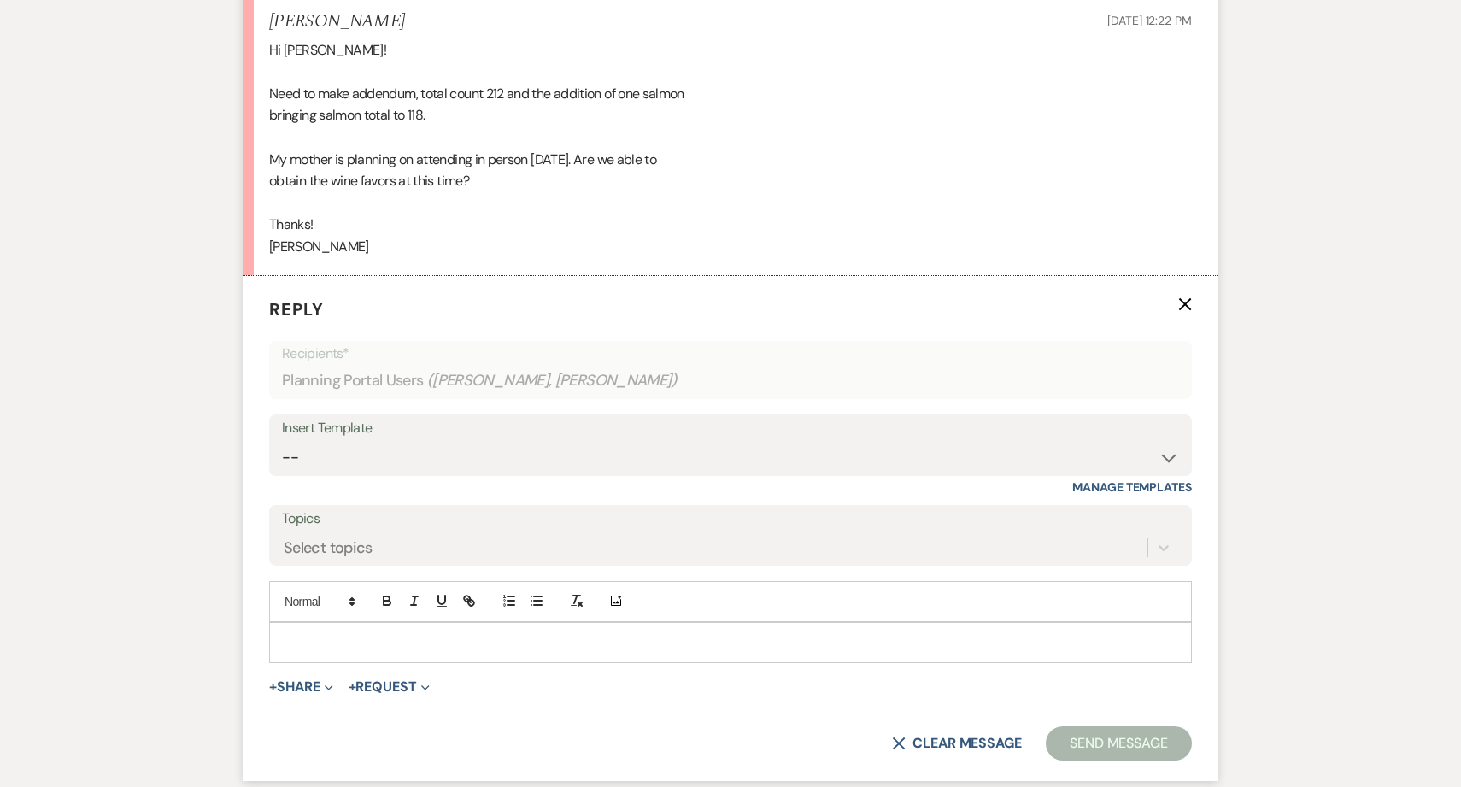
scroll to position [9068, 0]
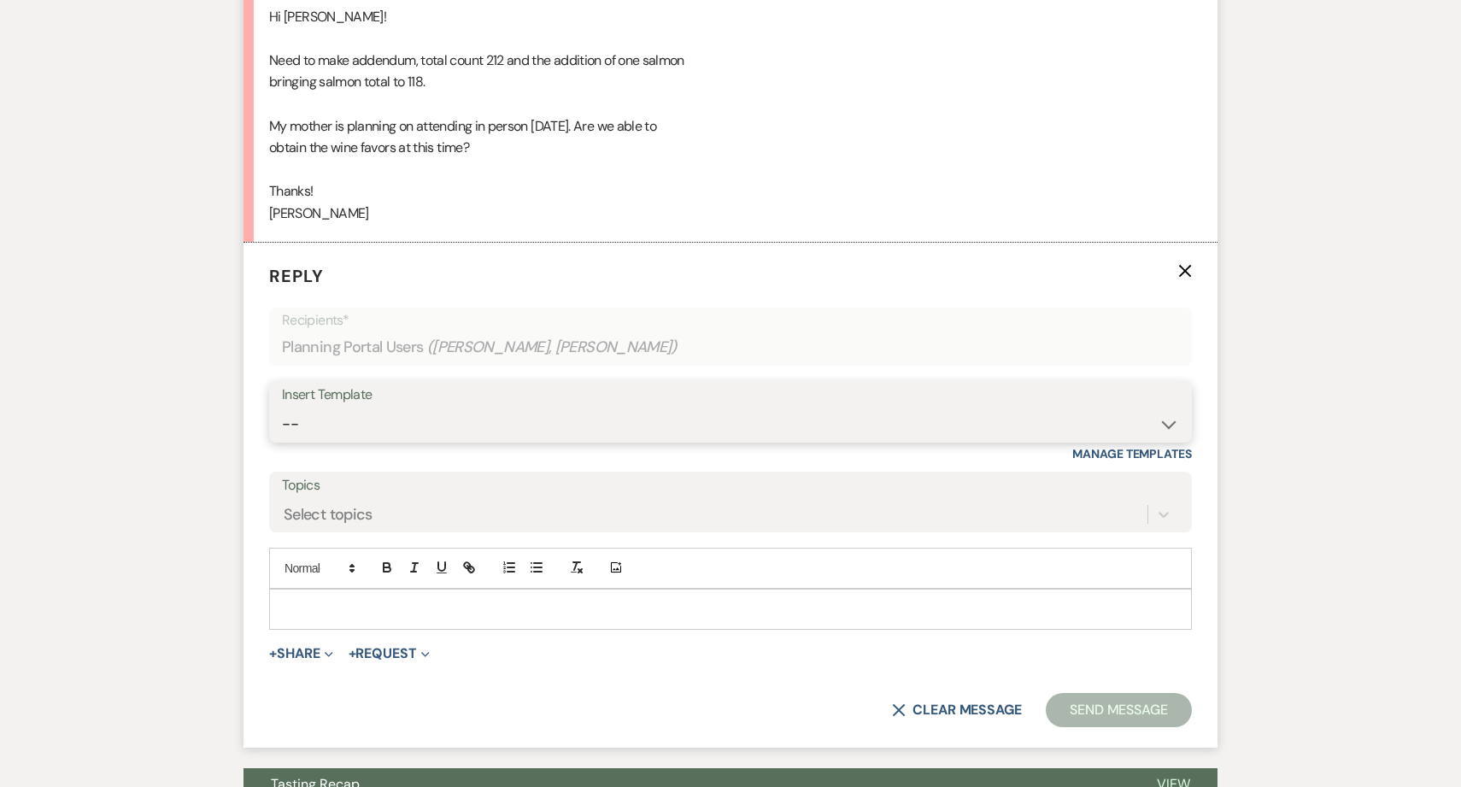
click at [406, 408] on select "-- Weven Planning Portal Introduction (Booked Events) 6-Month Check-in Review R…" at bounding box center [730, 424] width 897 height 33
select select "1589"
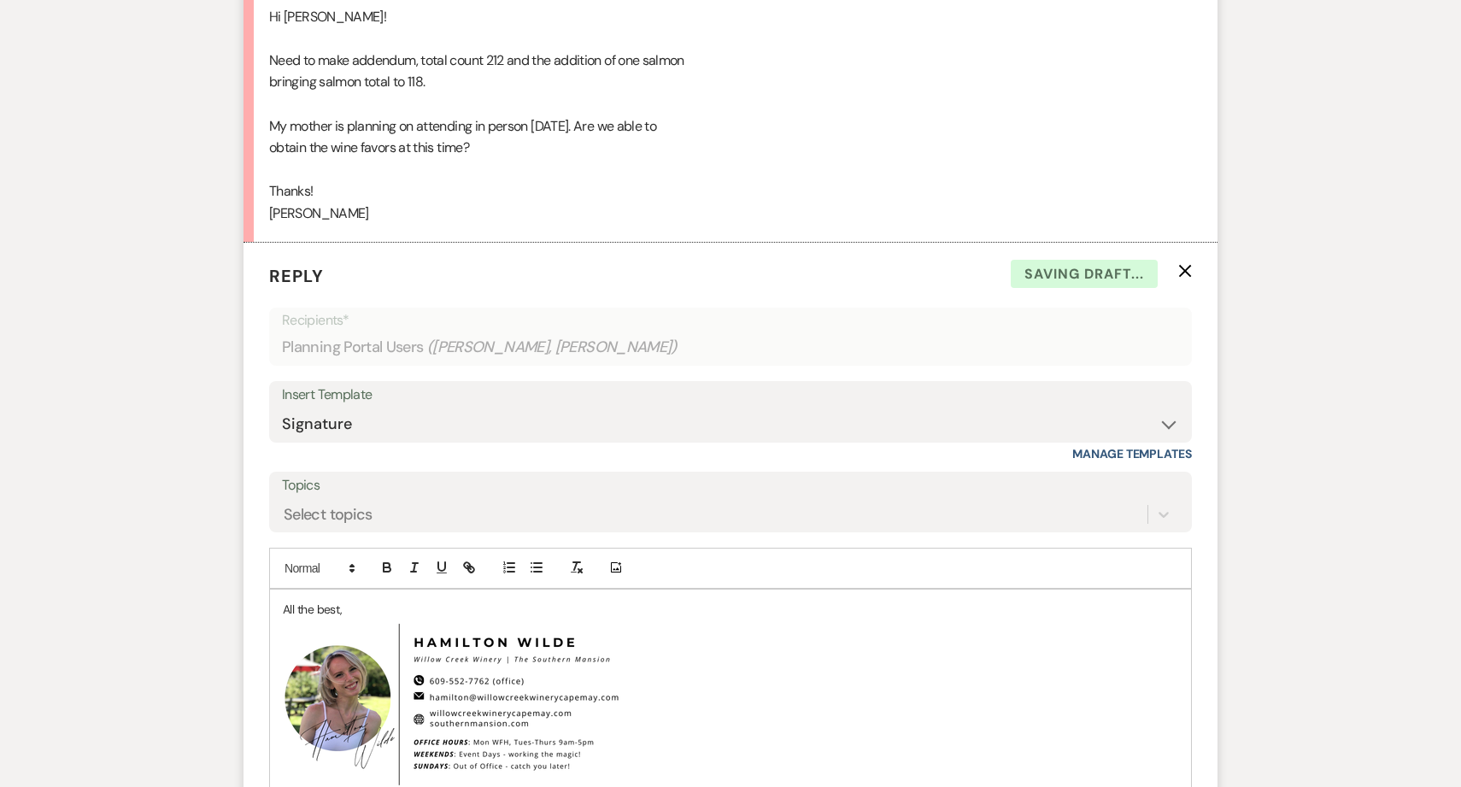
click at [280, 590] on div "All the best, ﻿ ﻿" at bounding box center [730, 695] width 921 height 210
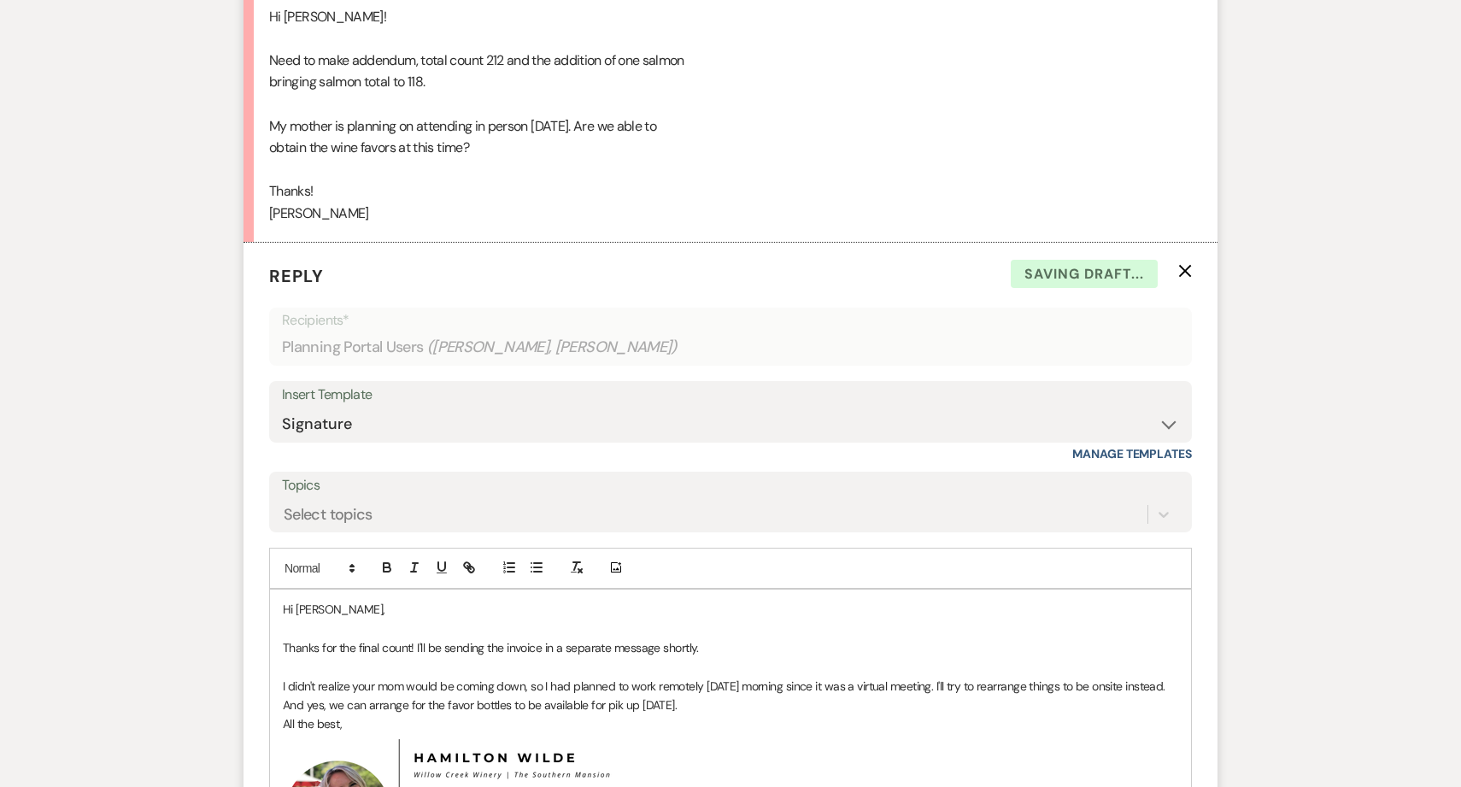
click at [326, 683] on p "I didn't realize your mom would be coming down, so I had planned to work remote…" at bounding box center [731, 696] width 896 height 38
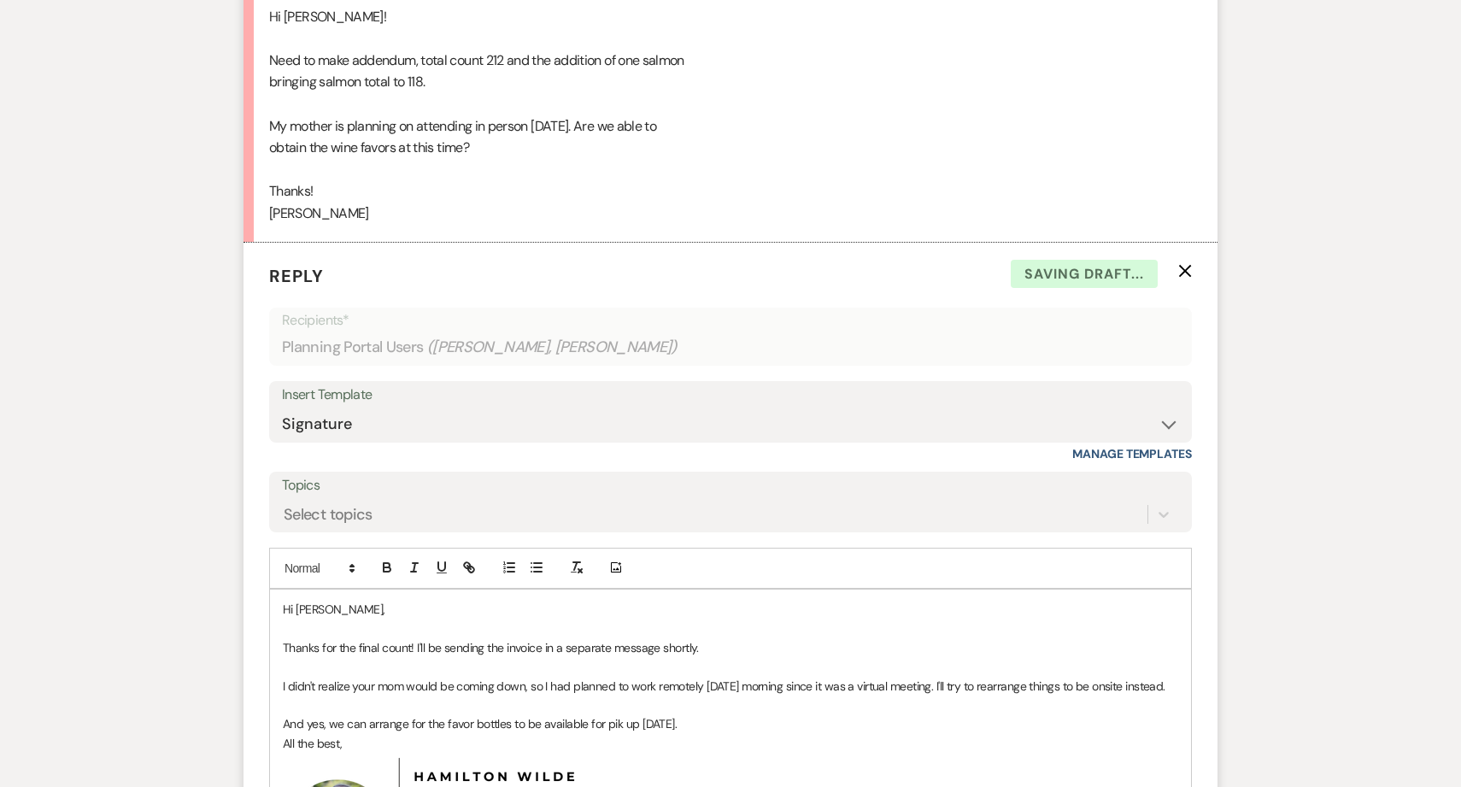
click at [613, 723] on p "And yes, we can arrange for the favor bottles to be available for pik up [DATE]." at bounding box center [731, 724] width 896 height 19
click at [792, 734] on p "All the best," at bounding box center [731, 743] width 896 height 19
click at [762, 719] on p "And yes, we can arrange for the favor bottles to be available for pick up [DATE…" at bounding box center [731, 724] width 896 height 19
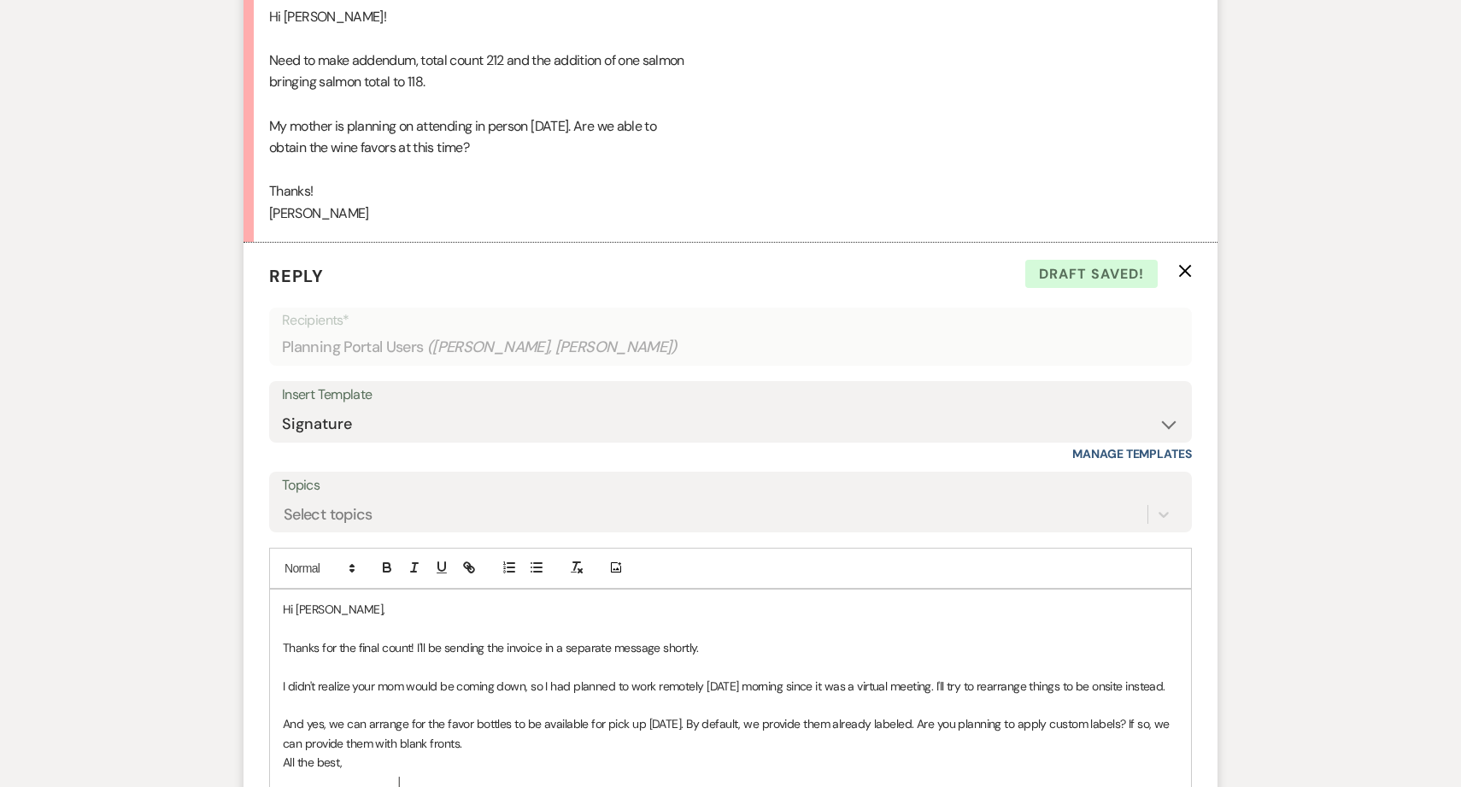
click at [931, 722] on p "And yes, we can arrange for the favor bottles to be available for pick up [DATE…" at bounding box center [731, 734] width 896 height 38
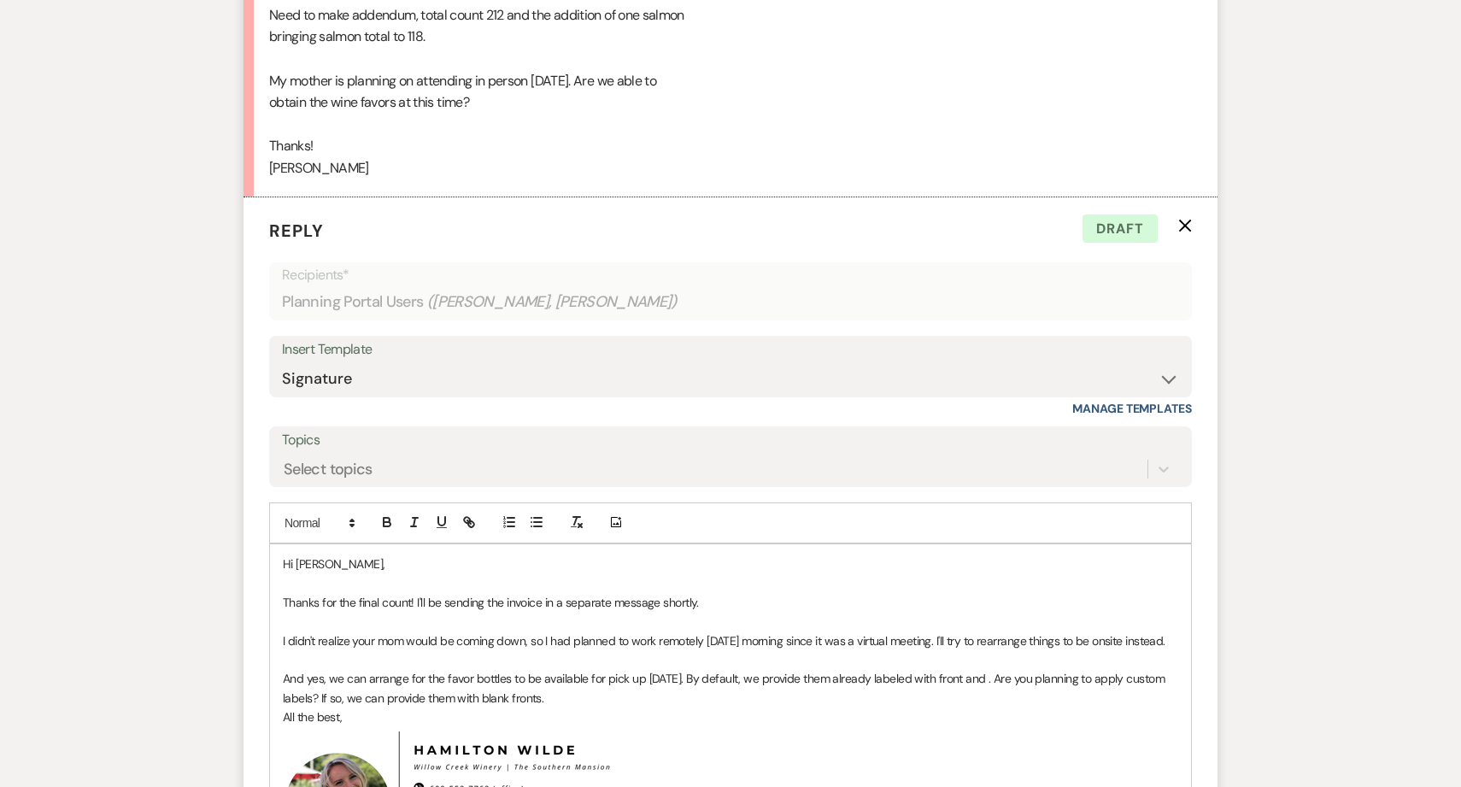
scroll to position [9115, 0]
click at [691, 690] on p "And yes, we can arrange for the favor bottles to be available for pick up [DATE…" at bounding box center [731, 686] width 896 height 38
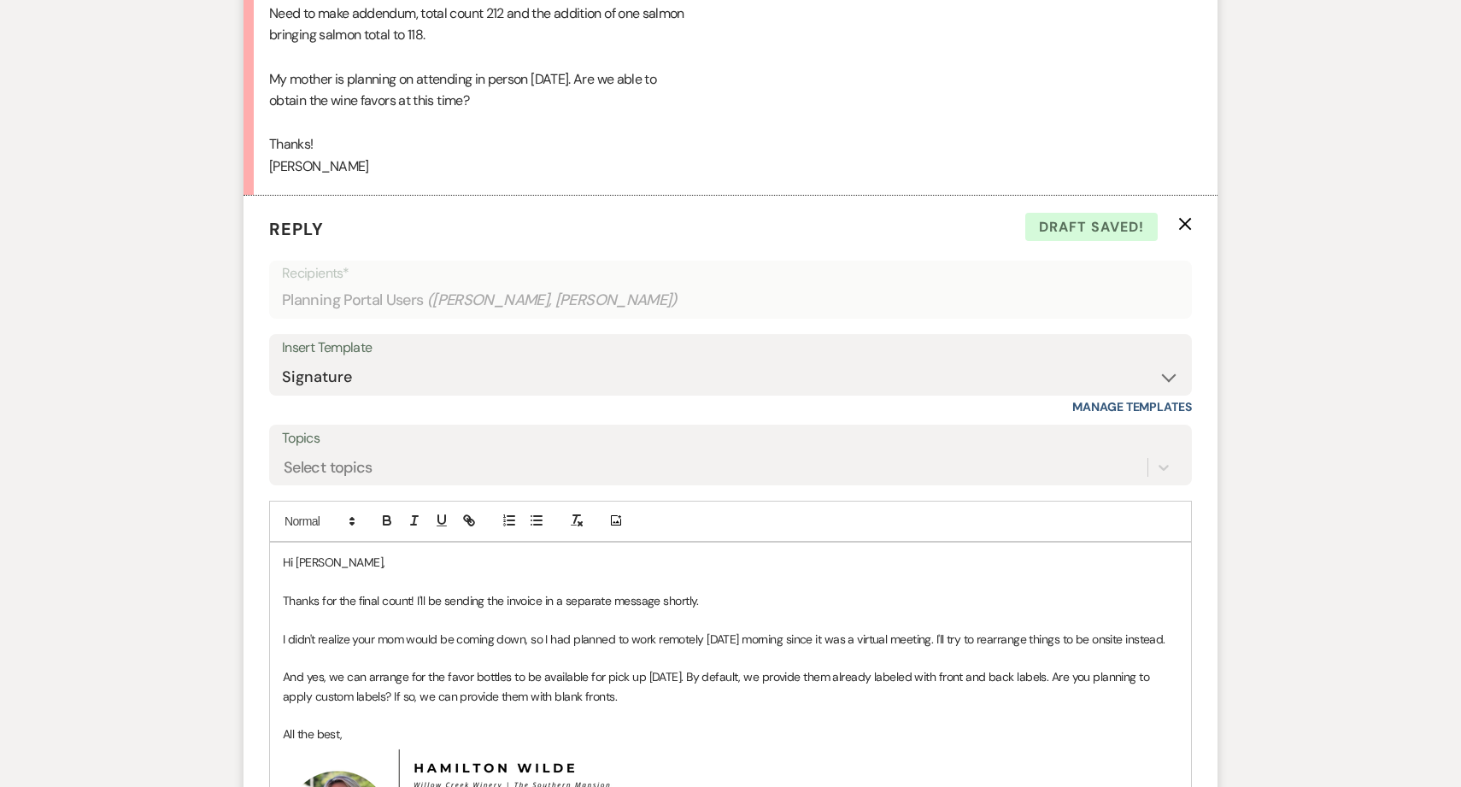
click at [567, 694] on p "And yes, we can arrange for the favor bottles to be available for pick up [DATE…" at bounding box center [731, 686] width 896 height 38
drag, startPoint x: 567, startPoint y: 694, endPoint x: 601, endPoint y: 693, distance: 34.2
click at [602, 694] on p "And yes, we can arrange for the favor bottles to be available for pick up [DATE…" at bounding box center [731, 686] width 896 height 38
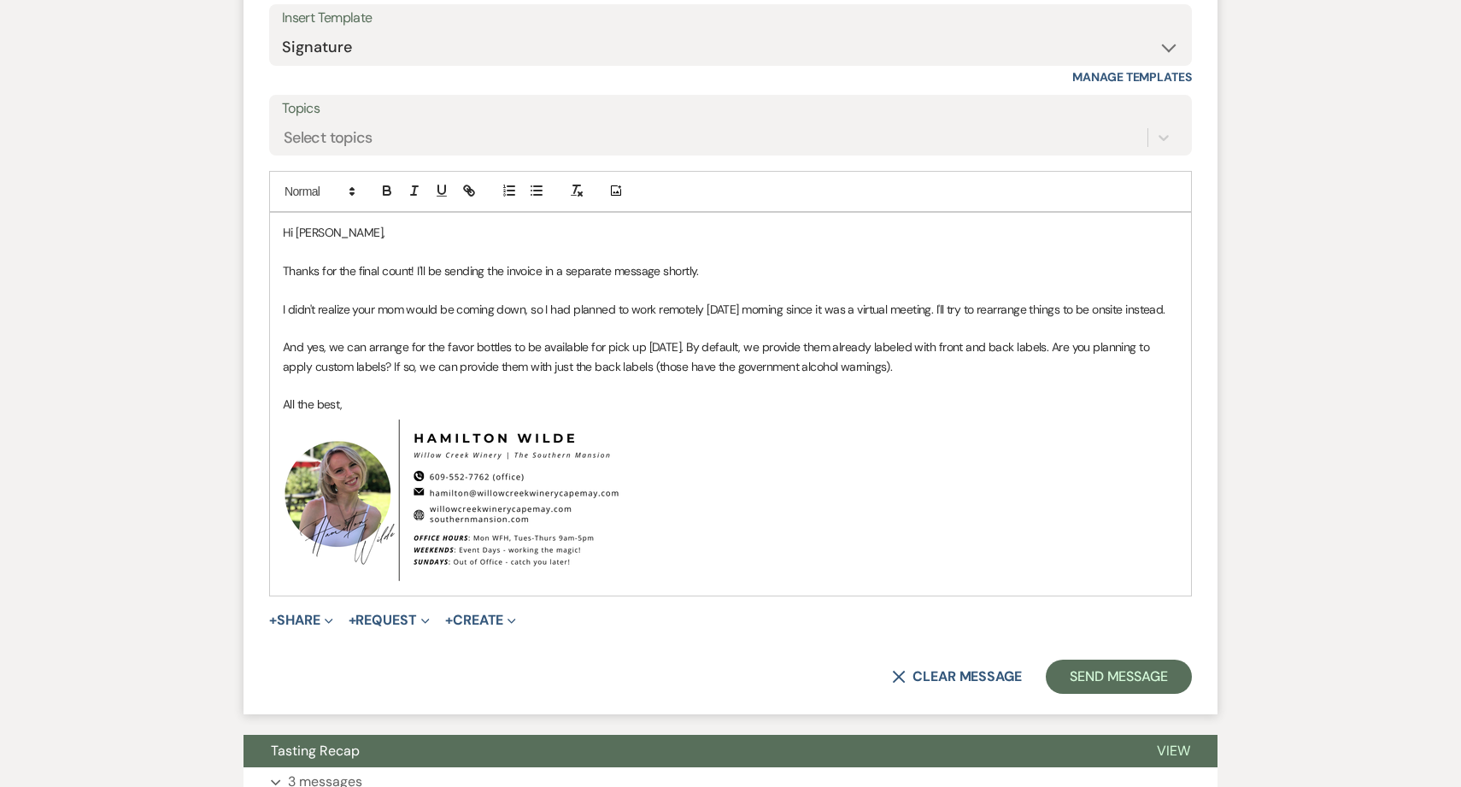
scroll to position [9450, 0]
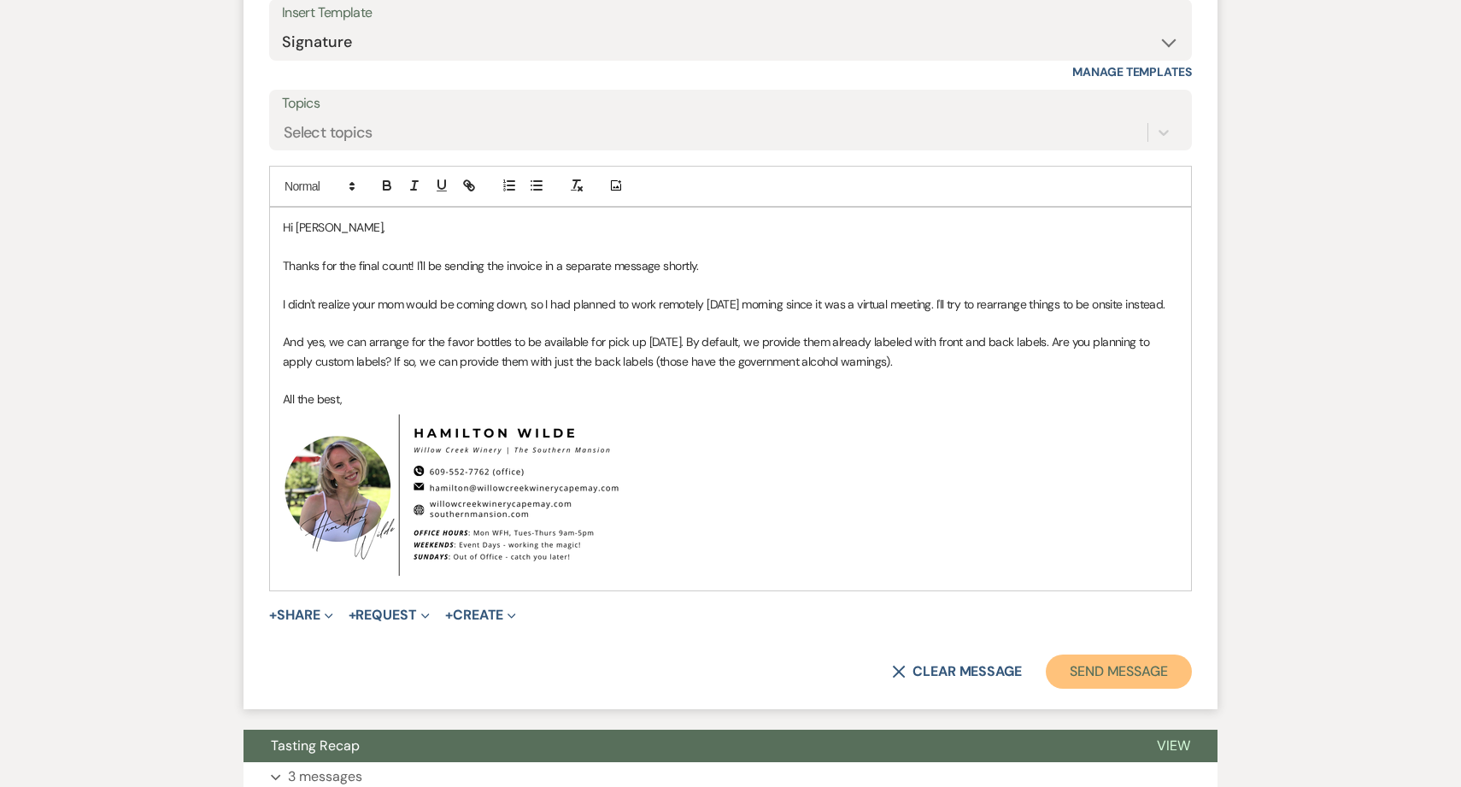
click at [1104, 667] on button "Send Message" at bounding box center [1119, 672] width 146 height 34
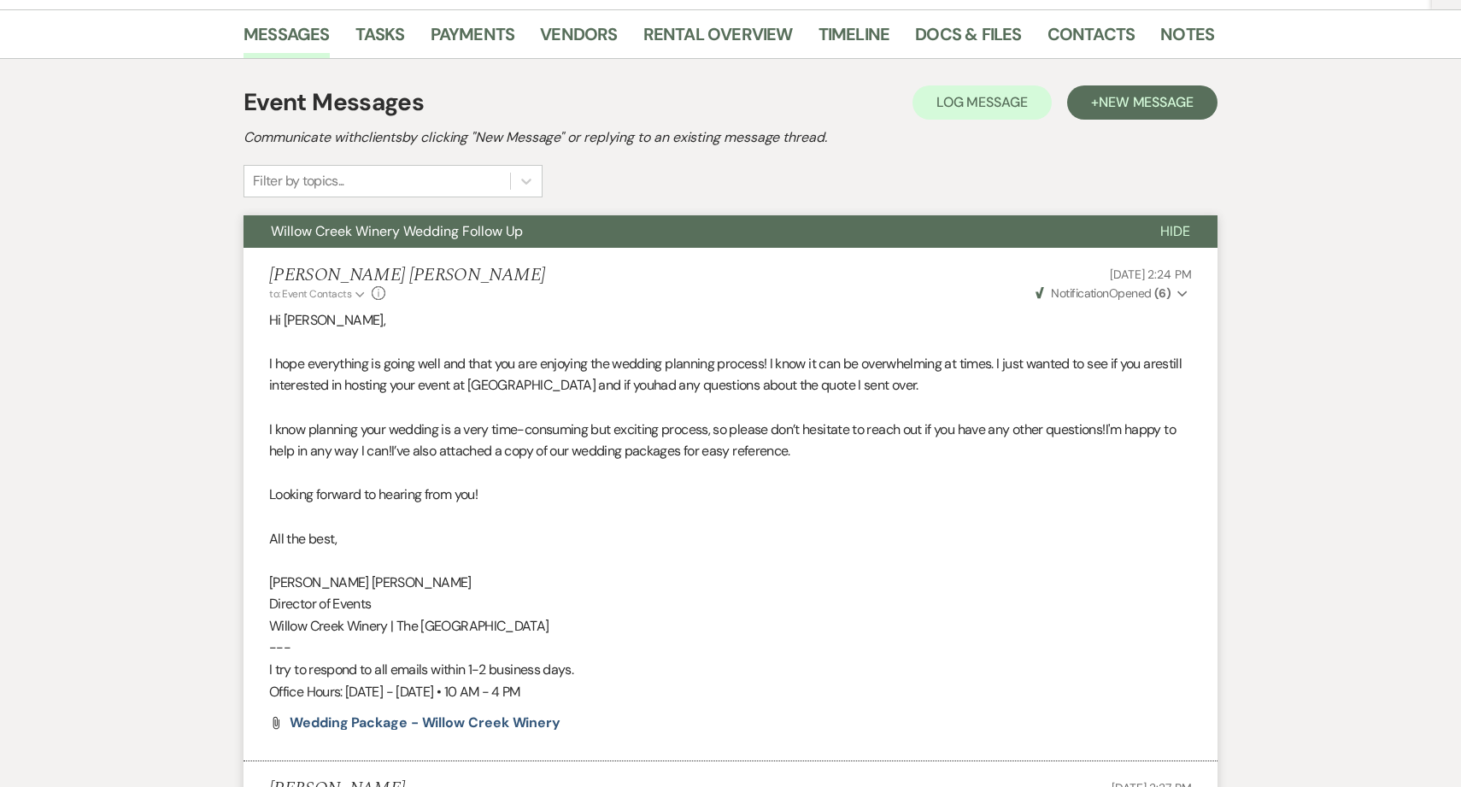
scroll to position [0, 0]
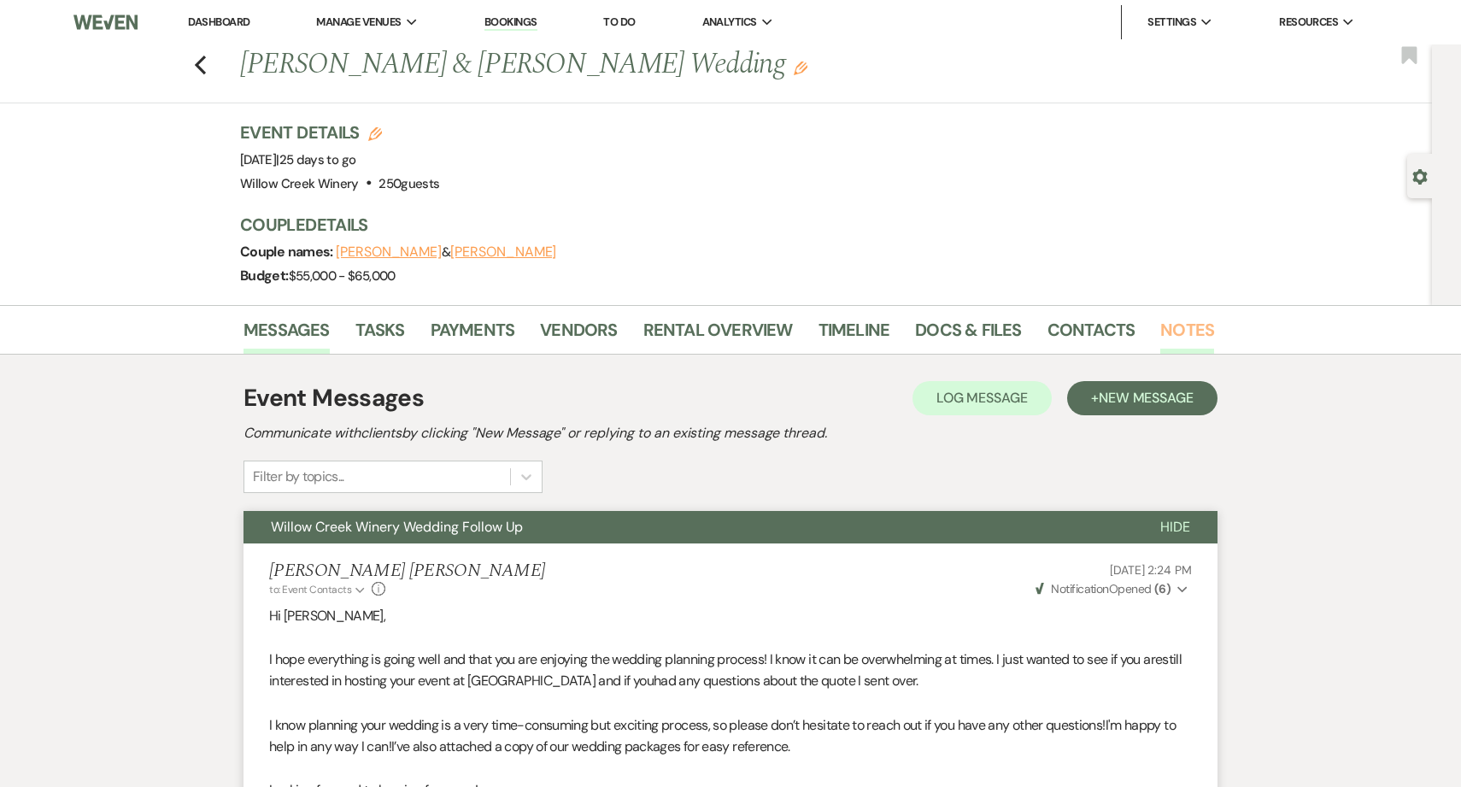
click at [1193, 344] on link "Notes" at bounding box center [1188, 335] width 54 height 38
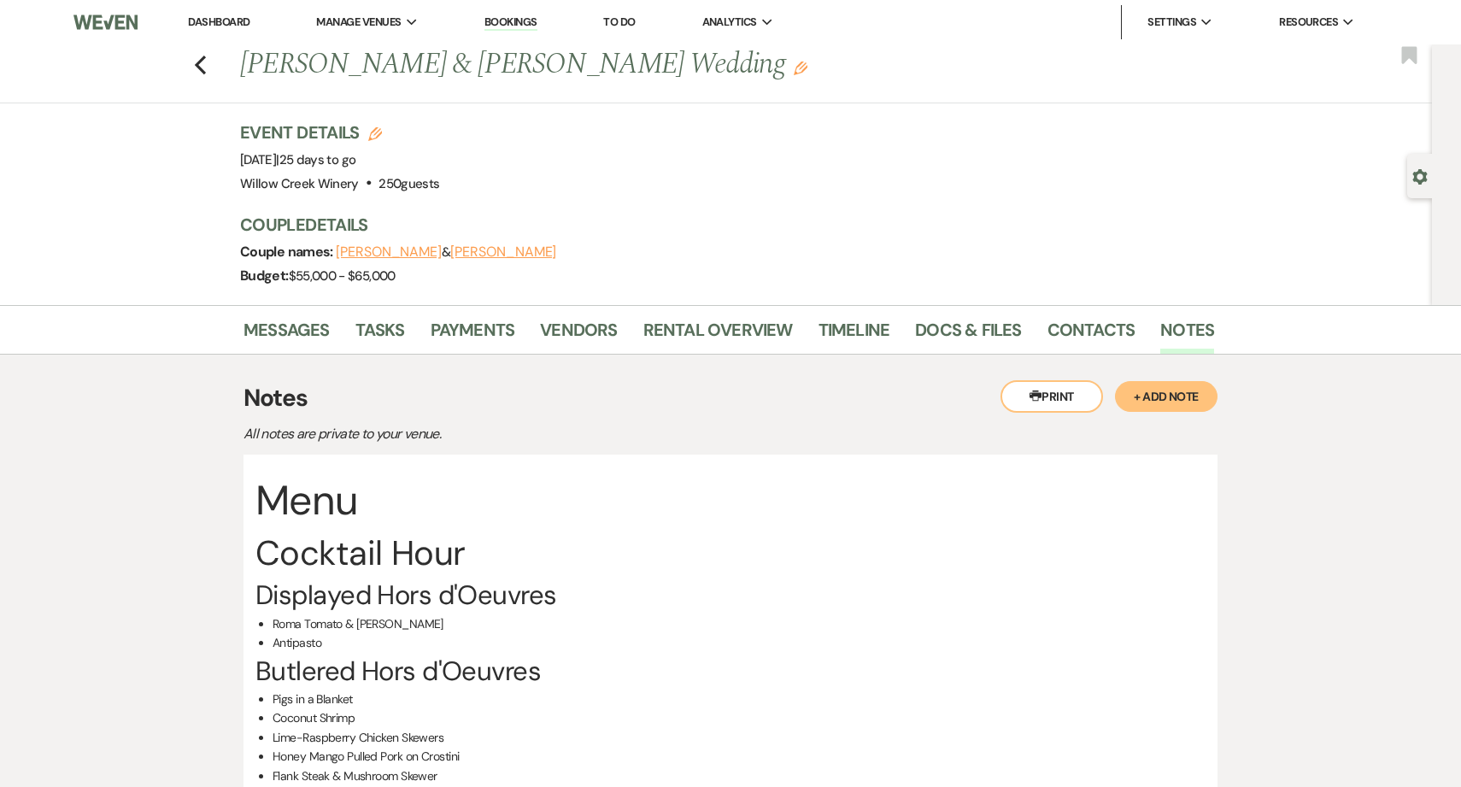
click at [1196, 393] on button "+ Add Note" at bounding box center [1166, 396] width 103 height 31
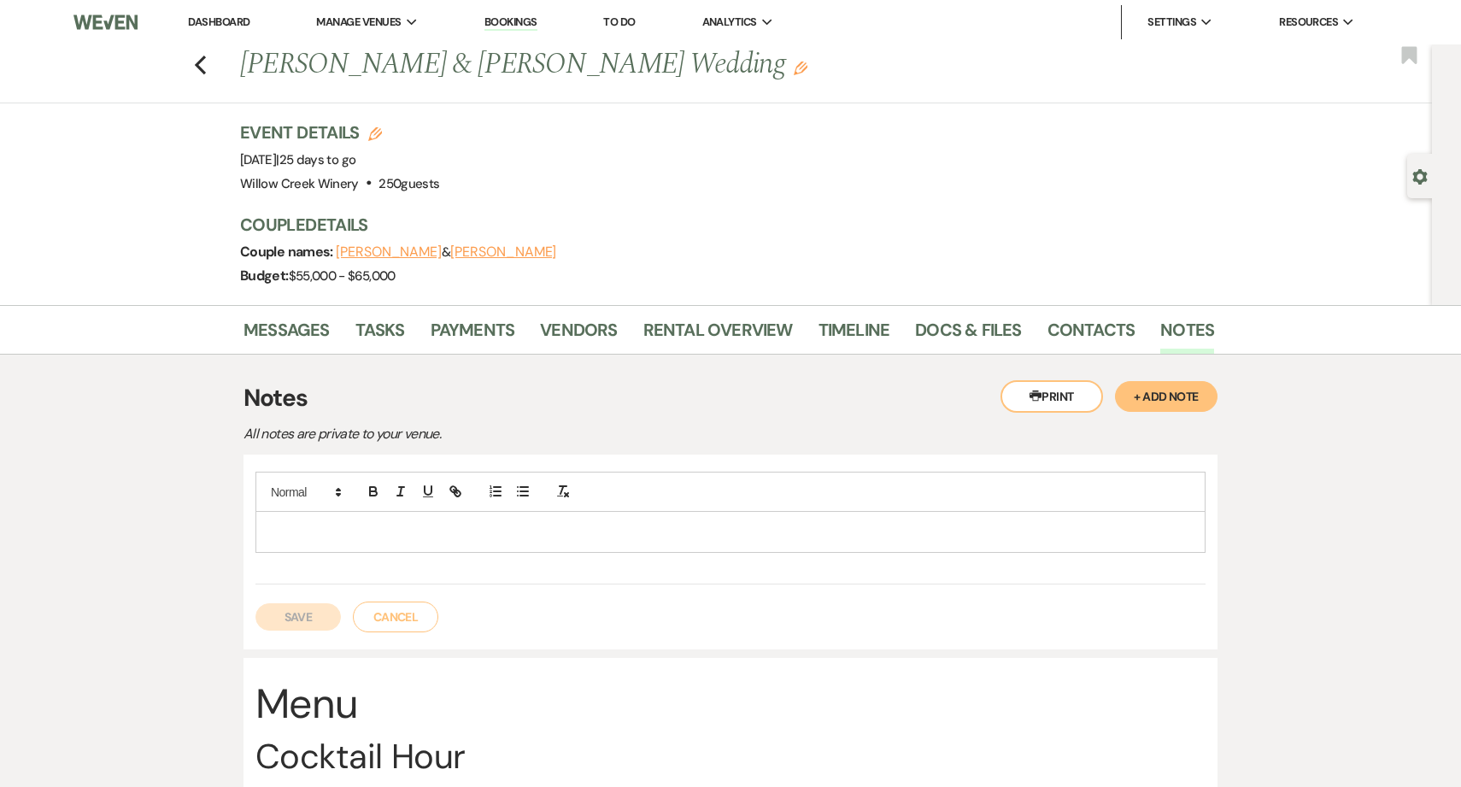
click at [1034, 538] on p at bounding box center [730, 531] width 923 height 19
click at [301, 615] on button "Save" at bounding box center [298, 616] width 85 height 27
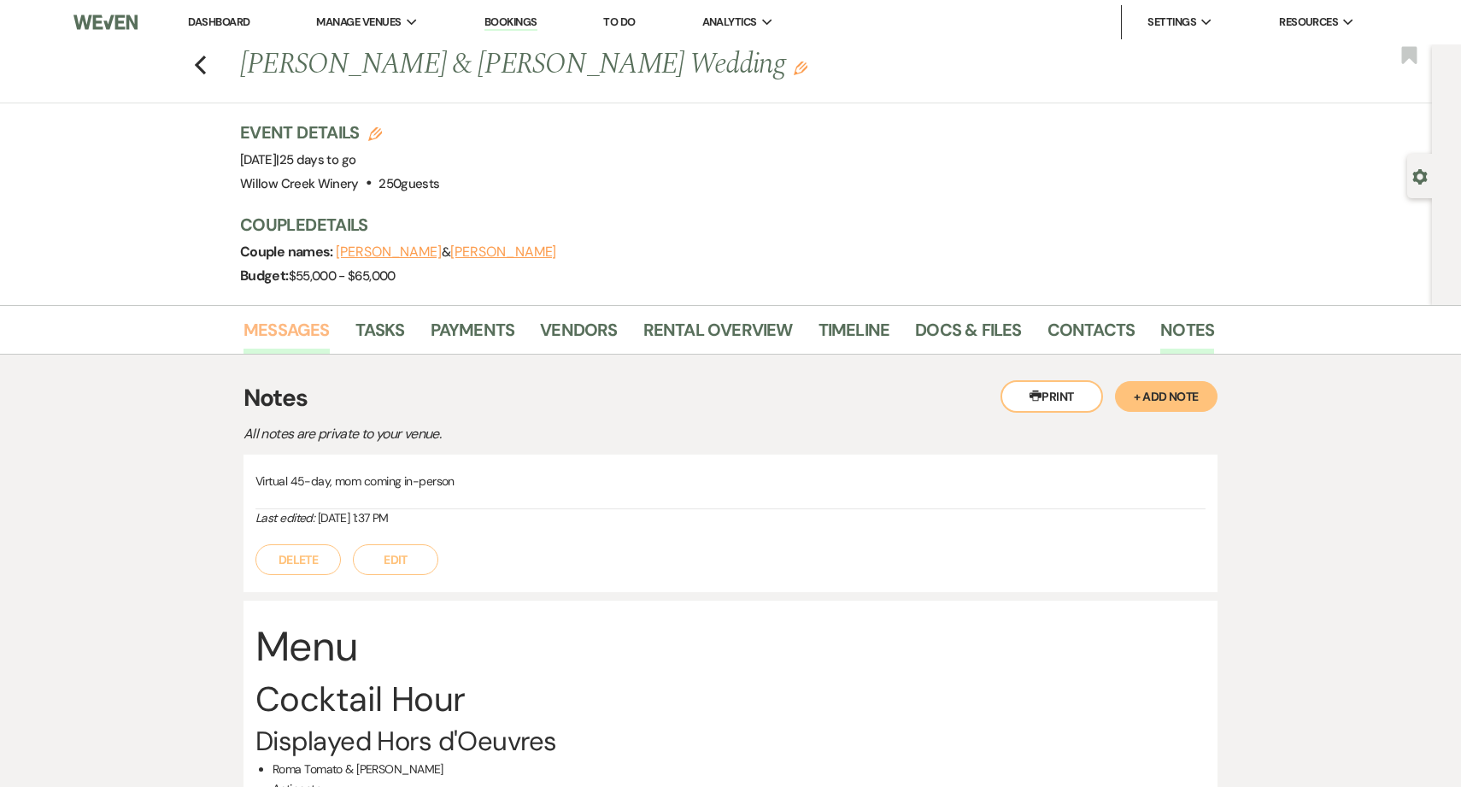
click at [273, 338] on link "Messages" at bounding box center [287, 335] width 86 height 38
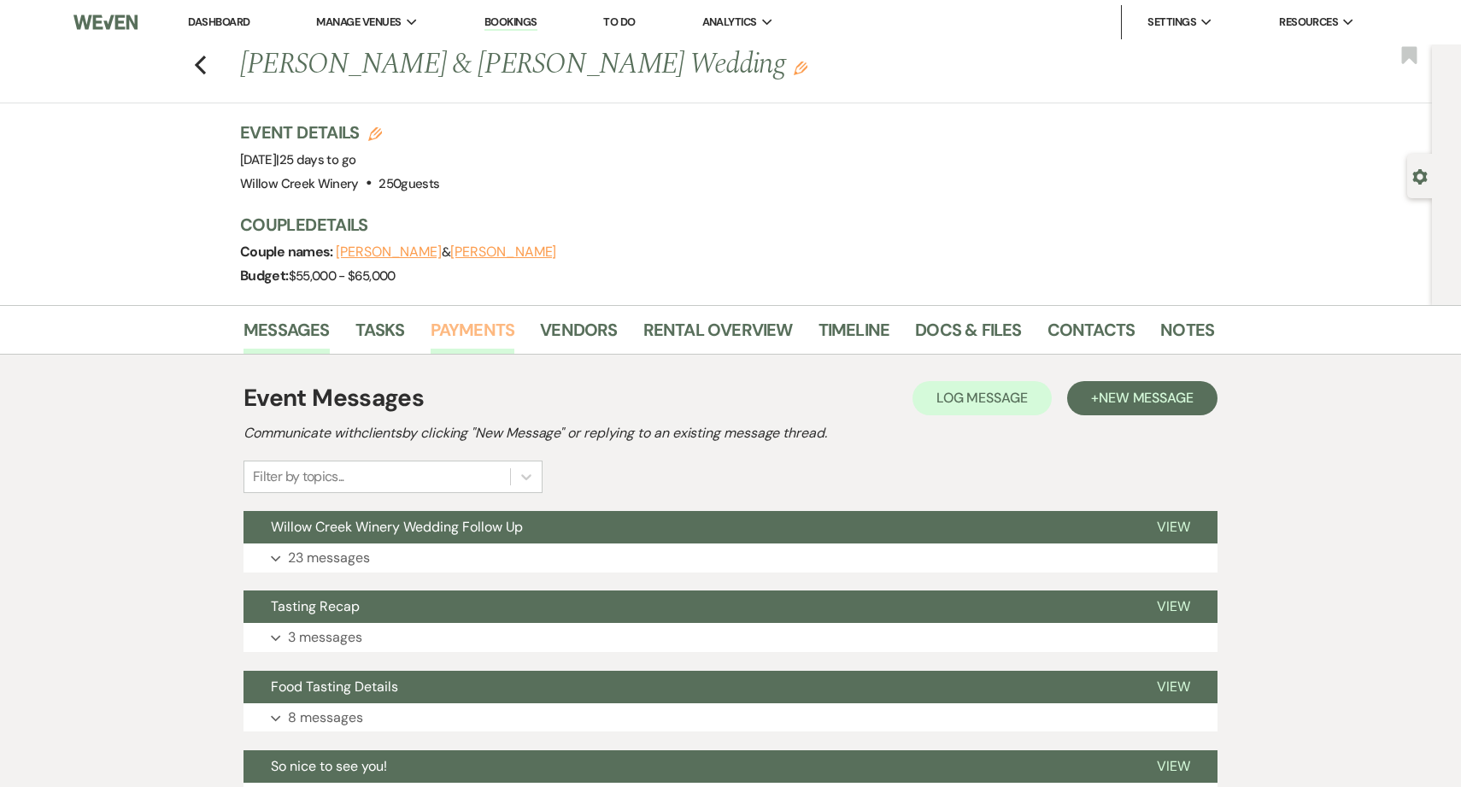
click at [485, 322] on link "Payments" at bounding box center [473, 335] width 85 height 38
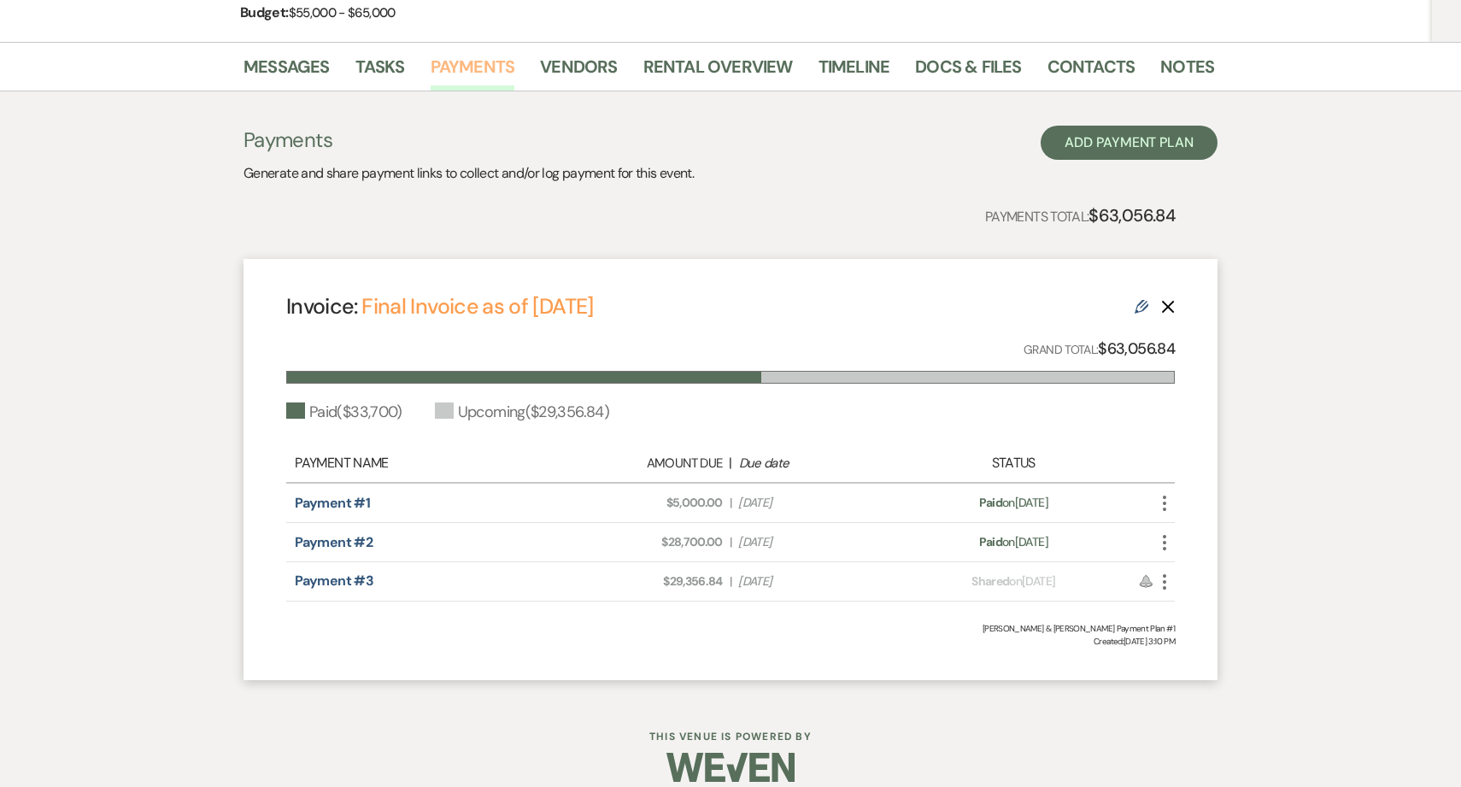
scroll to position [262, 0]
click at [1167, 585] on icon "More" at bounding box center [1165, 583] width 21 height 21
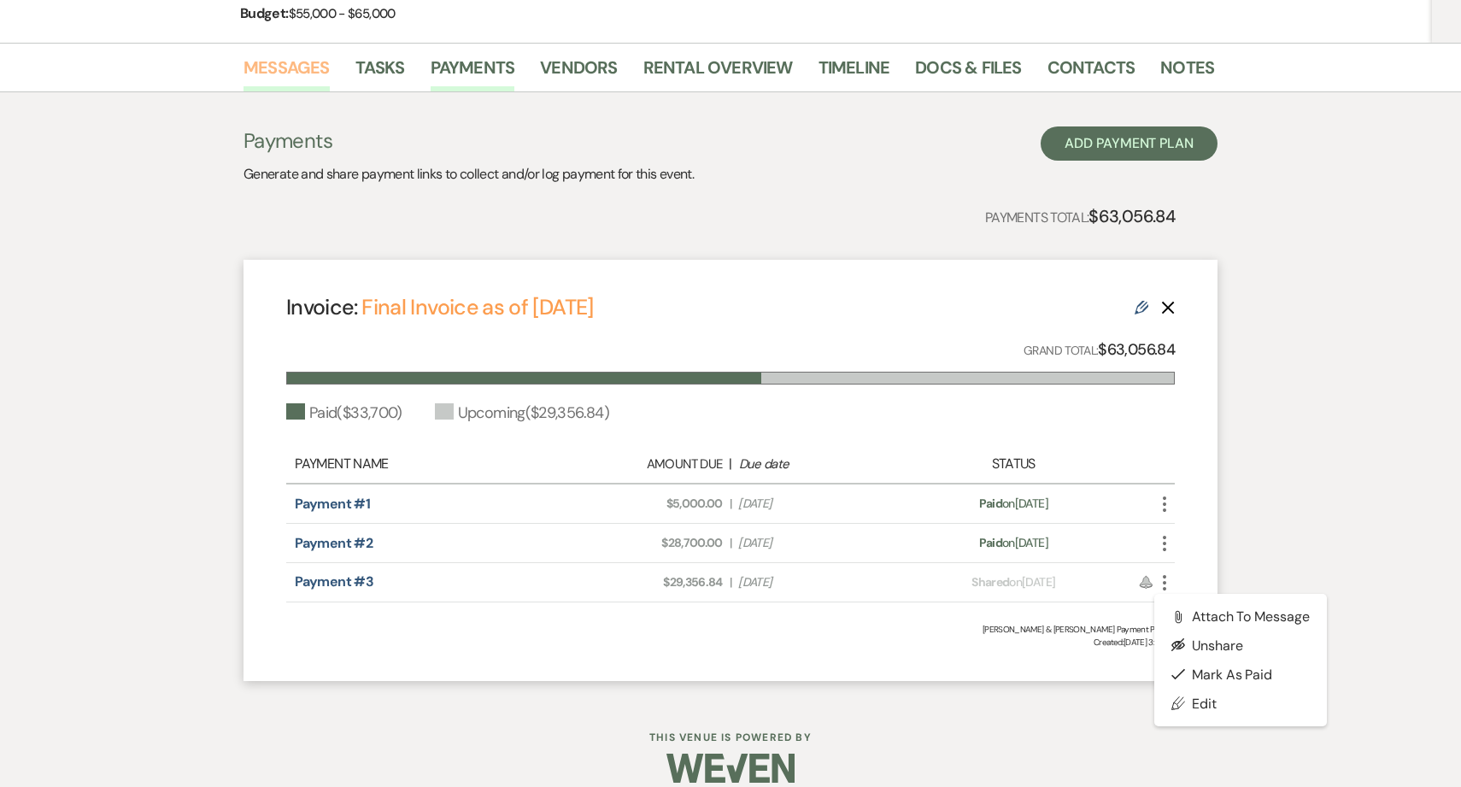
click at [268, 78] on link "Messages" at bounding box center [287, 73] width 86 height 38
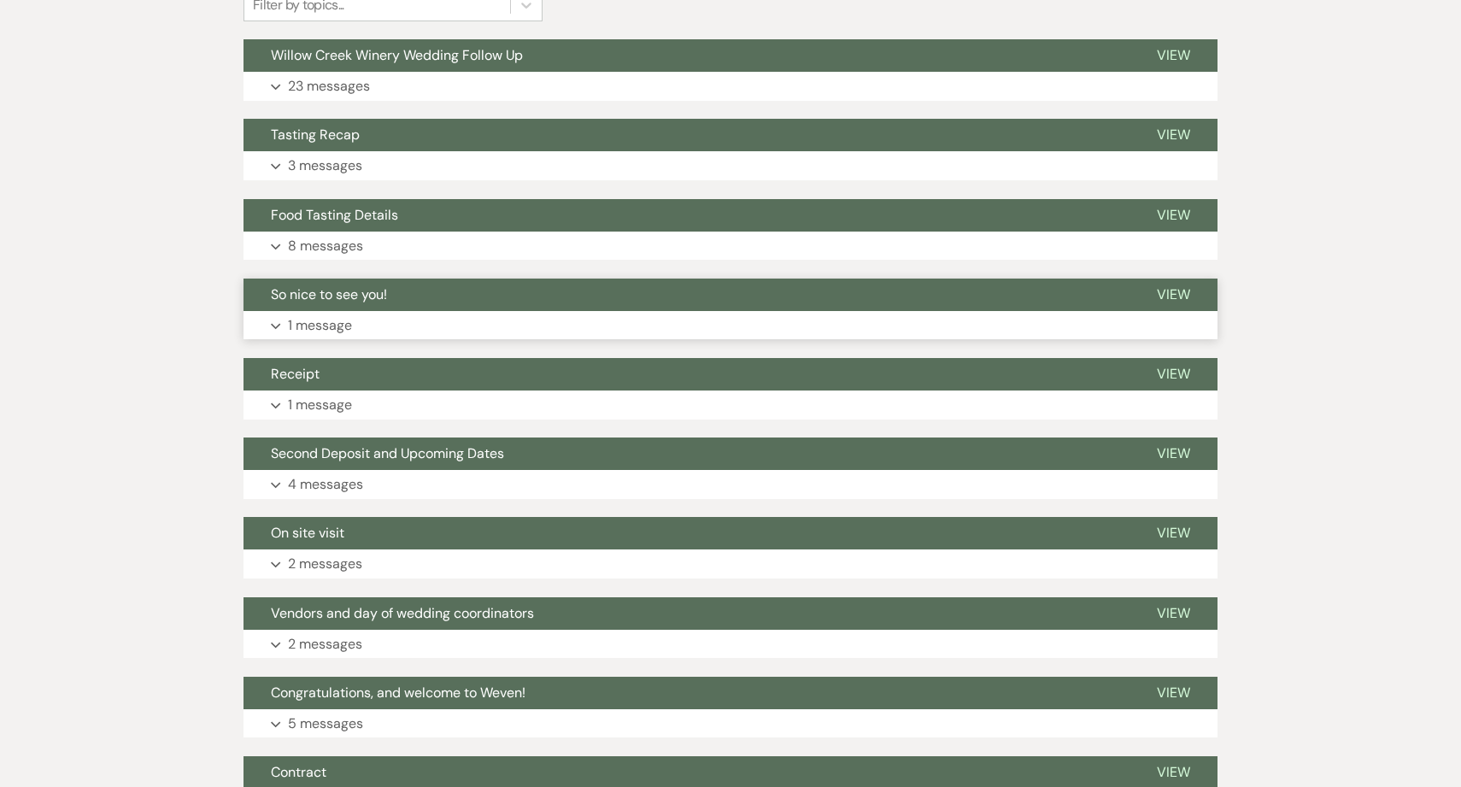
scroll to position [479, 0]
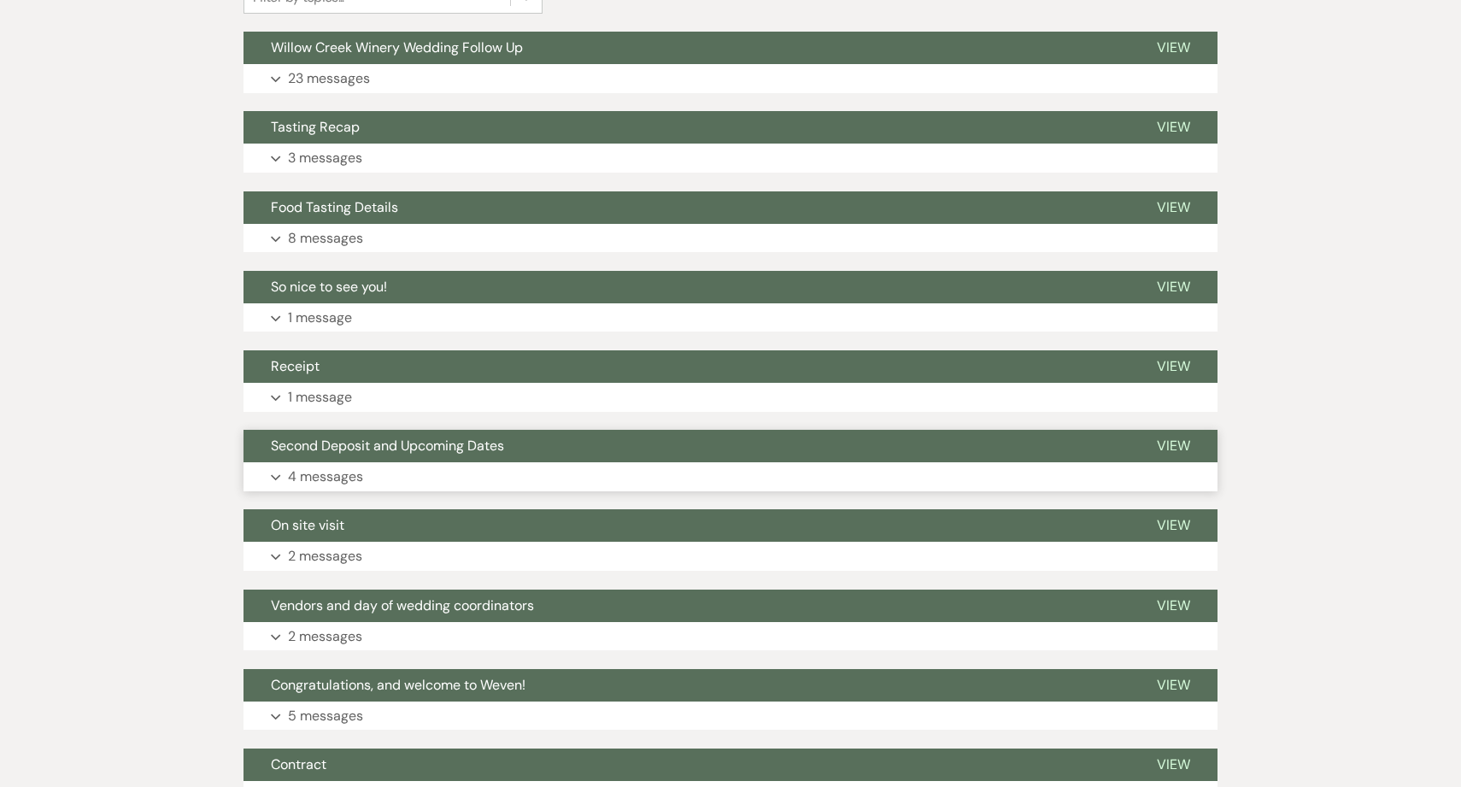
click at [370, 460] on button "Second Deposit and Upcoming Dates" at bounding box center [687, 446] width 886 height 32
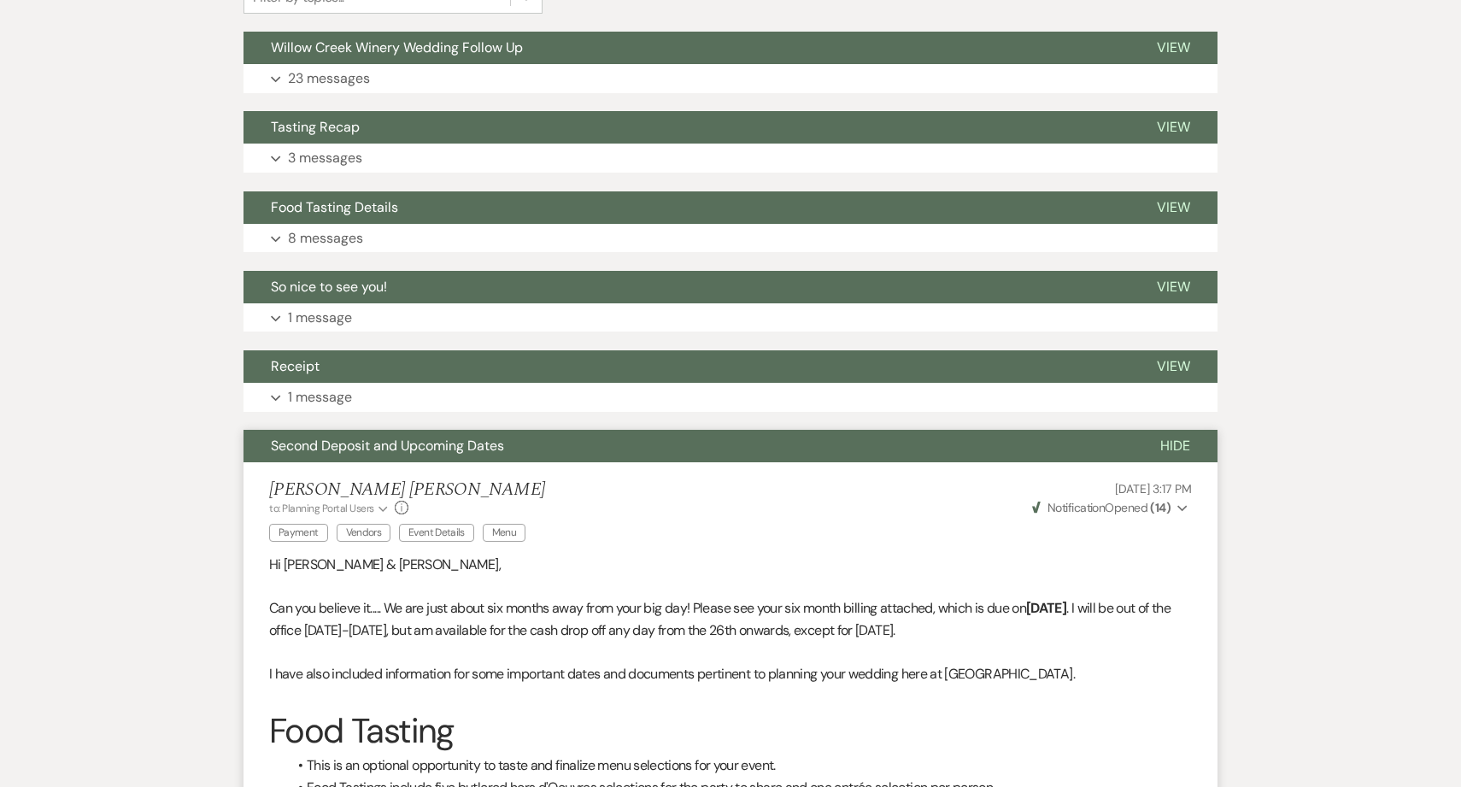
click at [377, 458] on button "Second Deposit and Upcoming Dates" at bounding box center [689, 446] width 890 height 32
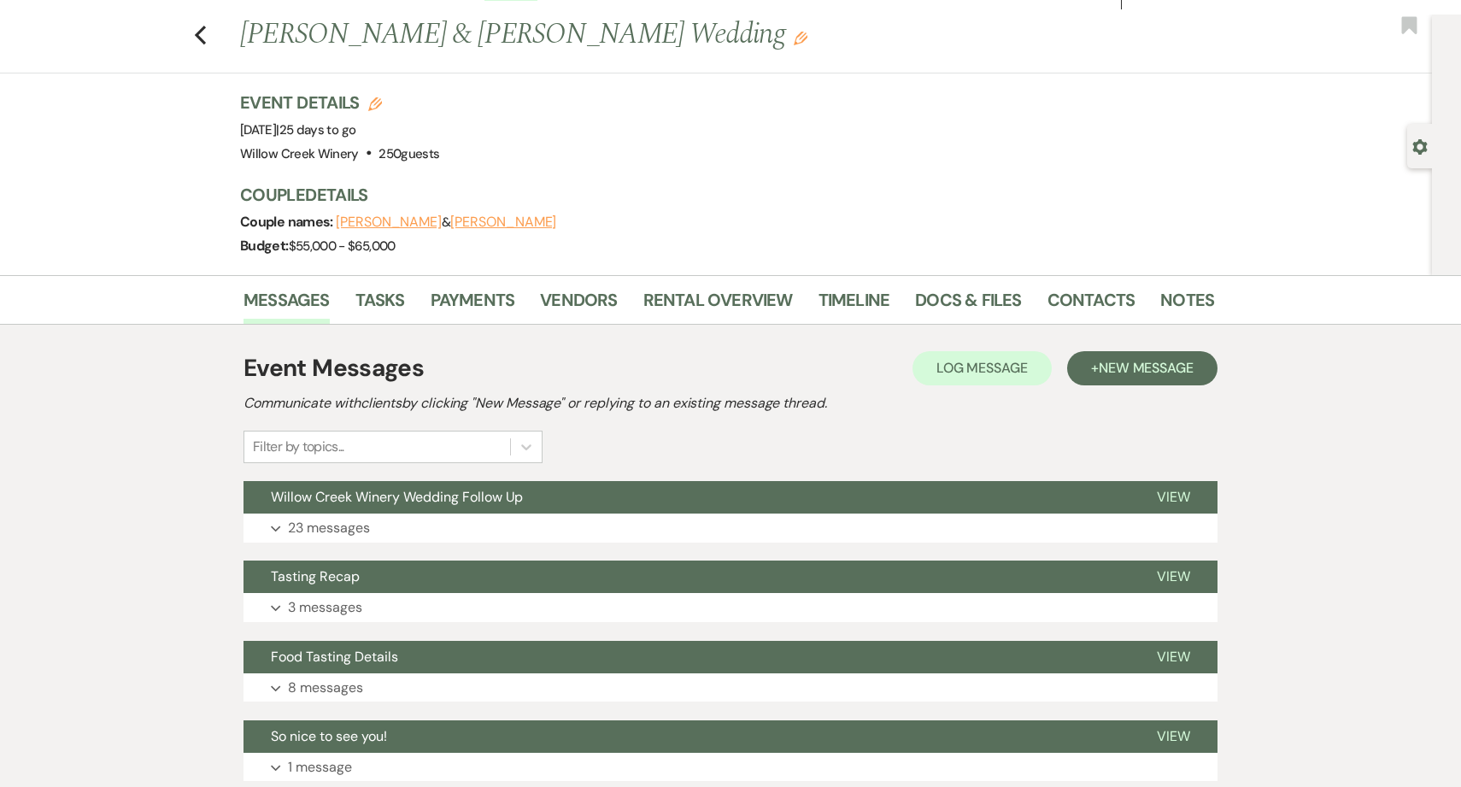
scroll to position [0, 0]
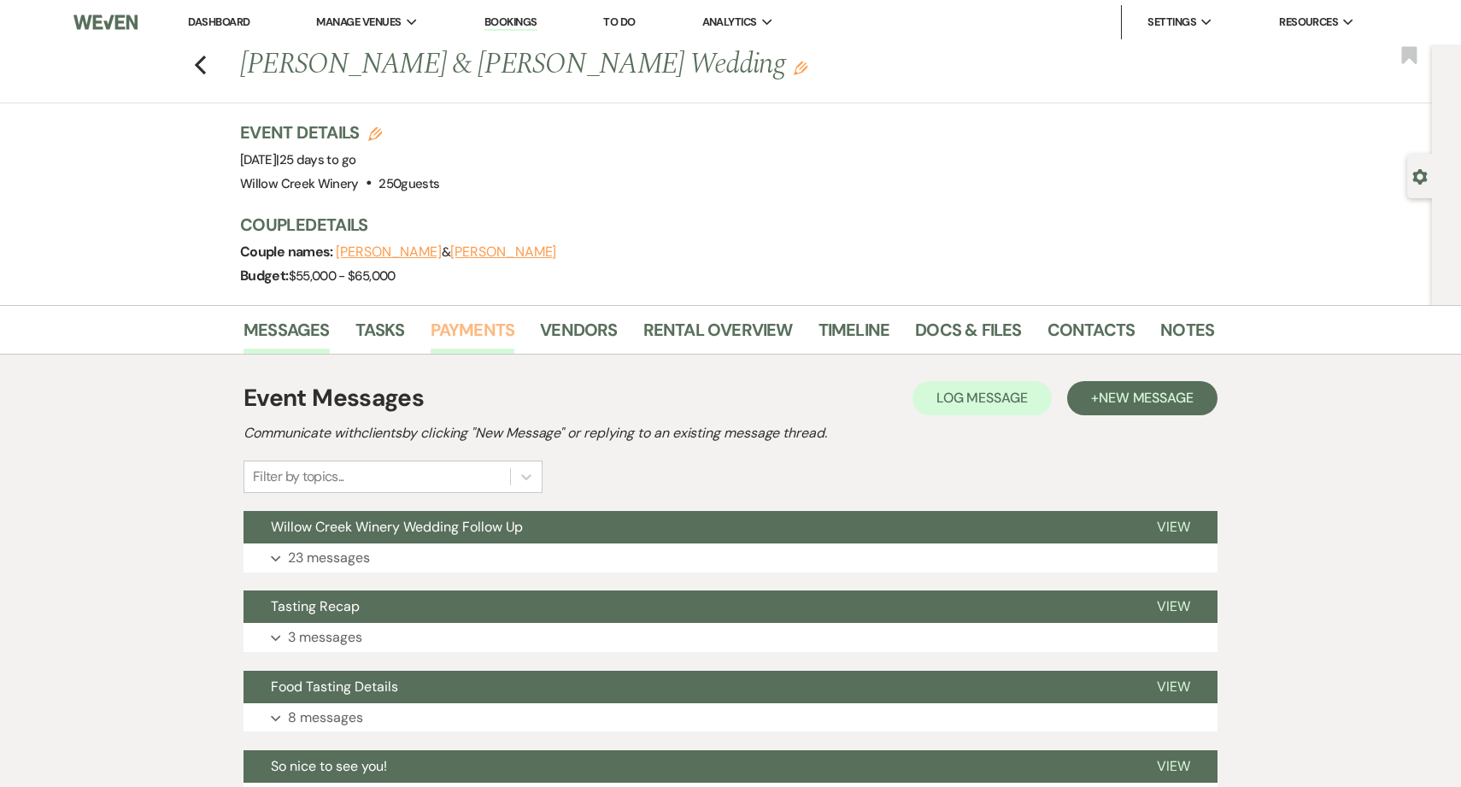
click at [471, 324] on link "Payments" at bounding box center [473, 335] width 85 height 38
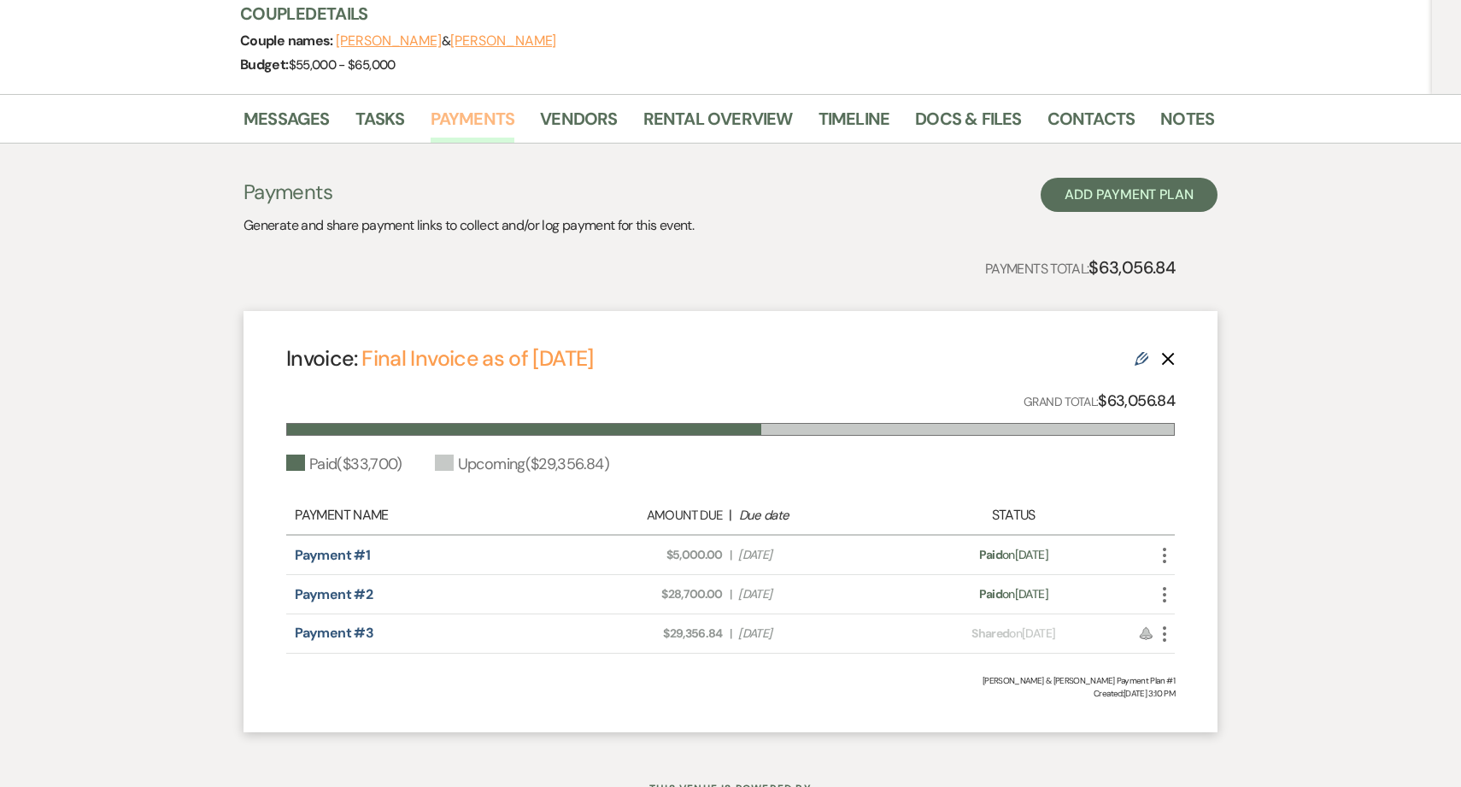
scroll to position [183, 0]
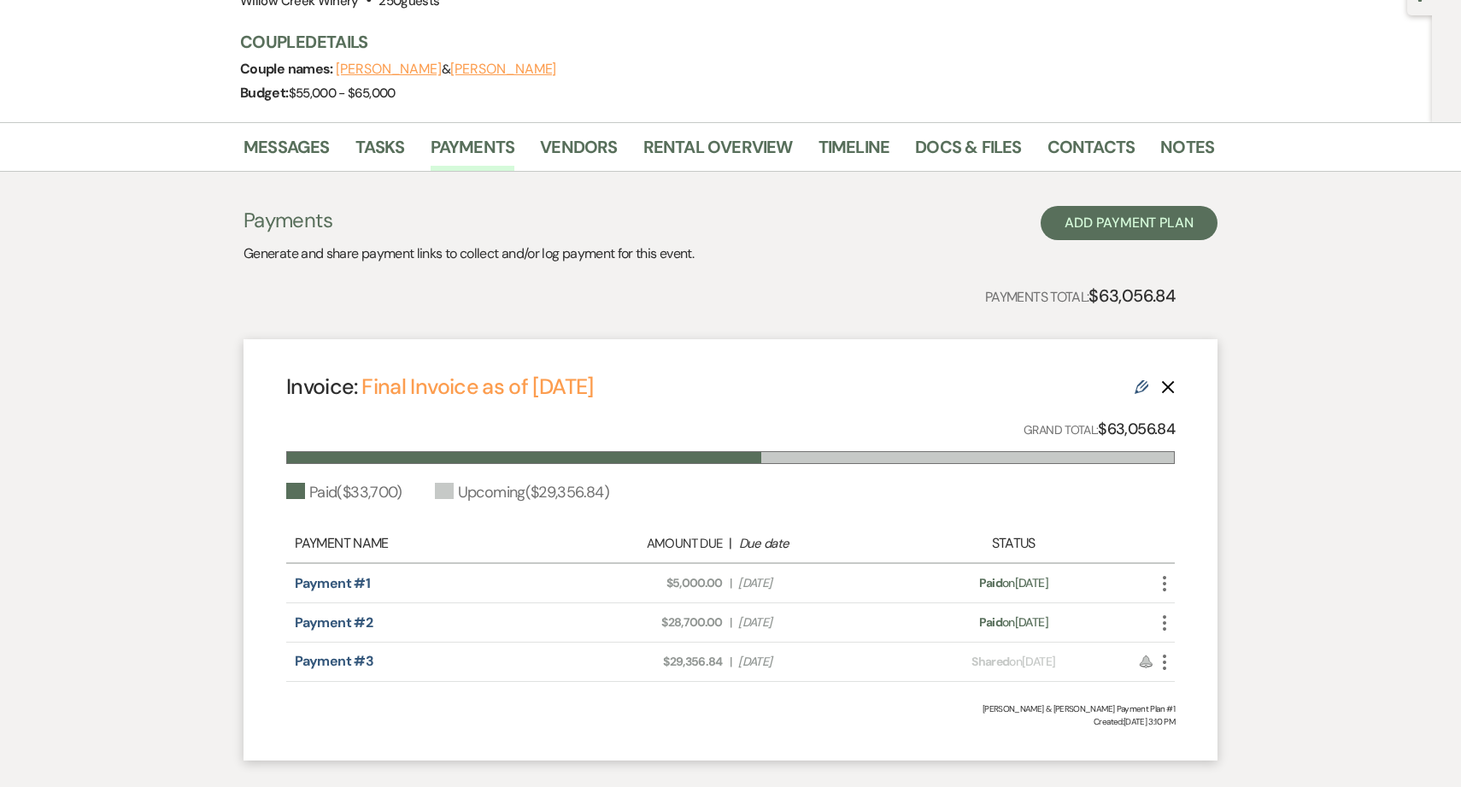
click at [1163, 665] on icon "More" at bounding box center [1165, 662] width 21 height 21
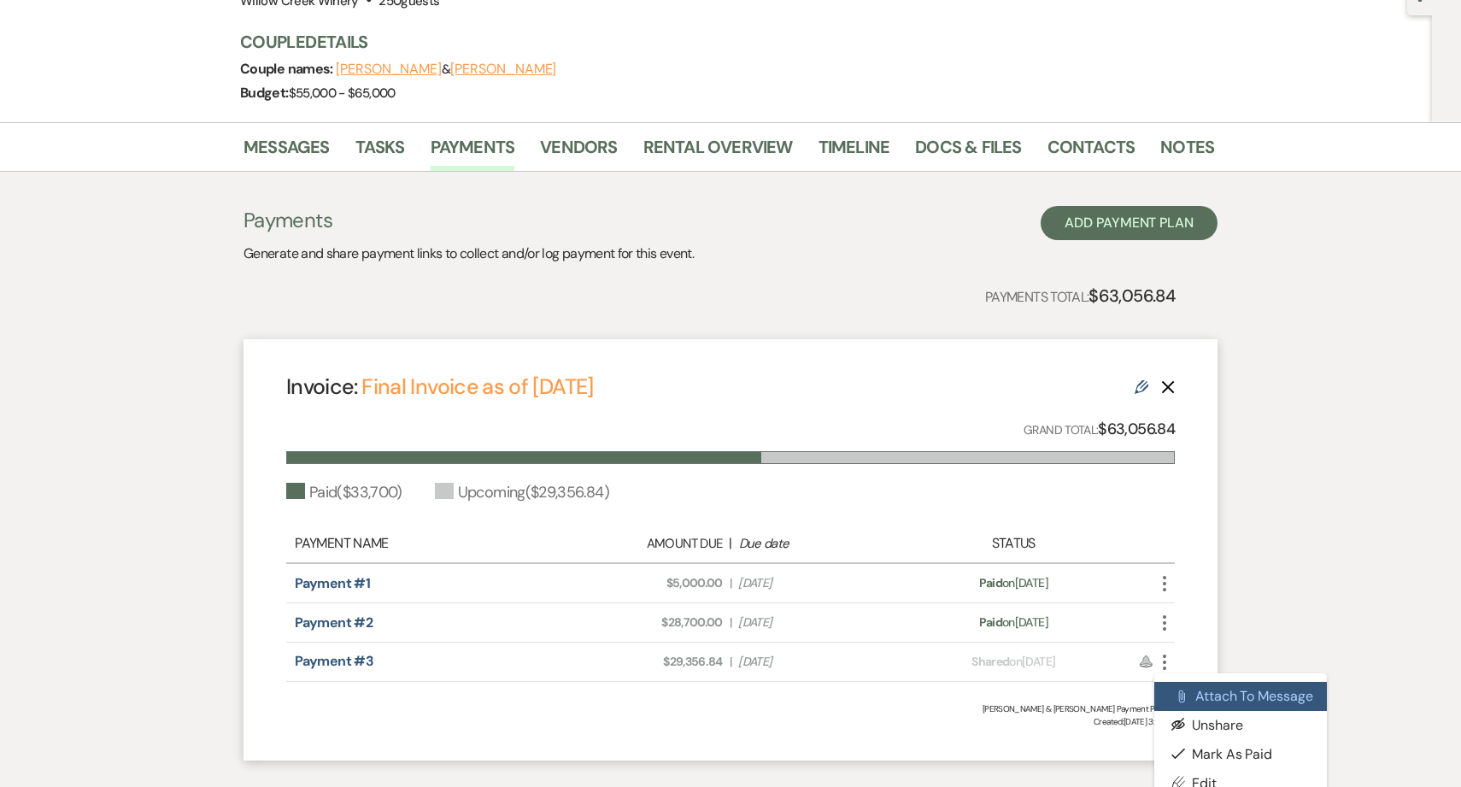
click at [1197, 693] on button "Attach File Attach to Message" at bounding box center [1241, 696] width 173 height 29
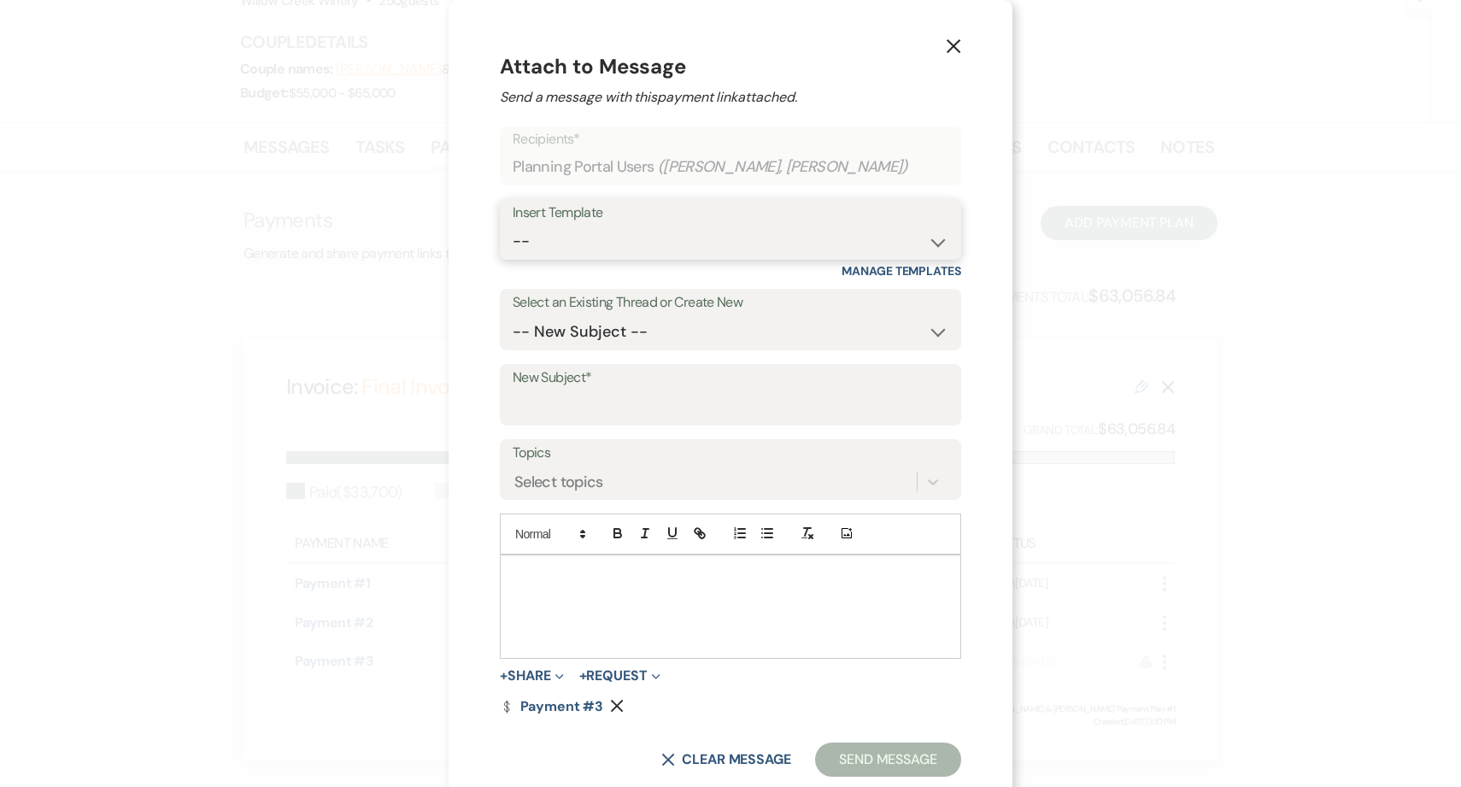
click at [607, 235] on select "-- Weven Planning Portal Introduction (Booked Events) 6-Month Check-in Review R…" at bounding box center [731, 241] width 436 height 33
select select "1589"
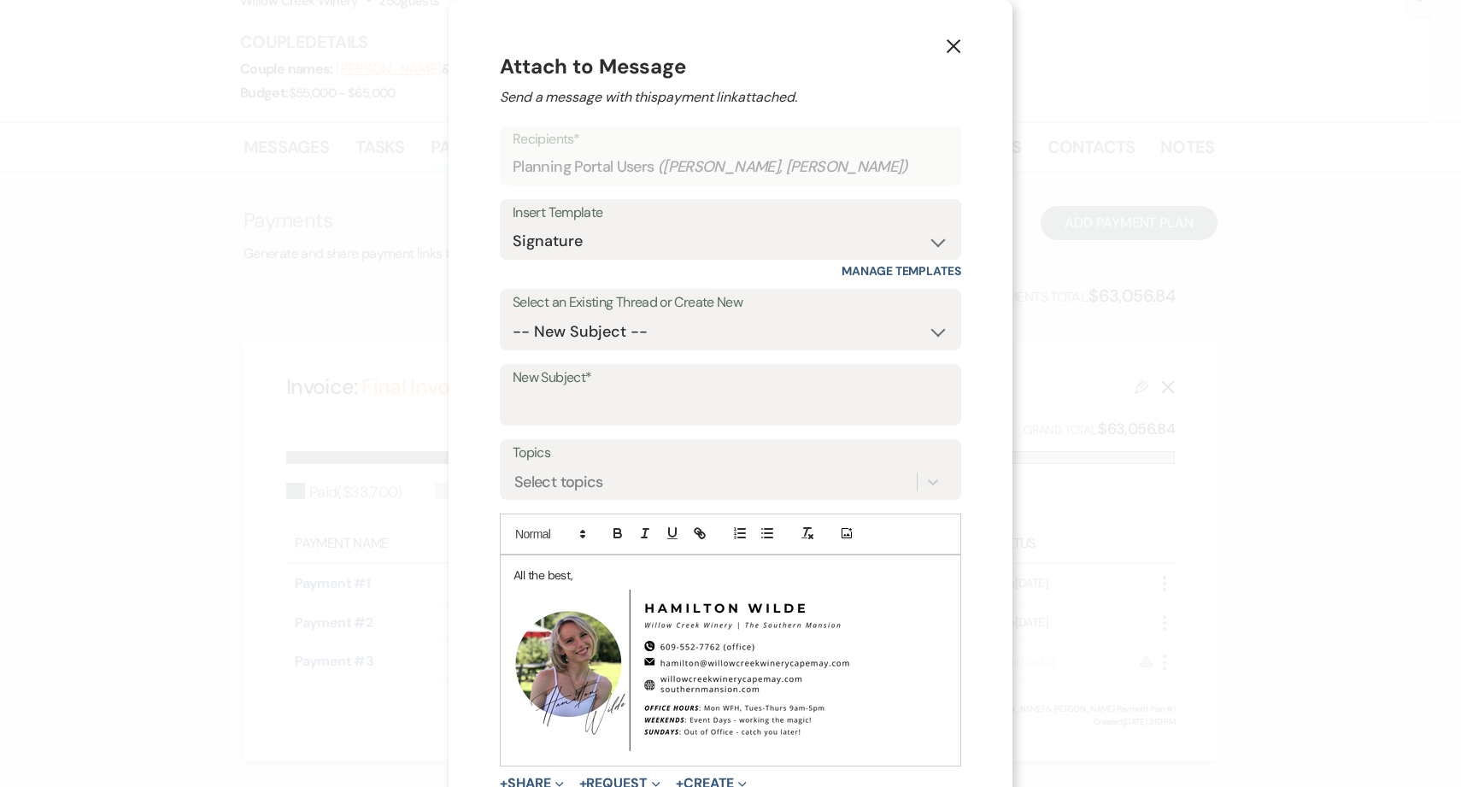
click at [509, 573] on div "All the best, ﻿ ﻿" at bounding box center [731, 661] width 460 height 210
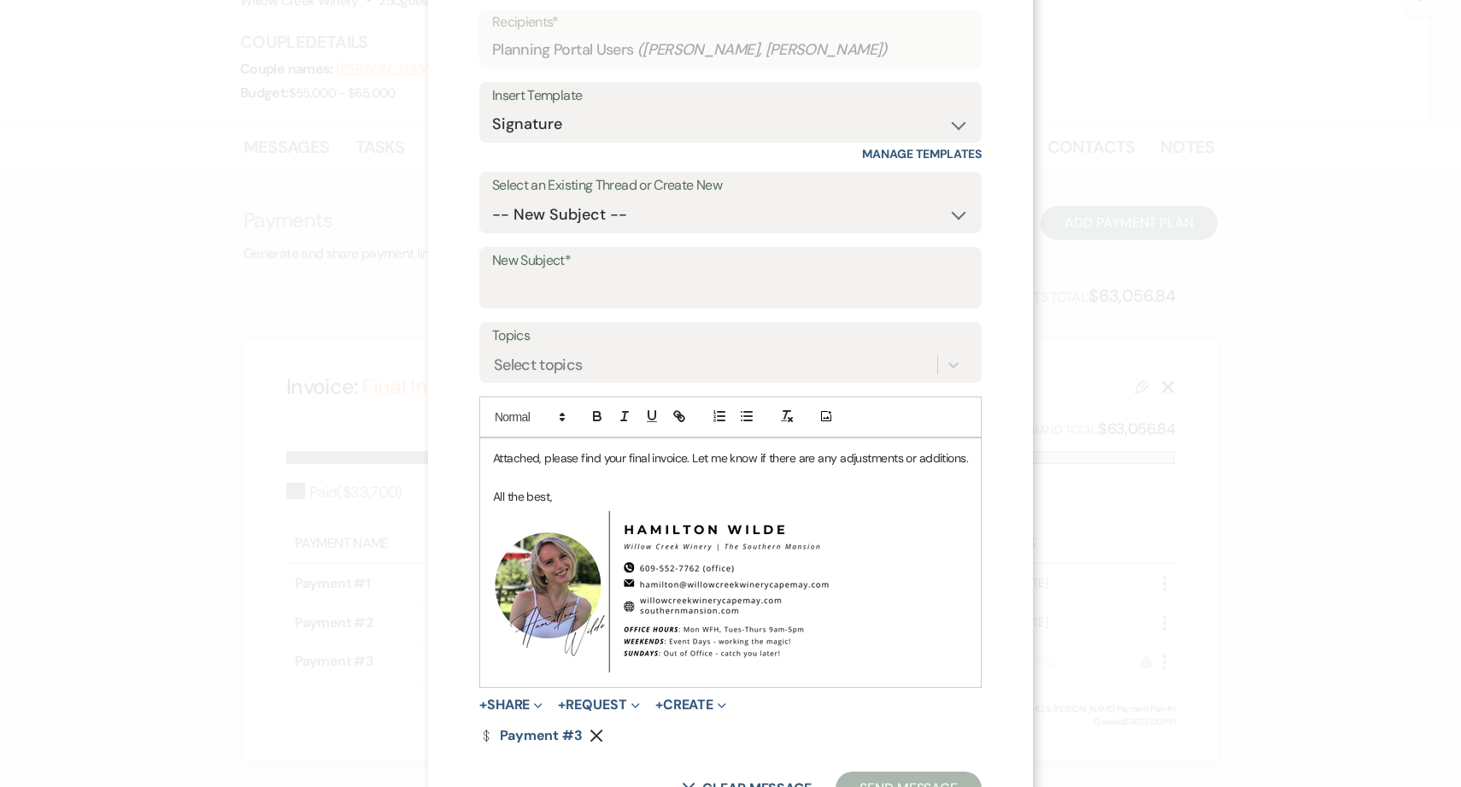
scroll to position [186, 0]
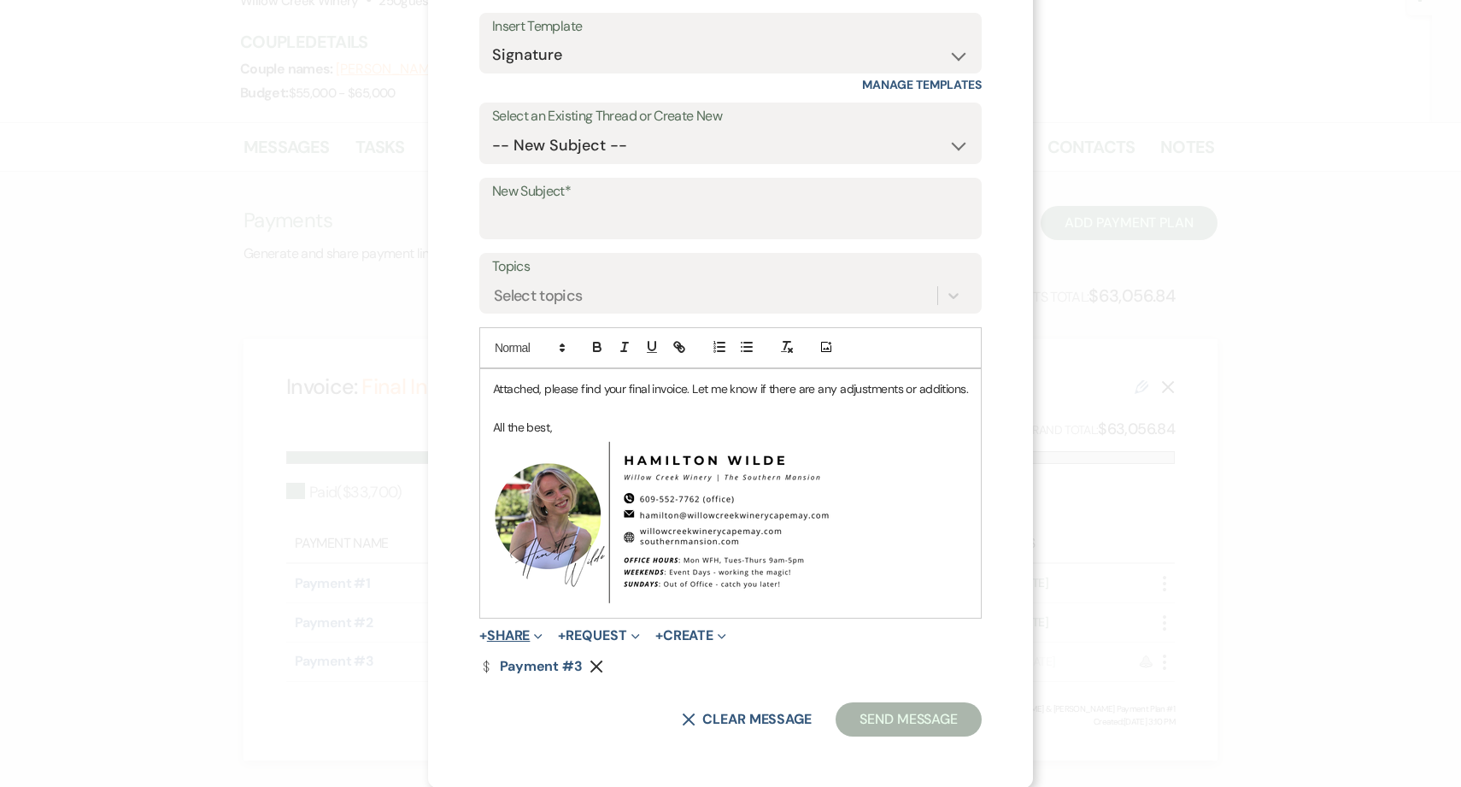
click at [503, 631] on button "+ Share Expand" at bounding box center [511, 636] width 64 height 14
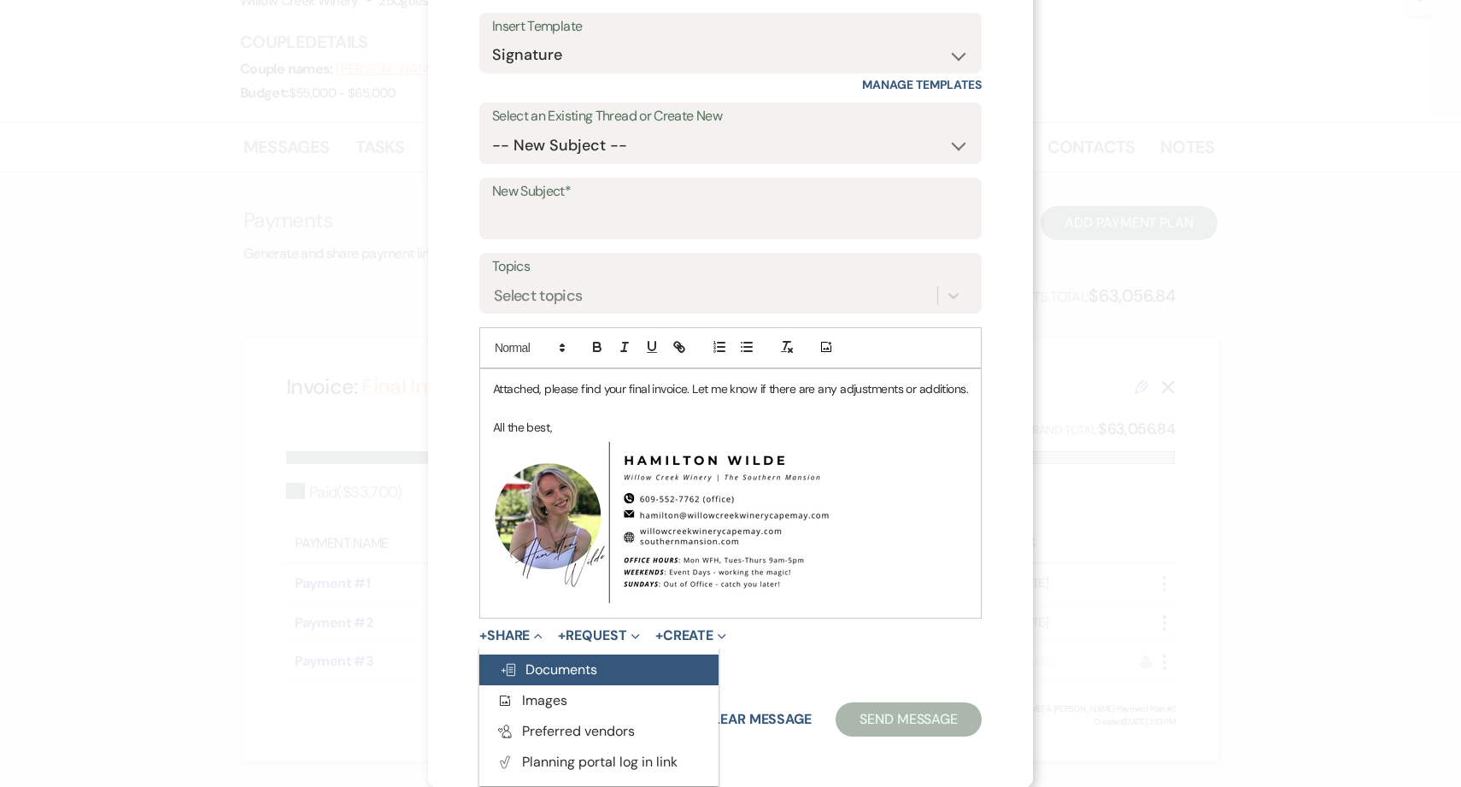
click at [589, 674] on span "Doc Upload Documents" at bounding box center [548, 670] width 97 height 18
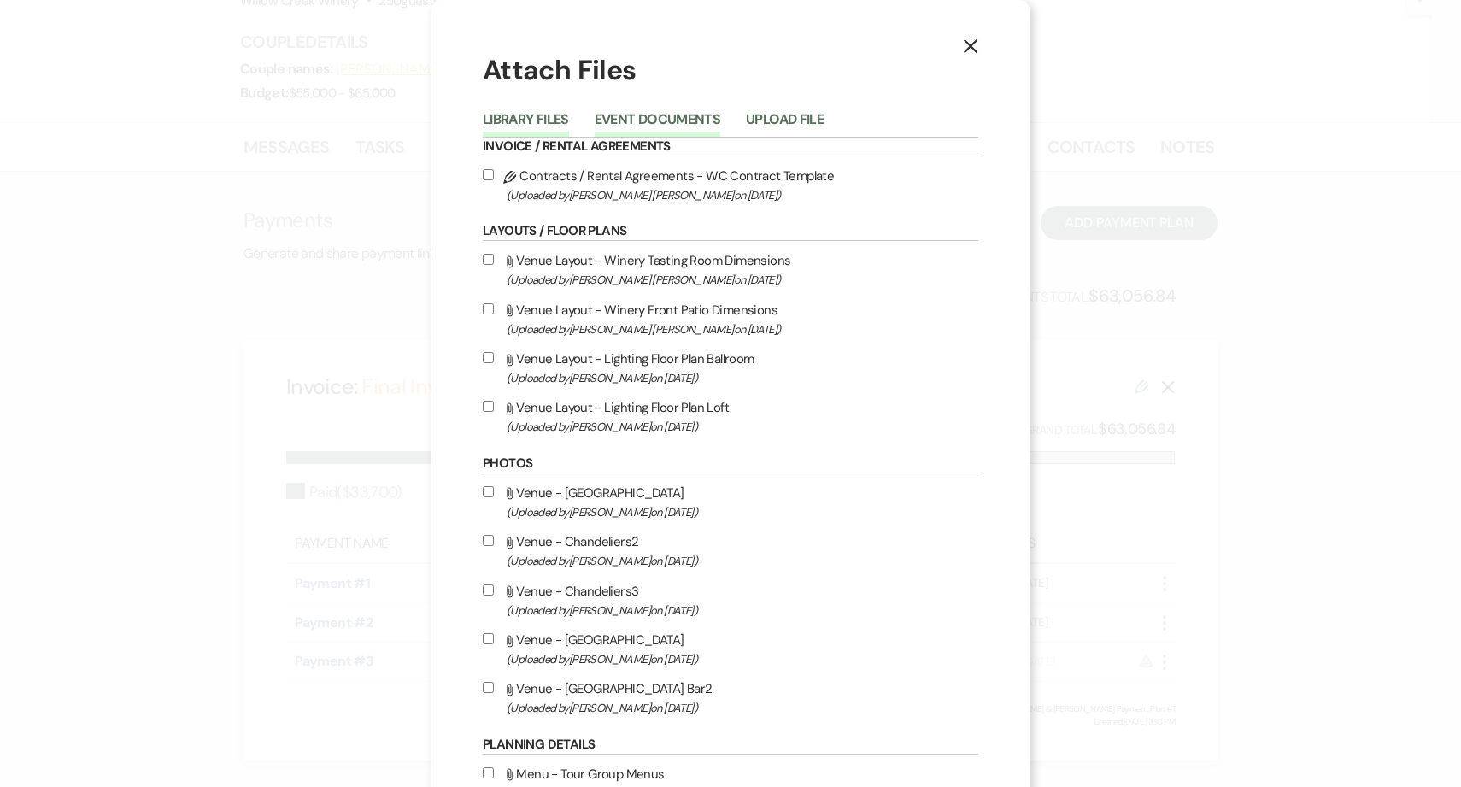
click at [650, 123] on button "Event Documents" at bounding box center [658, 125] width 126 height 24
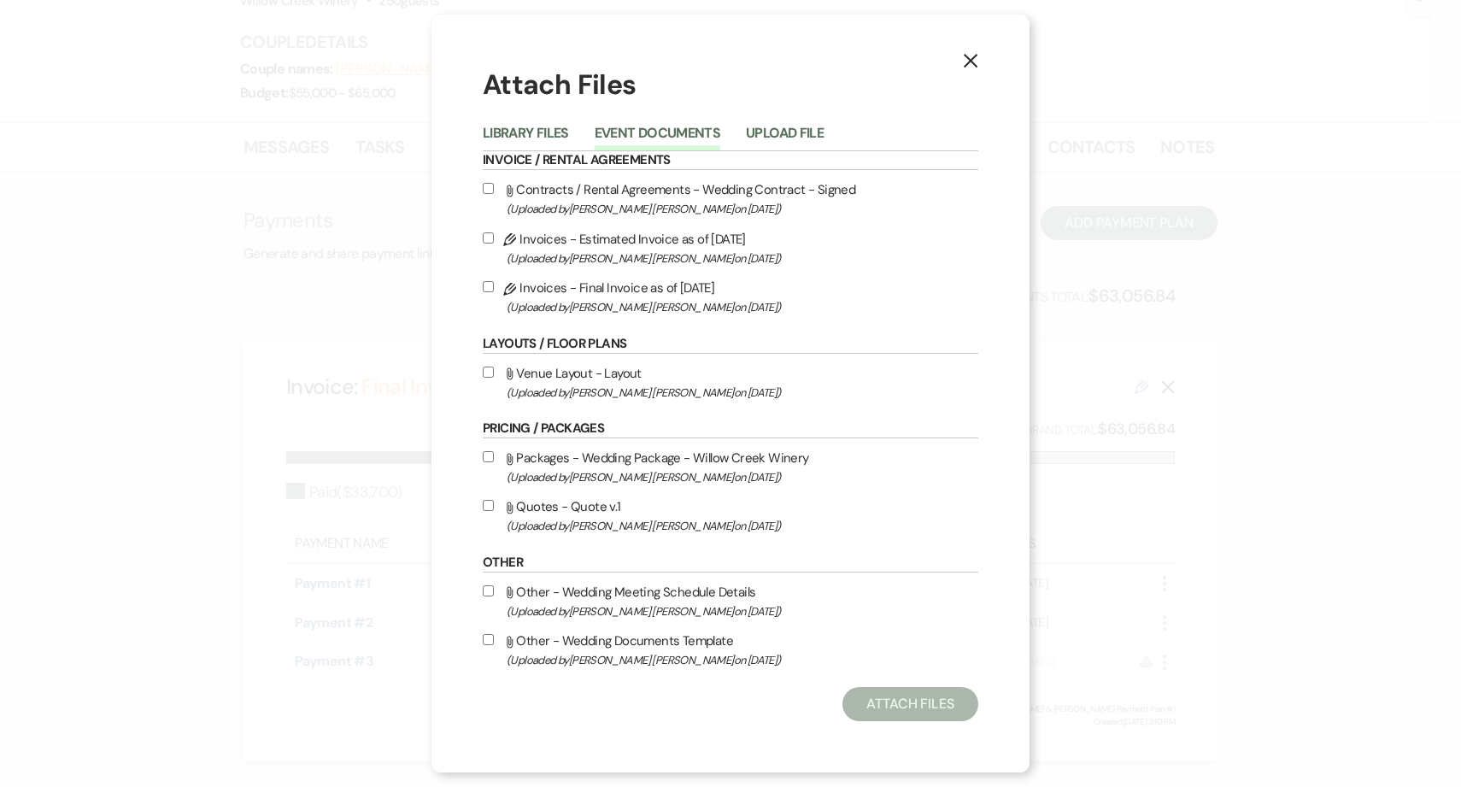
click at [657, 287] on label "Pencil Invoices - Final Invoice as of [DATE] (Uploaded by [PERSON_NAME] [PERSON…" at bounding box center [731, 297] width 496 height 40
click at [494, 287] on input "Pencil Invoices - Final Invoice as of [DATE] (Uploaded by [PERSON_NAME] [PERSON…" at bounding box center [488, 286] width 11 height 11
checkbox input "true"
click at [925, 706] on button "Attach Files" at bounding box center [911, 704] width 136 height 34
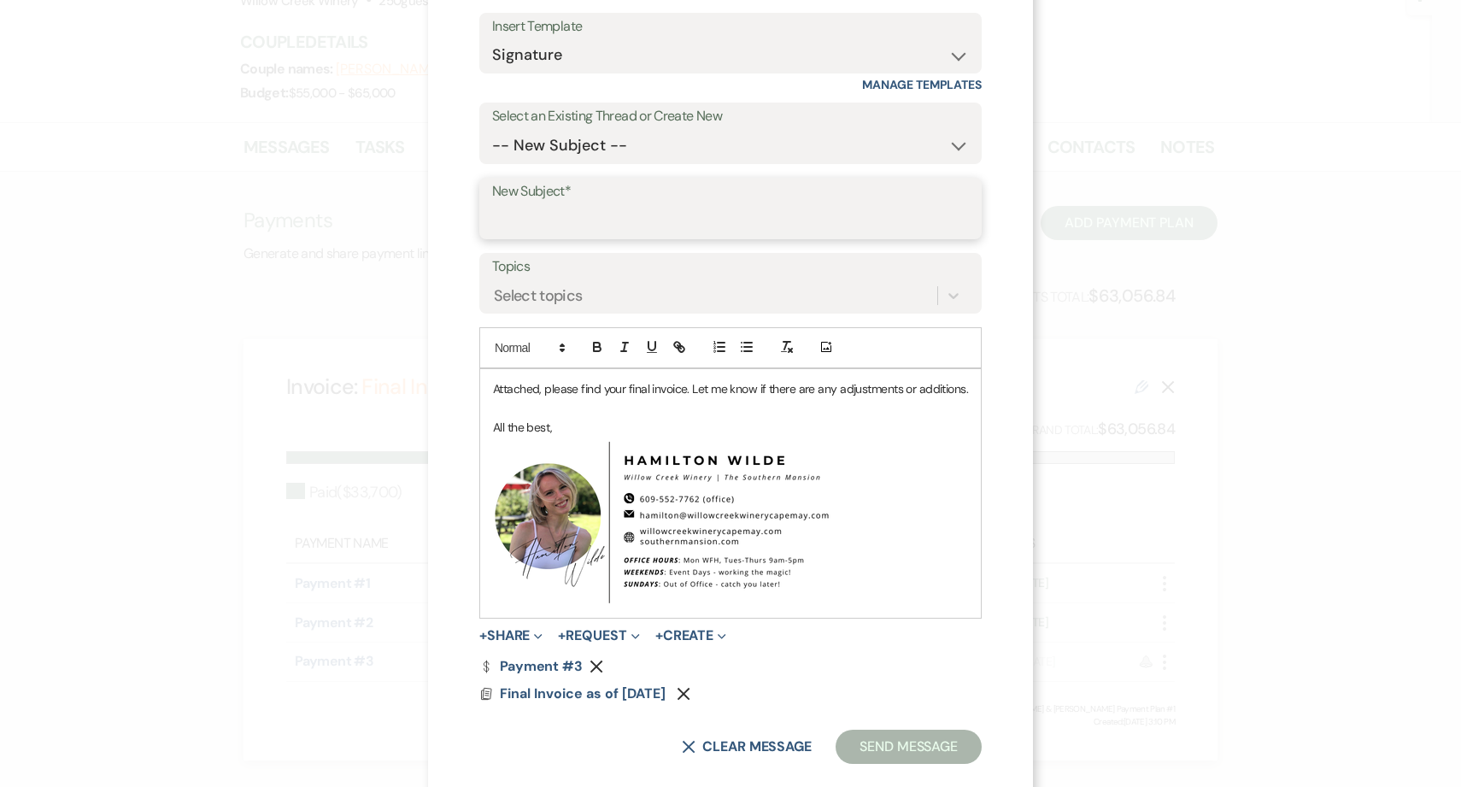
click at [622, 220] on input "New Subject*" at bounding box center [730, 220] width 477 height 33
type input "Final Invoice"
click at [609, 423] on p "All the best," at bounding box center [730, 427] width 475 height 19
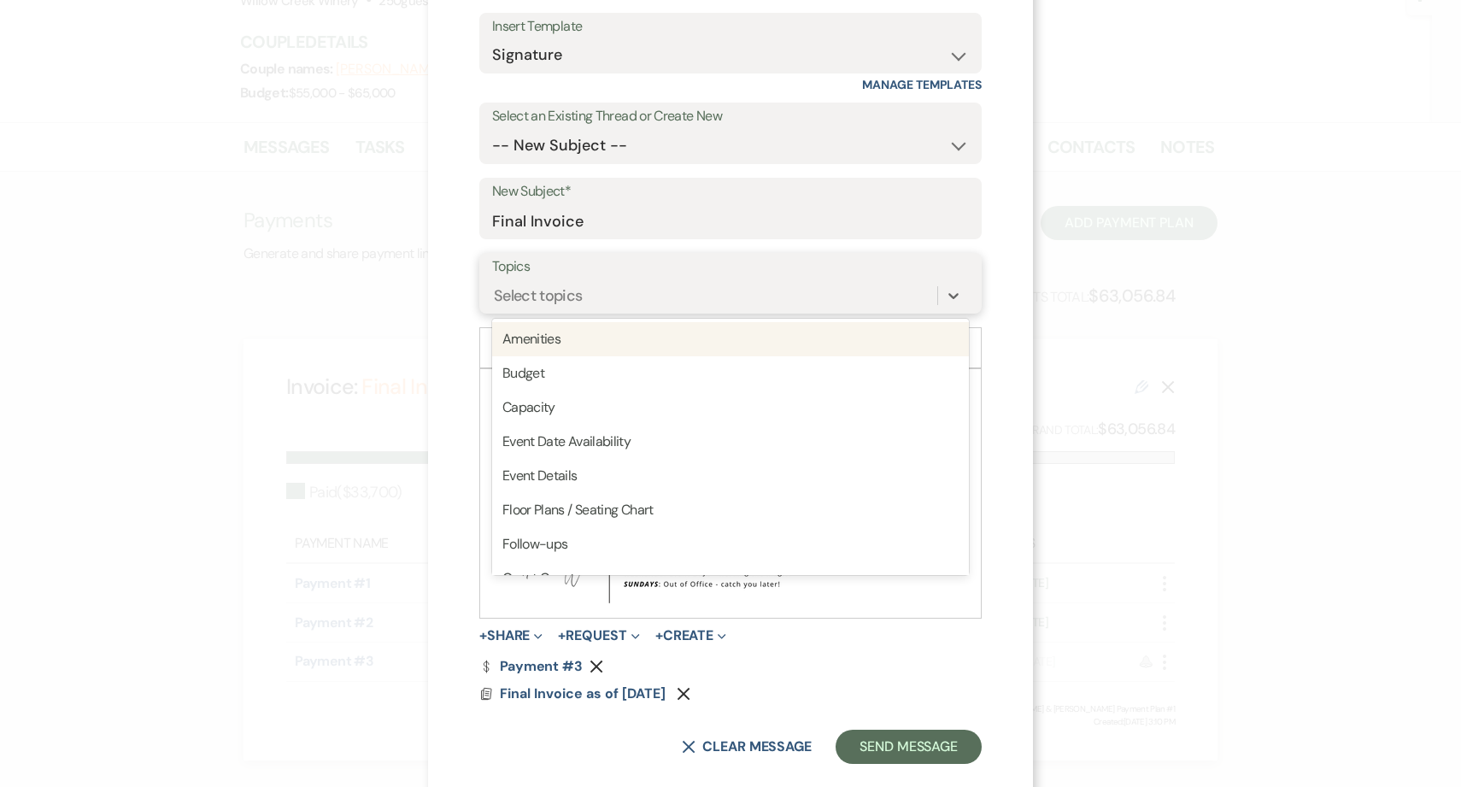
click at [564, 297] on div "Select topics" at bounding box center [538, 295] width 89 height 23
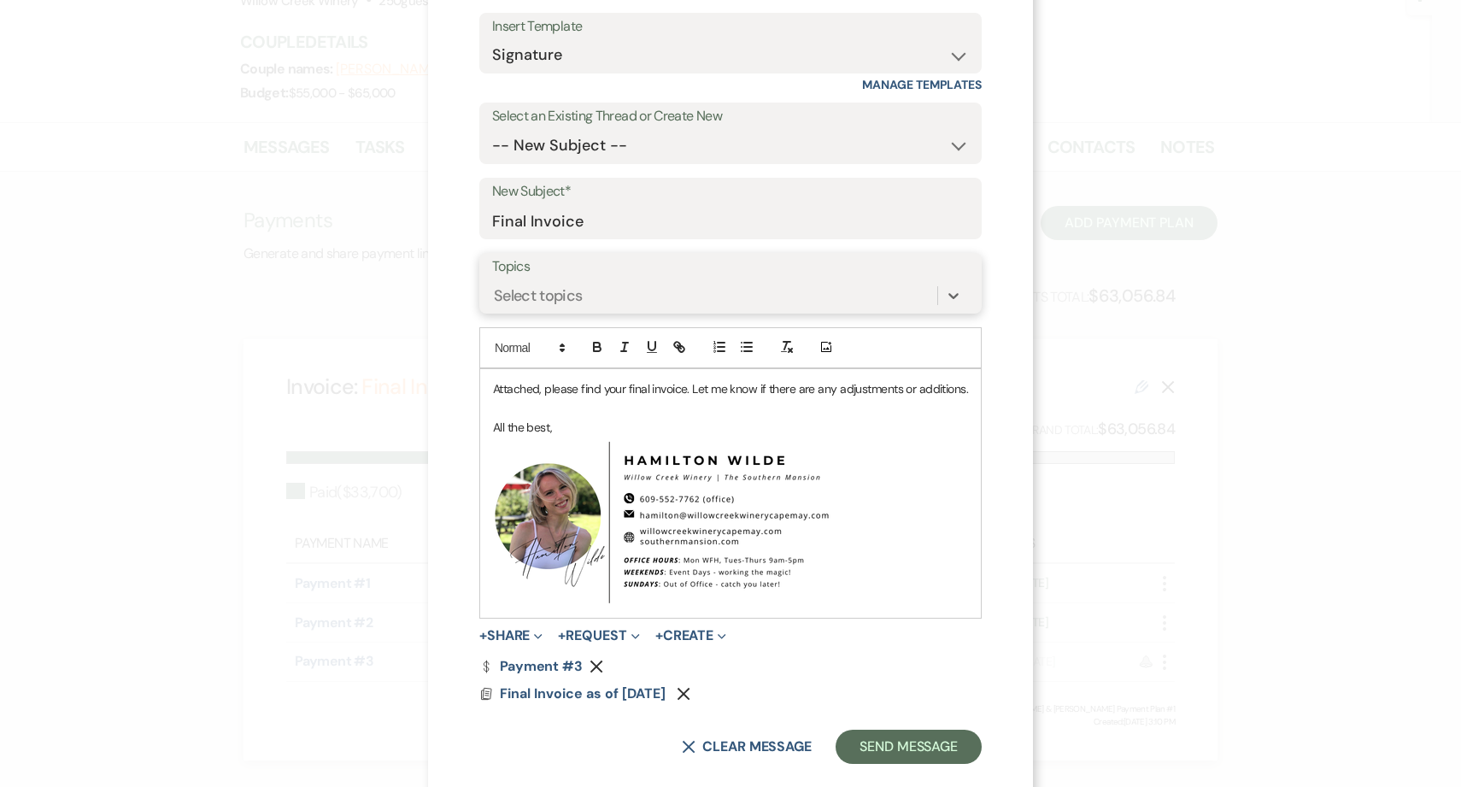
click at [532, 285] on div "Select topics" at bounding box center [538, 295] width 89 height 23
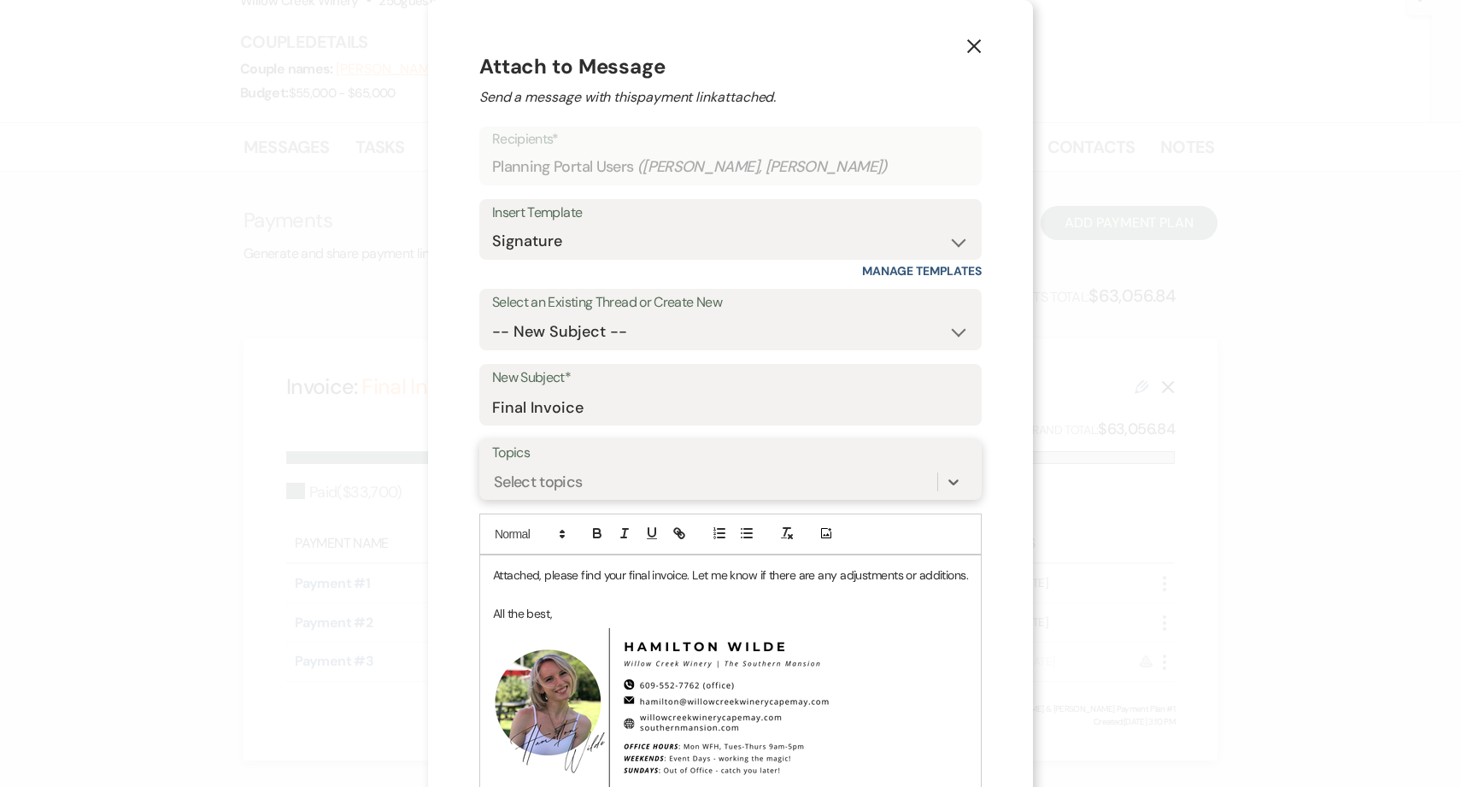
scroll to position [214, 0]
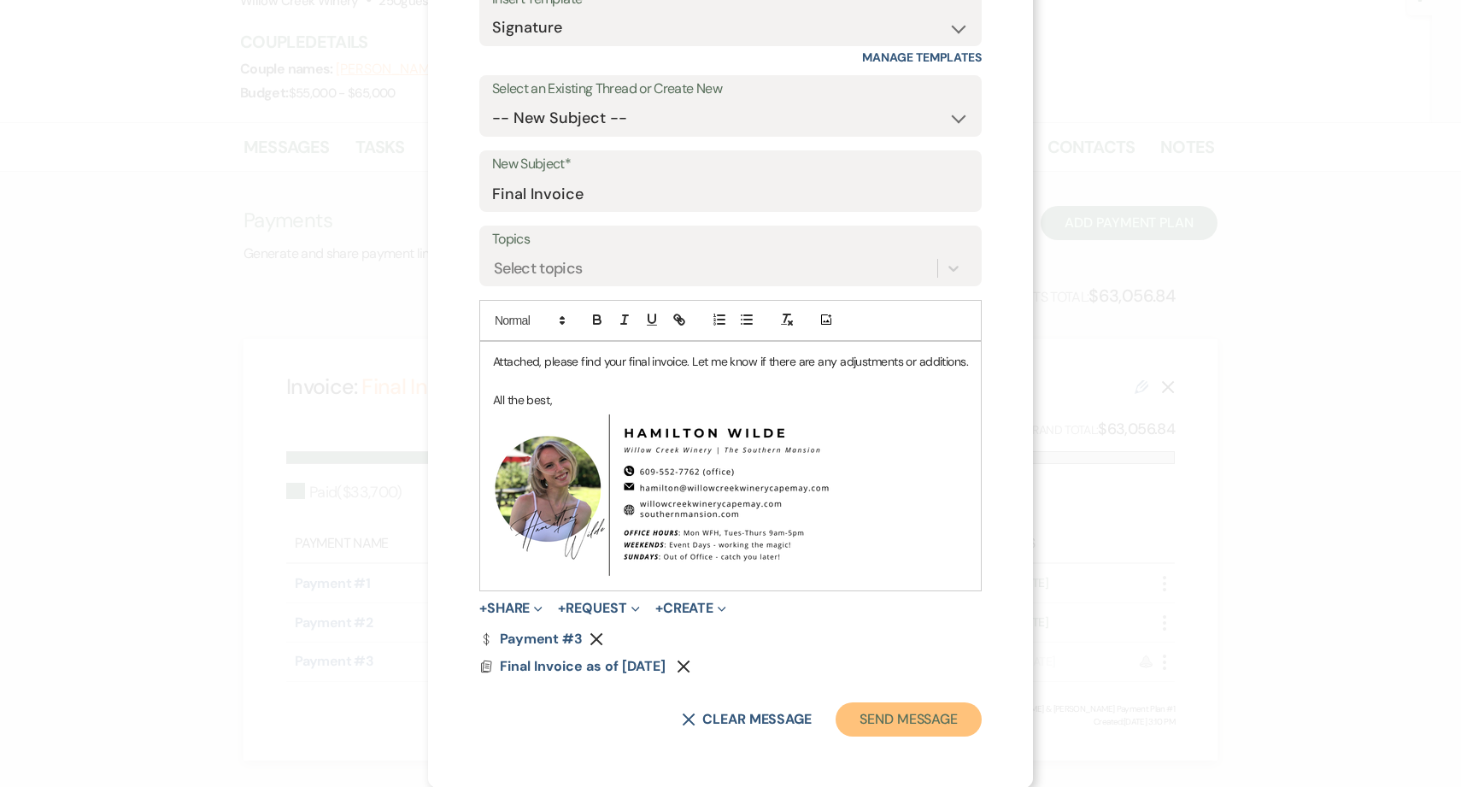
click at [911, 722] on button "Send Message" at bounding box center [909, 720] width 146 height 34
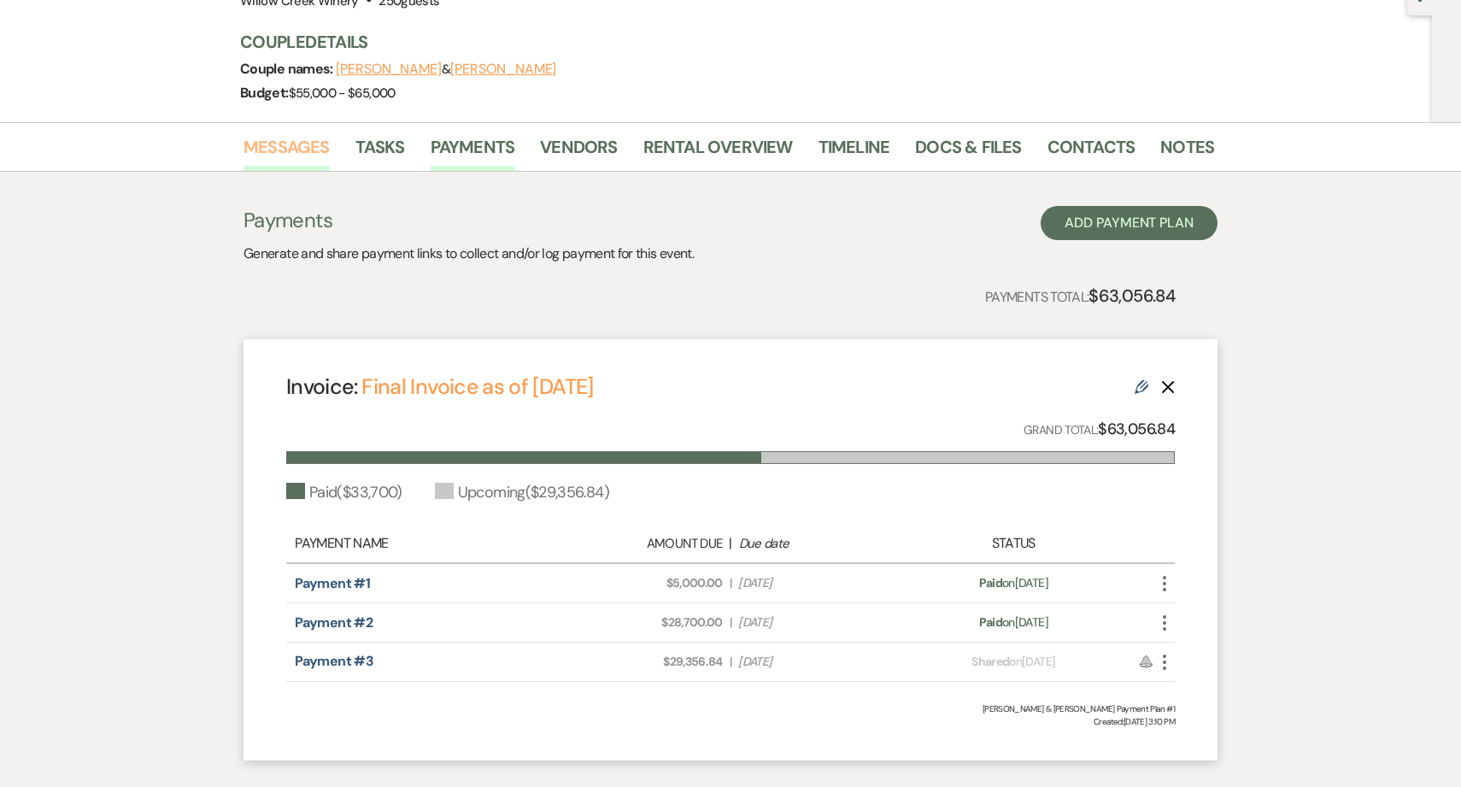
click at [287, 144] on link "Messages" at bounding box center [287, 152] width 86 height 38
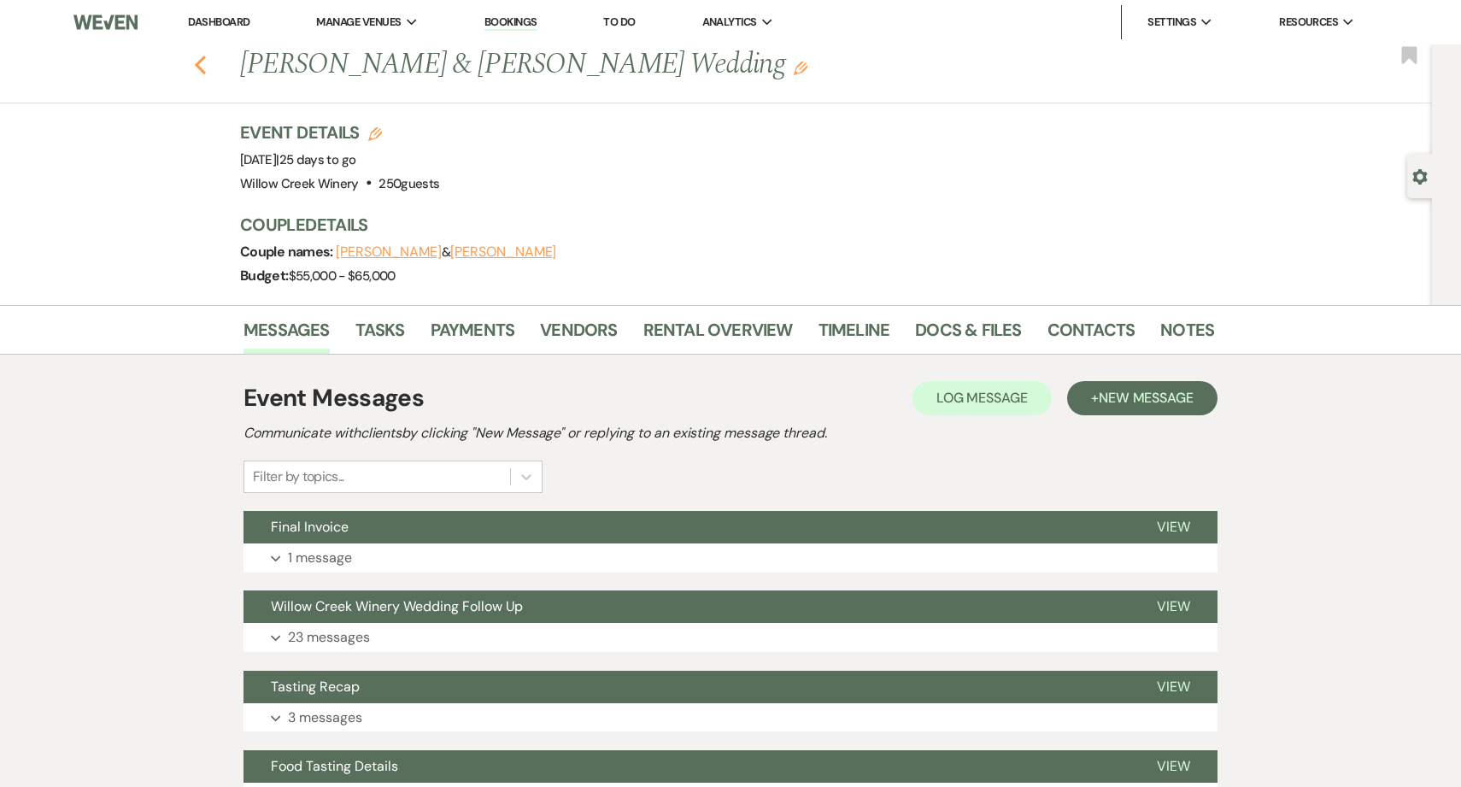
click at [198, 64] on use "button" at bounding box center [200, 65] width 11 height 19
click at [184, 206] on div "Previous [PERSON_NAME] & [PERSON_NAME] Wedding Edit Bookmark Gear Settings Even…" at bounding box center [716, 174] width 1432 height 261
click at [205, 56] on icon "Previous" at bounding box center [200, 65] width 13 height 21
click at [234, 22] on link "Dashboard" at bounding box center [219, 22] width 62 height 15
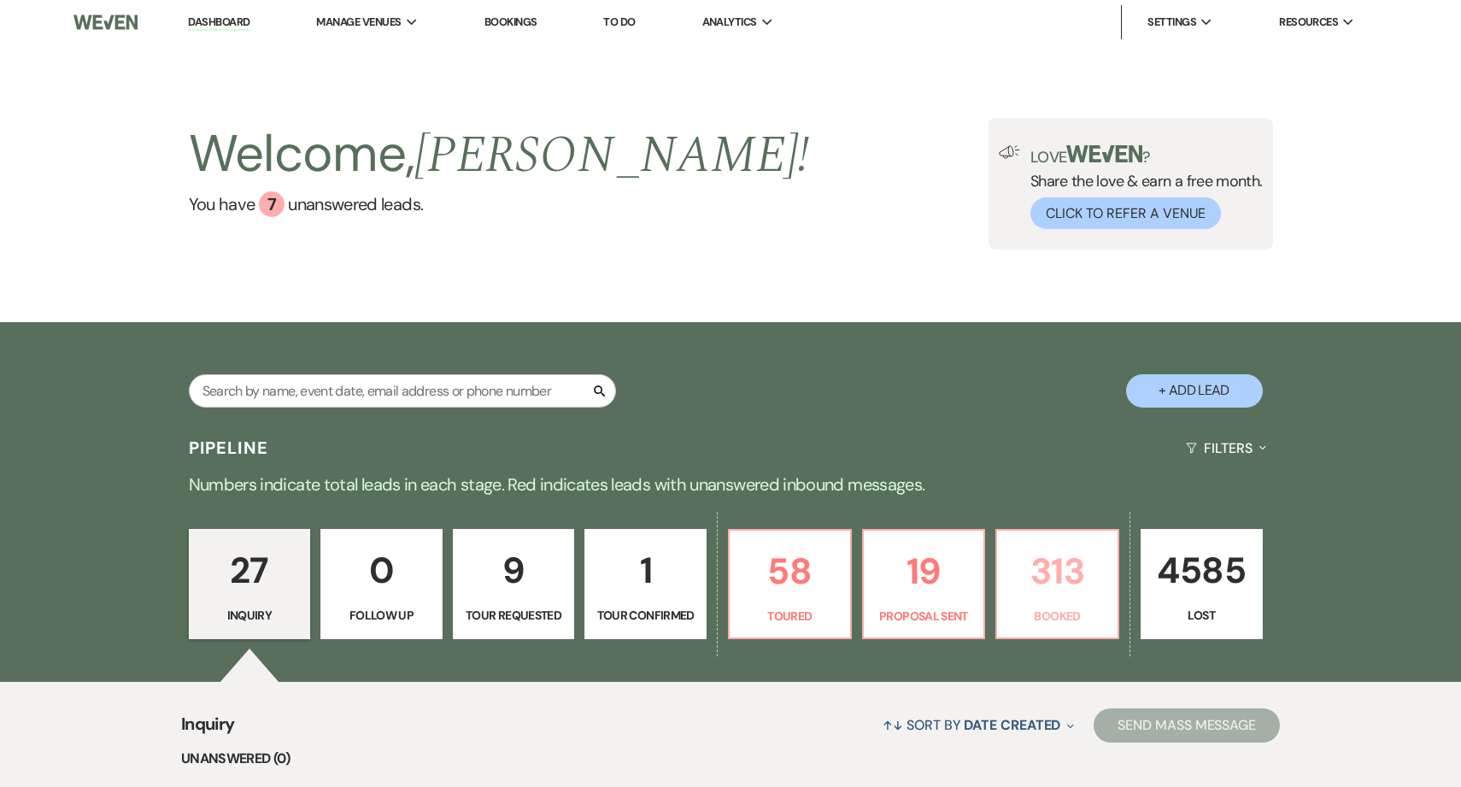
click at [1048, 623] on p "Booked" at bounding box center [1058, 616] width 100 height 19
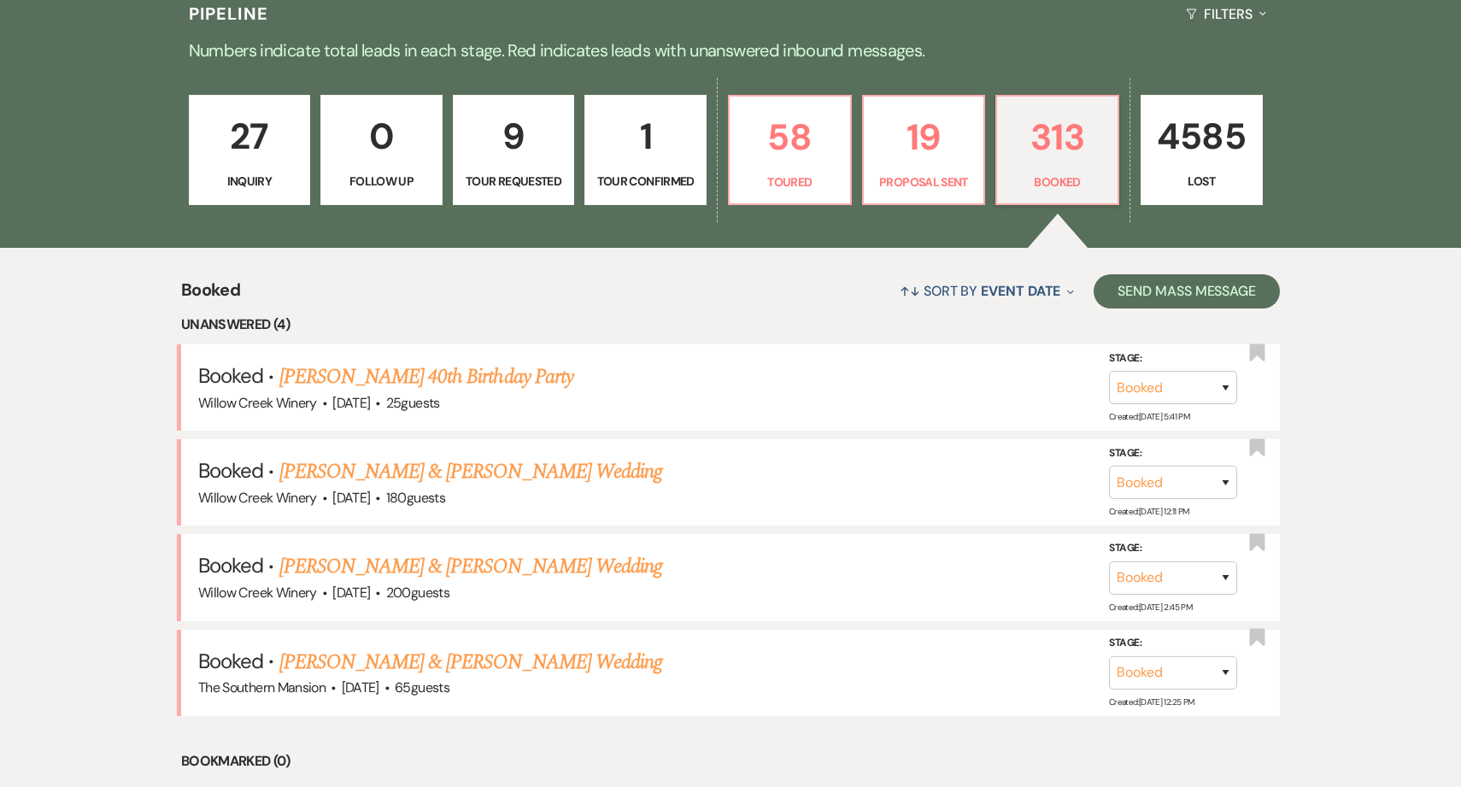
scroll to position [478, 0]
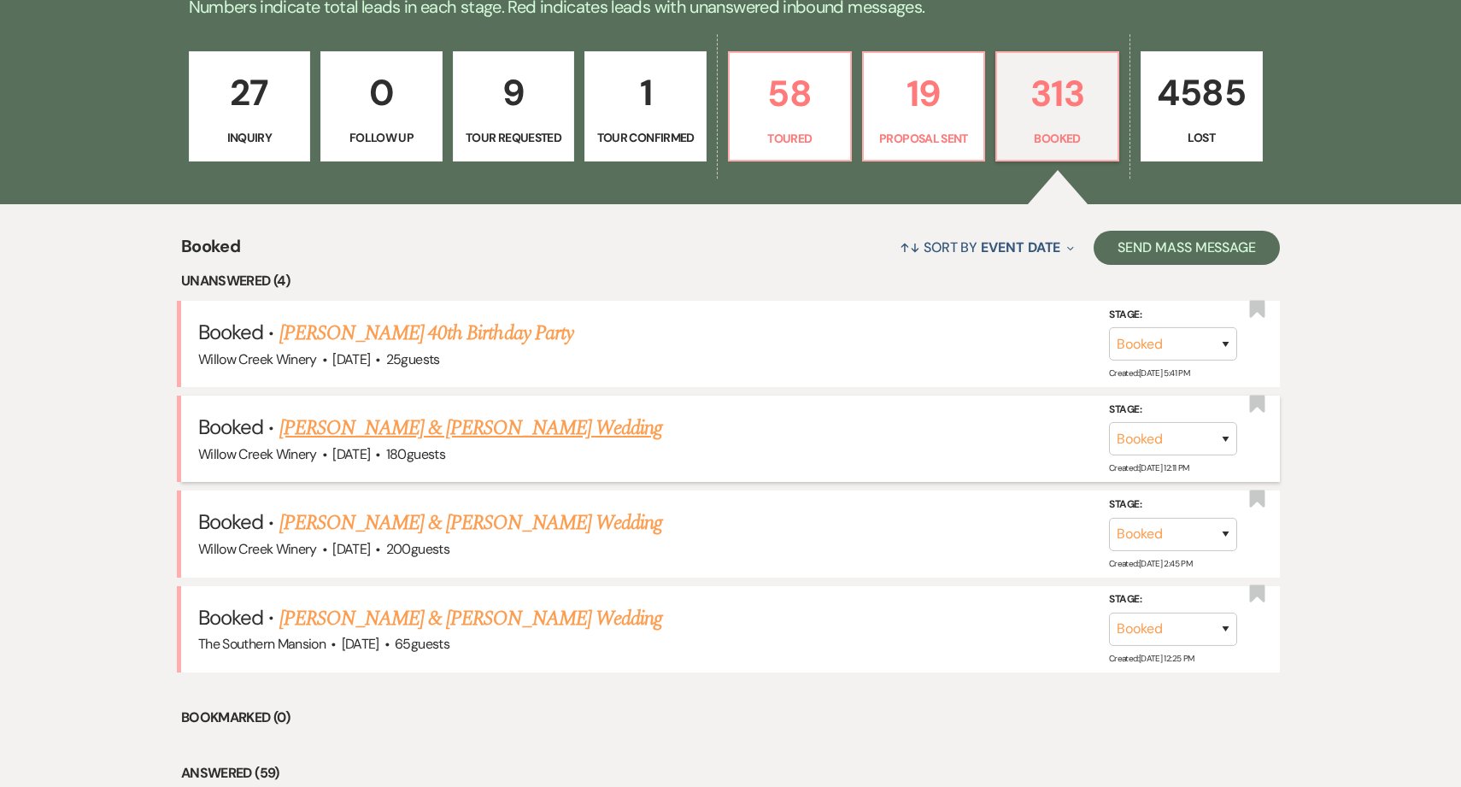
click at [460, 425] on link "[PERSON_NAME] & [PERSON_NAME] Wedding" at bounding box center [470, 428] width 383 height 31
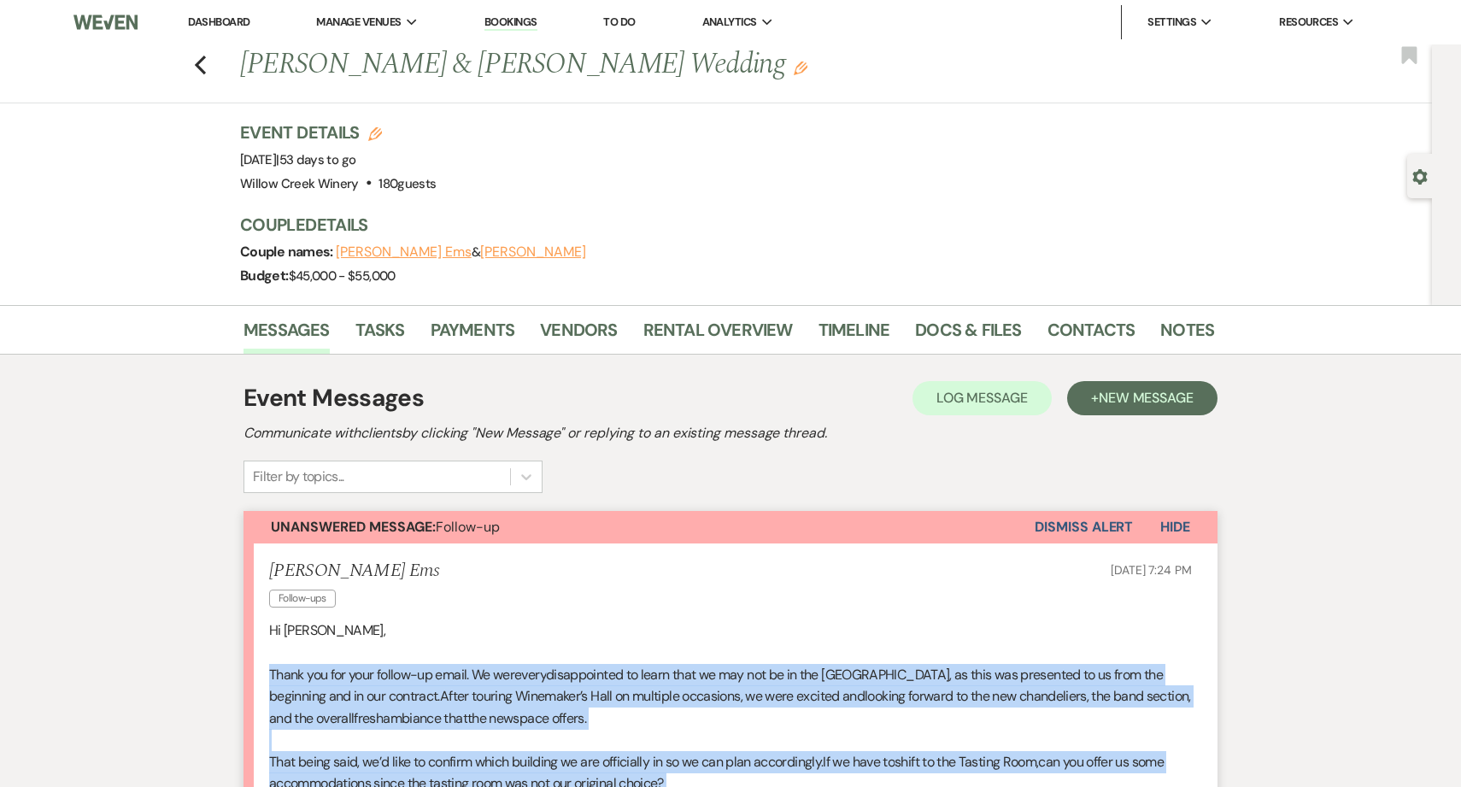
drag, startPoint x: 615, startPoint y: 708, endPoint x: 256, endPoint y: 685, distance: 358.8
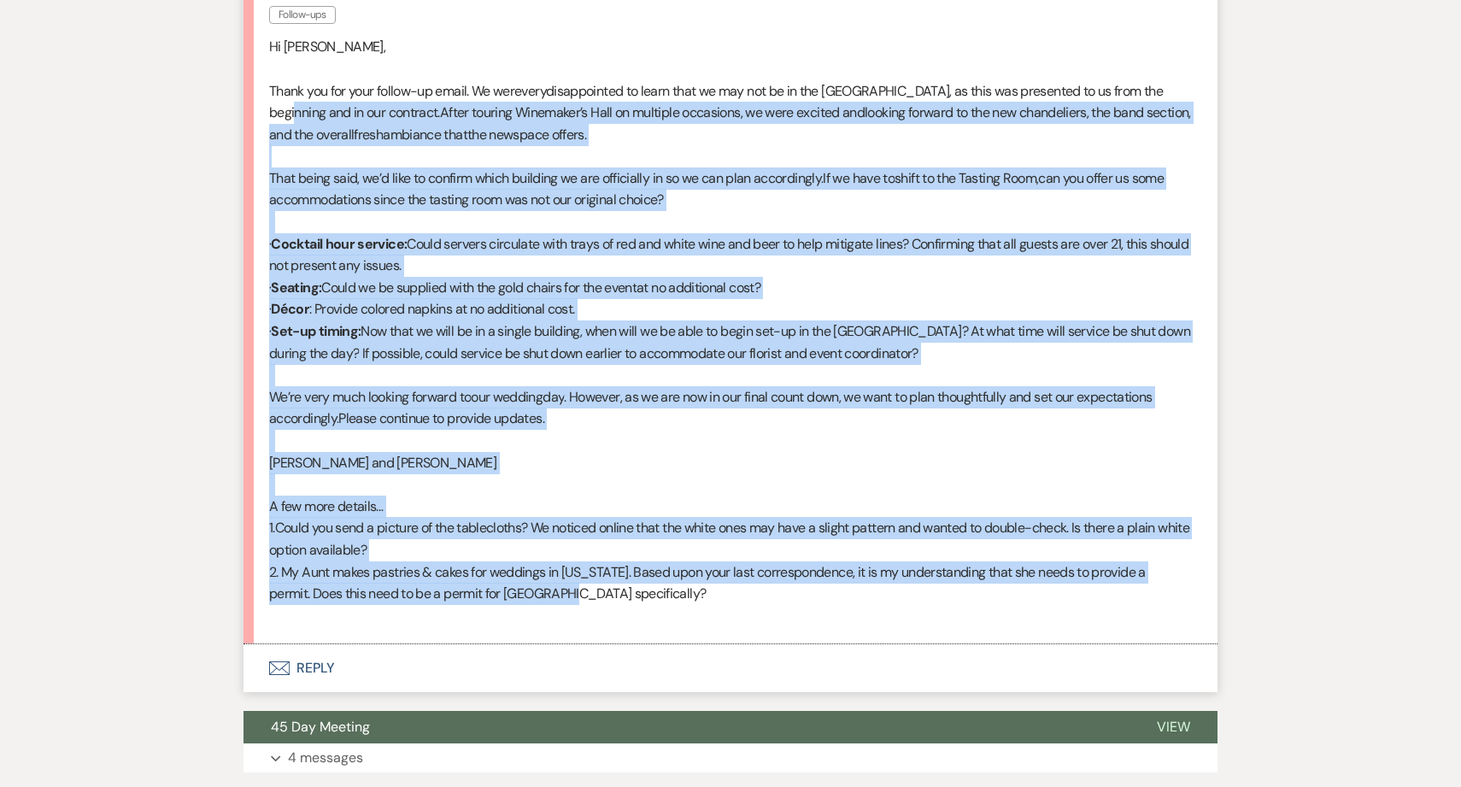
scroll to position [577, 0]
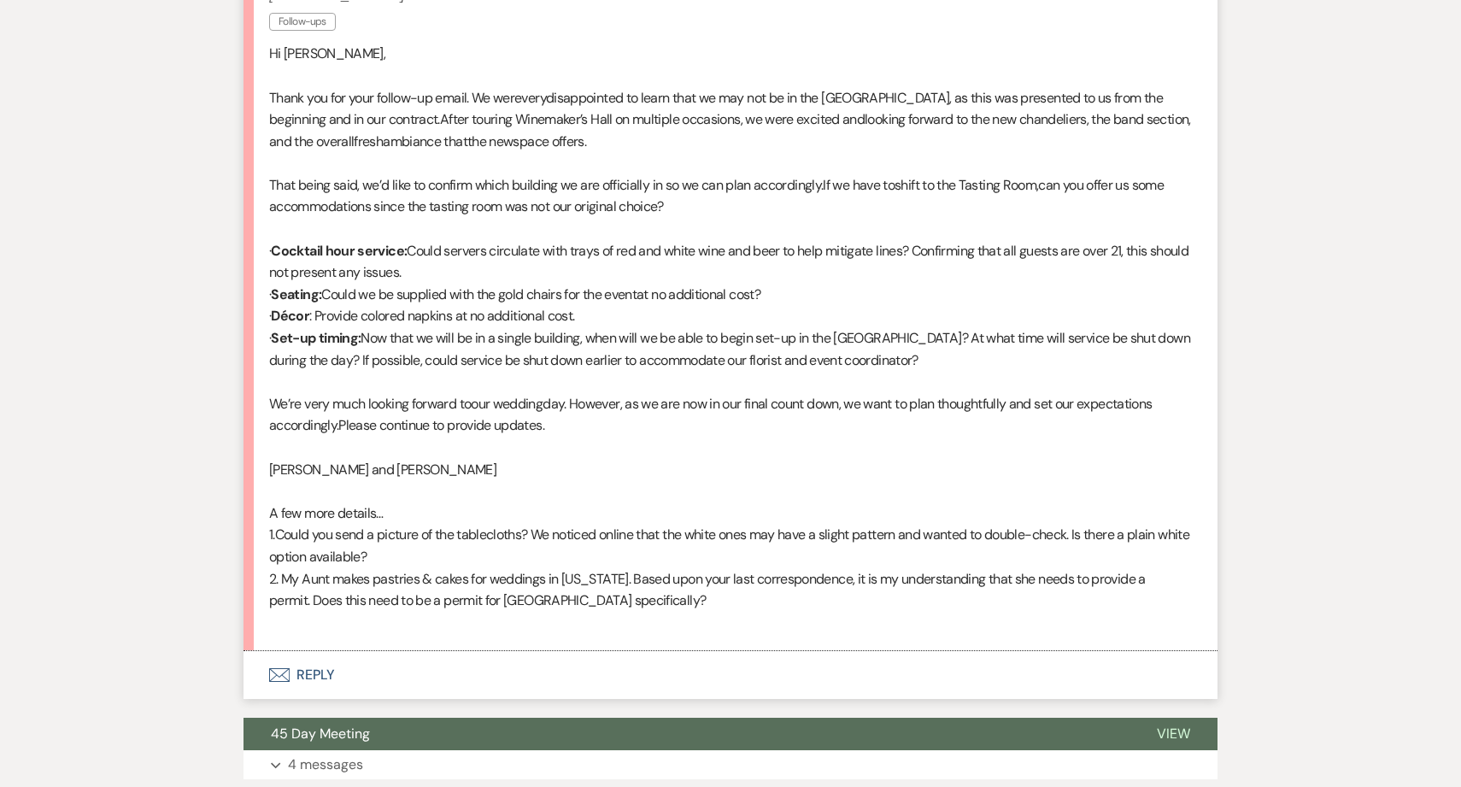
click at [453, 503] on p "A few more details…" at bounding box center [730, 514] width 923 height 22
click at [1308, 159] on div "Messages Tasks Payments Vendors Rental Overview Timeline Docs & Files Contacts …" at bounding box center [730, 744] width 1461 height 2032
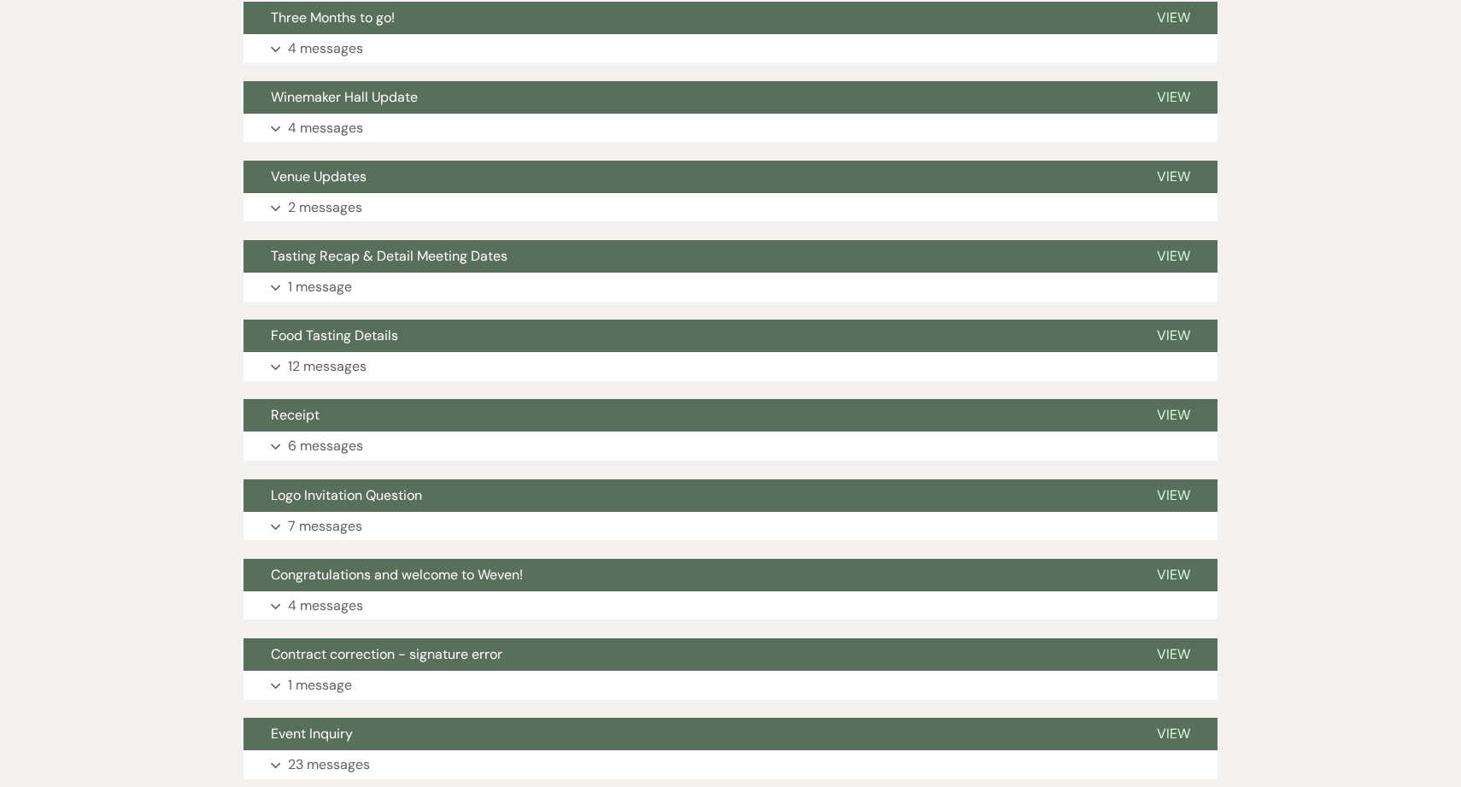
scroll to position [1660, 0]
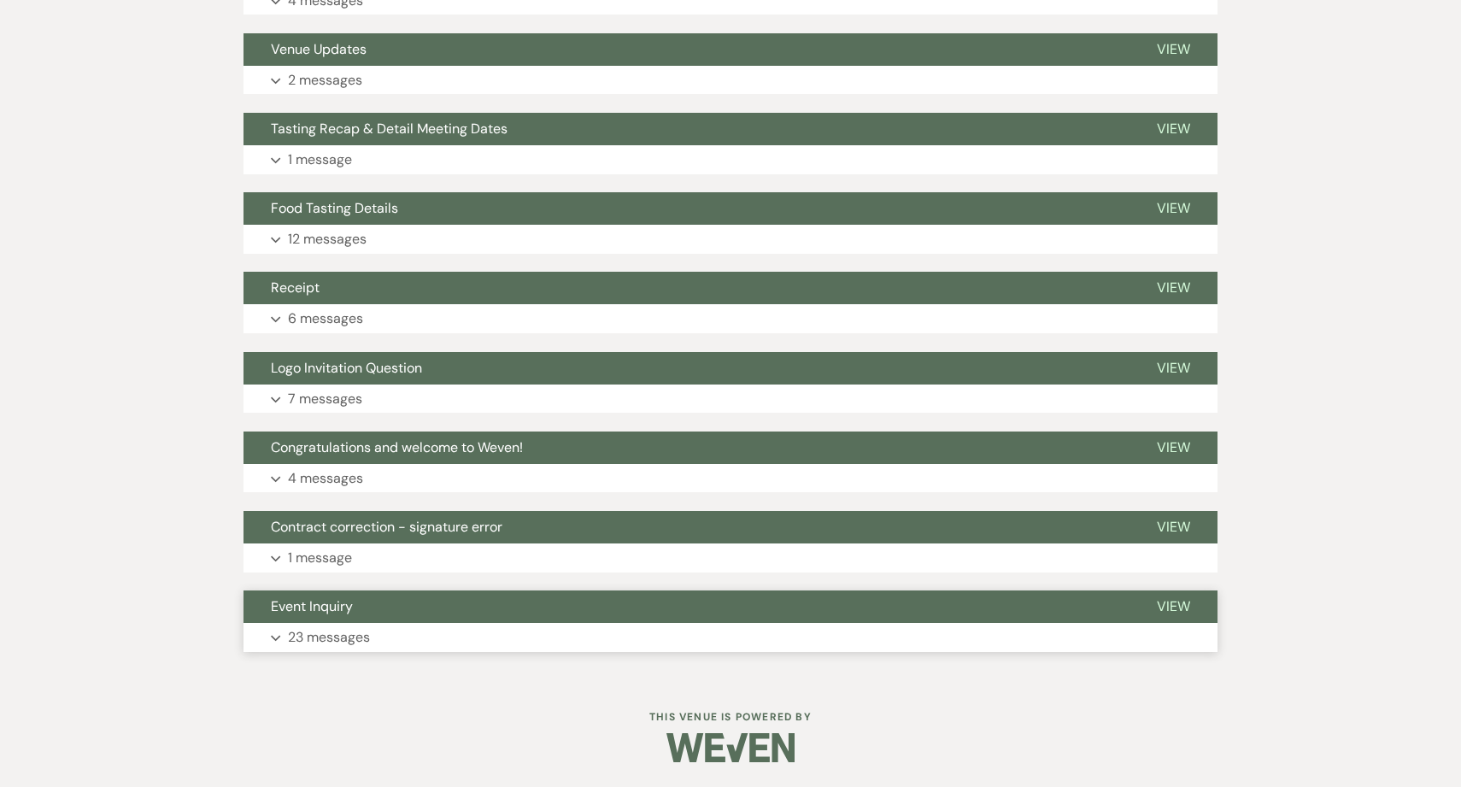
click at [407, 626] on button "Expand 23 messages" at bounding box center [731, 637] width 974 height 29
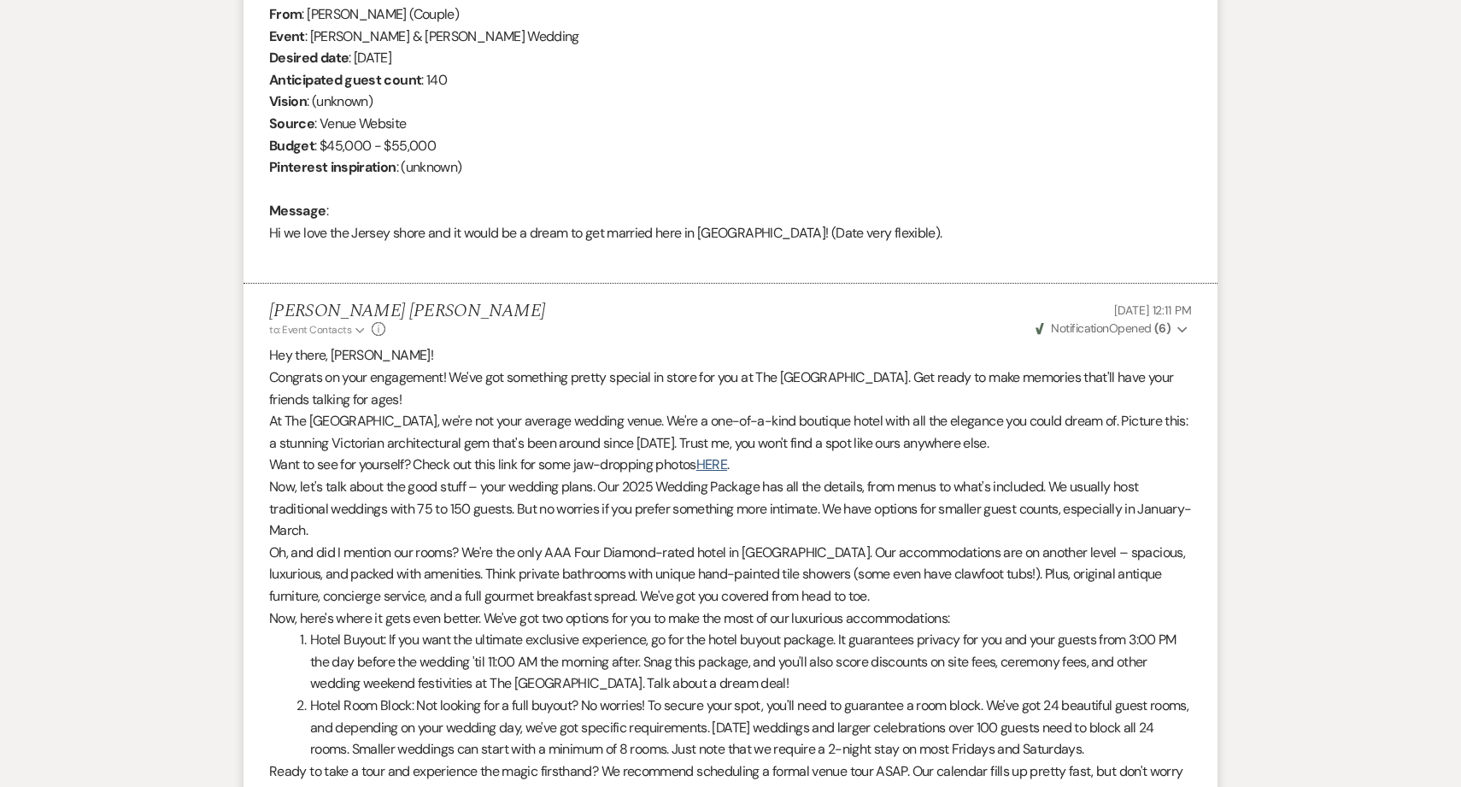
scroll to position [3022, 0]
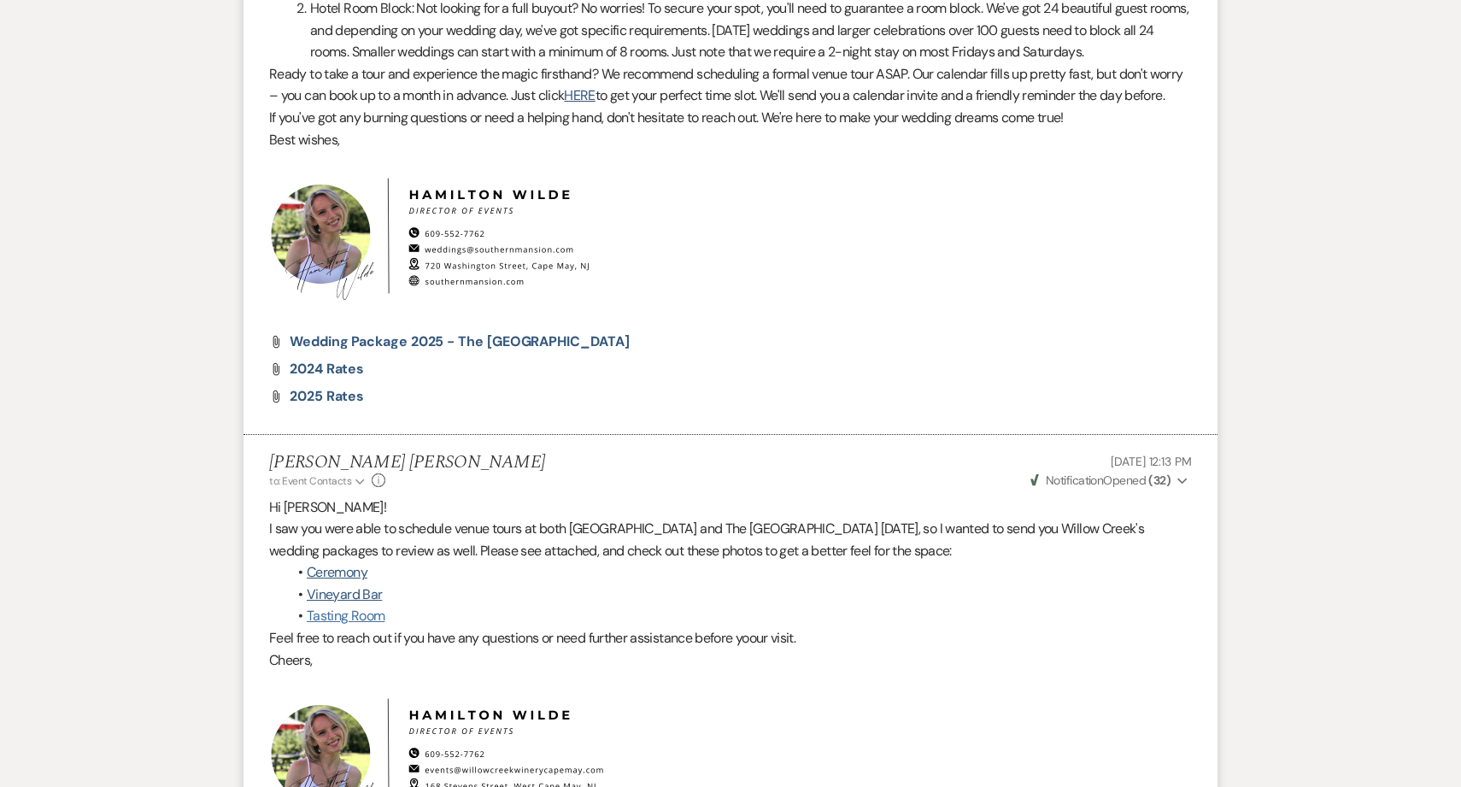
click at [361, 625] on link "Tasting Room" at bounding box center [346, 616] width 78 height 18
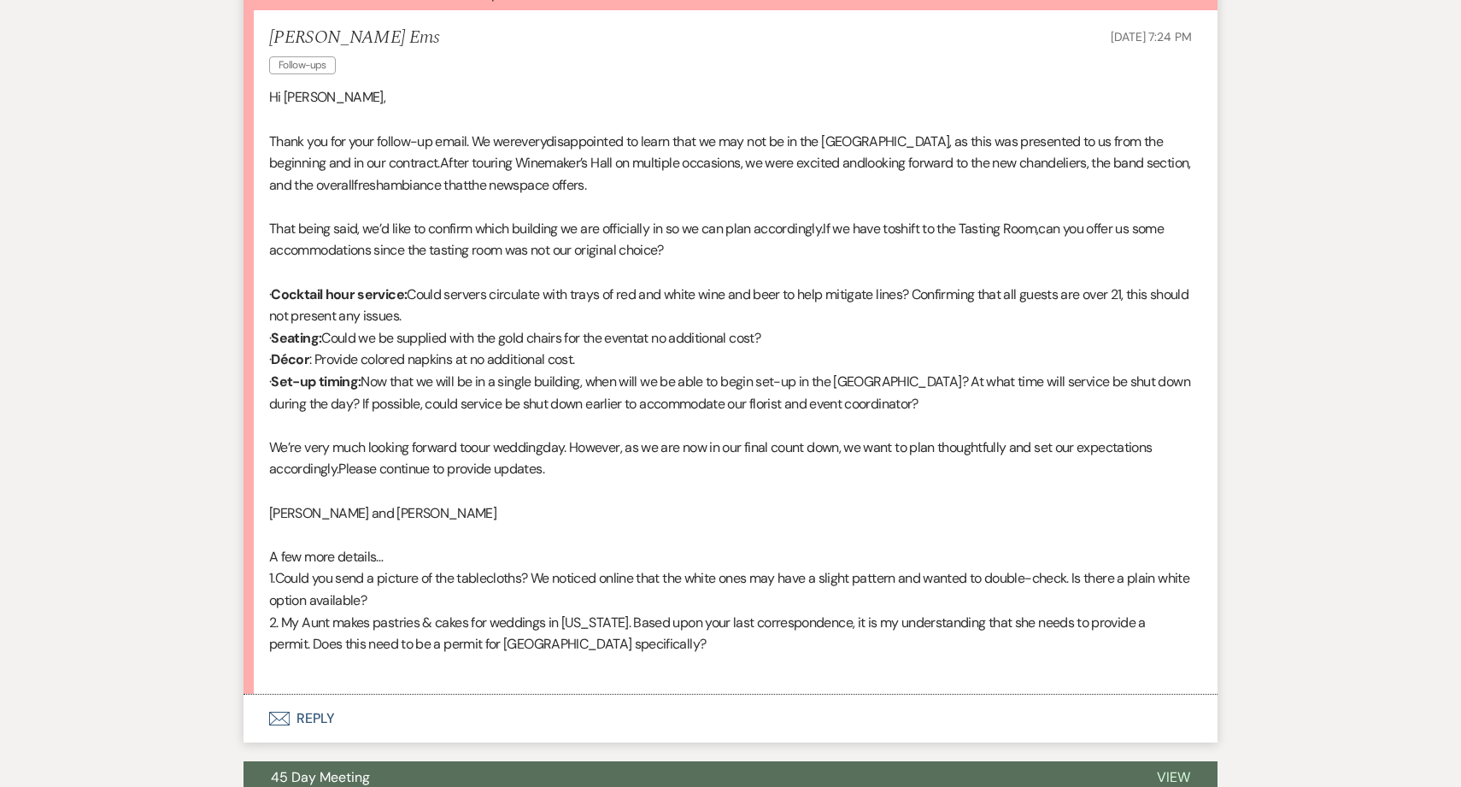
scroll to position [536, 0]
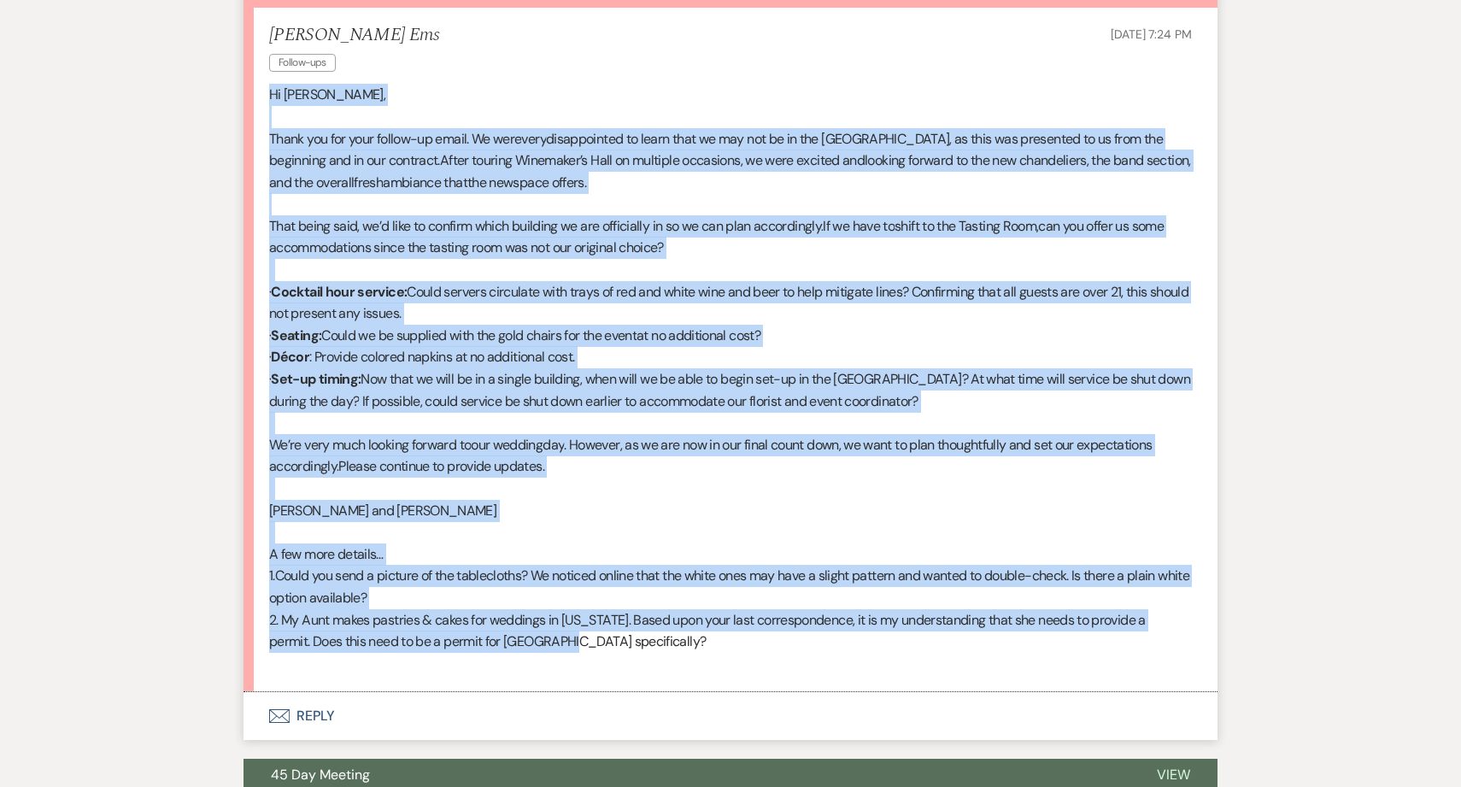
drag, startPoint x: 265, startPoint y: 92, endPoint x: 715, endPoint y: 632, distance: 702.8
click at [715, 632] on li "[PERSON_NAME] Ems Follow-ups [DATE] 7:24 PM Hi [PERSON_NAME], Thank you for you…" at bounding box center [731, 350] width 974 height 685
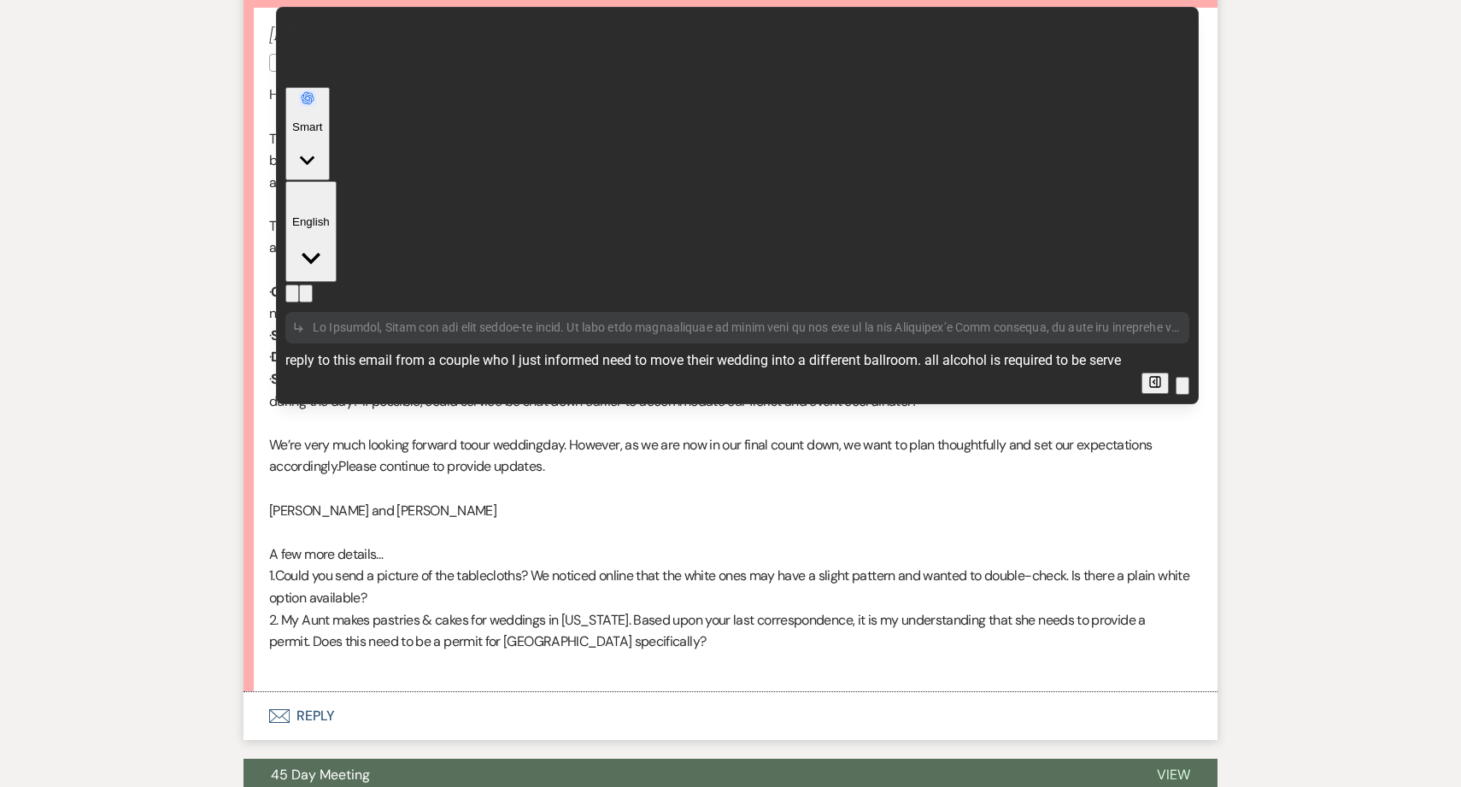
scroll to position [0, 0]
drag, startPoint x: 440, startPoint y: 126, endPoint x: 915, endPoint y: 119, distance: 475.3
click at [928, 350] on textarea "reply to this email from a couple who I just informed need to move their weddin…" at bounding box center [710, 370] width 850 height 41
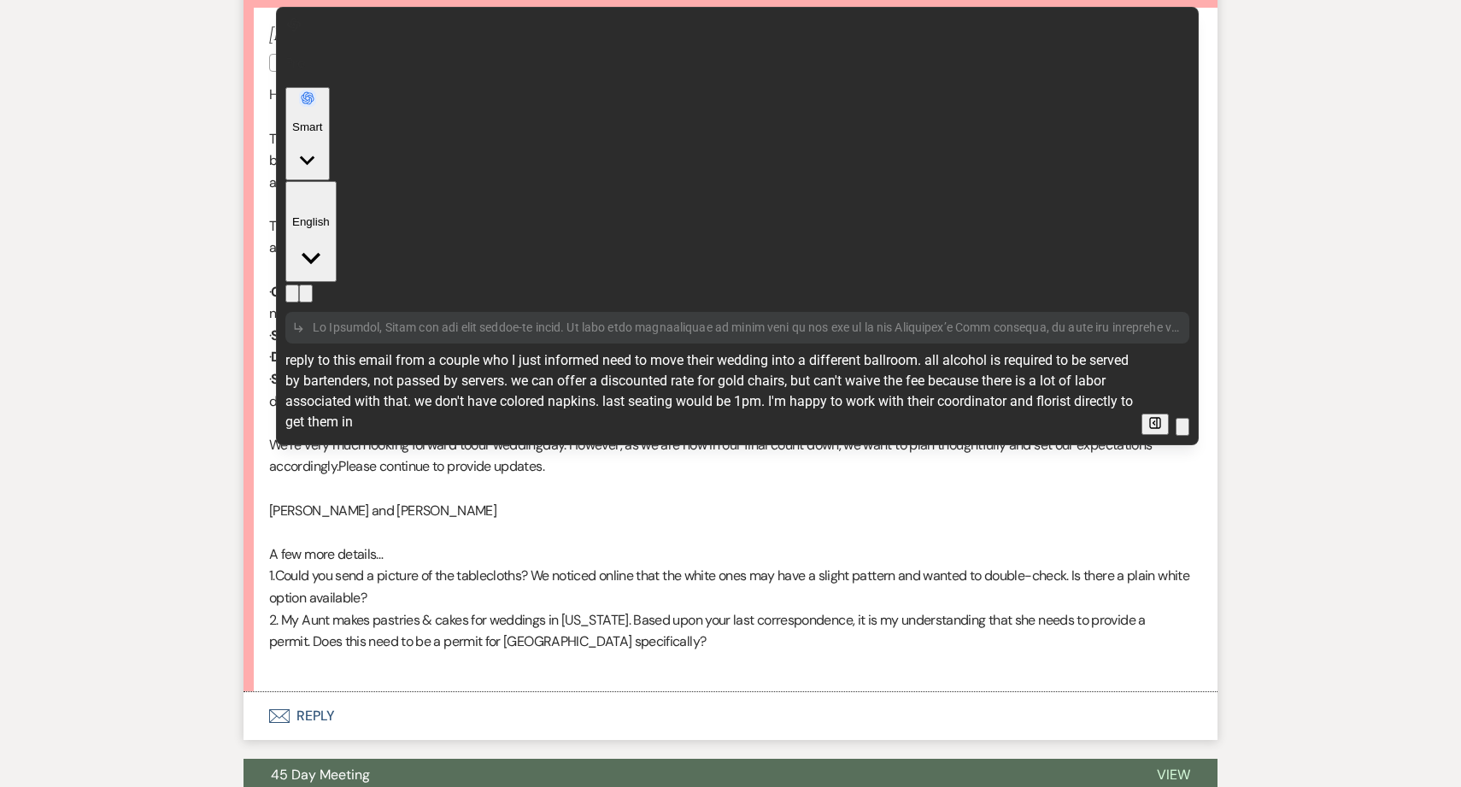
click at [792, 350] on textarea "reply to this email from a couple who I just informed need to move their weddin…" at bounding box center [710, 391] width 850 height 82
click at [503, 350] on textarea "reply to this email from a couple who I just informed need to move their weddin…" at bounding box center [710, 391] width 850 height 82
click at [497, 350] on textarea "reply to this email from a couple who I just informed need to move their weddin…" at bounding box center [710, 391] width 850 height 82
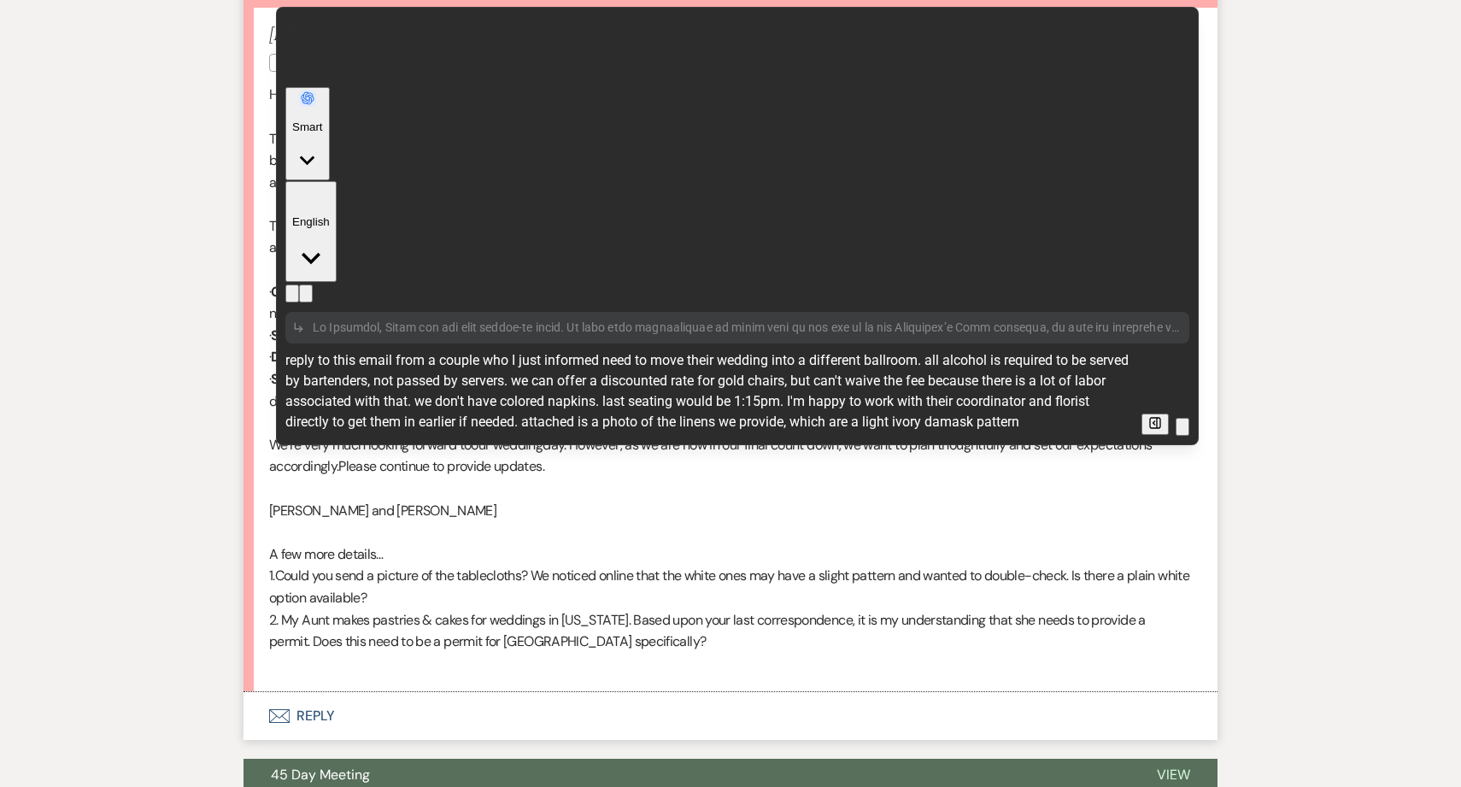
click at [923, 350] on textarea "reply to this email from a couple who I just informed need to move their weddin…" at bounding box center [710, 391] width 850 height 82
click at [1067, 350] on textarea "reply to this email from a couple who I just informed need to move their weddin…" at bounding box center [710, 391] width 850 height 82
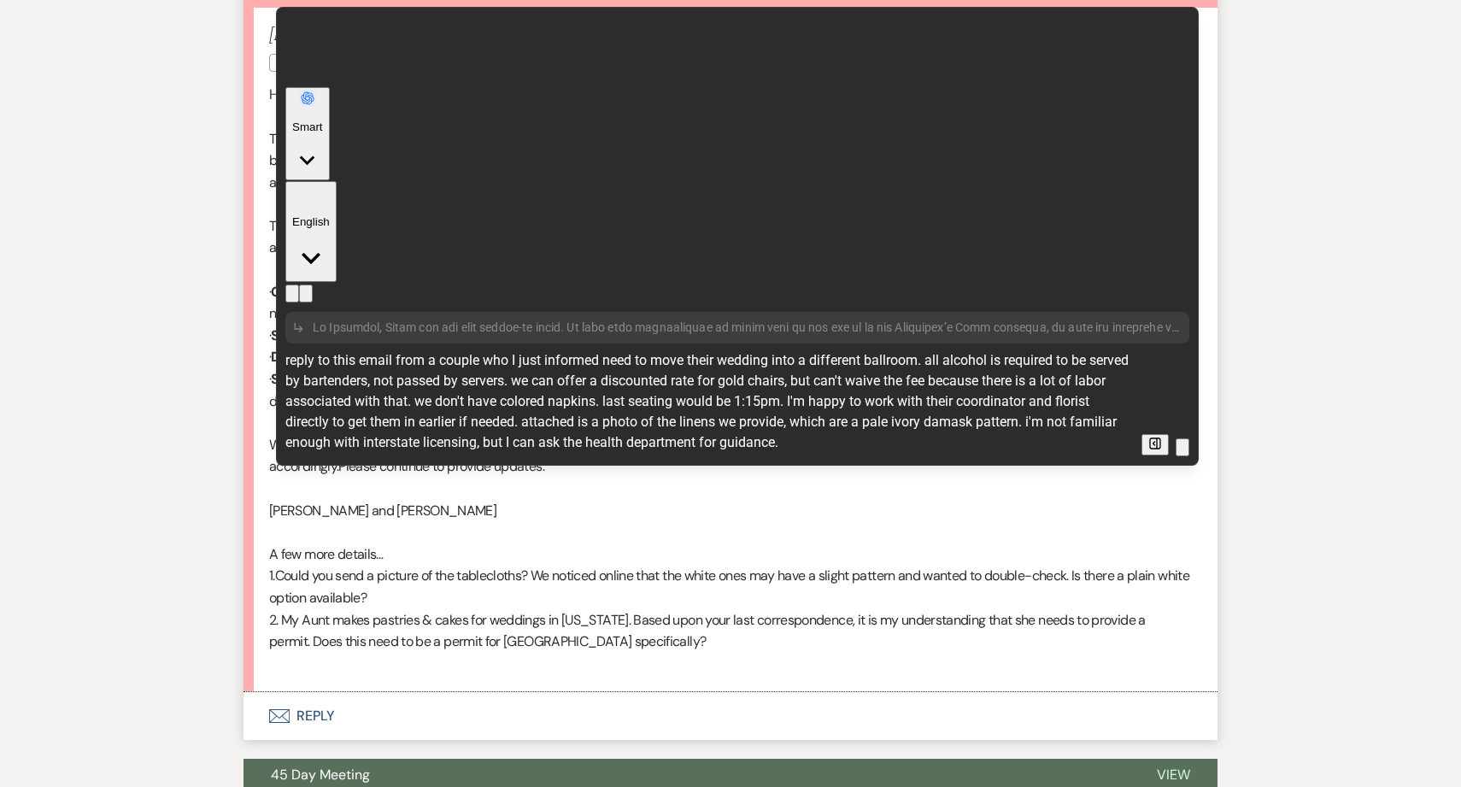
type textarea "reply to this email from a couple who I just informed need to move their weddin…"
click at [1183, 451] on icon "button" at bounding box center [1183, 451] width 0 height 0
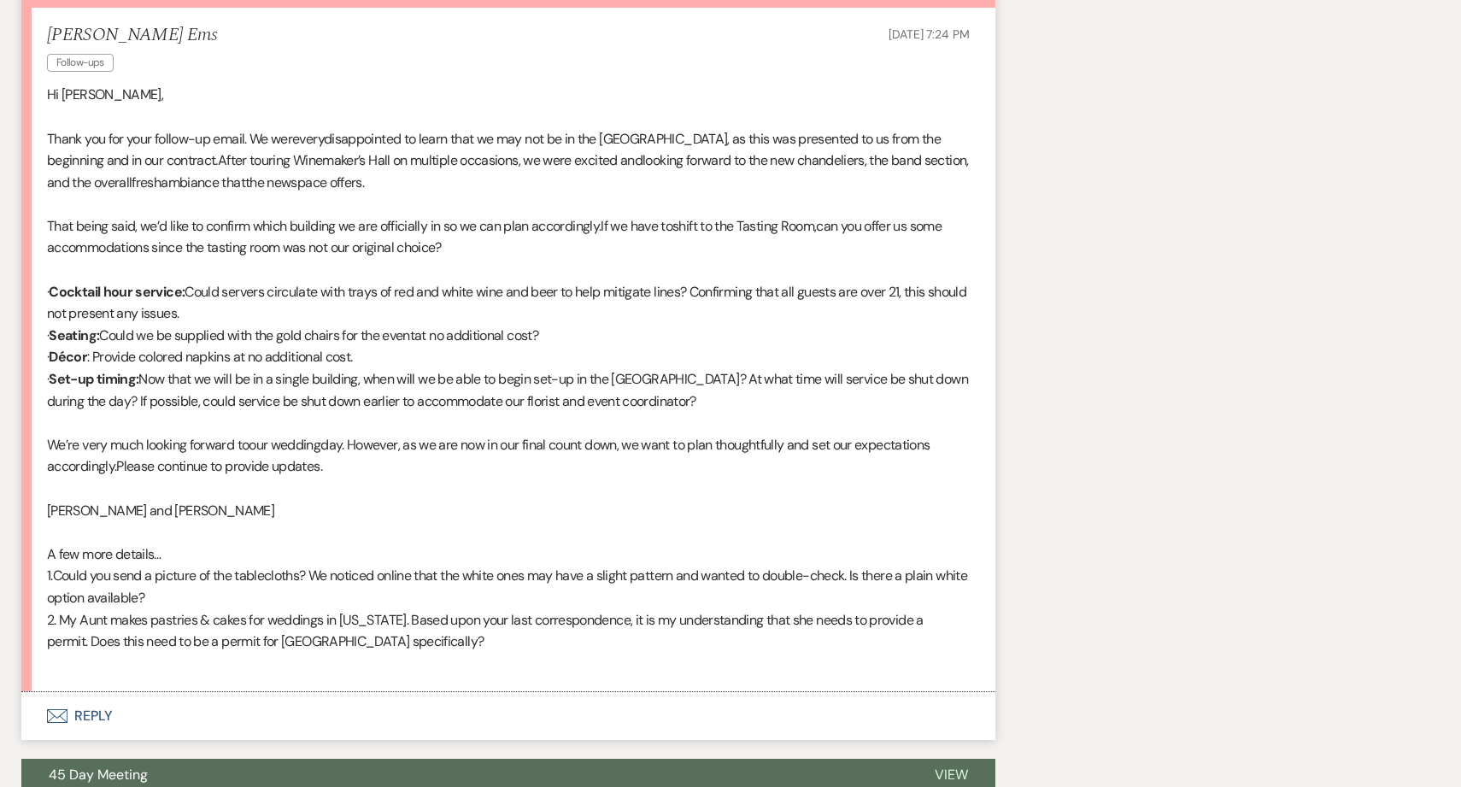
scroll to position [1582, 0]
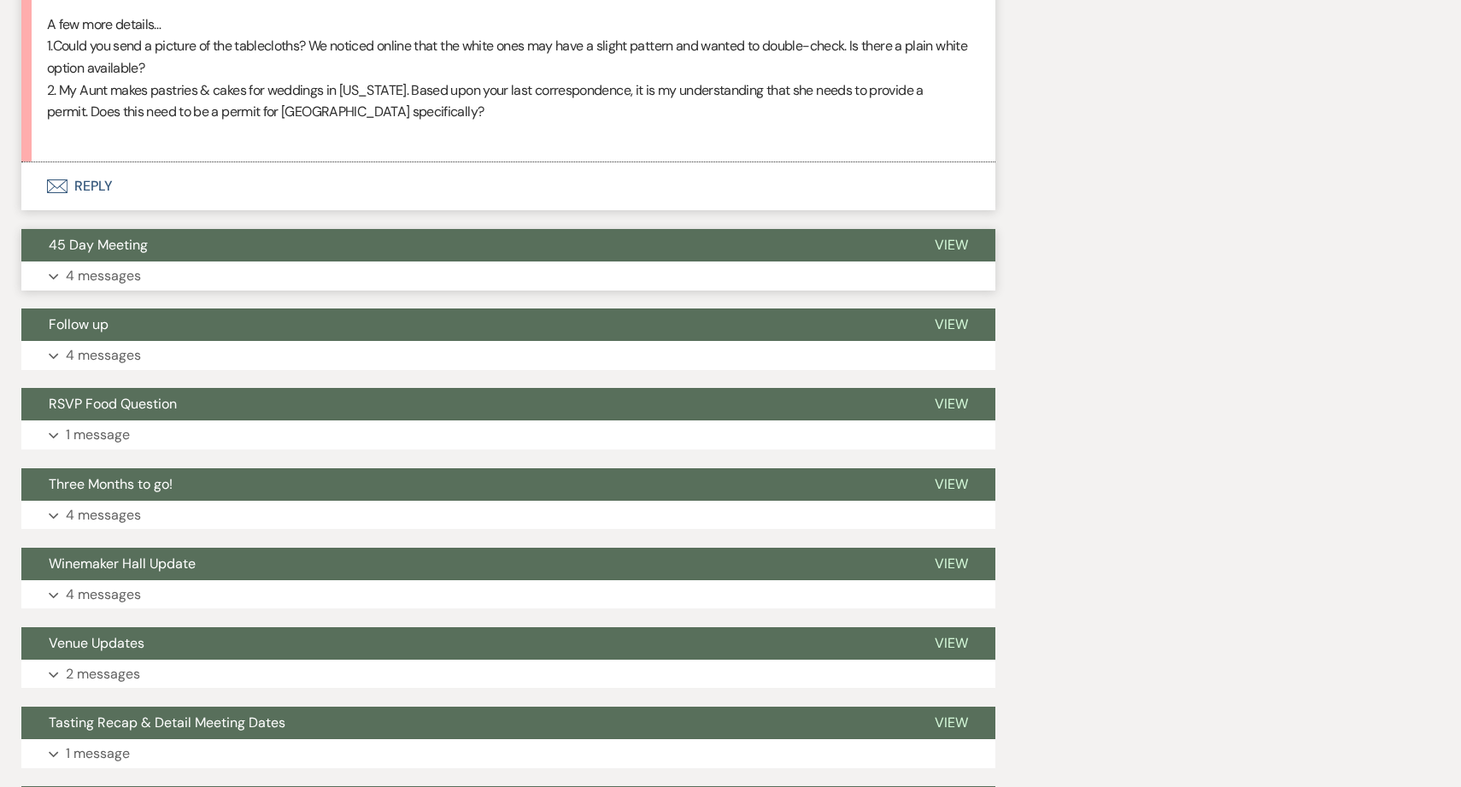
click at [321, 256] on button "45 Day Meeting" at bounding box center [464, 245] width 886 height 32
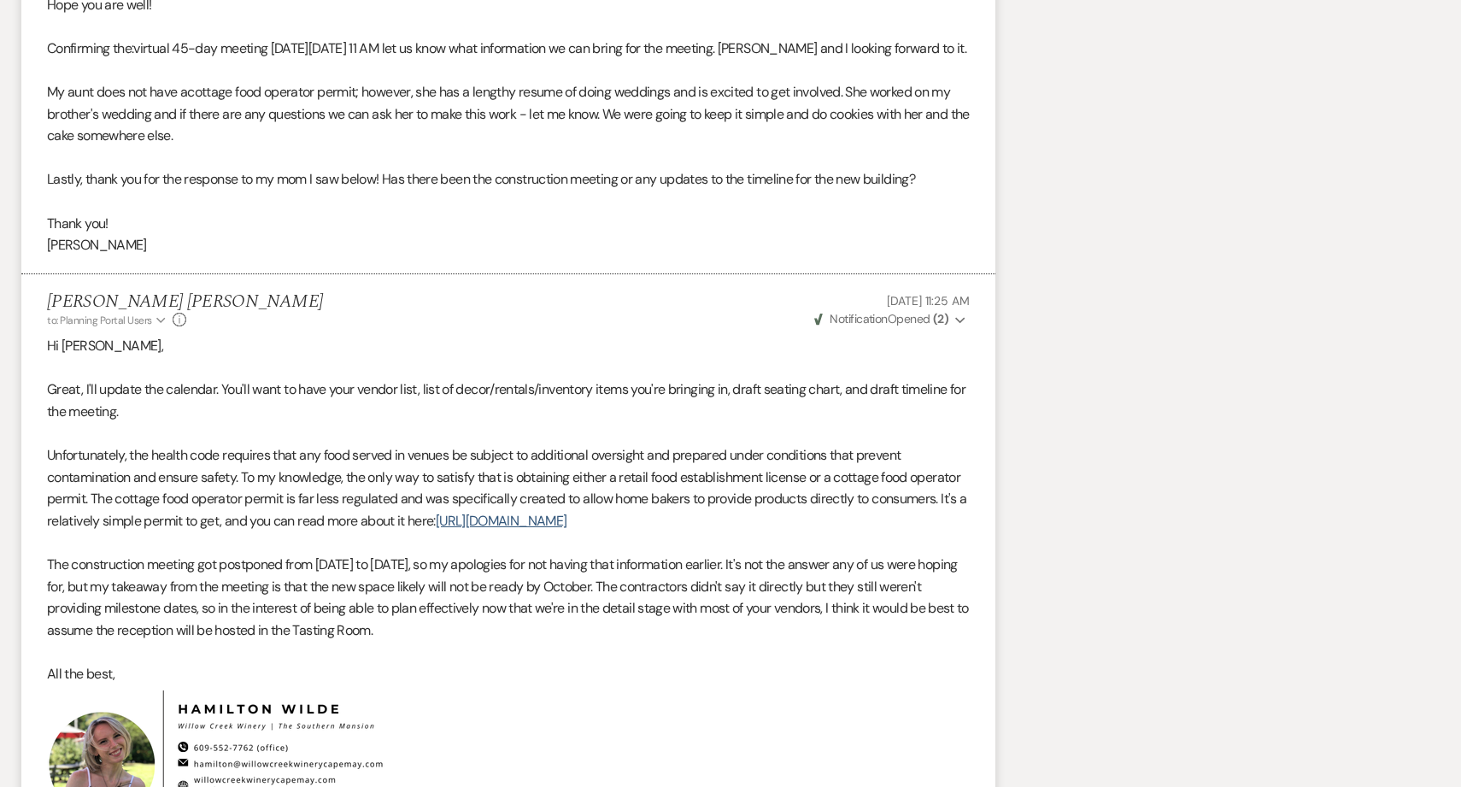
scroll to position [2824, 0]
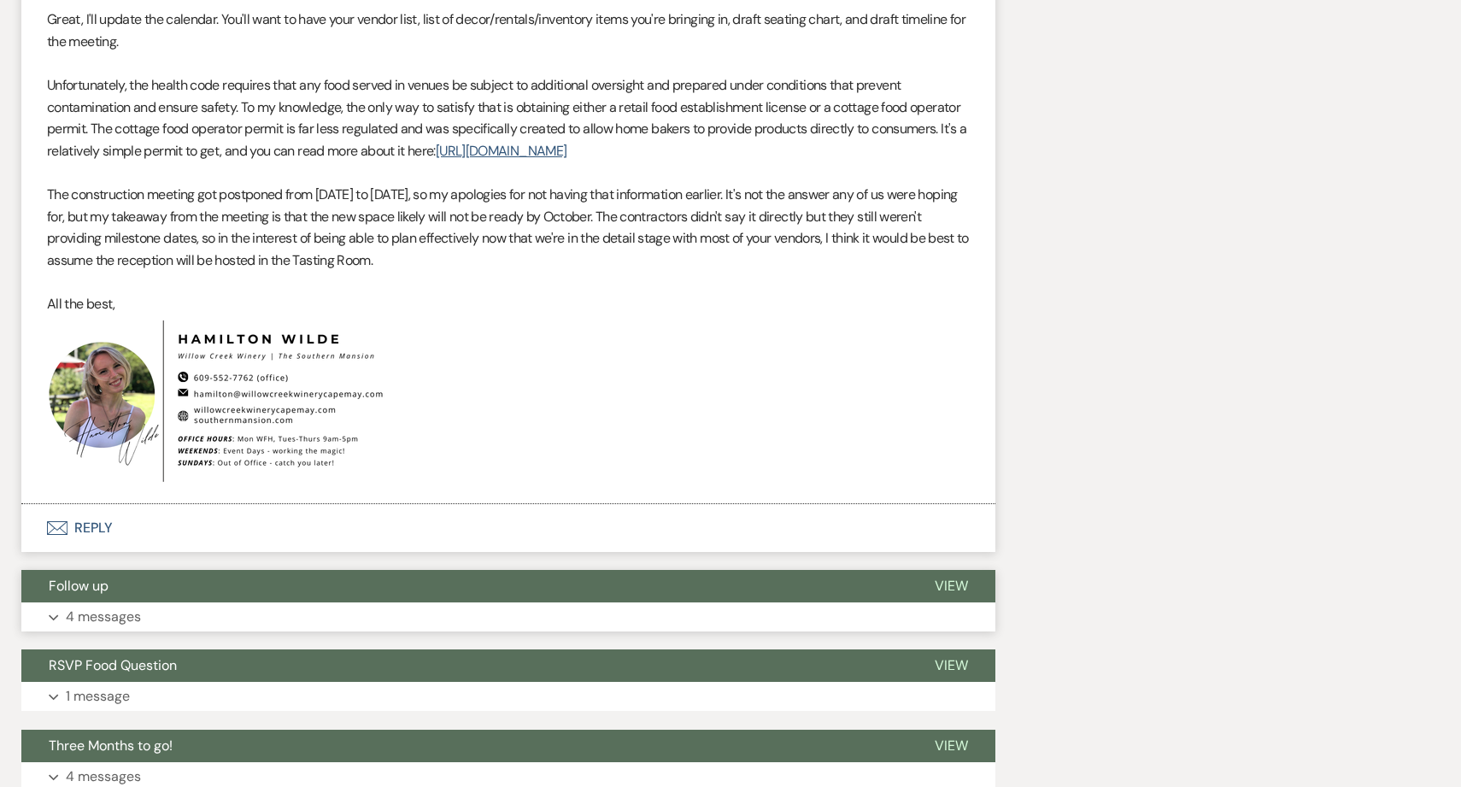
click at [275, 632] on button "Expand 4 messages" at bounding box center [508, 617] width 974 height 29
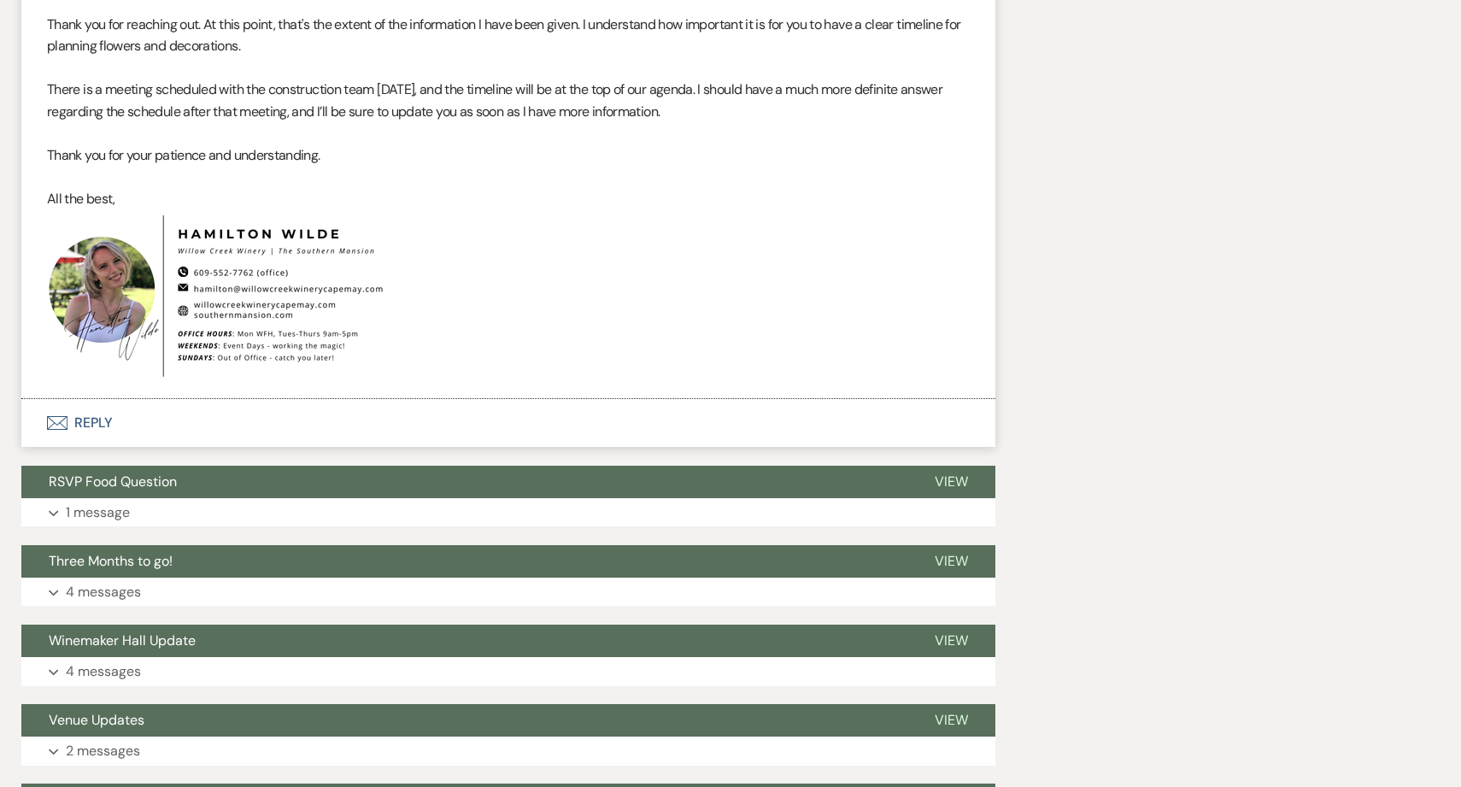
scroll to position [5070, 0]
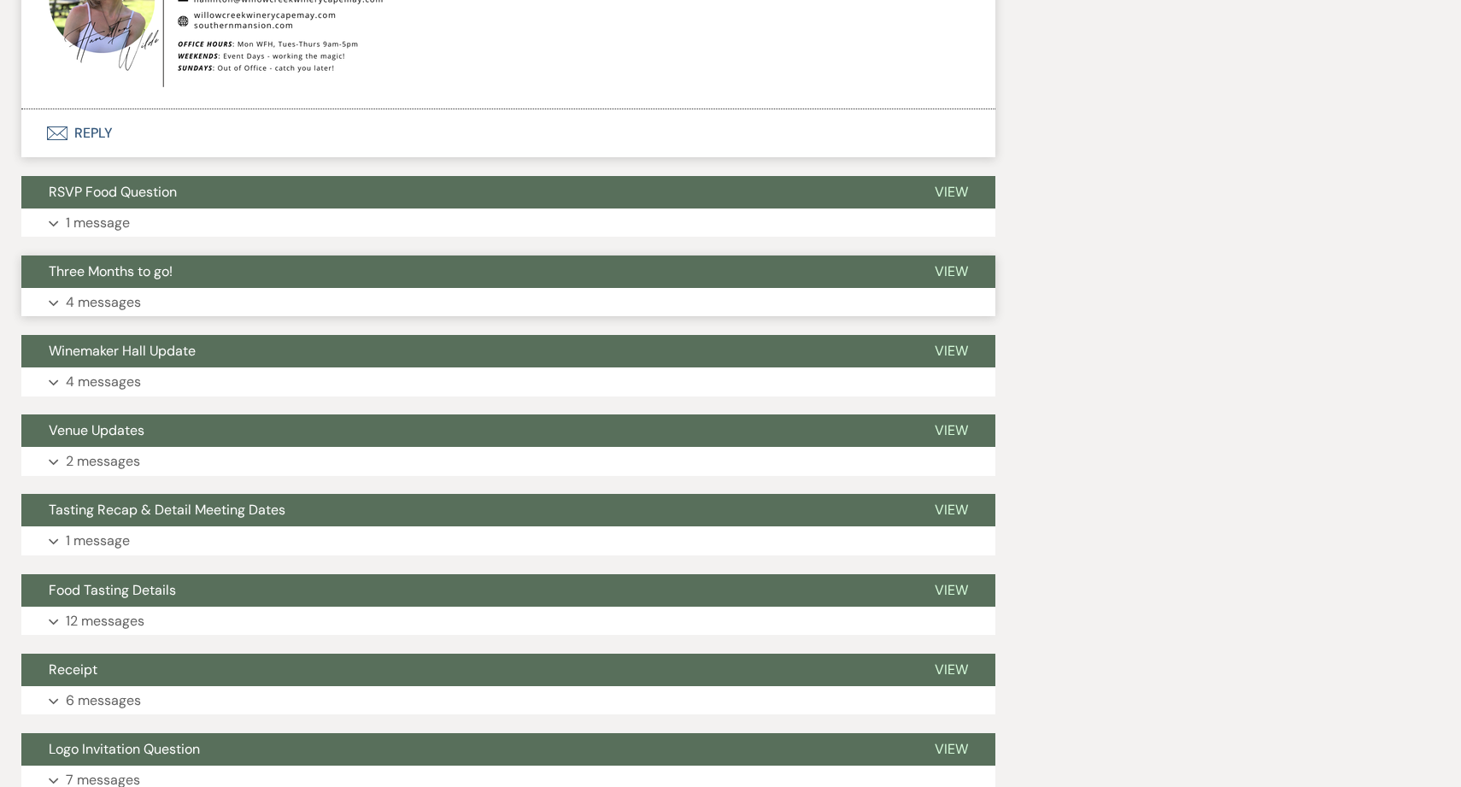
click at [230, 317] on button "Expand 4 messages" at bounding box center [508, 302] width 974 height 29
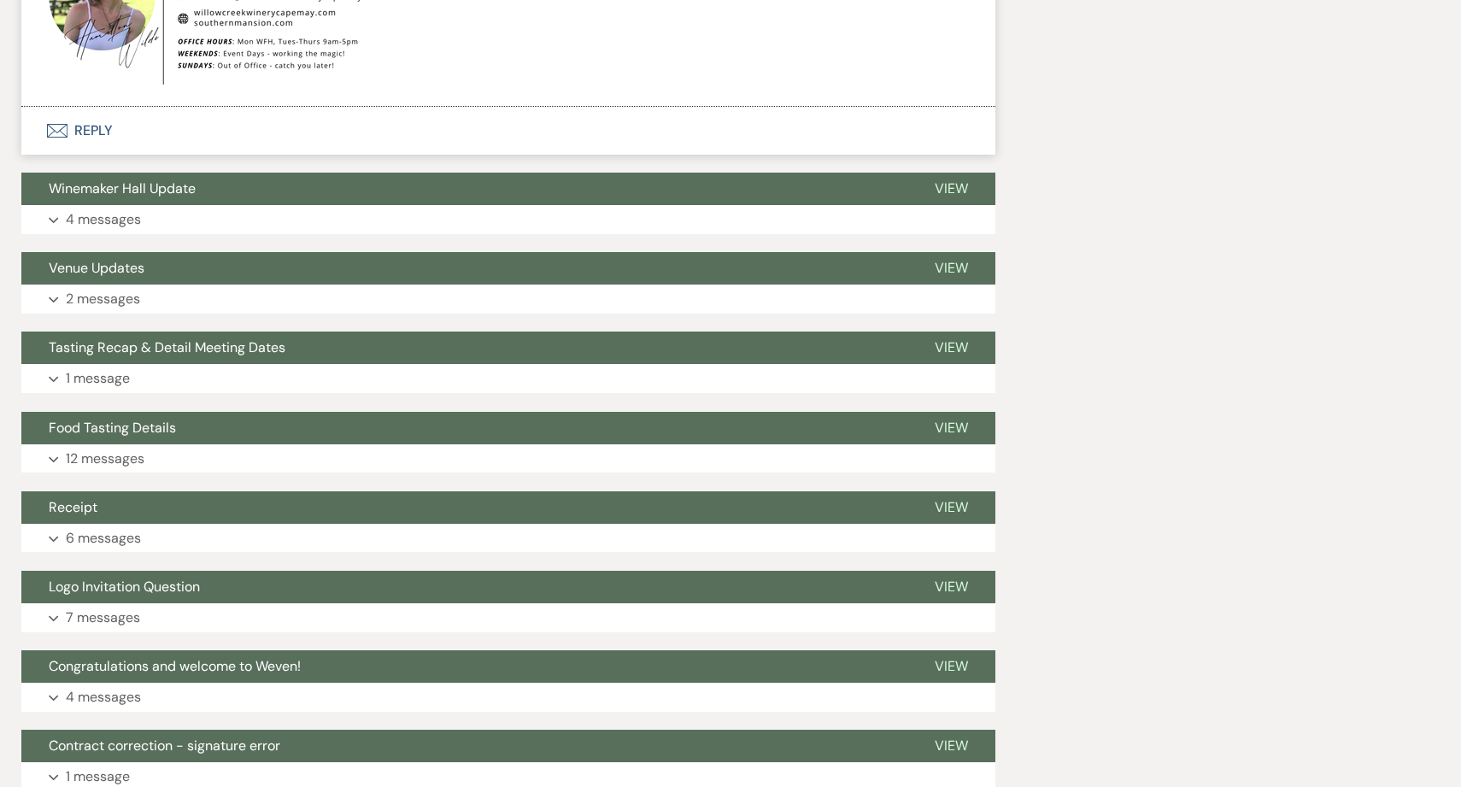
scroll to position [8084, 0]
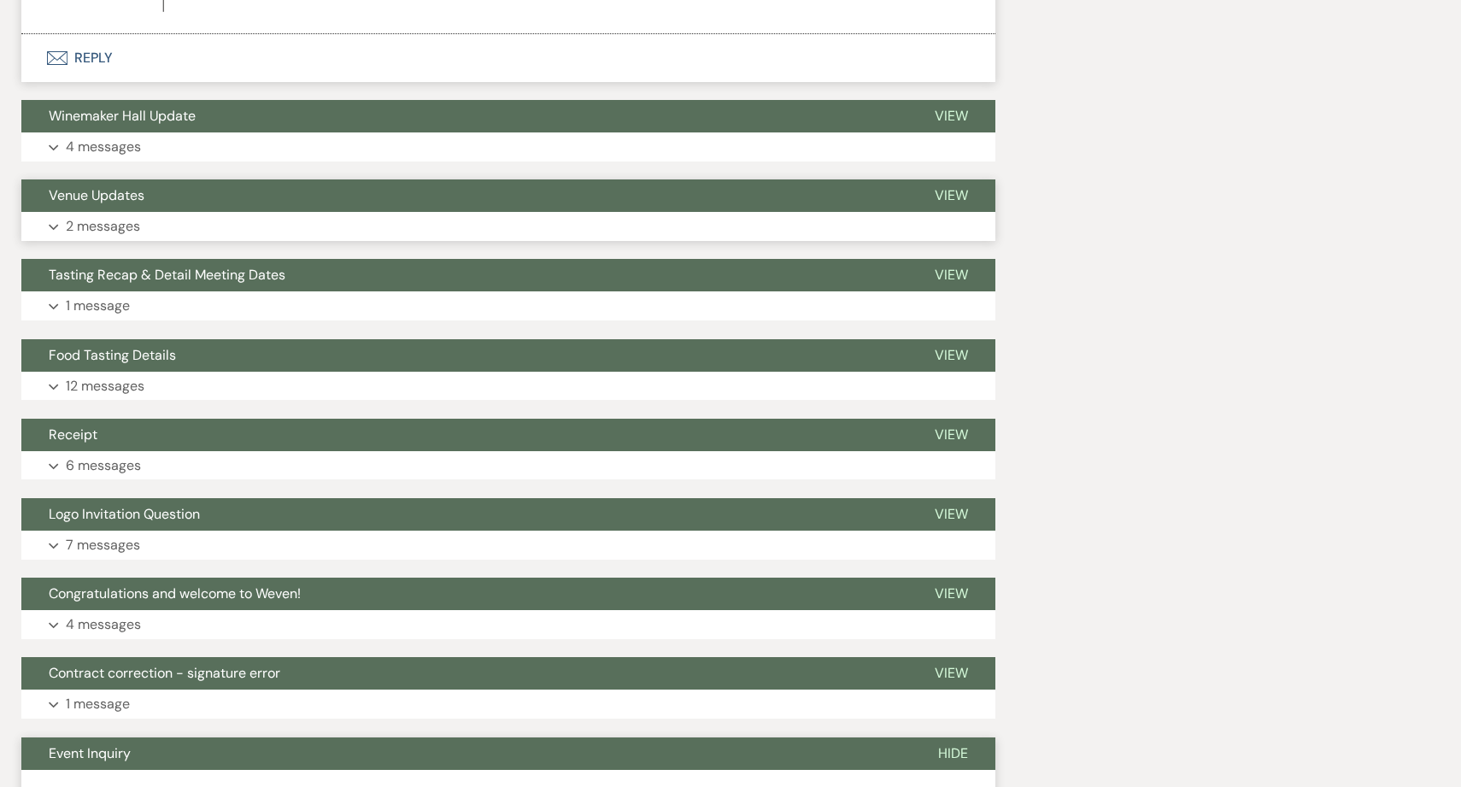
click at [222, 241] on button "Expand 2 messages" at bounding box center [508, 226] width 974 height 29
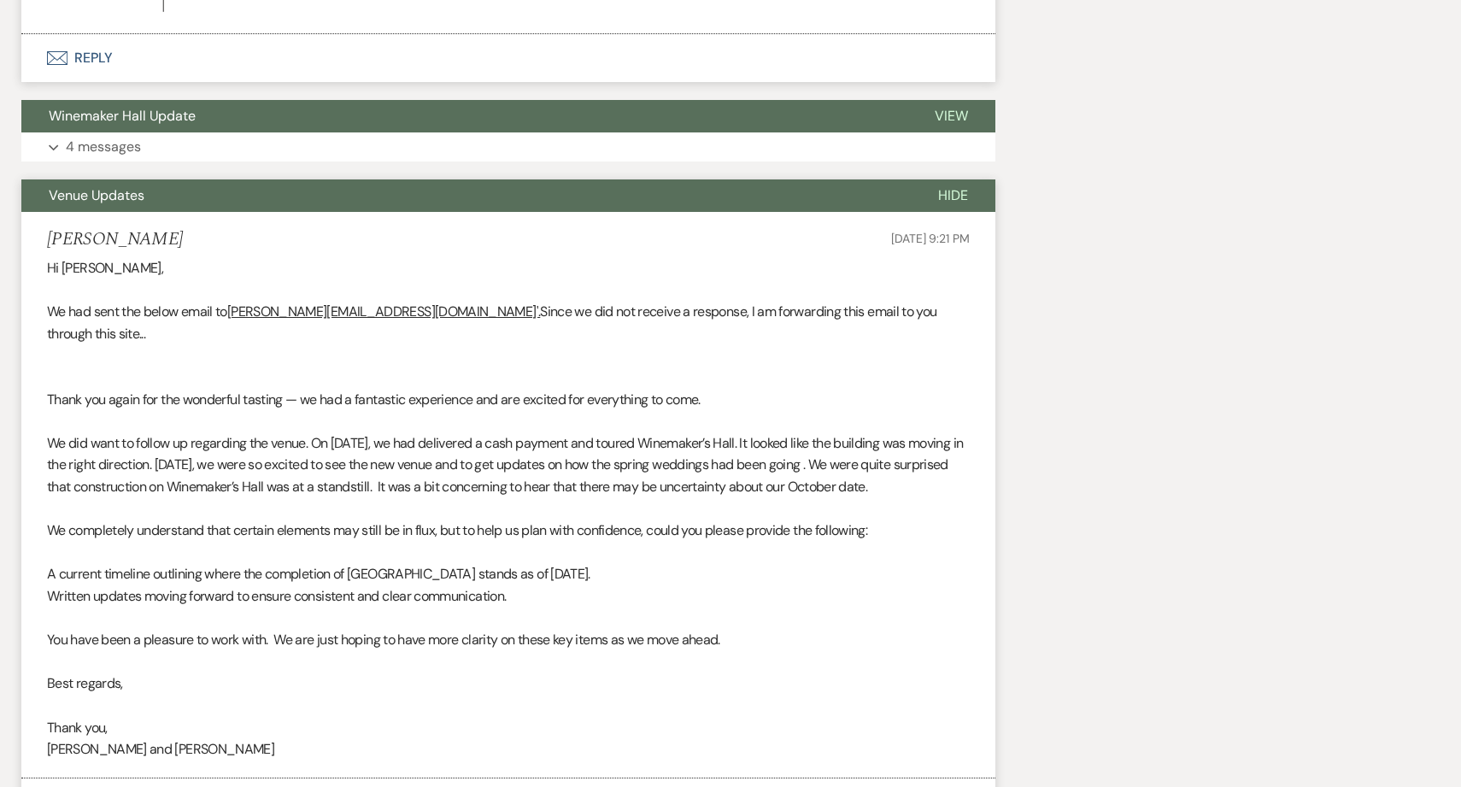
click at [217, 212] on button "Venue Updates" at bounding box center [466, 195] width 890 height 32
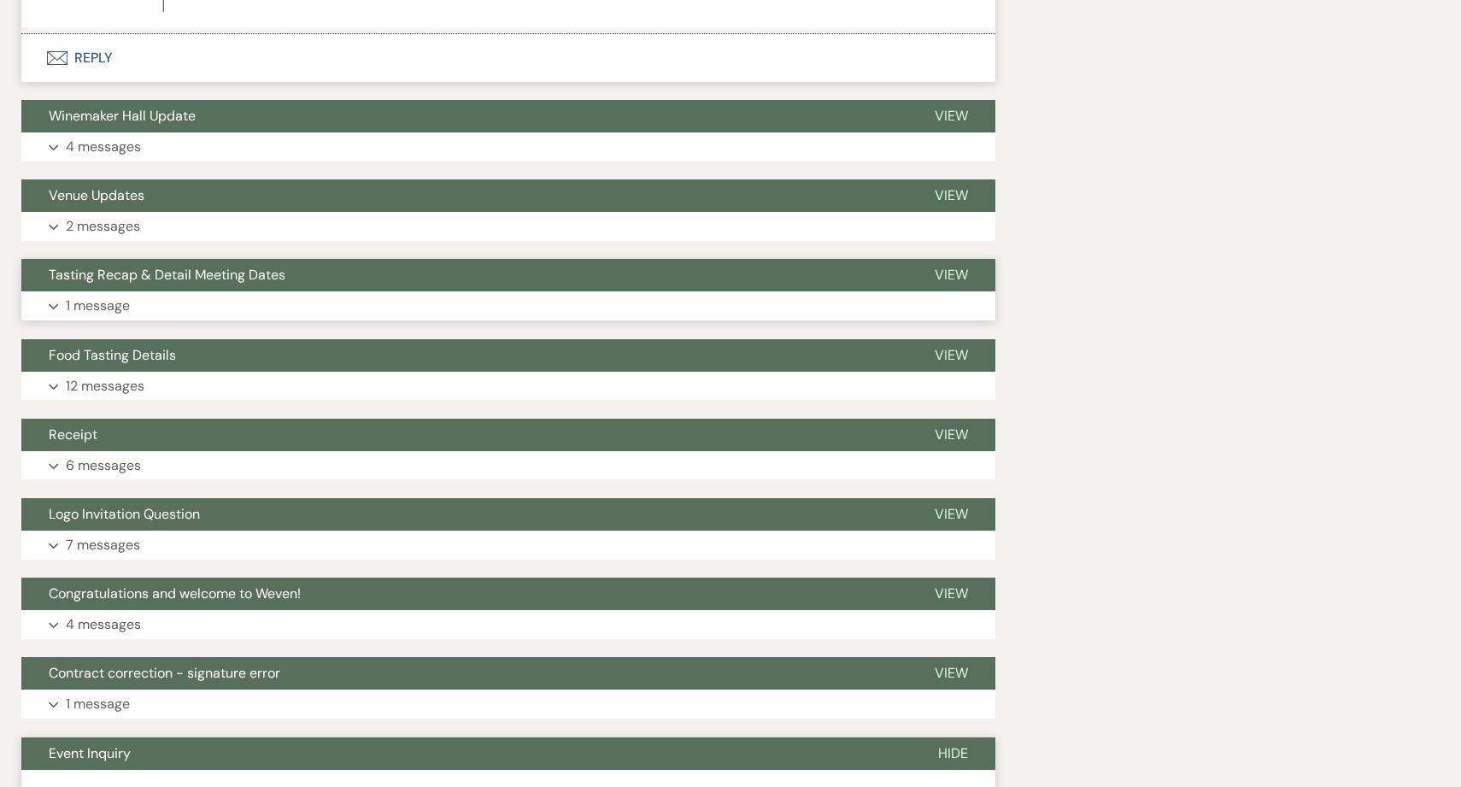
click at [217, 319] on button "Expand 1 message" at bounding box center [508, 305] width 974 height 29
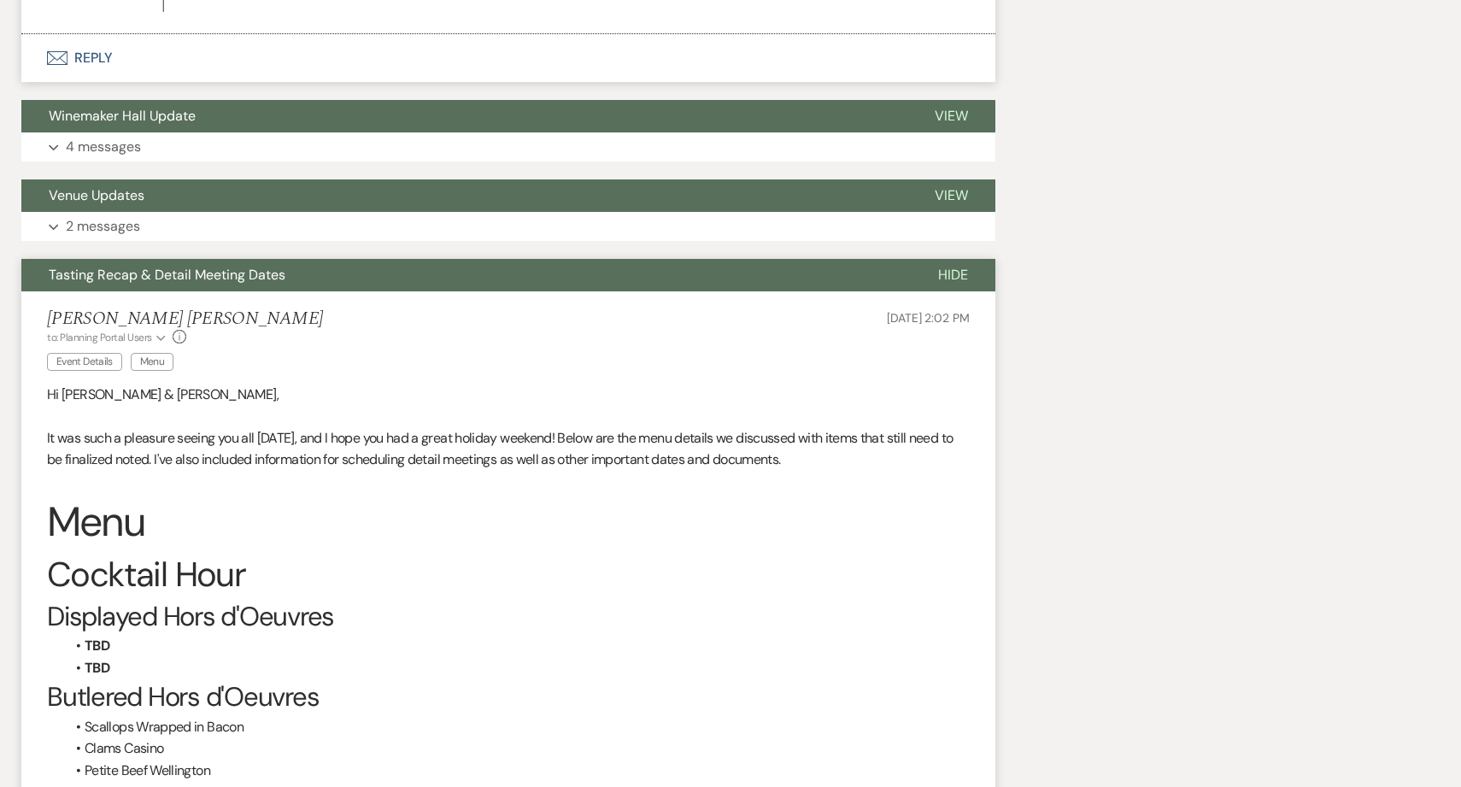
click at [218, 284] on span "Tasting Recap & Detail Meeting Dates" at bounding box center [167, 275] width 237 height 18
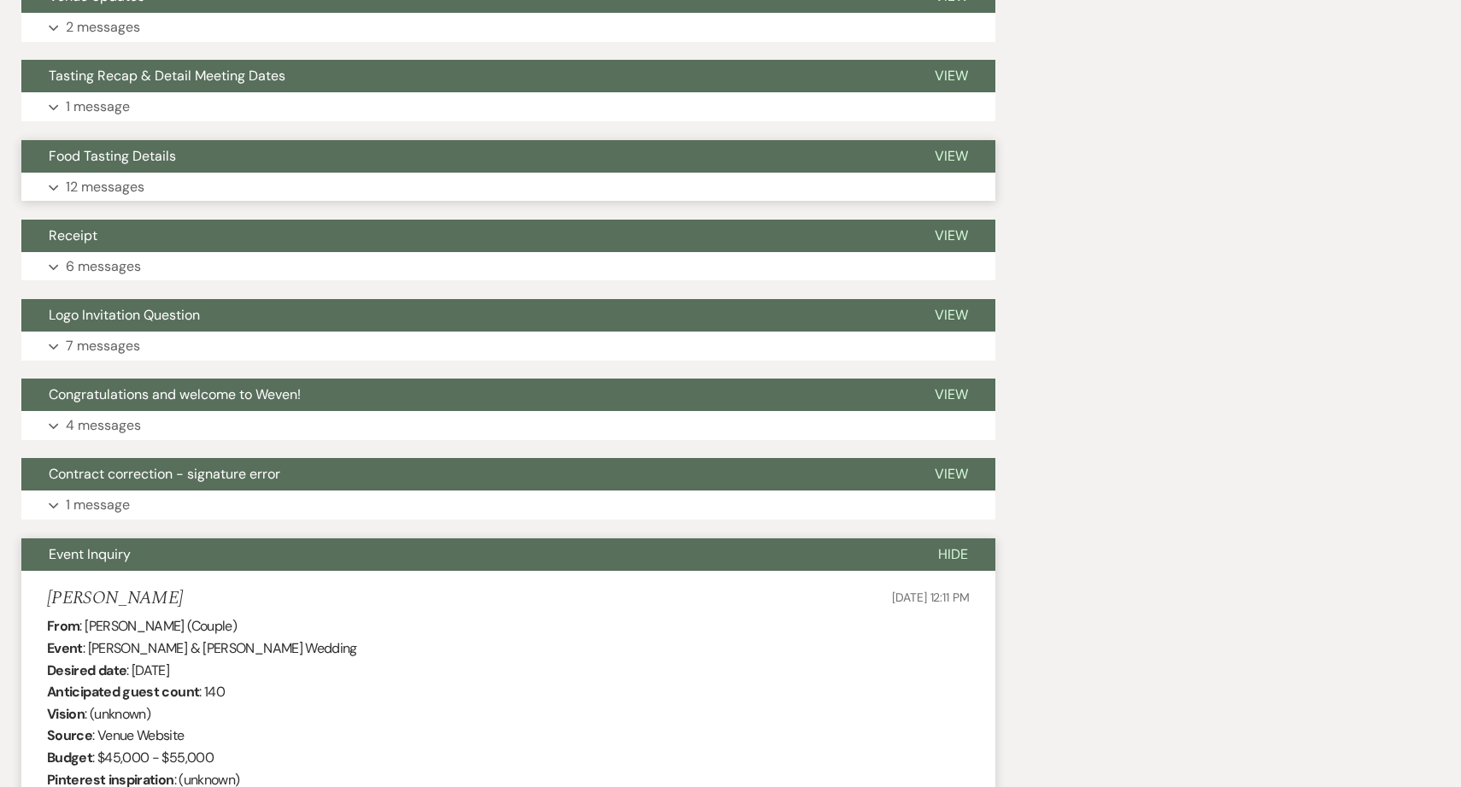
scroll to position [8299, 0]
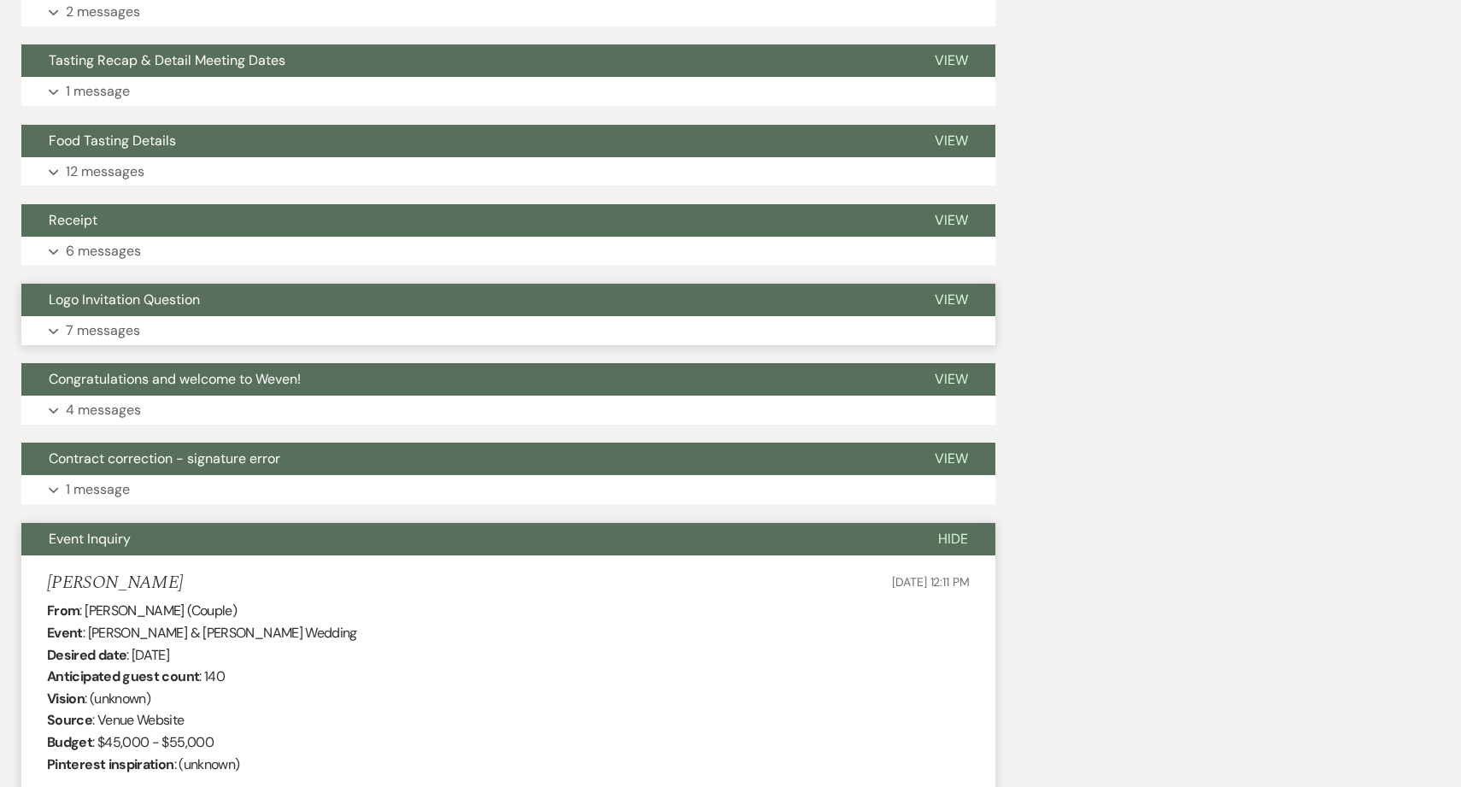
click at [232, 345] on button "Expand 7 messages" at bounding box center [508, 330] width 974 height 29
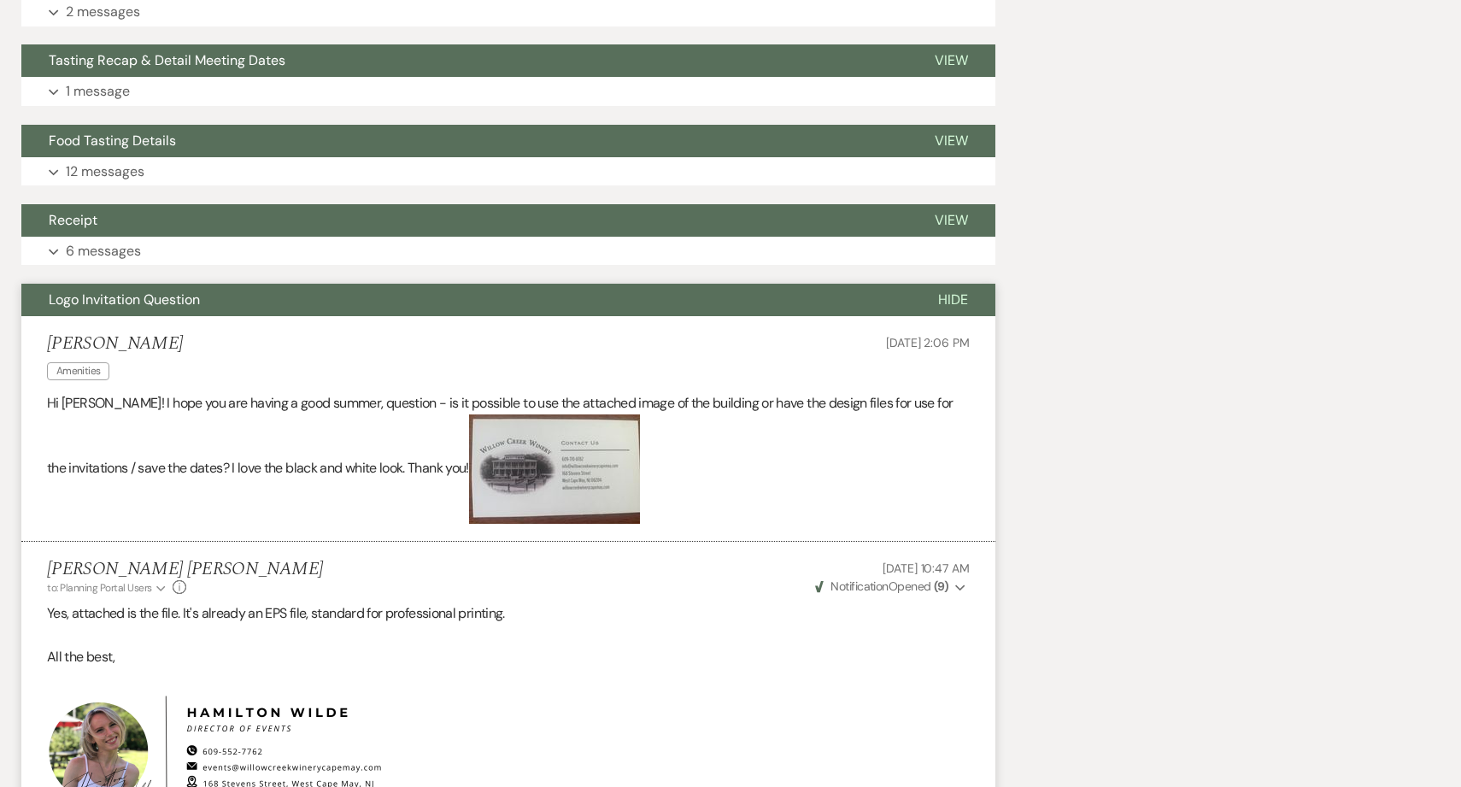
drag, startPoint x: 226, startPoint y: 321, endPoint x: 281, endPoint y: 397, distance: 93.7
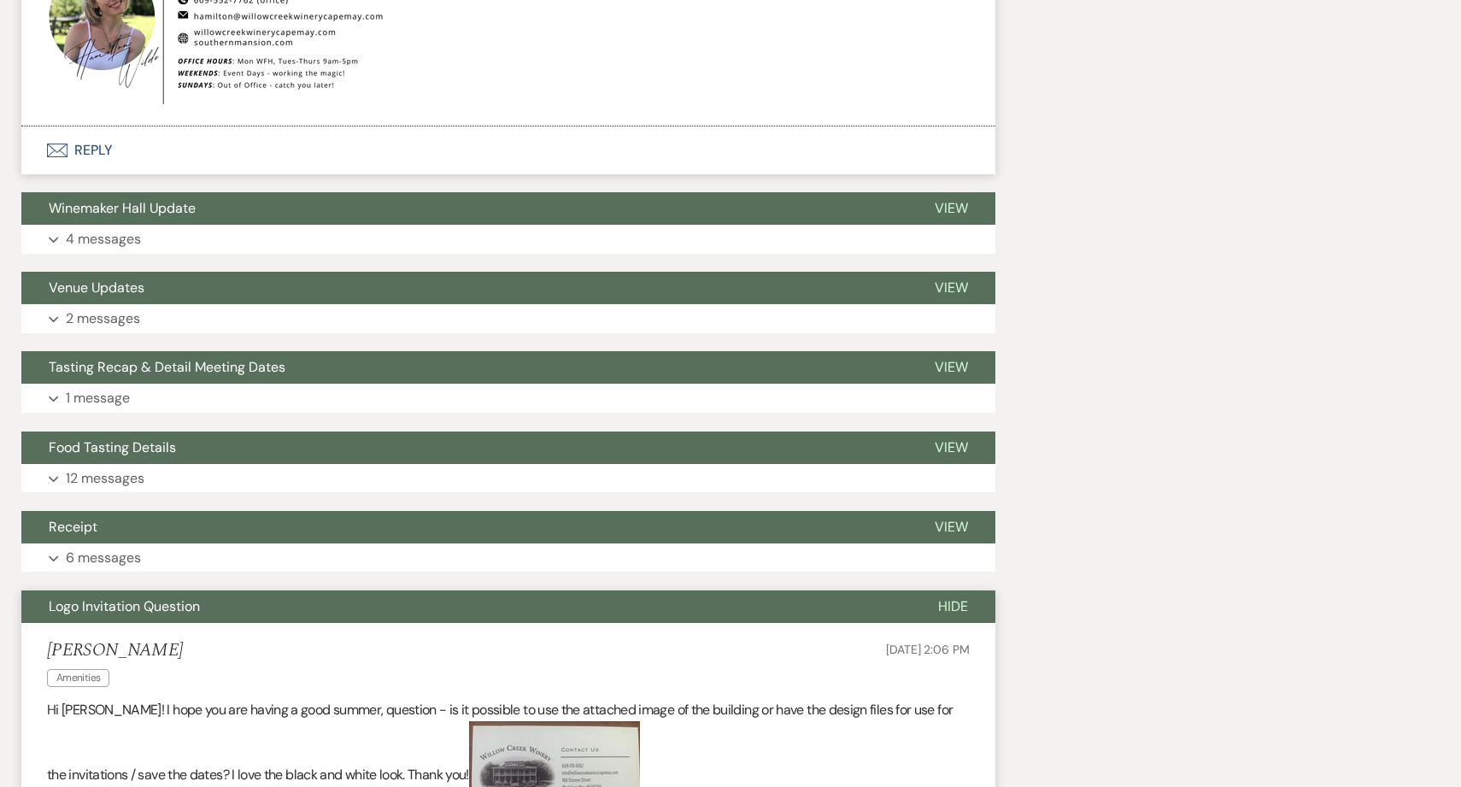
scroll to position [7993, 0]
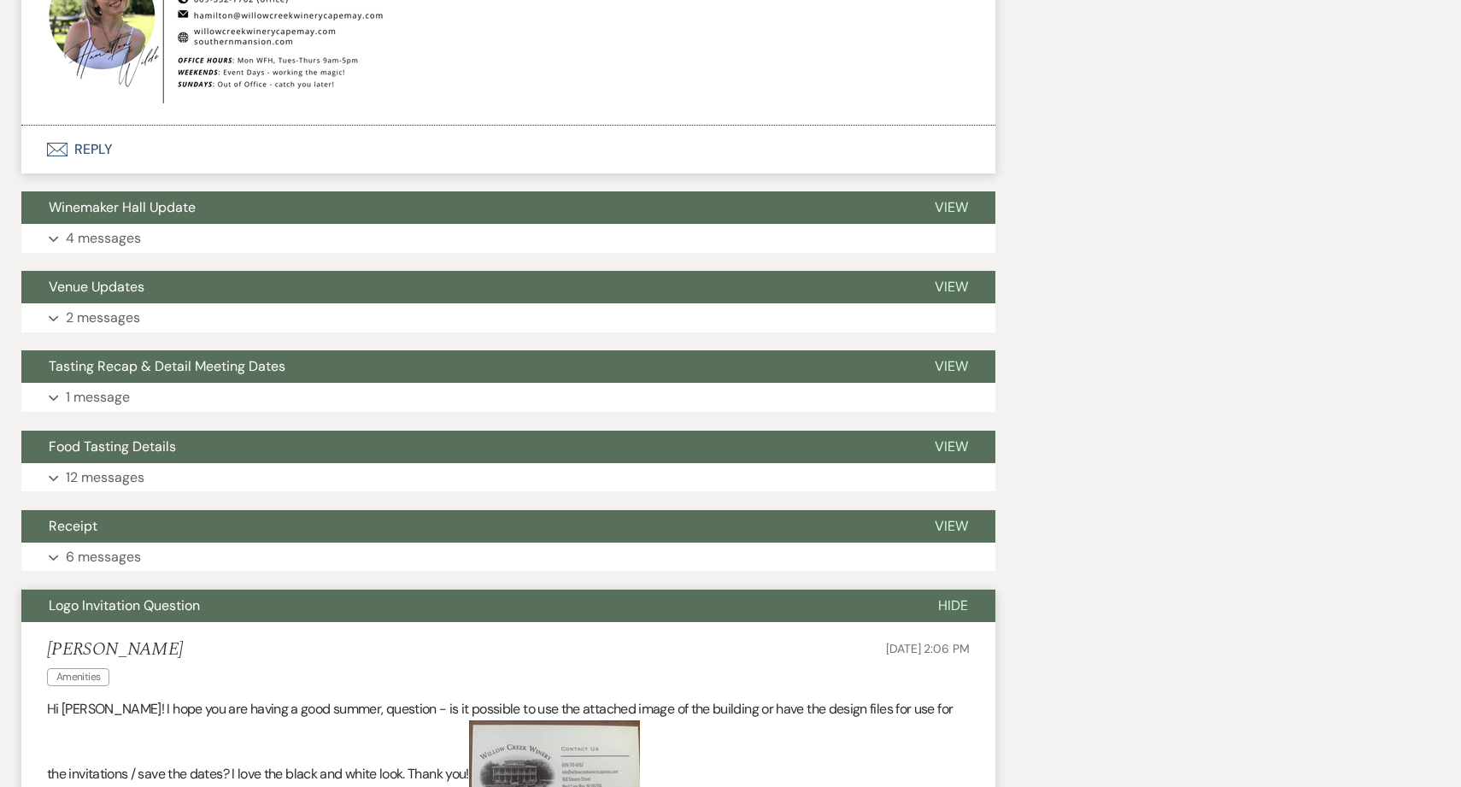
click at [204, 622] on button "Logo Invitation Question" at bounding box center [466, 606] width 890 height 32
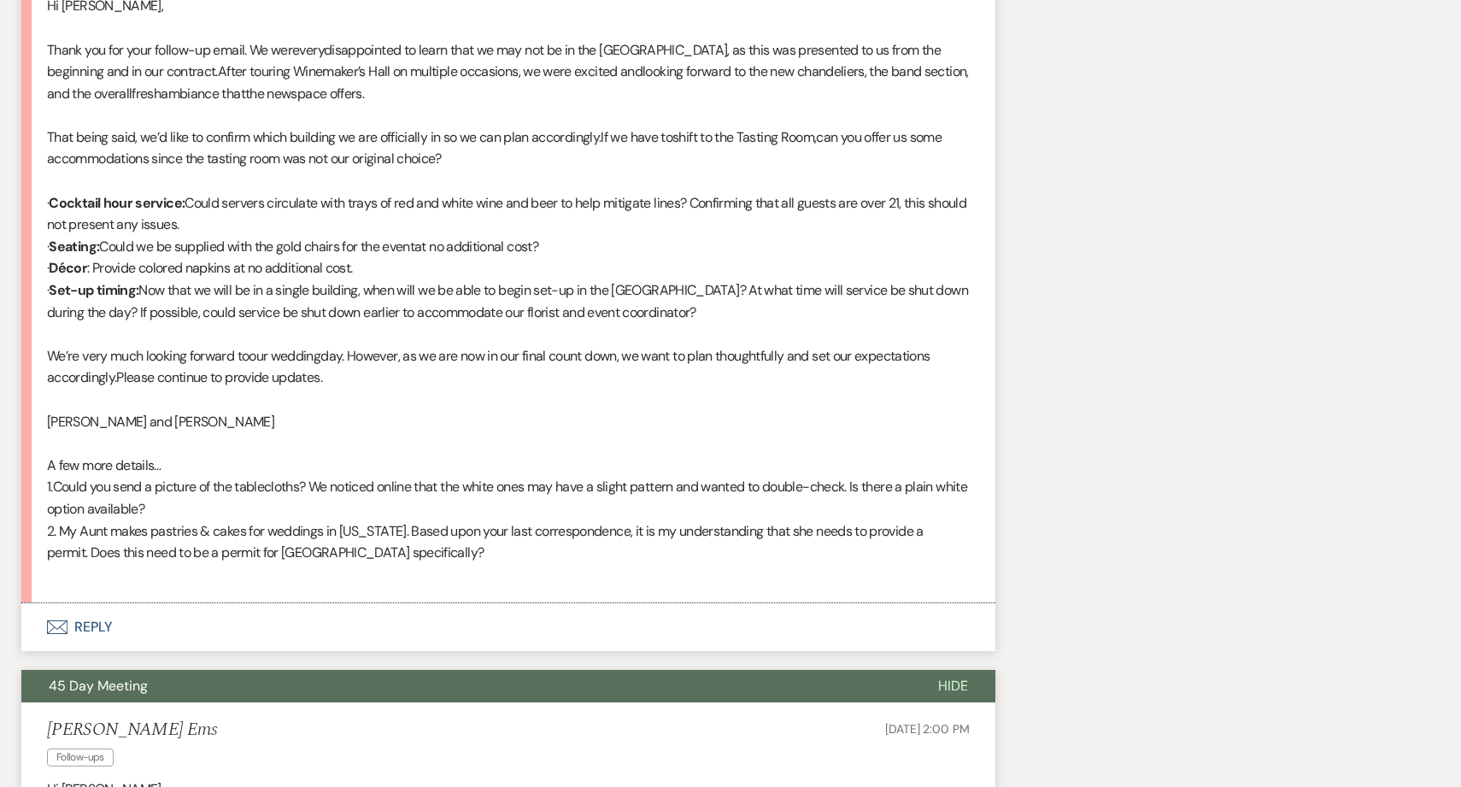
scroll to position [593, 0]
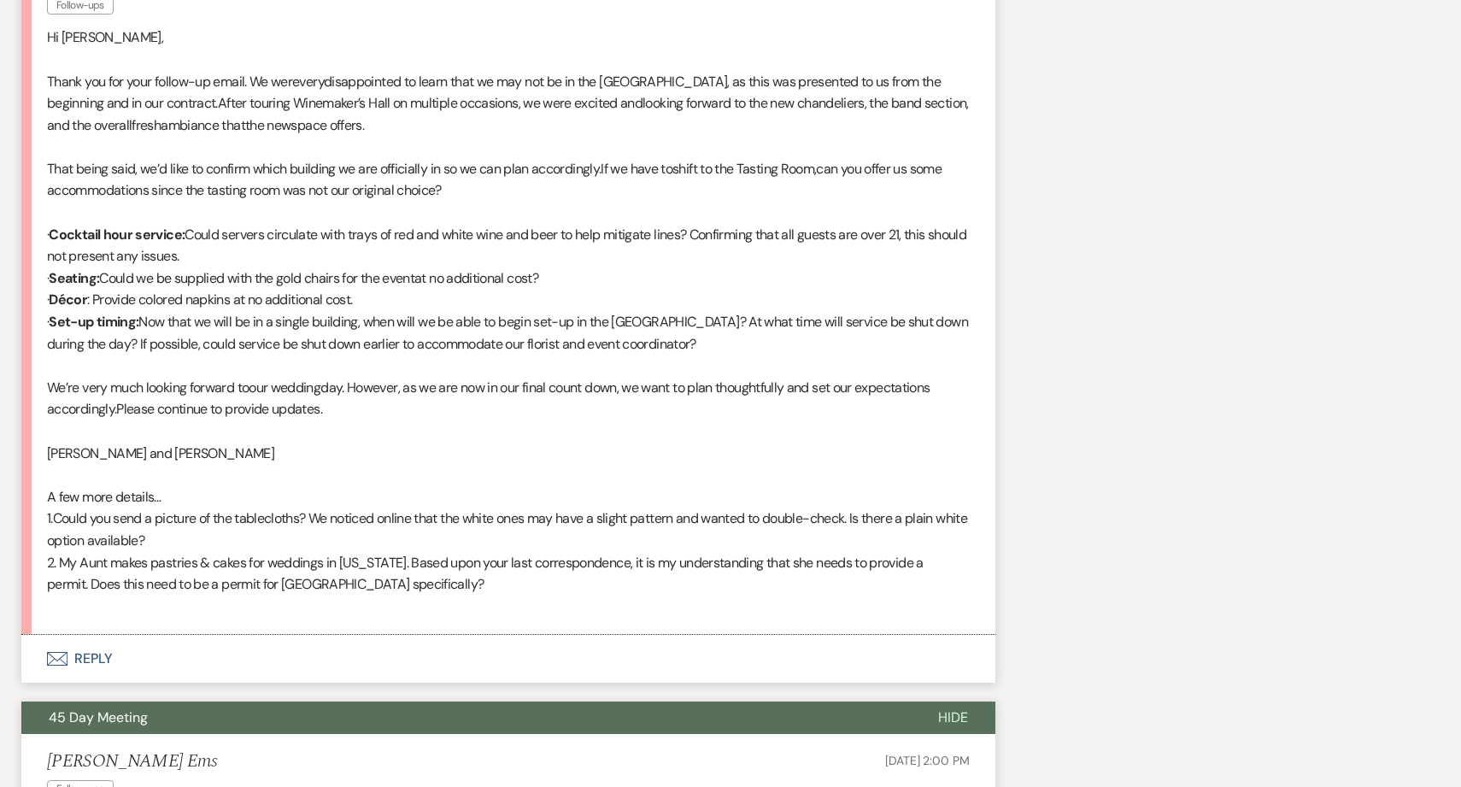
click at [277, 663] on button "Envelope Reply" at bounding box center [508, 659] width 974 height 48
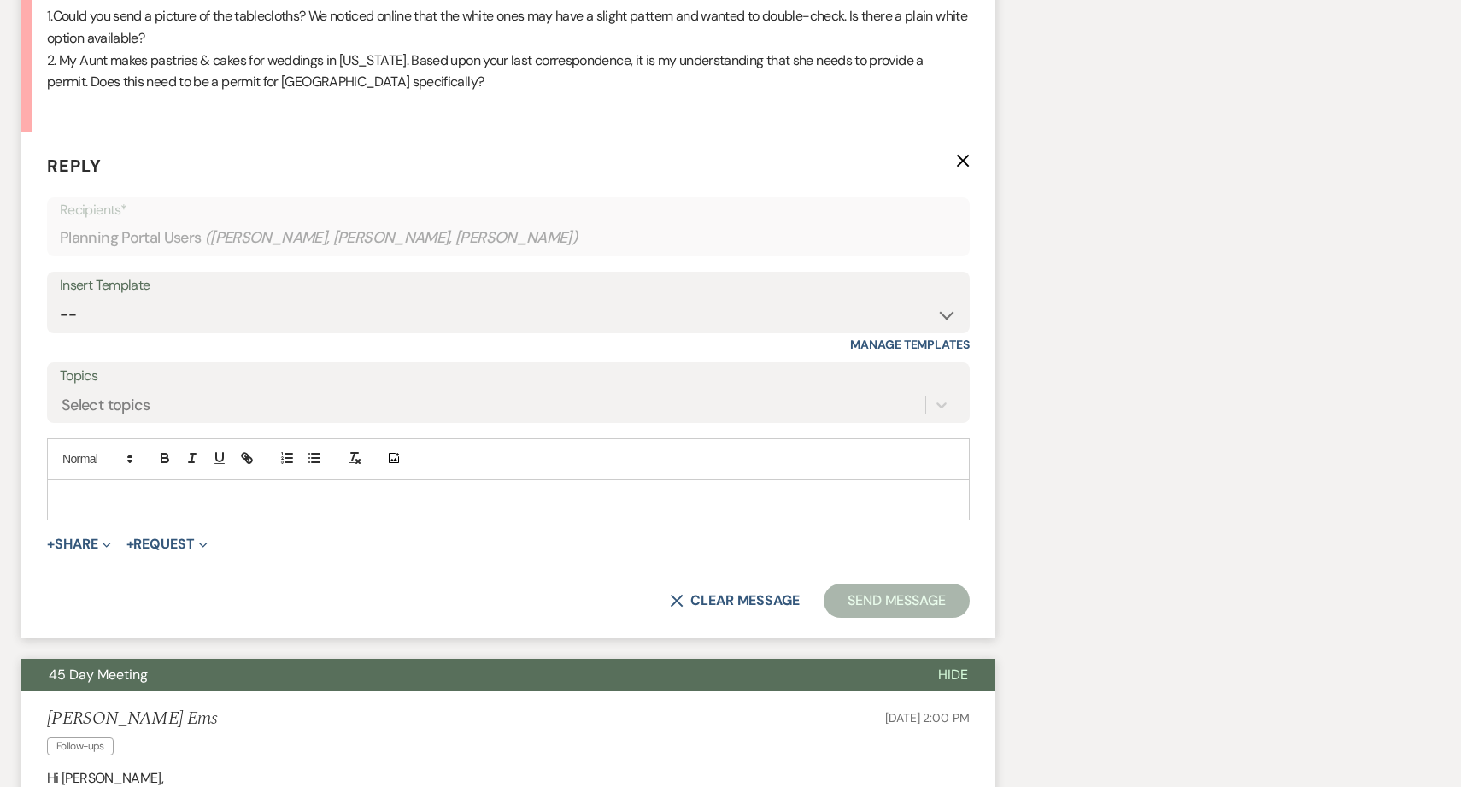
scroll to position [1097, 0]
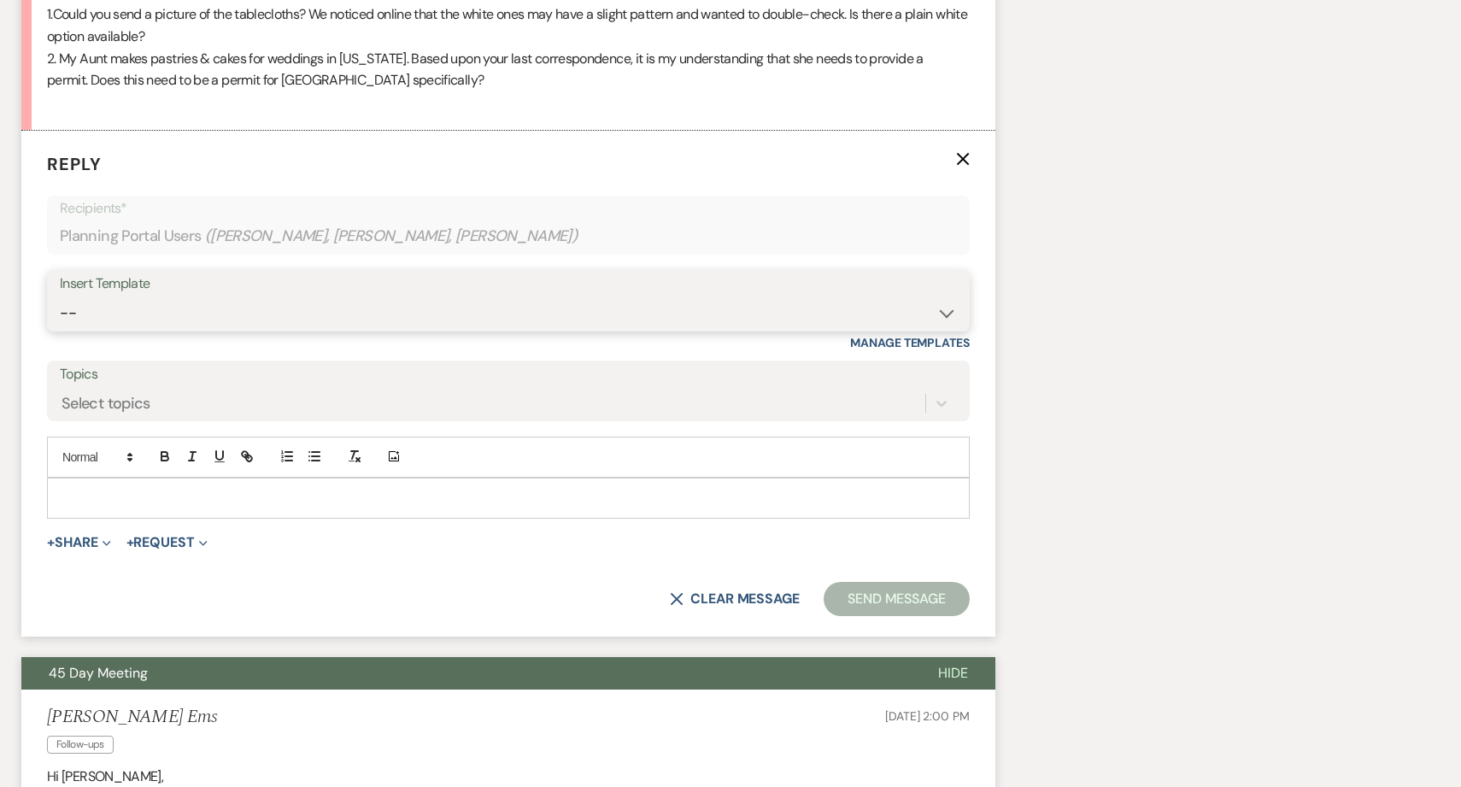
click at [224, 315] on select "-- Weven Planning Portal Introduction (Booked Events) 6-Month Check-in Review R…" at bounding box center [508, 313] width 897 height 33
select select "1589"
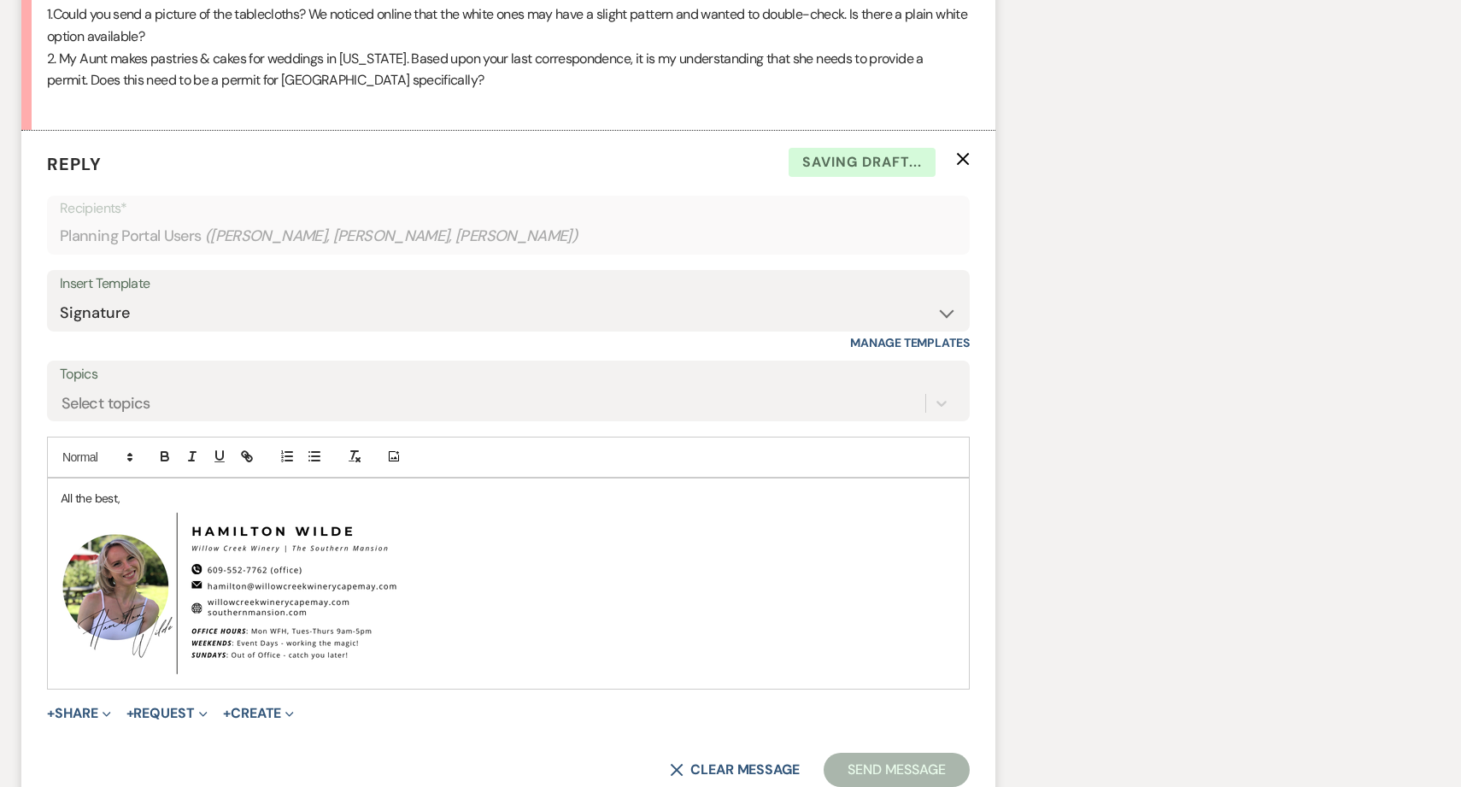
click at [55, 497] on div "All the best, ﻿ ﻿" at bounding box center [508, 584] width 921 height 210
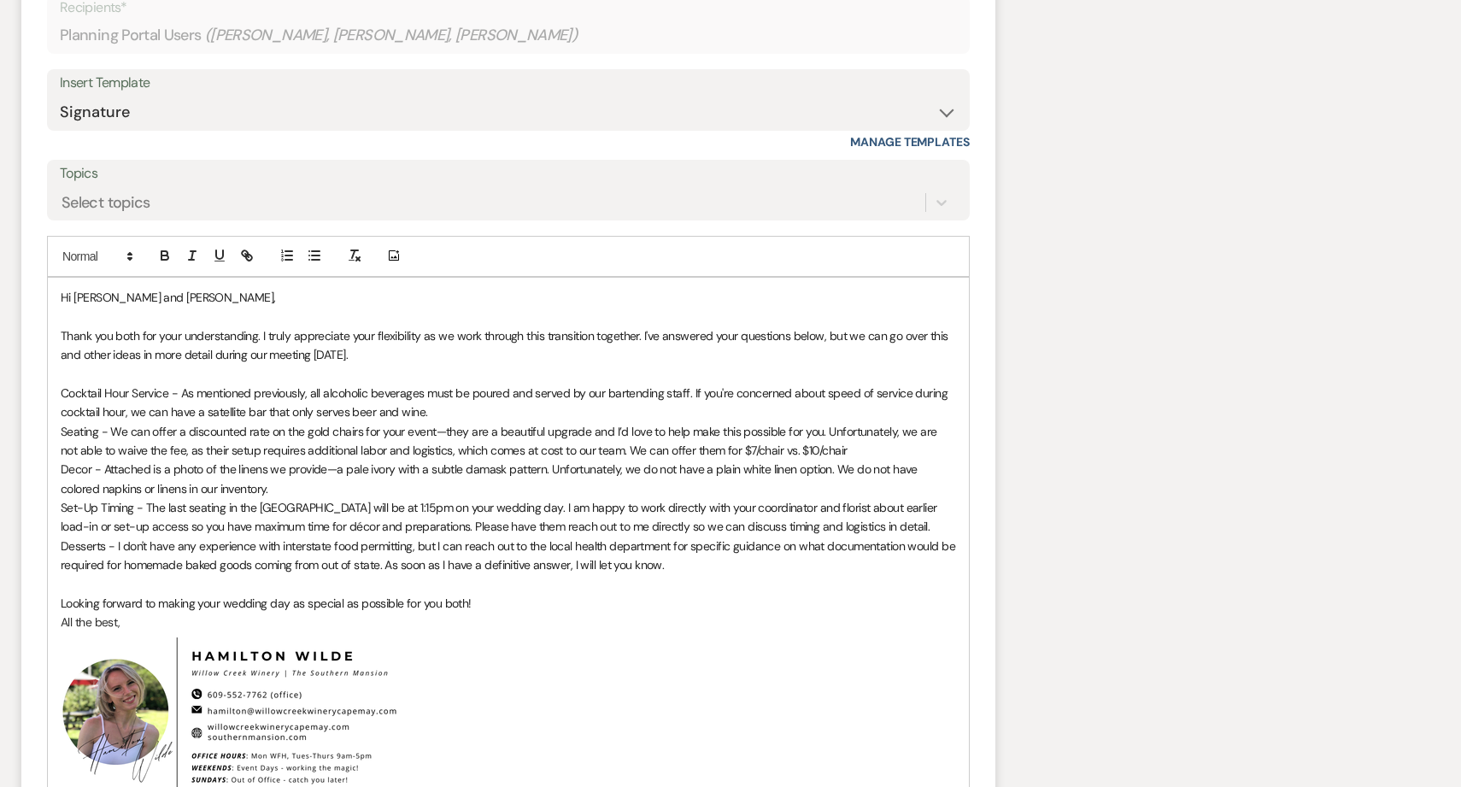
scroll to position [1336, 0]
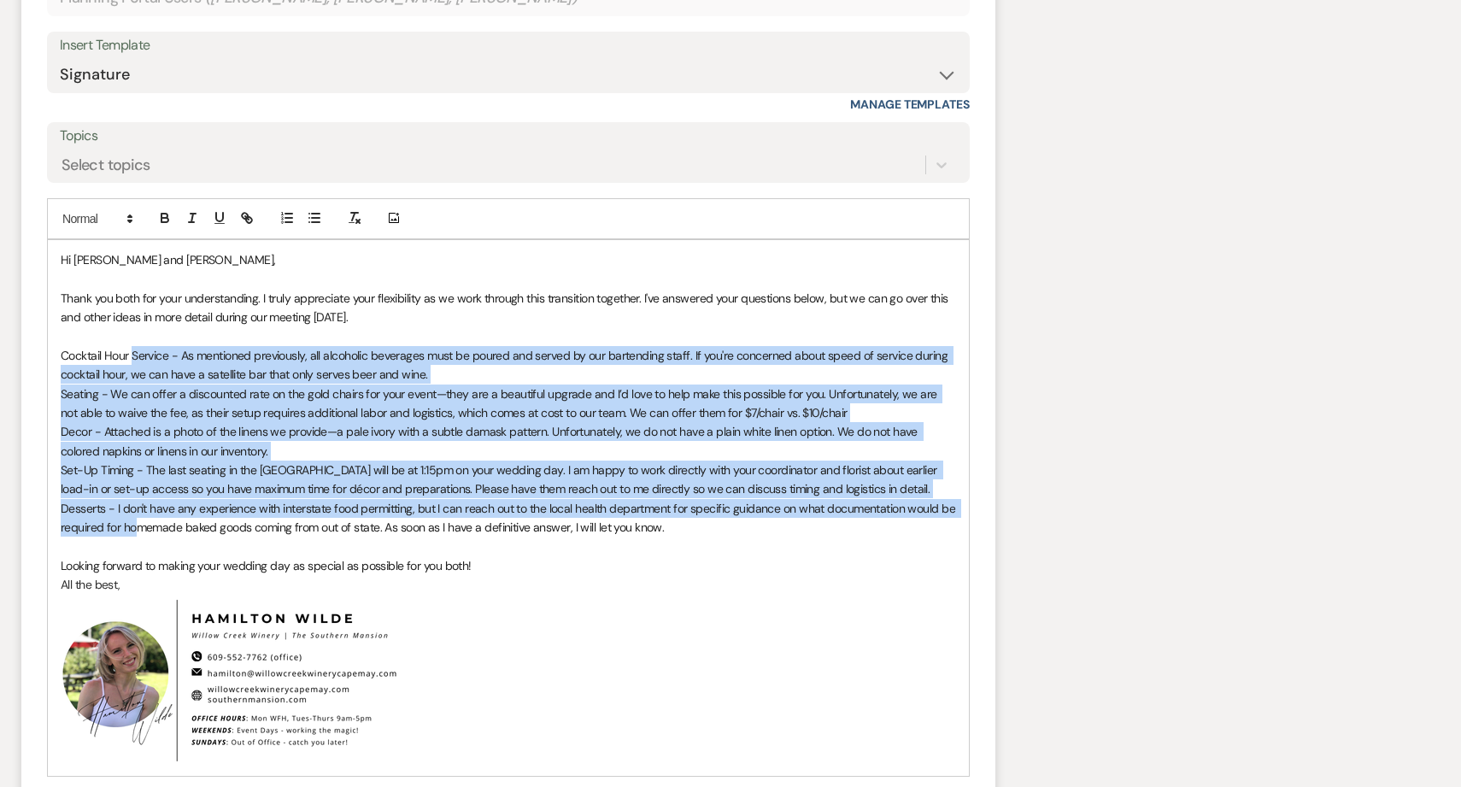
drag, startPoint x: 132, startPoint y: 356, endPoint x: 136, endPoint y: 518, distance: 161.6
click at [136, 520] on div "Hi [PERSON_NAME] and [PERSON_NAME], Thank you both for your understanding. I tr…" at bounding box center [508, 508] width 921 height 536
click at [313, 220] on icon "button" at bounding box center [314, 217] width 15 height 15
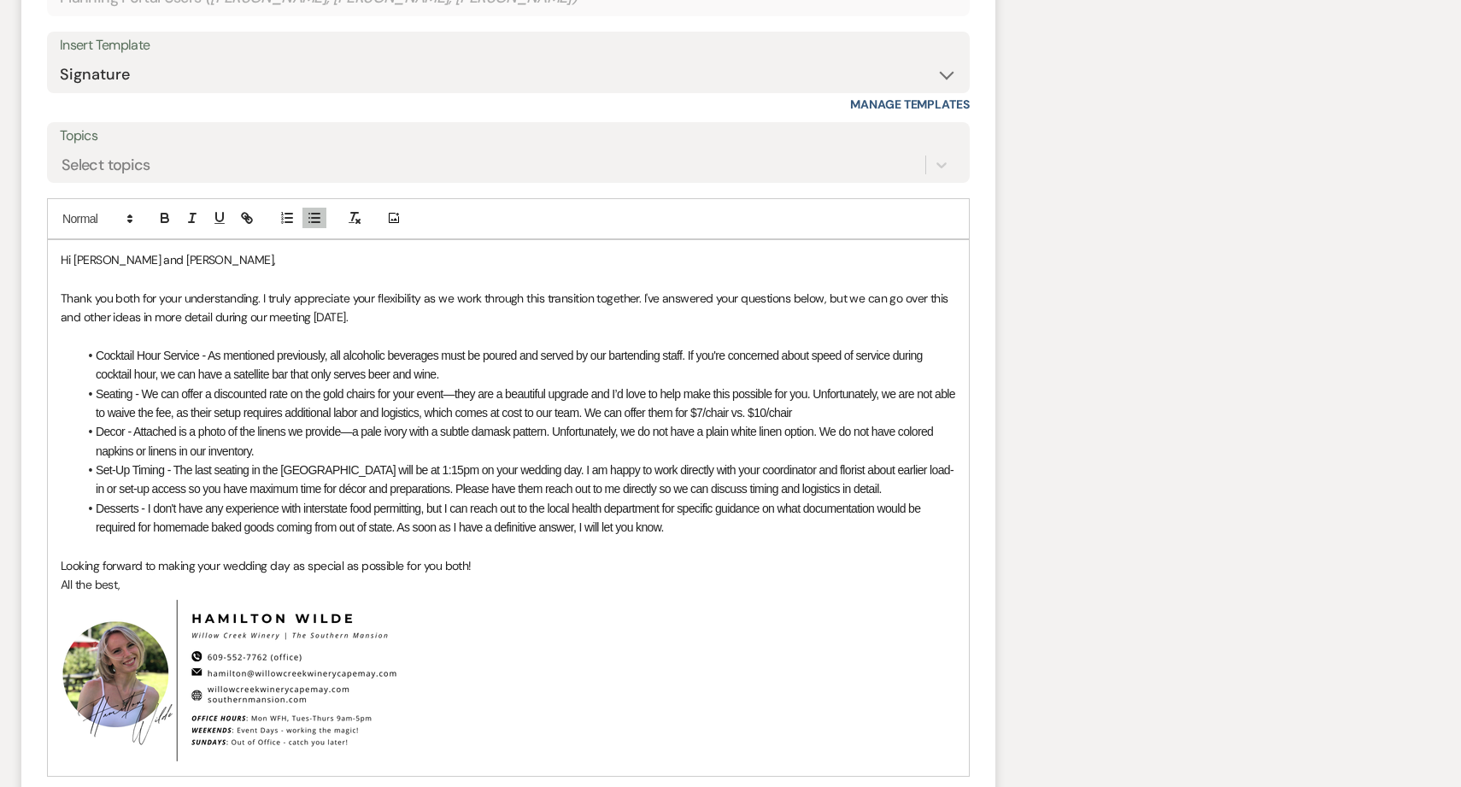
click at [219, 540] on p at bounding box center [509, 547] width 896 height 19
click at [491, 562] on p "Looking forward to making your wedding day as special as possible for you both!" at bounding box center [509, 565] width 896 height 19
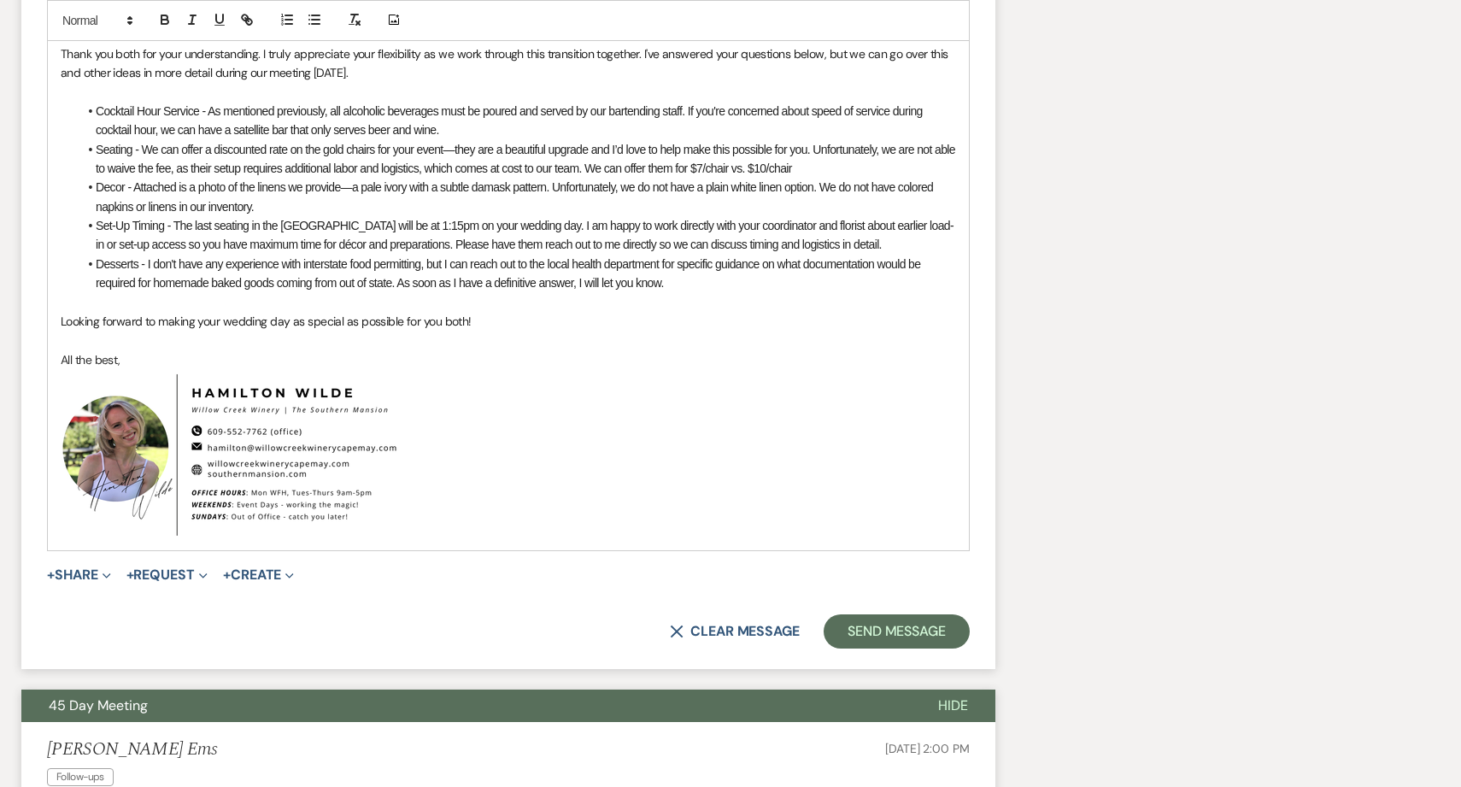
scroll to position [1591, 0]
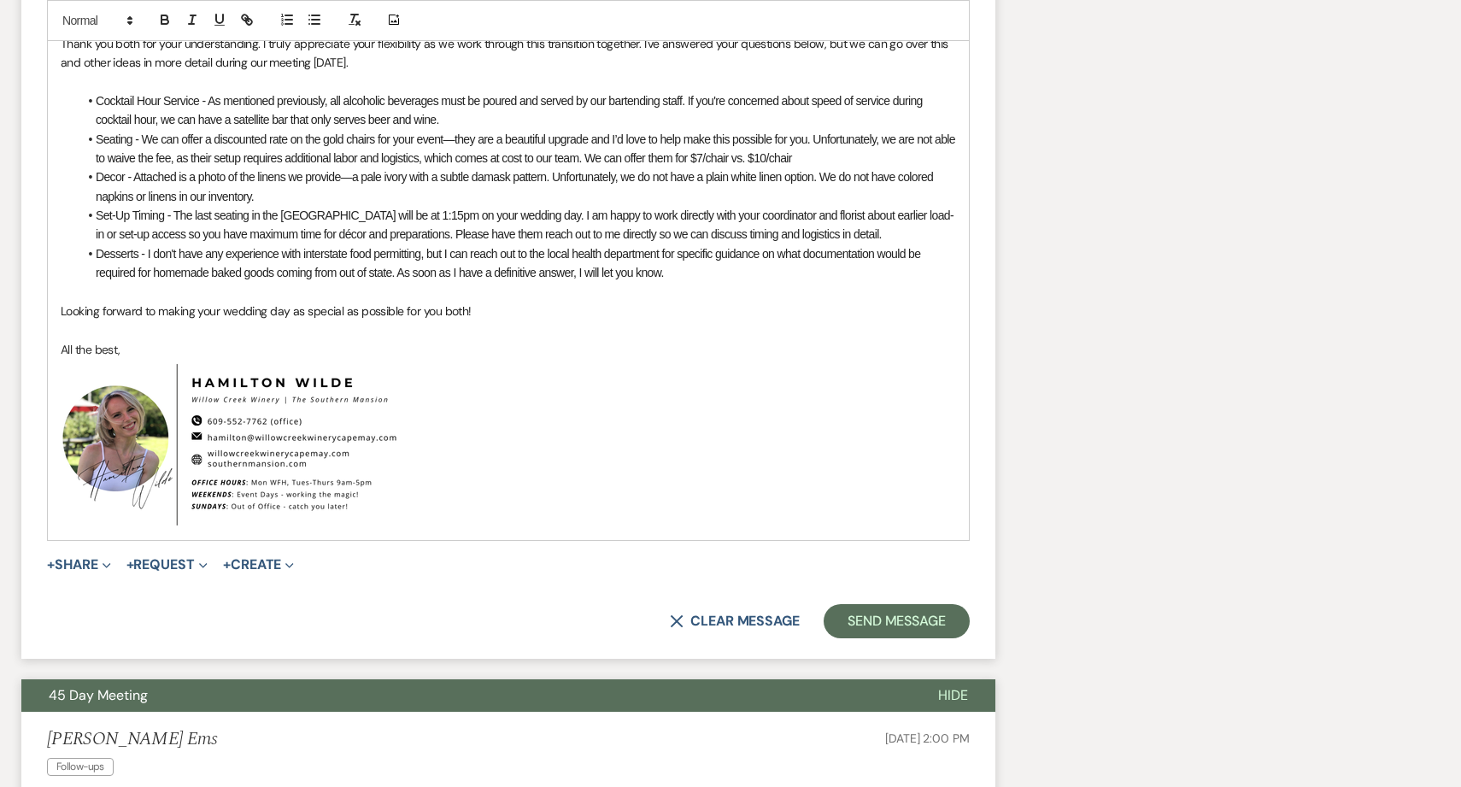
click at [65, 553] on form "Reply X Draft Recipients* Planning Portal Users ( [PERSON_NAME], [PERSON_NAME],…" at bounding box center [508, 148] width 974 height 1021
click at [67, 568] on button "+ Share Expand" at bounding box center [79, 565] width 64 height 14
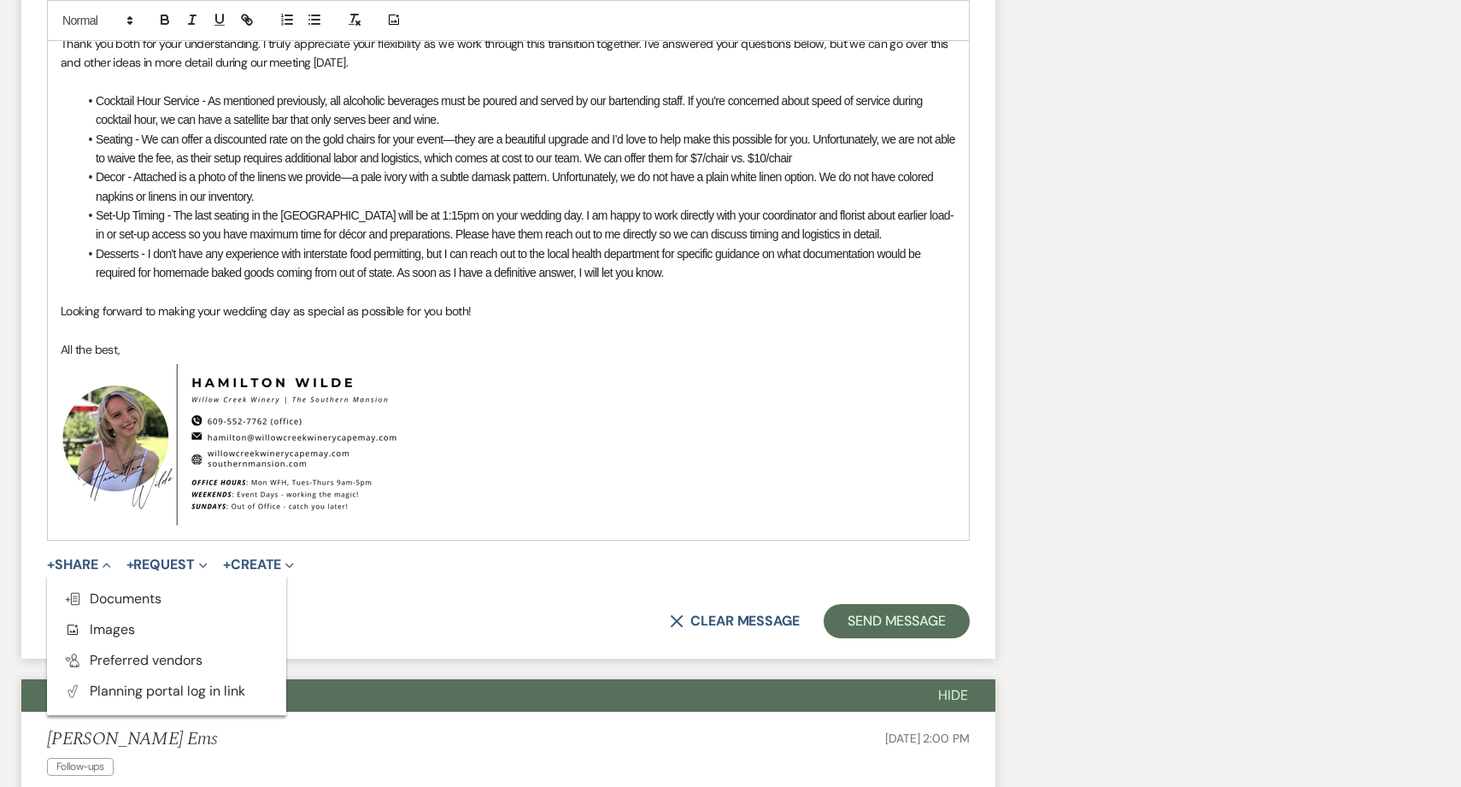
click at [424, 298] on p at bounding box center [509, 292] width 896 height 19
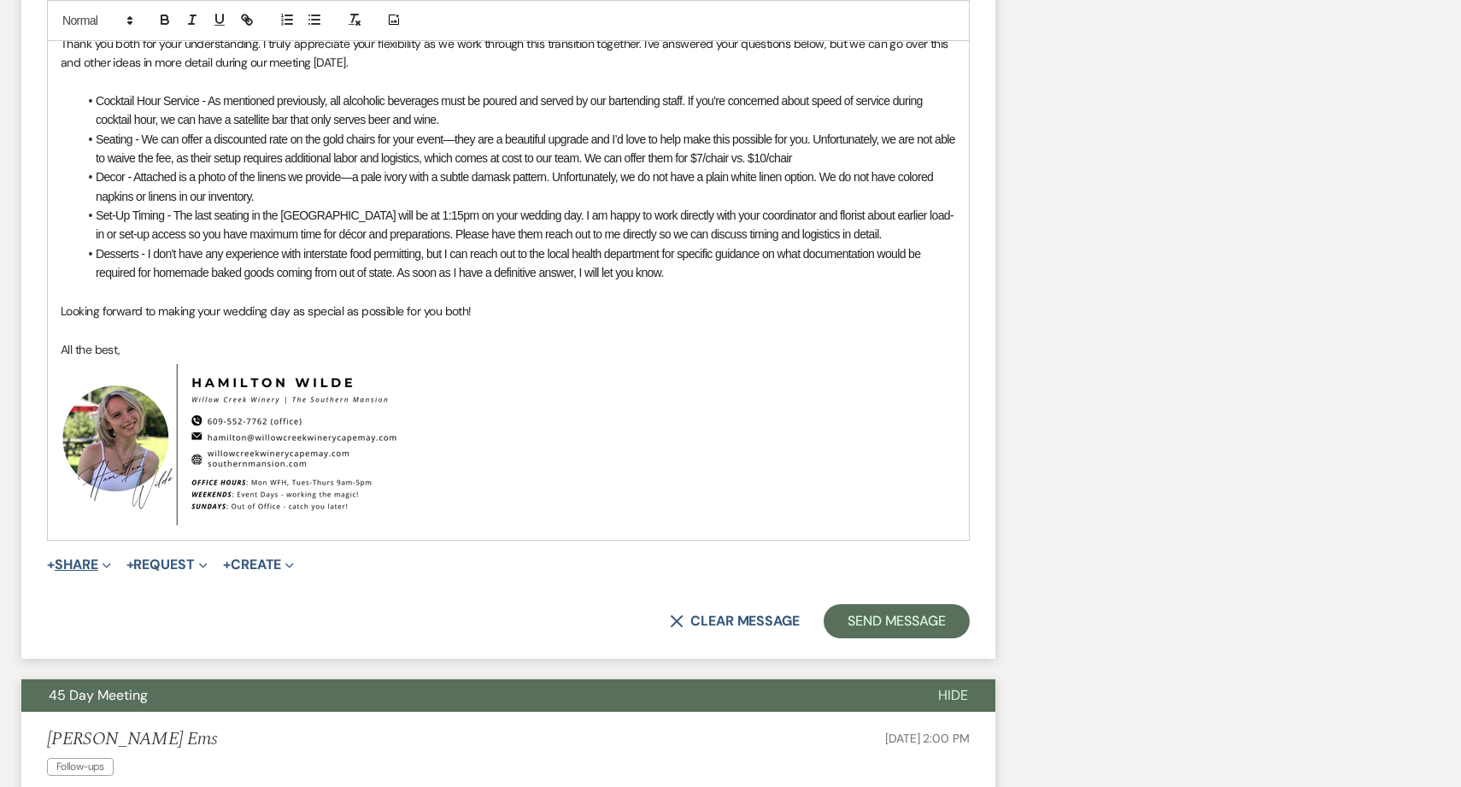
click at [94, 569] on button "+ Share Expand" at bounding box center [79, 565] width 64 height 14
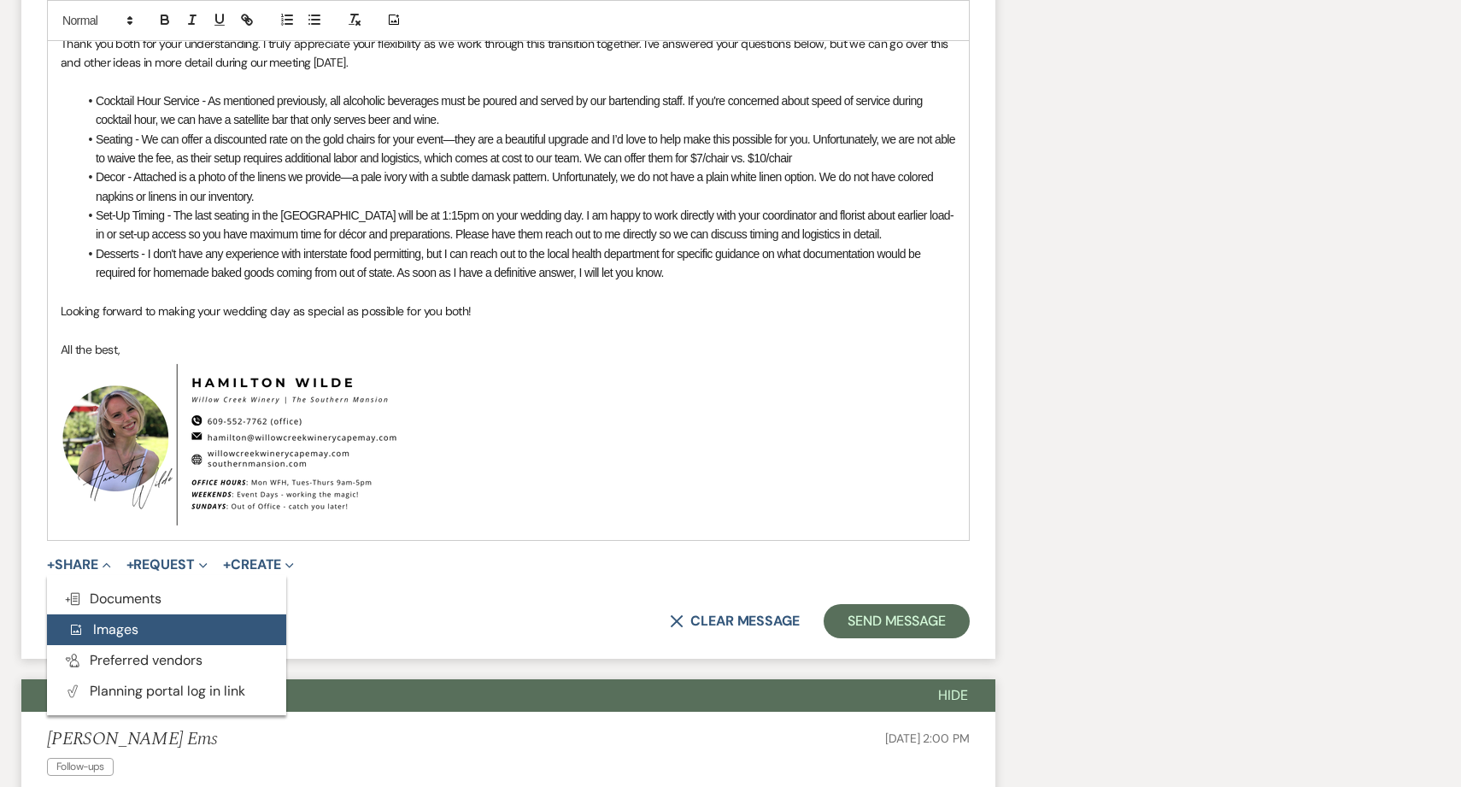
click at [126, 624] on span "Add Photo Images" at bounding box center [103, 629] width 71 height 18
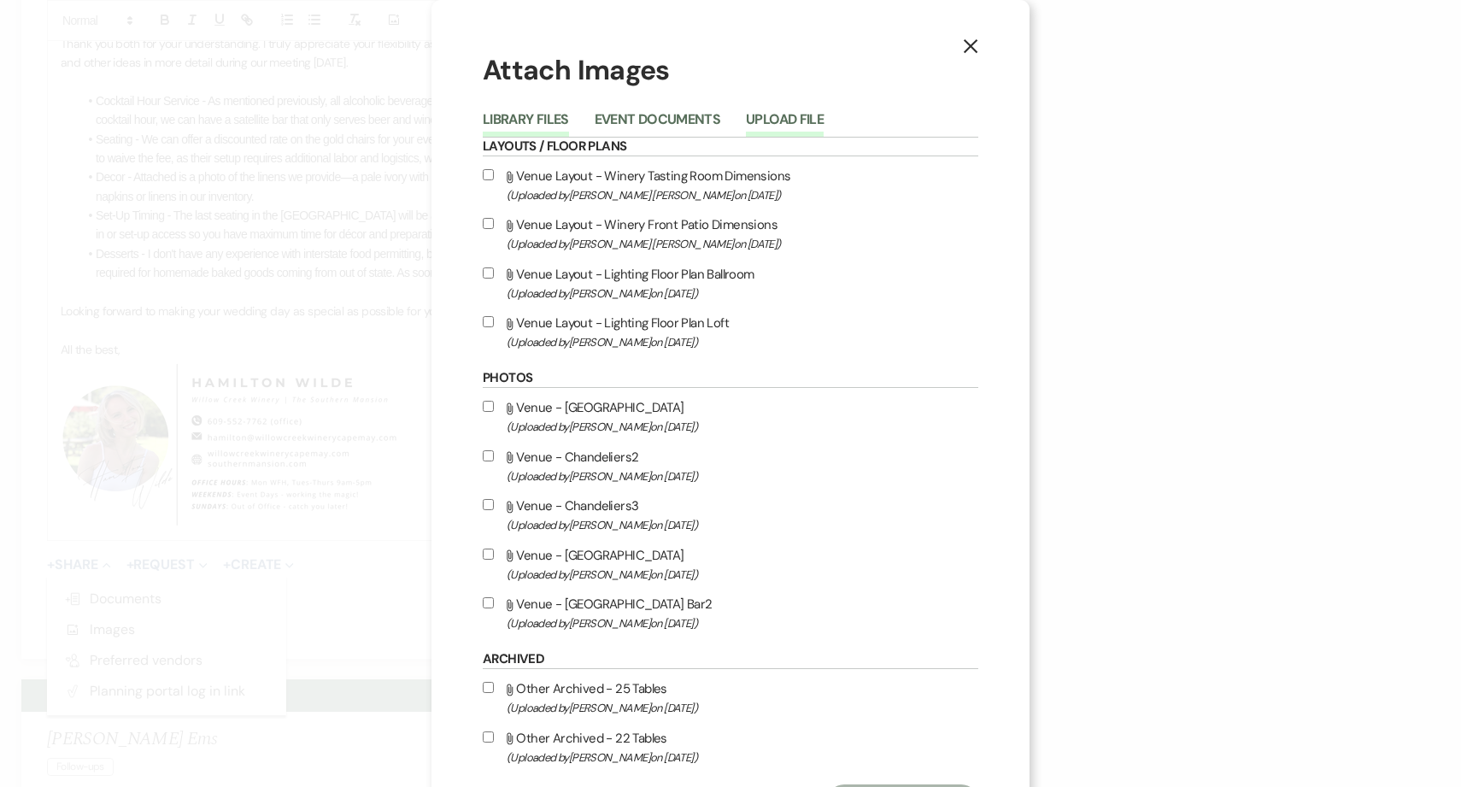
click at [779, 121] on button "Upload File" at bounding box center [785, 125] width 78 height 24
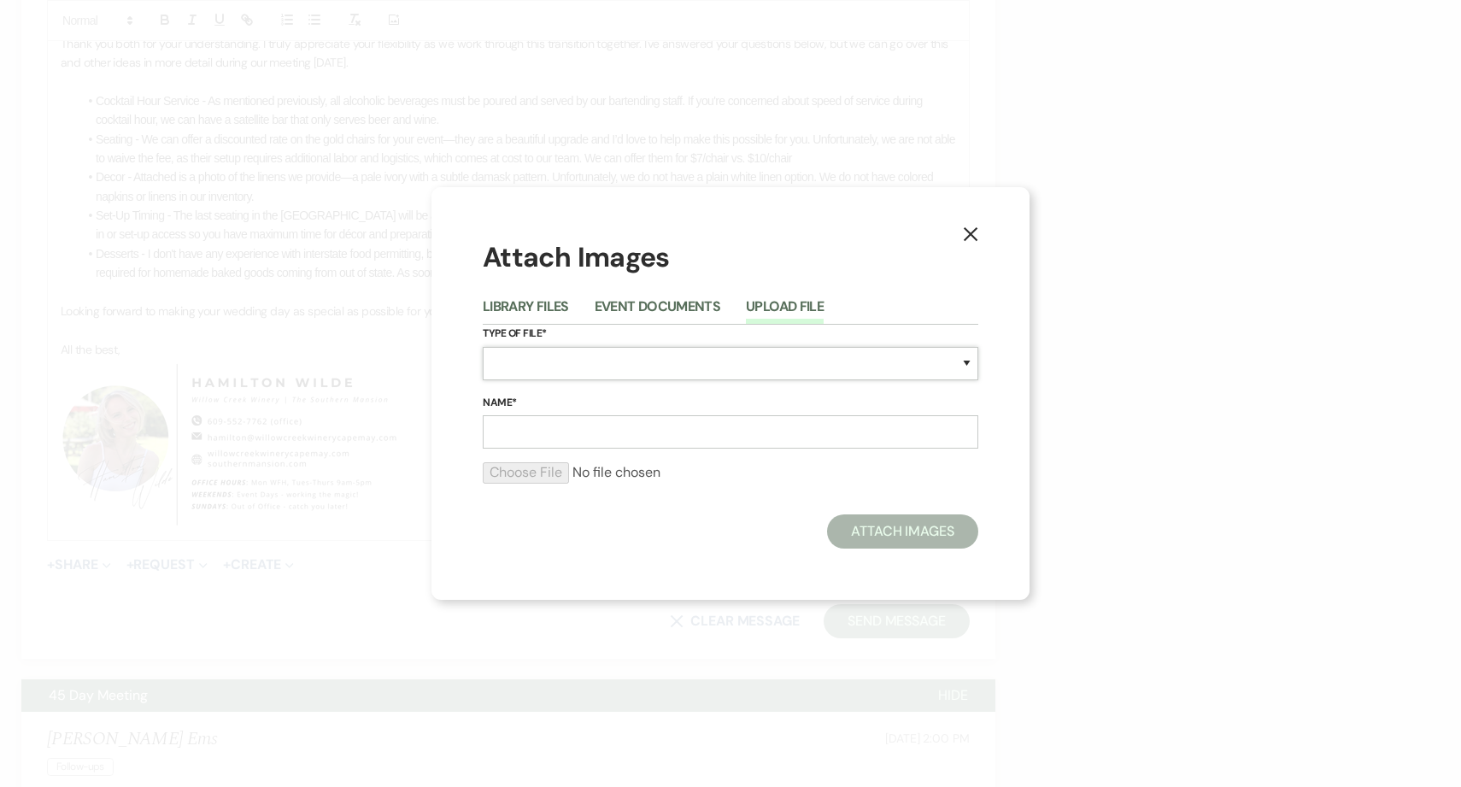
click at [671, 374] on select "Special Event Insurance Vendor Certificate of Insurance Contracts / Rental Agre…" at bounding box center [731, 363] width 496 height 33
select select "58"
click at [632, 442] on input "Name*" at bounding box center [731, 431] width 496 height 33
type input "Linen"
type input "Table linens"
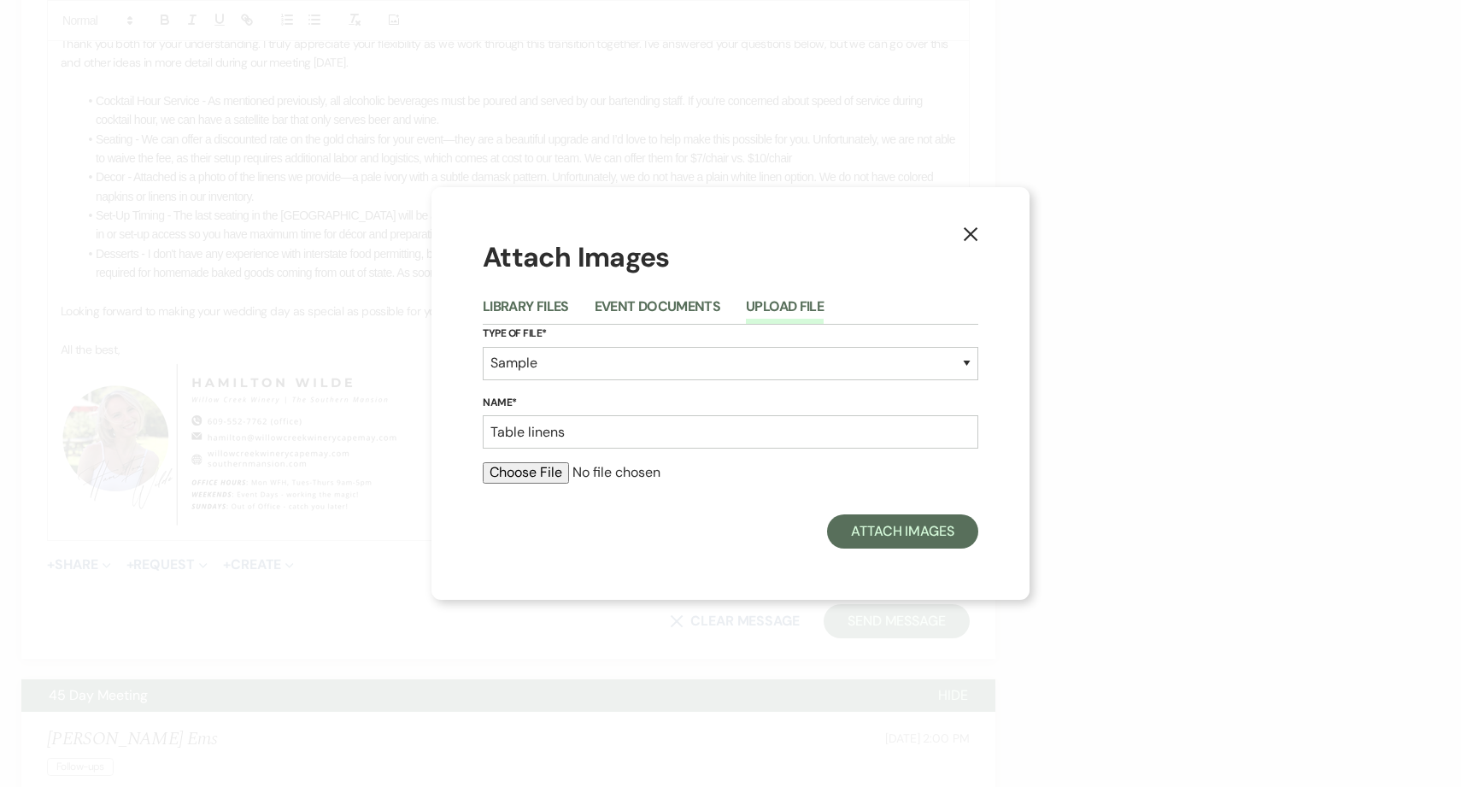
click at [565, 472] on input "file" at bounding box center [731, 472] width 496 height 21
type input "C:\fakepath\NICOLO32021_00915.jpg"
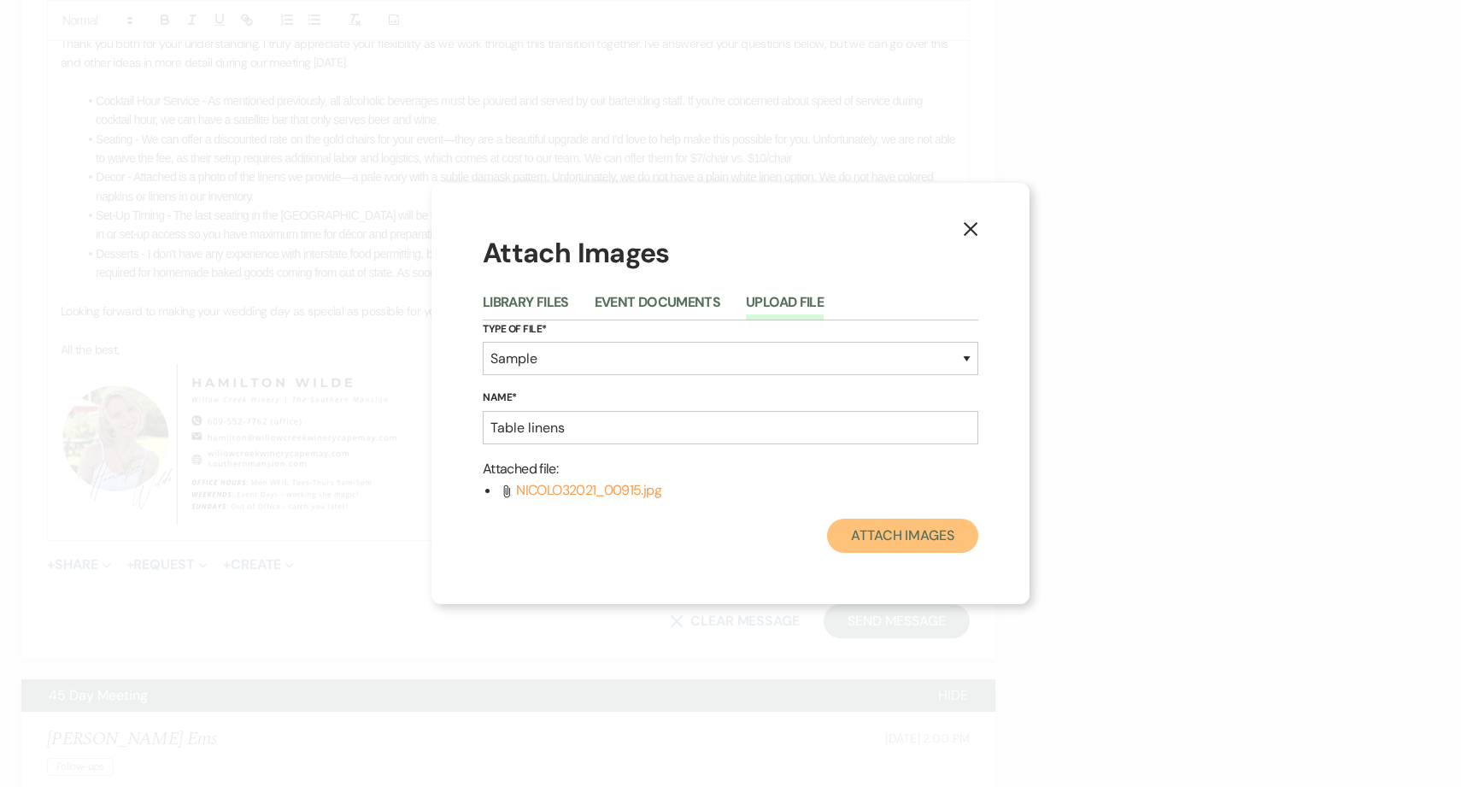
click at [932, 544] on button "Attach Images" at bounding box center [902, 536] width 151 height 34
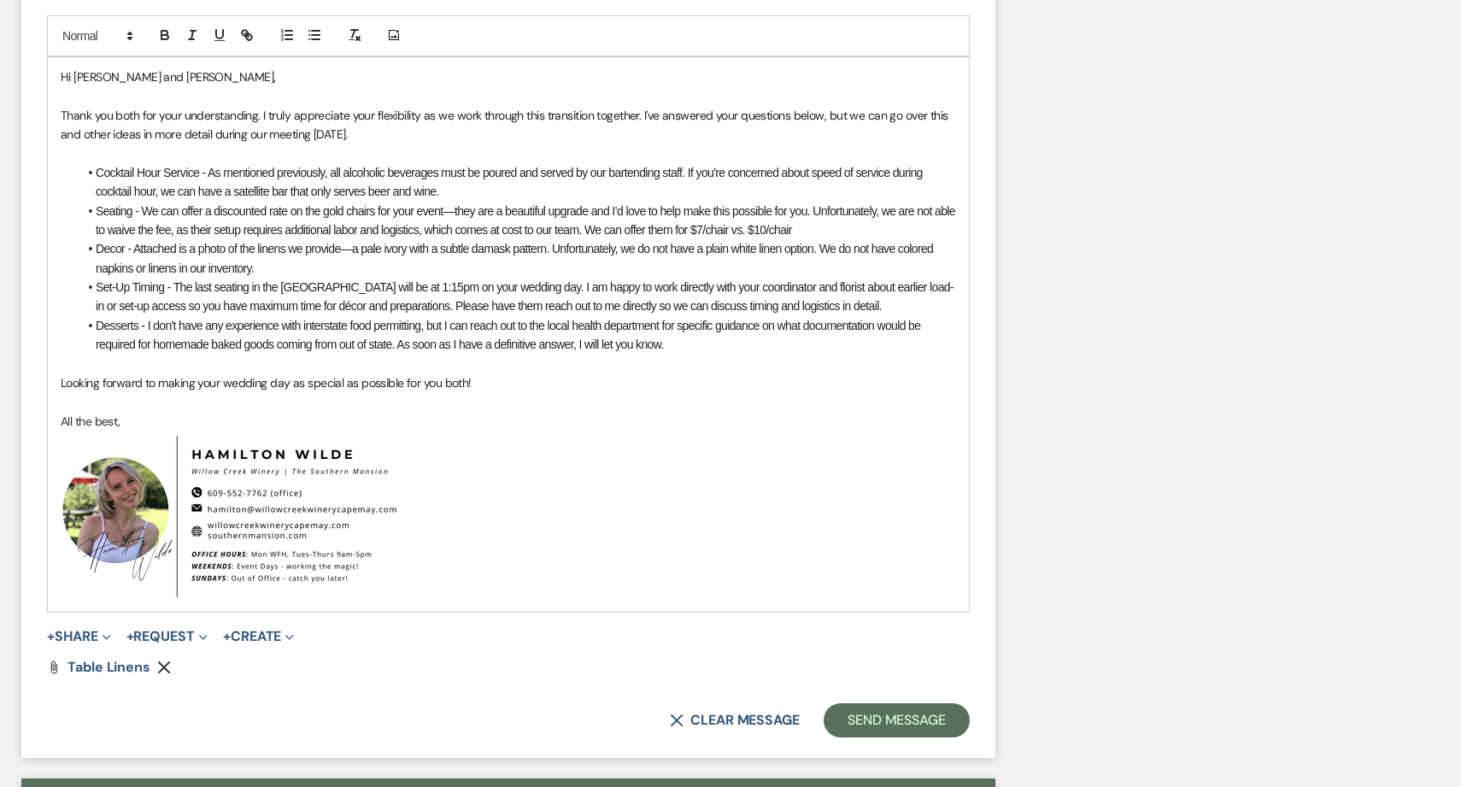
scroll to position [1521, 0]
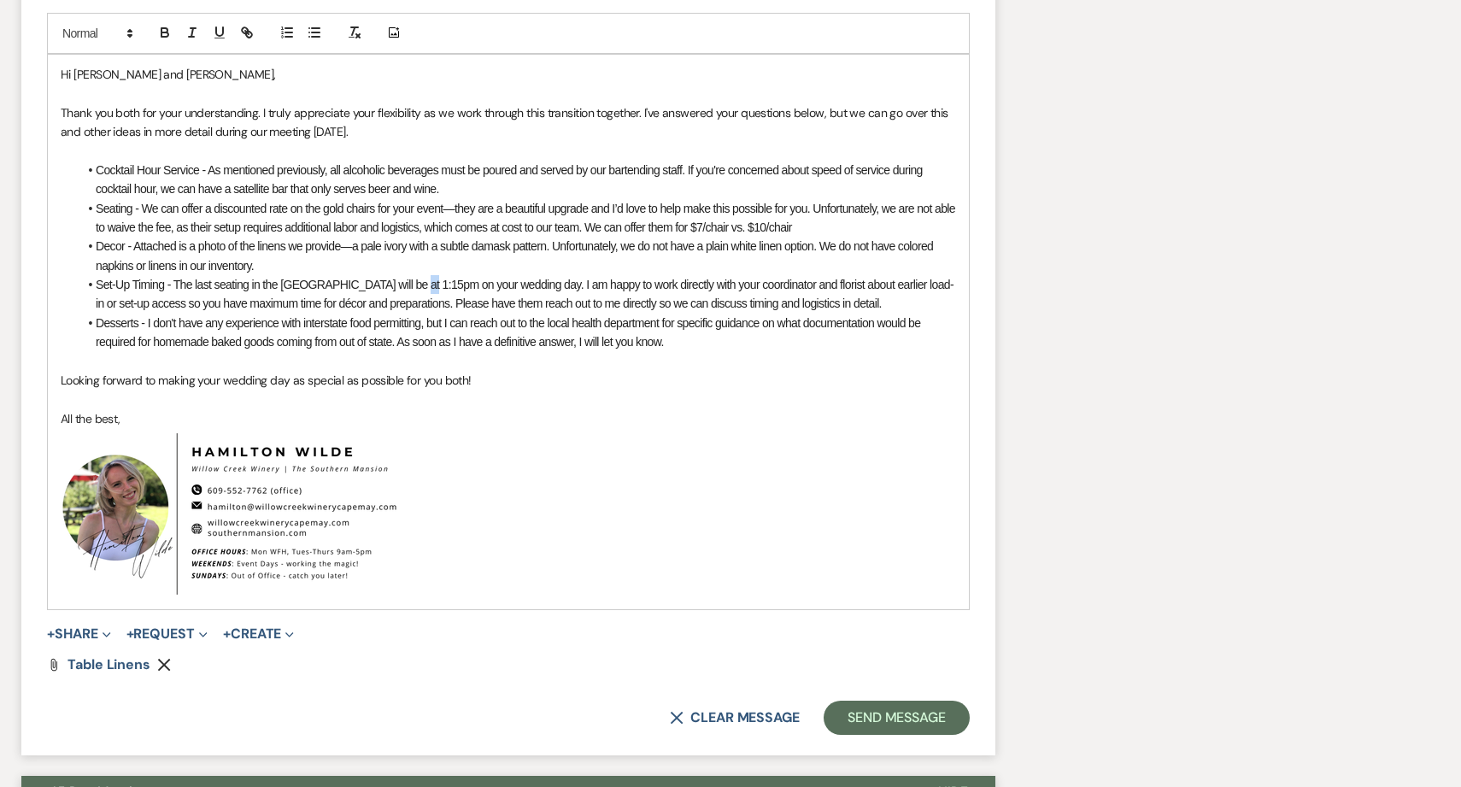
drag, startPoint x: 417, startPoint y: 287, endPoint x: 401, endPoint y: 285, distance: 16.3
click at [401, 285] on span "Set-Up Timing - The last seating in the [GEOGRAPHIC_DATA] will be at 1:15pm on …" at bounding box center [525, 294] width 858 height 32
click at [467, 382] on span "Looking forward to making your wedding day as special as possible for you both!" at bounding box center [266, 380] width 411 height 15
click at [173, 287] on span "Set-Up Timing - The last seating in the [GEOGRAPHIC_DATA] will be at 1pm on you…" at bounding box center [523, 294] width 854 height 32
click at [482, 327] on span "Desserts - I don't have any experience with interstate food permitting, but I c…" at bounding box center [510, 332] width 828 height 32
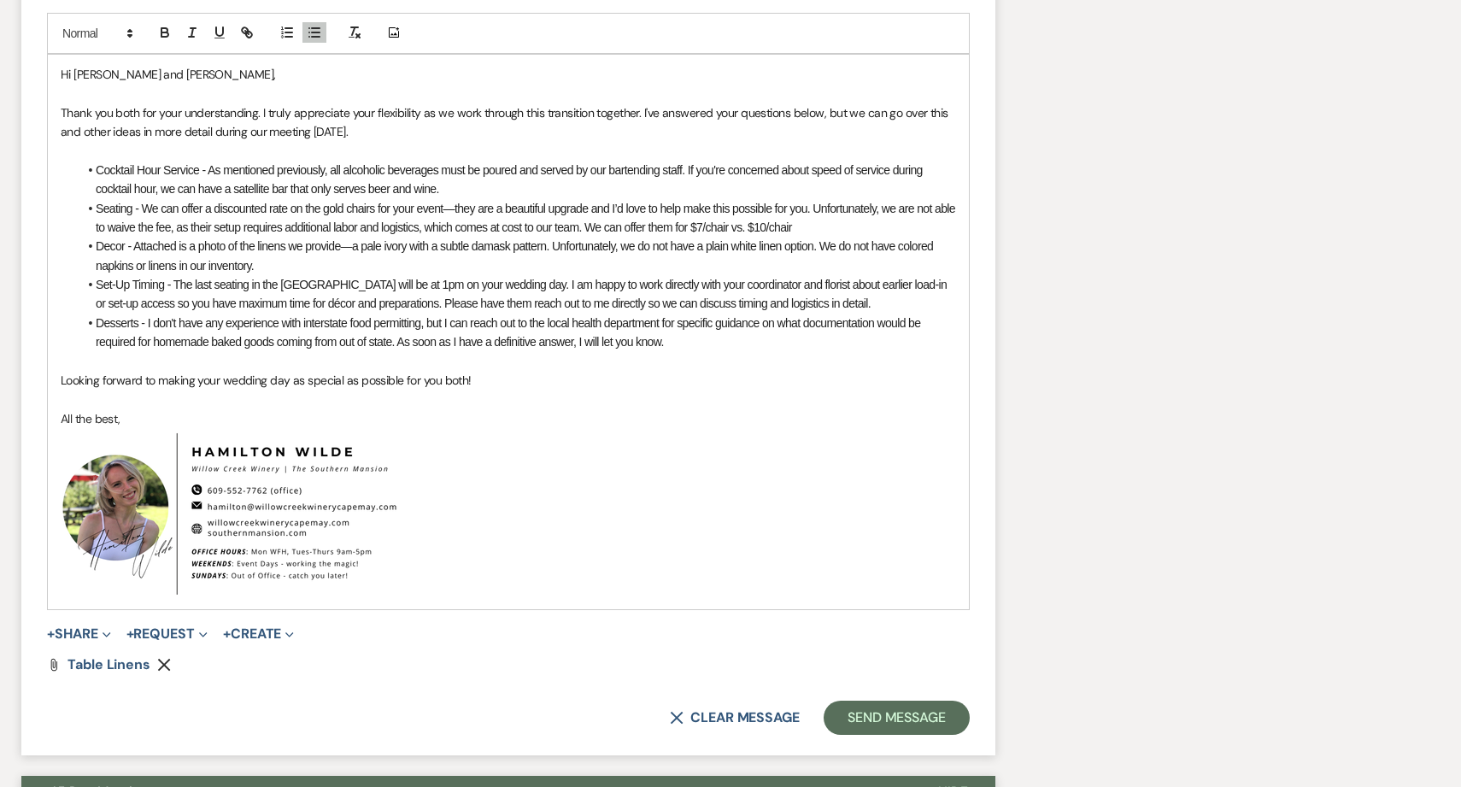
click at [609, 361] on p at bounding box center [509, 361] width 896 height 19
click at [898, 715] on button "Send Message" at bounding box center [897, 718] width 146 height 34
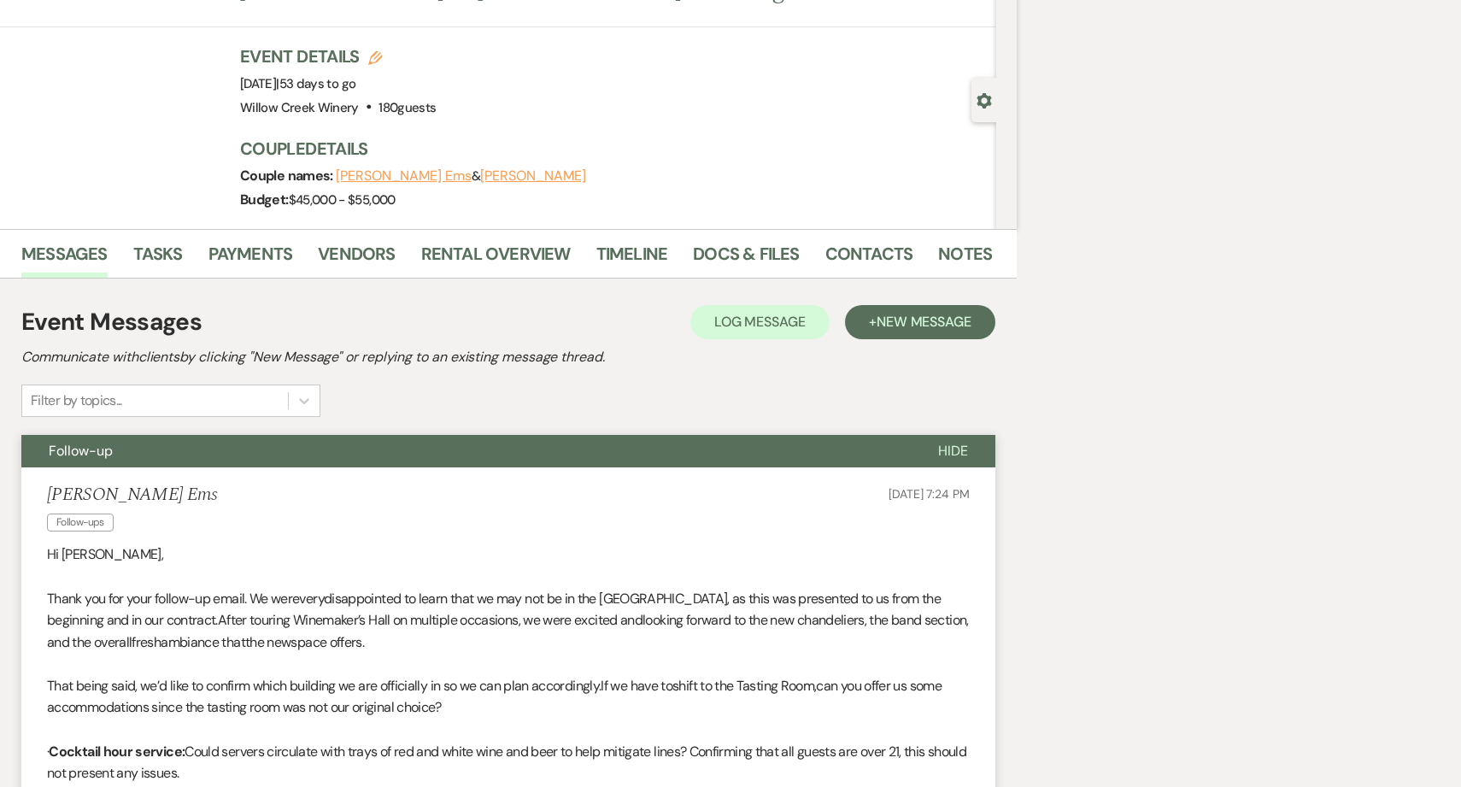
scroll to position [0, 0]
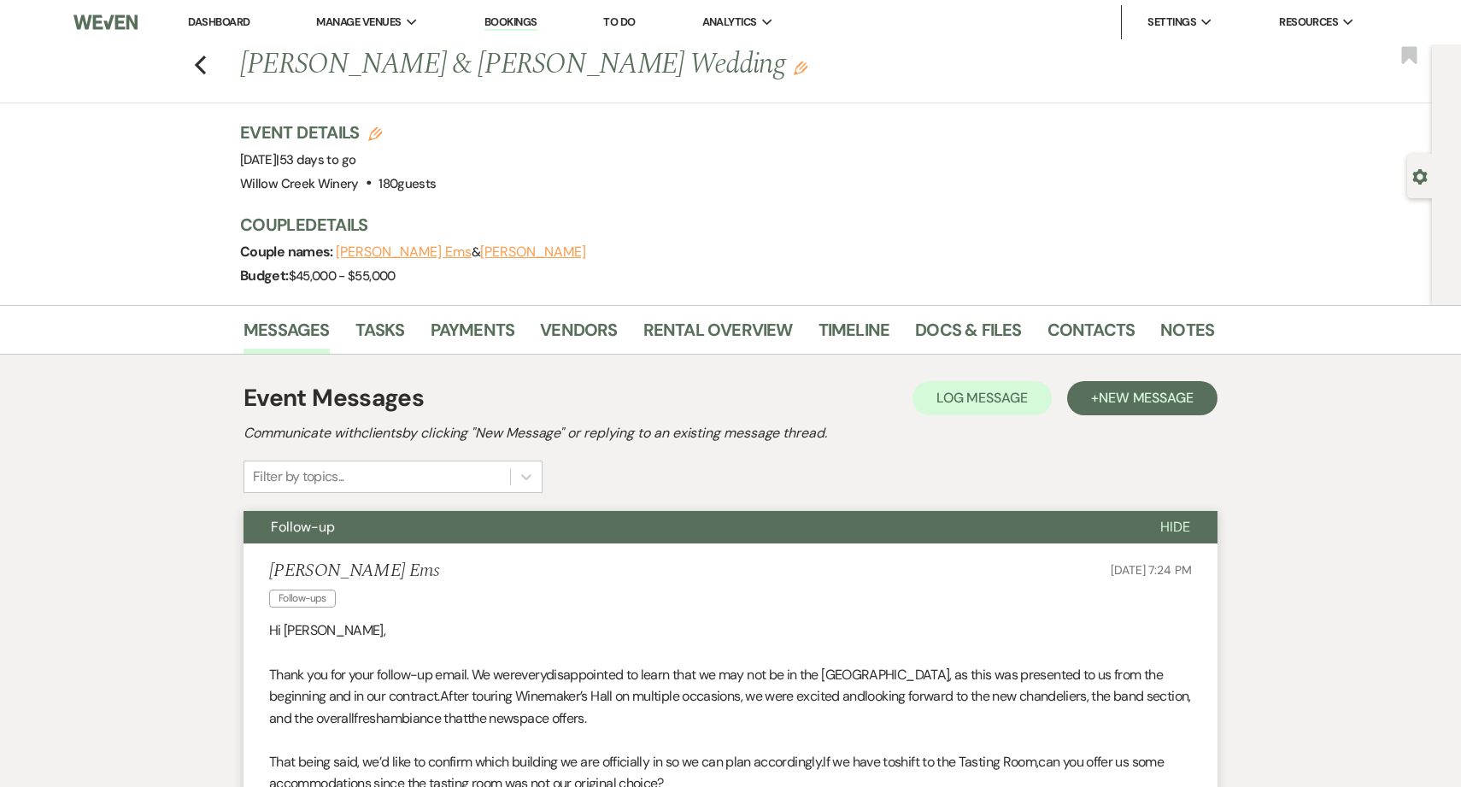
click at [748, 532] on button "Follow-up" at bounding box center [689, 527] width 890 height 32
